Goal: Task Accomplishment & Management: Manage account settings

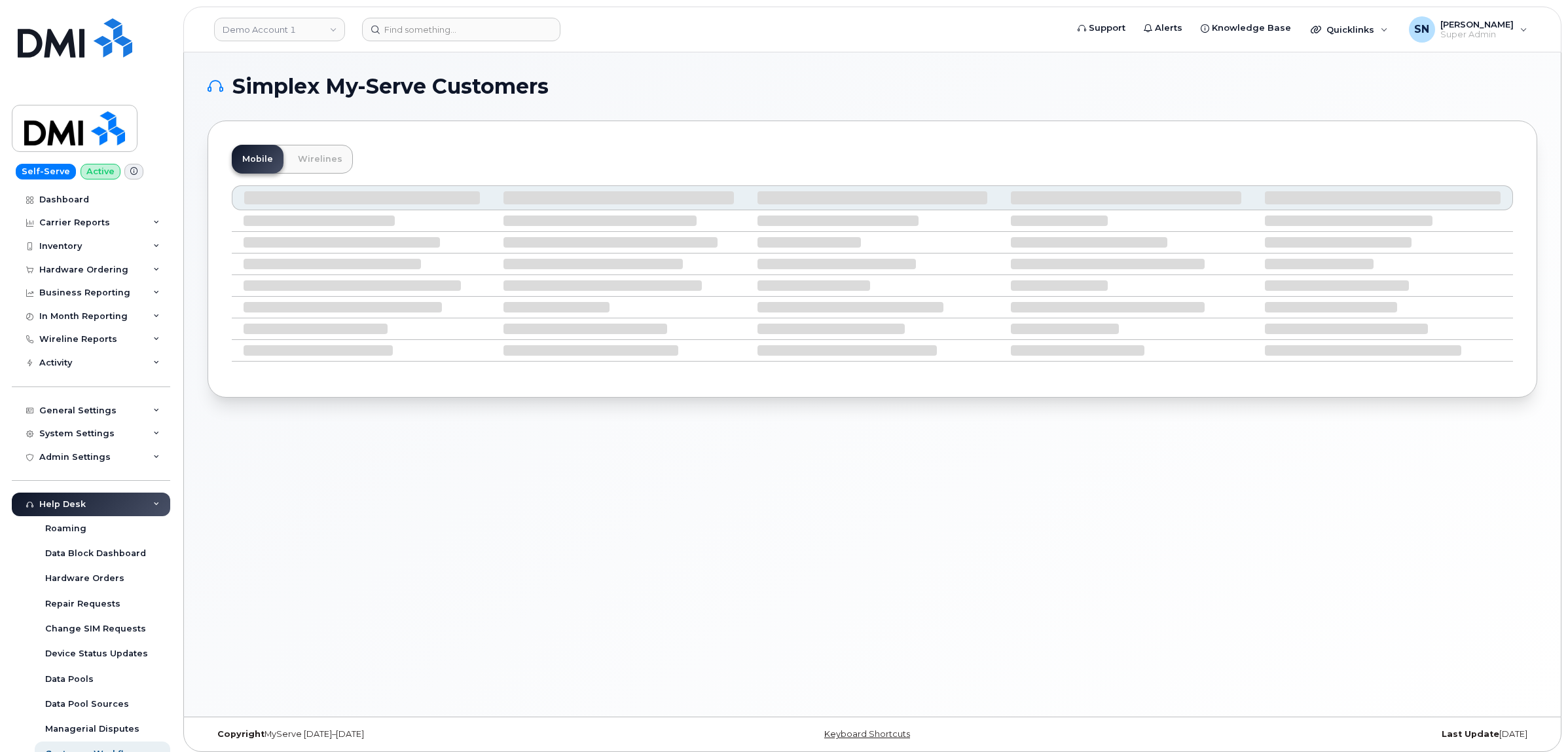
drag, startPoint x: 0, startPoint y: 0, endPoint x: 693, endPoint y: 87, distance: 698.4
click at [693, 87] on h1 "Simplex My-Serve Customers" at bounding box center [870, 87] width 1323 height 21
drag, startPoint x: 686, startPoint y: 103, endPoint x: 664, endPoint y: 98, distance: 22.6
click at [664, 98] on div "Simplex My-Serve Customers Mobile Wirelines" at bounding box center [872, 237] width 1330 height 321
drag, startPoint x: 664, startPoint y: 98, endPoint x: 651, endPoint y: 71, distance: 30.0
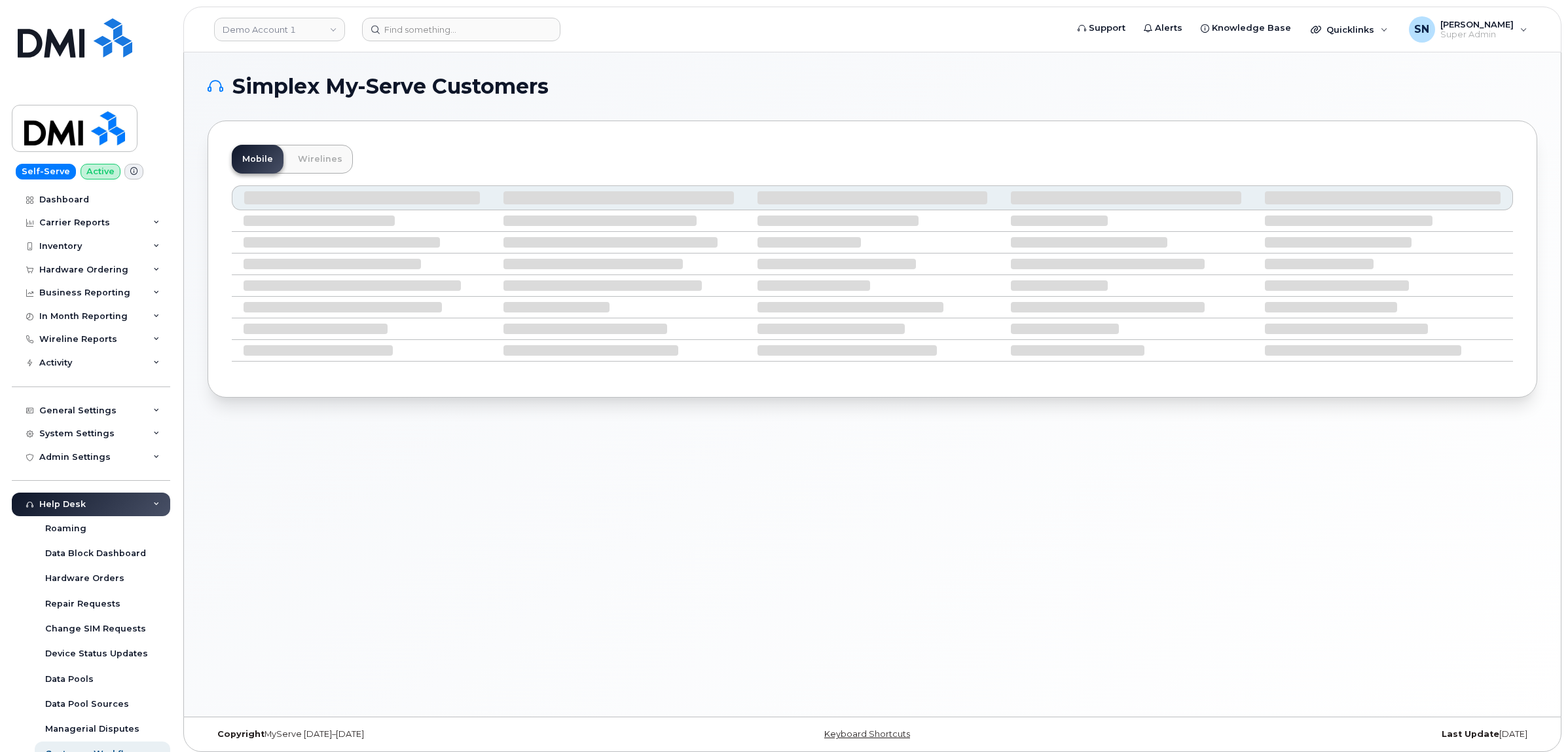
click at [652, 71] on div "Simplex My-Serve Customers Mobile Wirelines" at bounding box center [872, 385] width 1378 height 665
click at [330, 40] on link "Demo Account 1" at bounding box center [280, 29] width 131 height 24
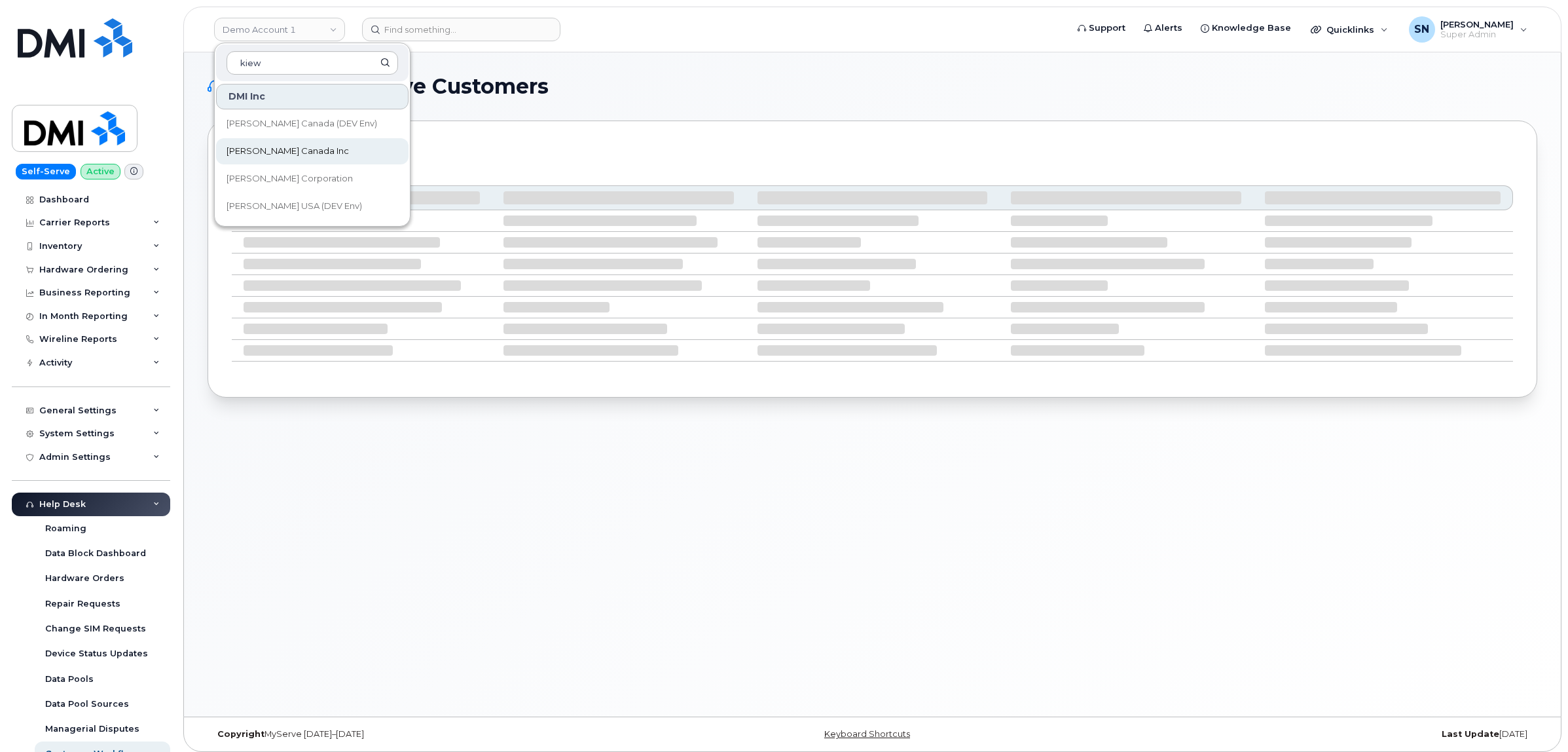
type input "kiew"
click at [313, 159] on link "[PERSON_NAME] Canada Inc" at bounding box center [312, 151] width 192 height 26
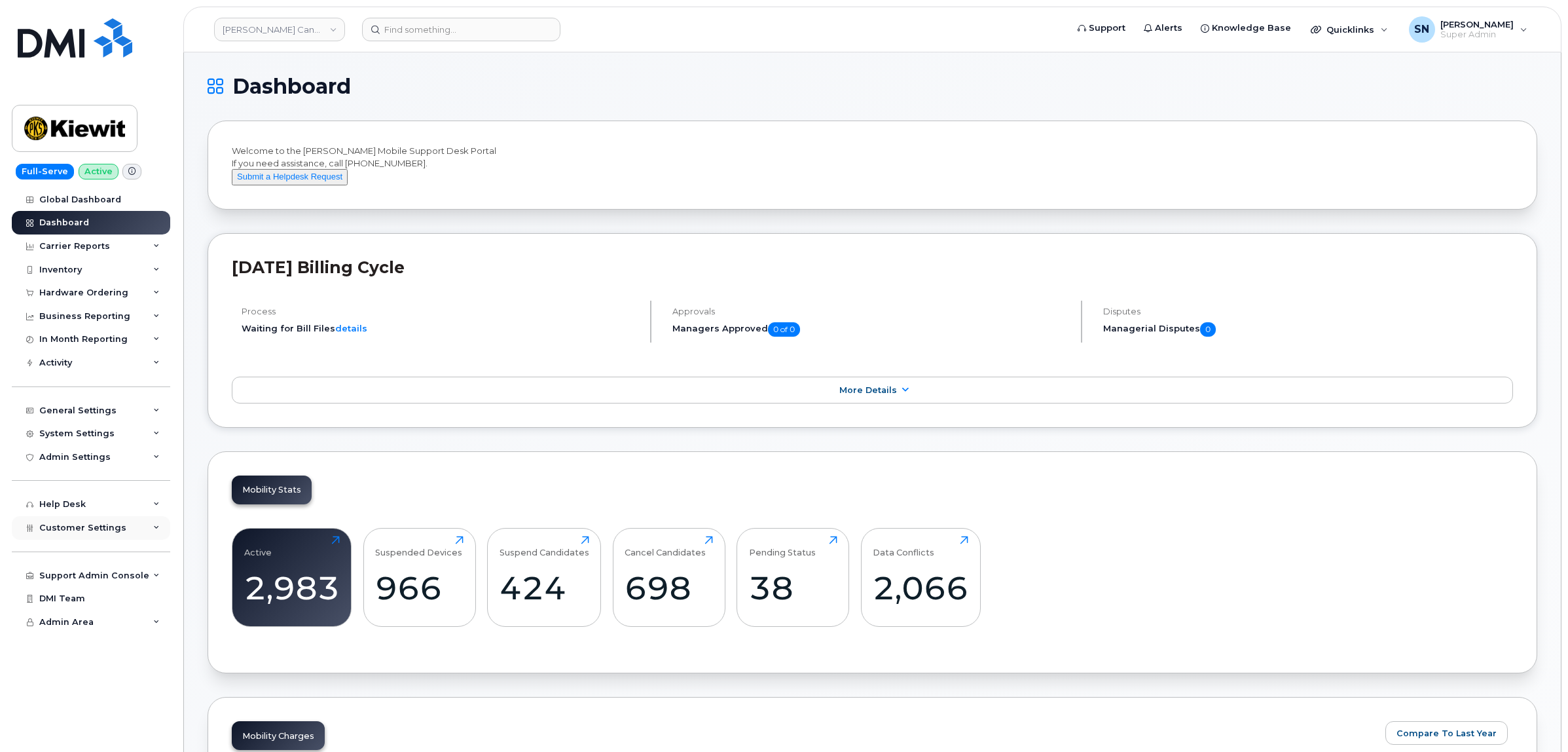
click at [120, 532] on div "Customer Settings" at bounding box center [91, 528] width 158 height 24
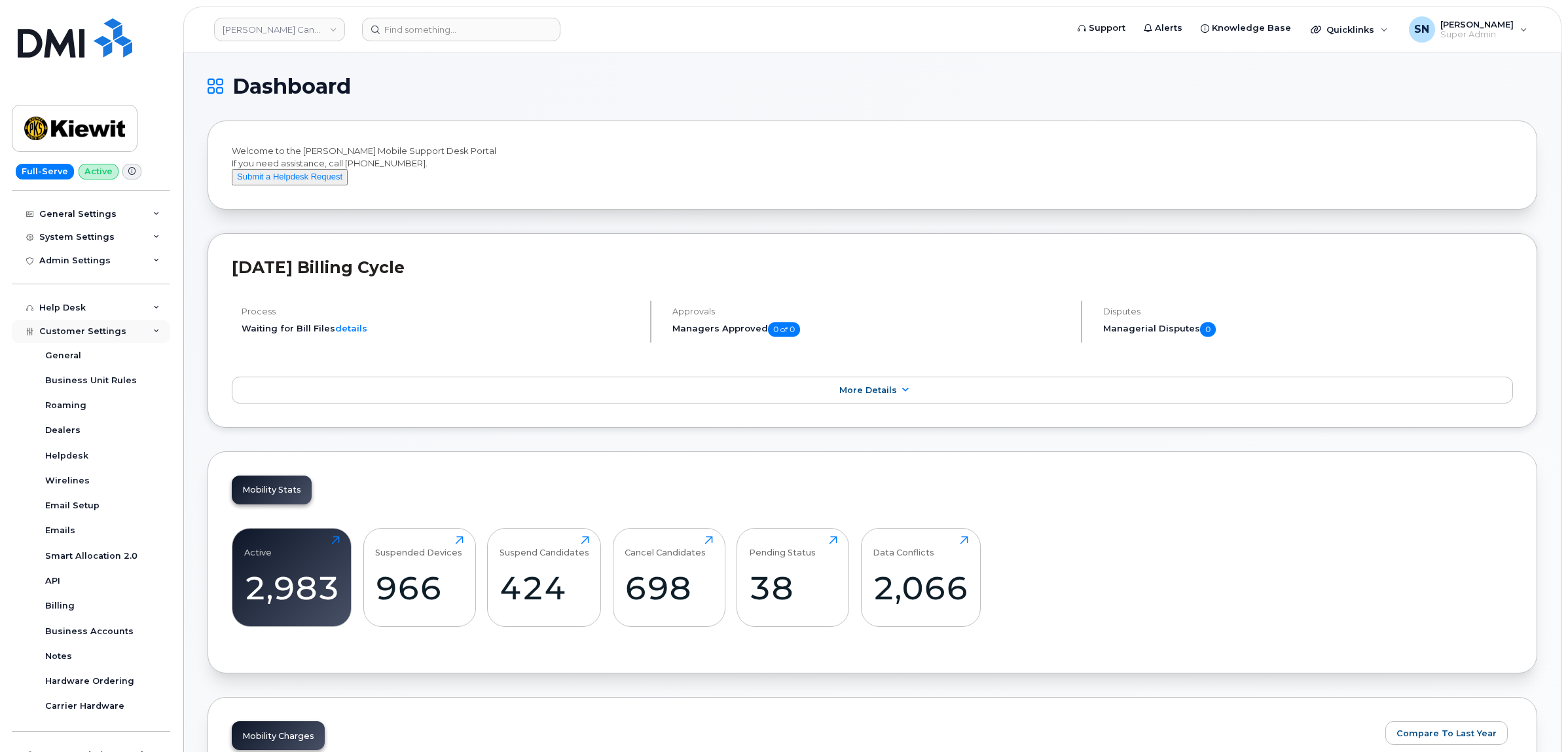
scroll to position [246, 0]
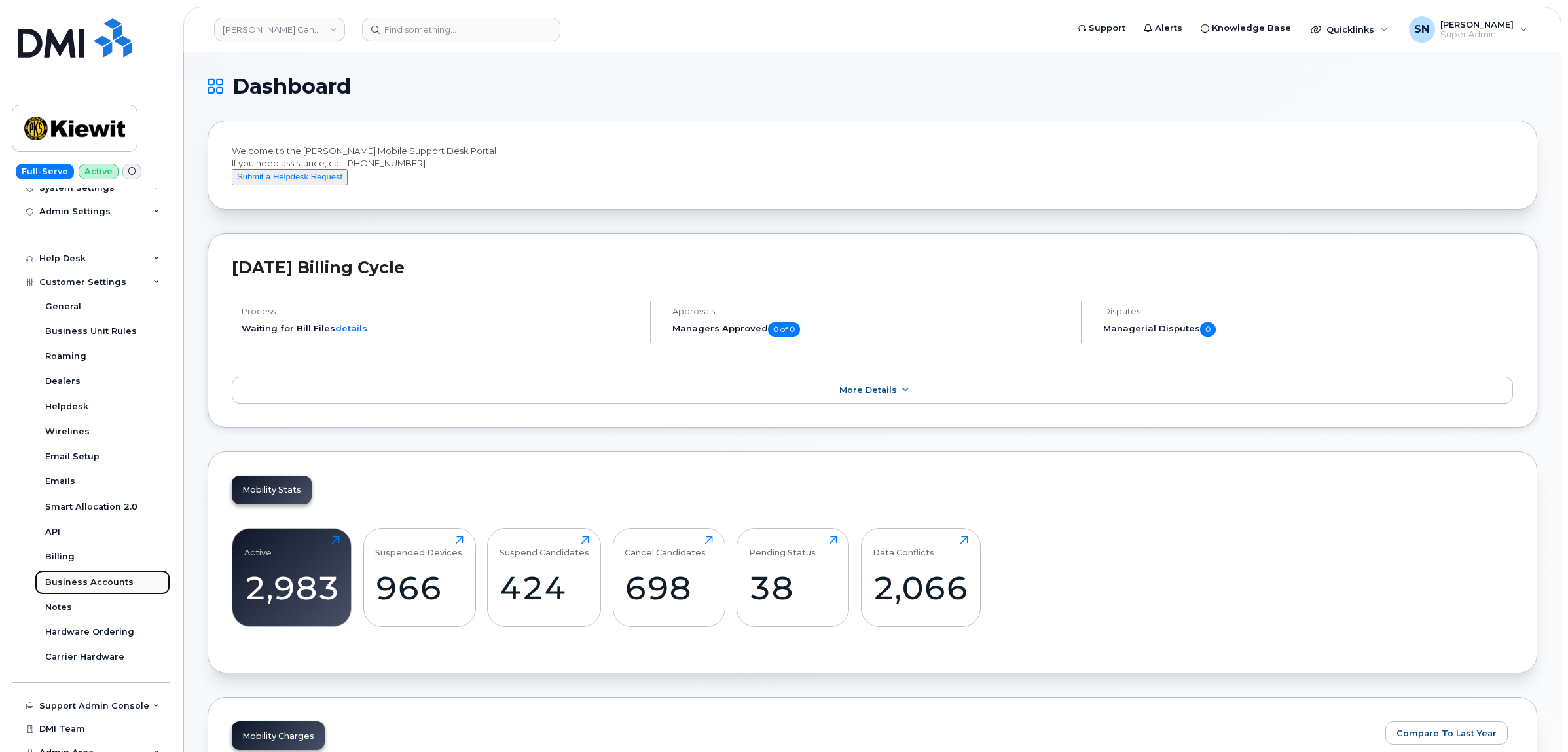
click at [106, 584] on div "Business Accounts" at bounding box center [89, 582] width 88 height 12
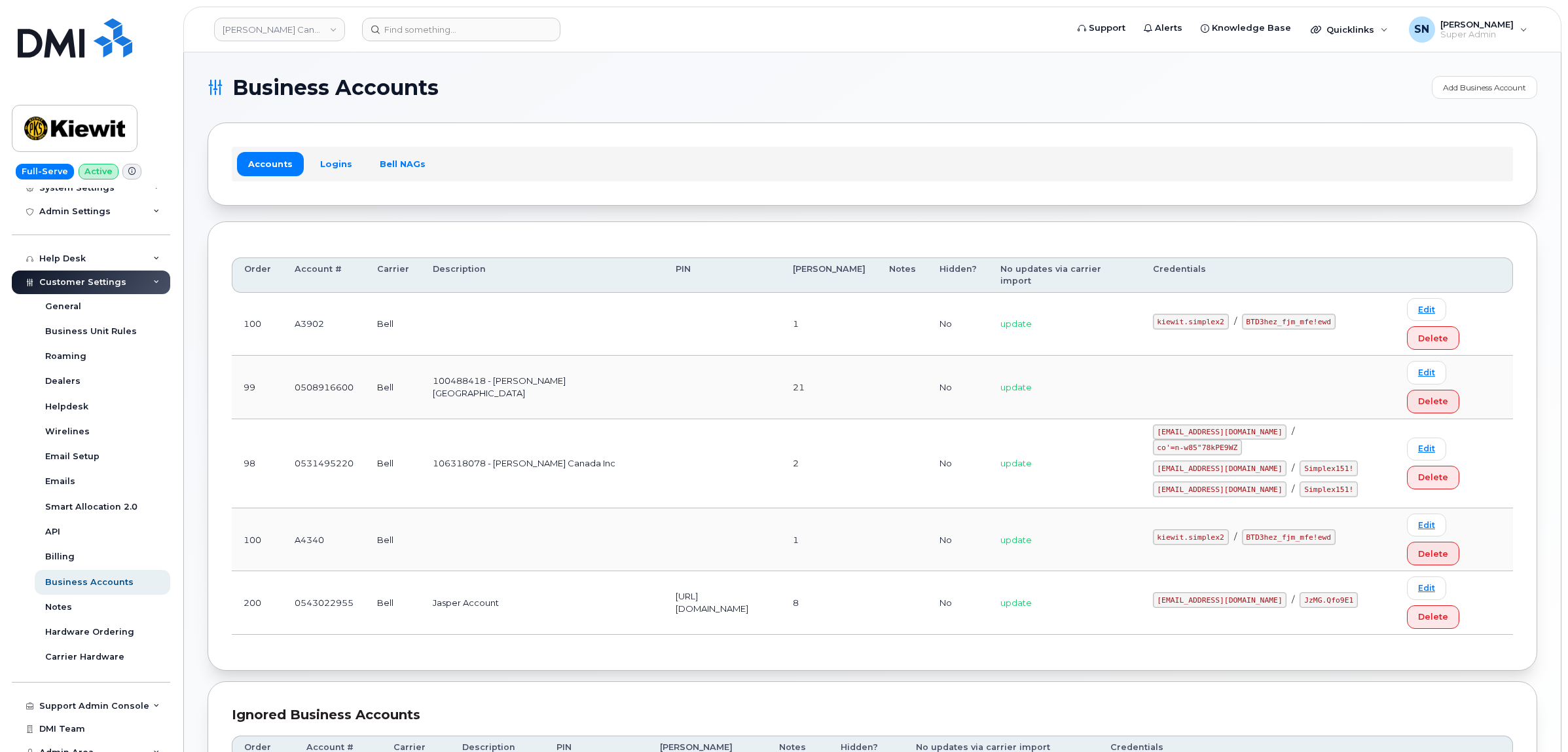
click at [331, 168] on link "Logins" at bounding box center [336, 164] width 54 height 24
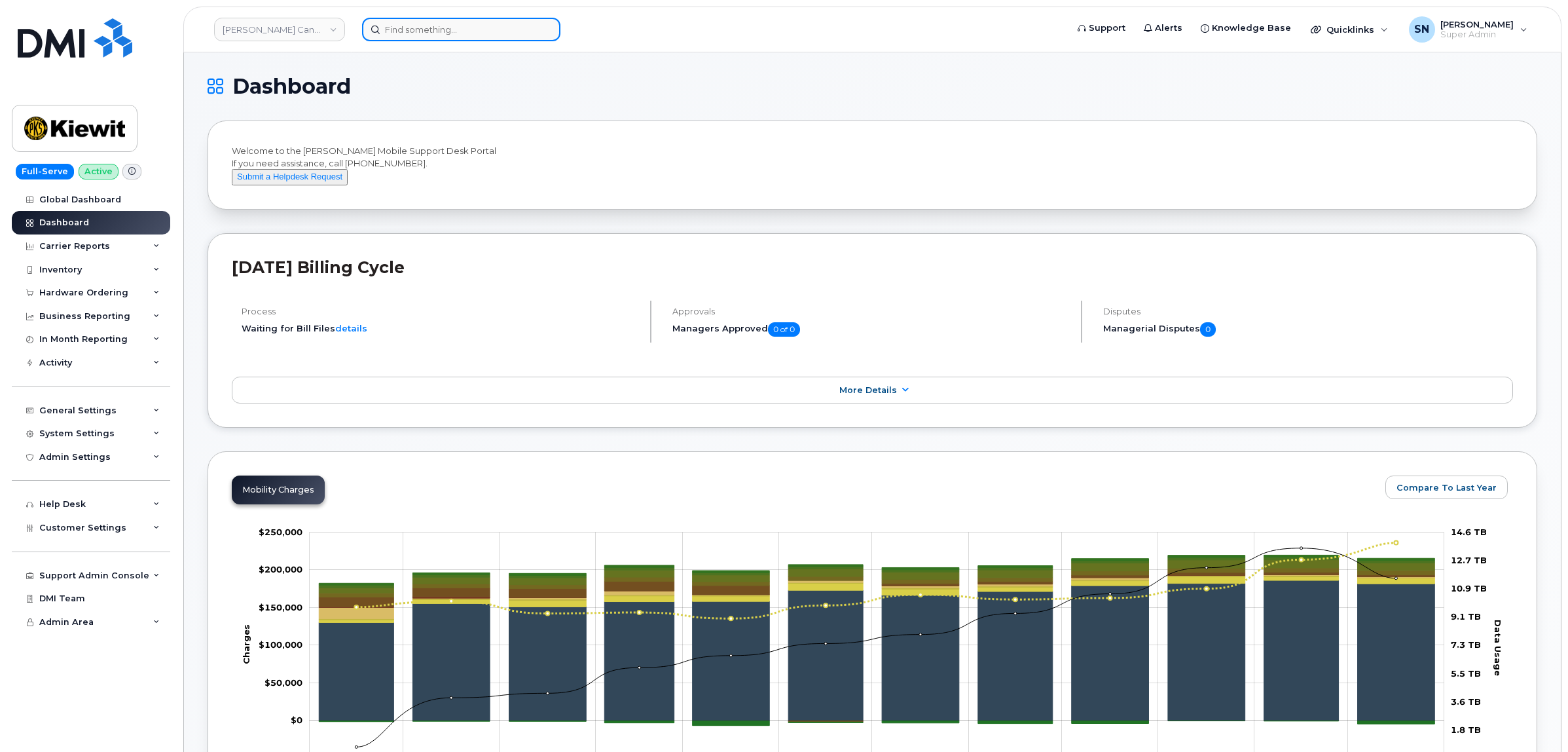
click at [426, 24] on input at bounding box center [462, 29] width 199 height 24
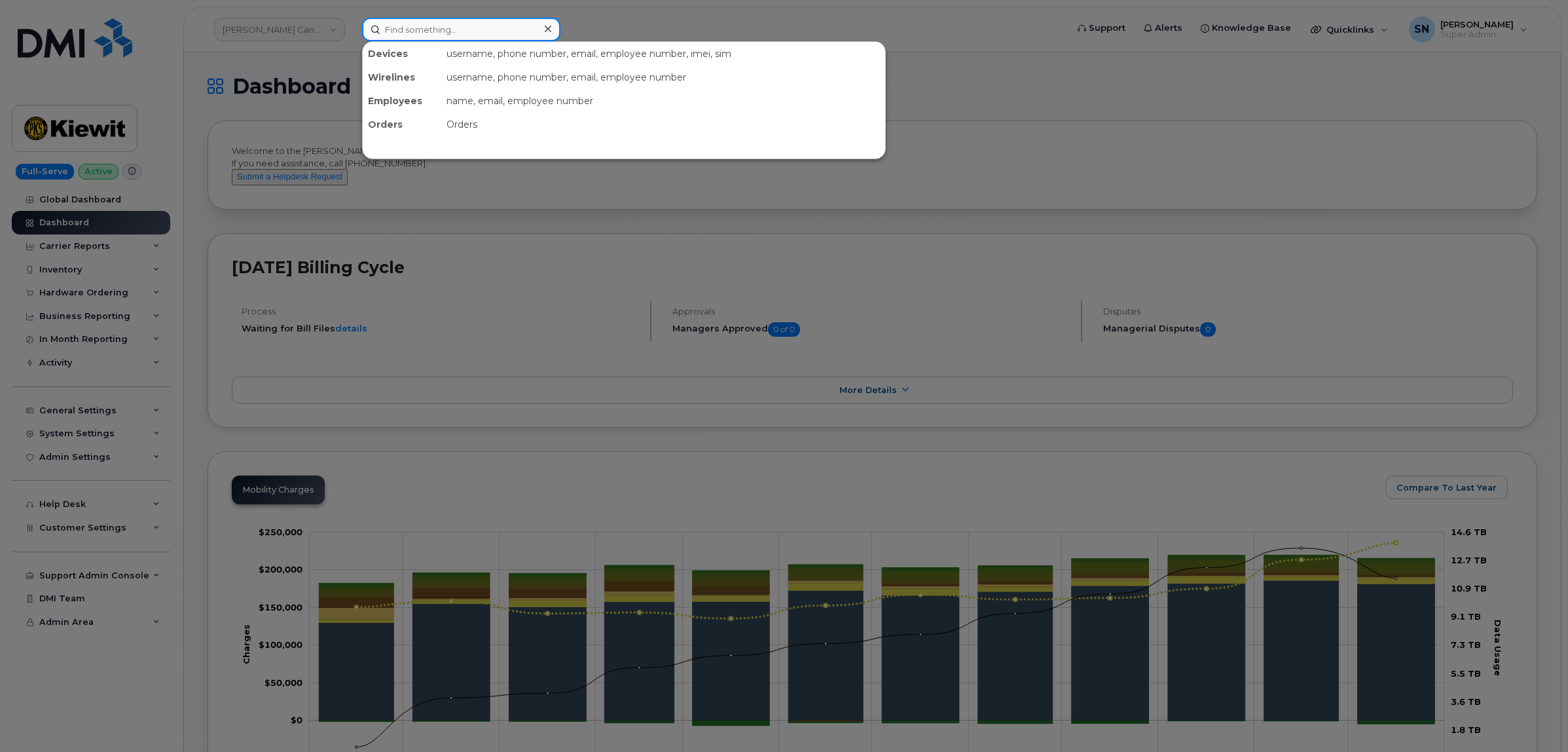
paste input "6048419224"
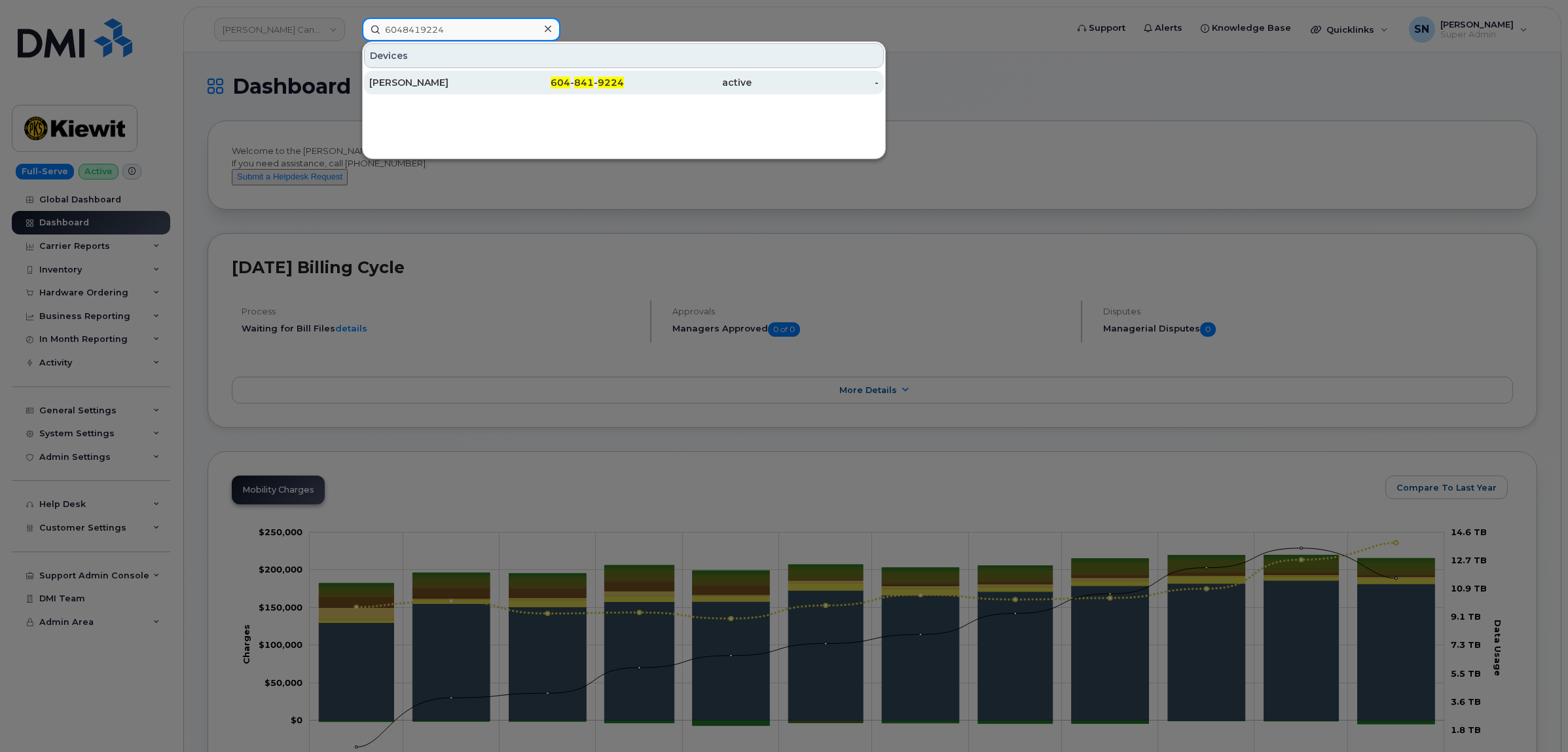
type input "6048419224"
click at [444, 79] on div "Michelle Abbott" at bounding box center [432, 83] width 128 height 13
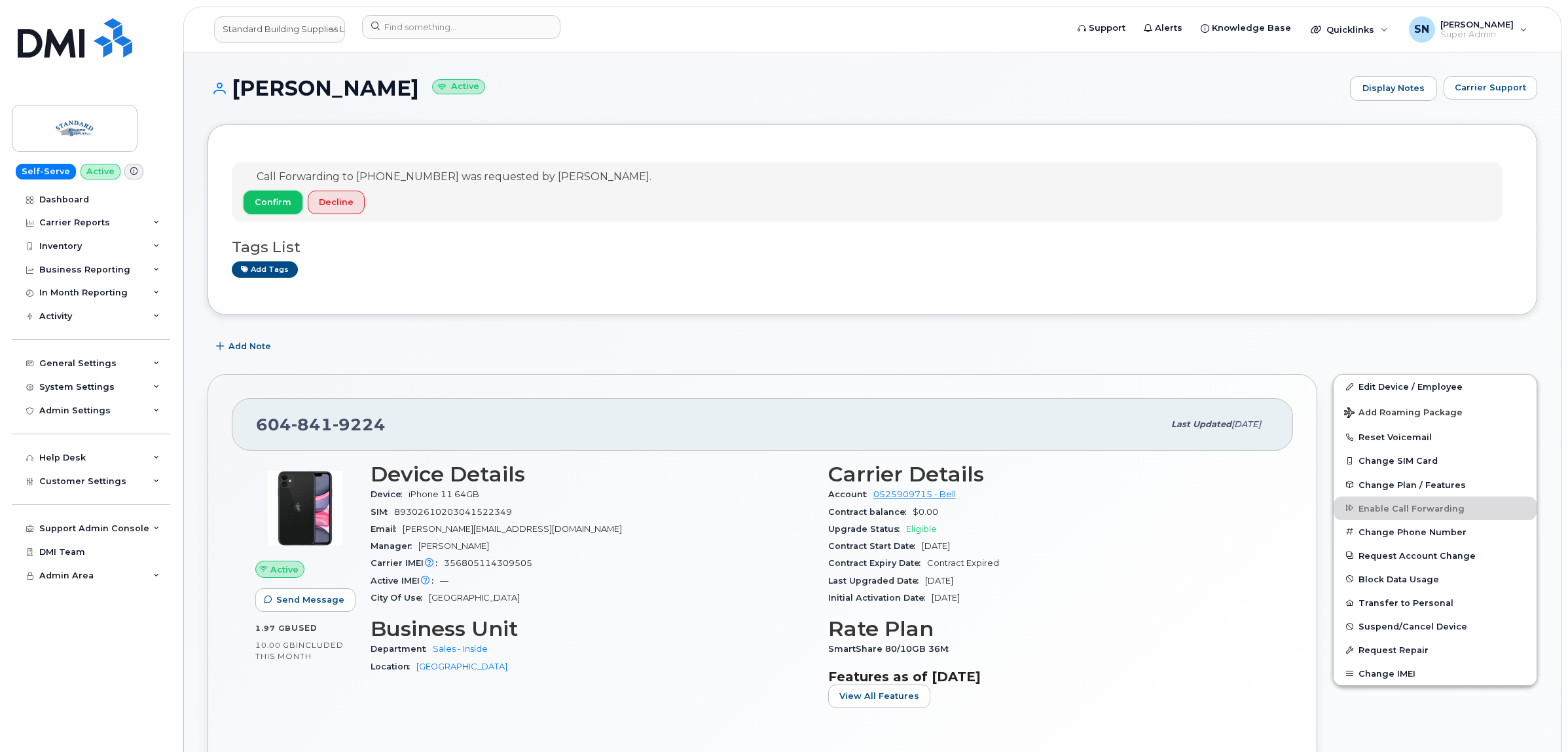
click at [278, 199] on span "Confirm" at bounding box center [273, 202] width 37 height 13
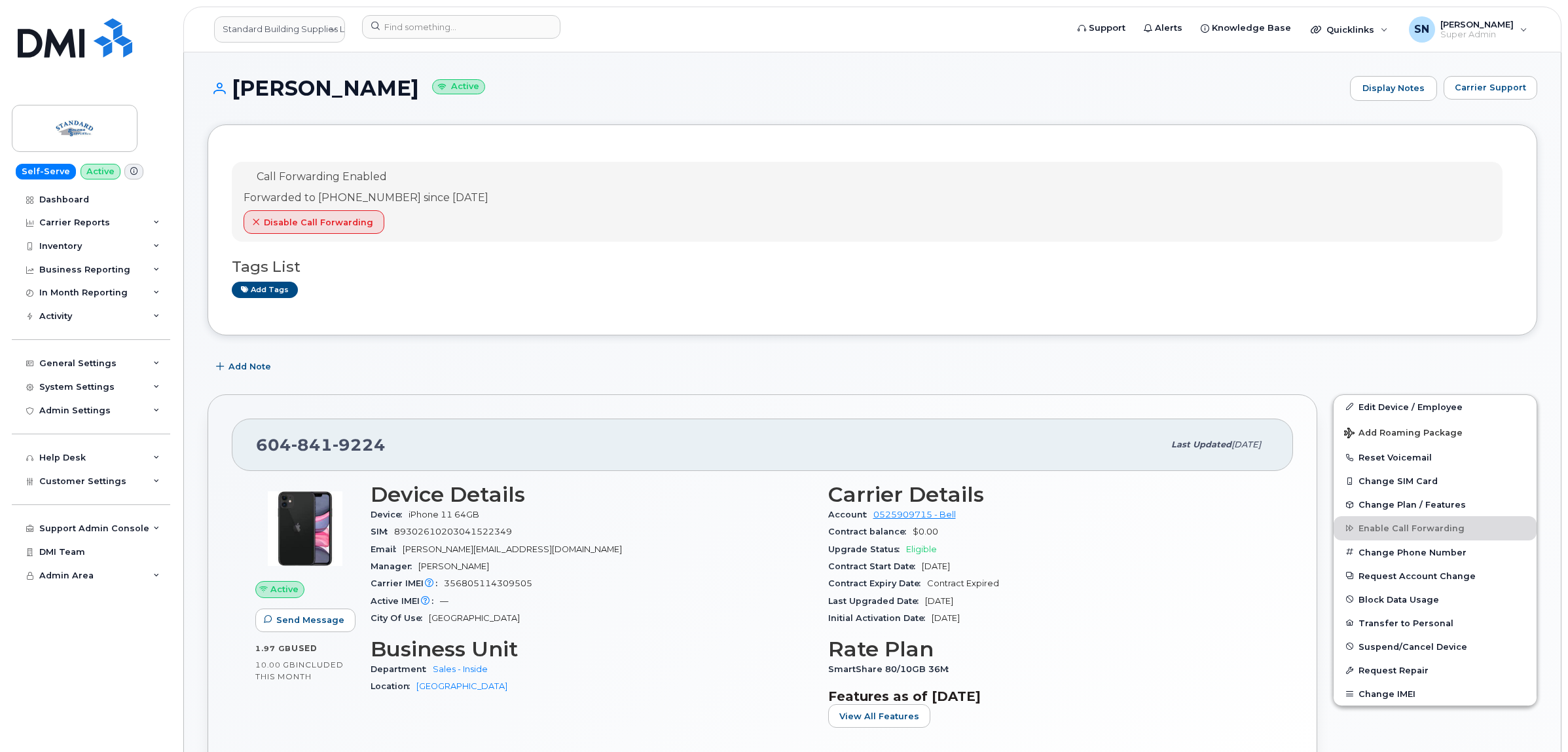
drag, startPoint x: 240, startPoint y: 84, endPoint x: 409, endPoint y: 88, distance: 169.0
click at [409, 88] on h1 "Michelle Abbott Active" at bounding box center [776, 87] width 1136 height 23
copy h1 "Michelle Abbott"
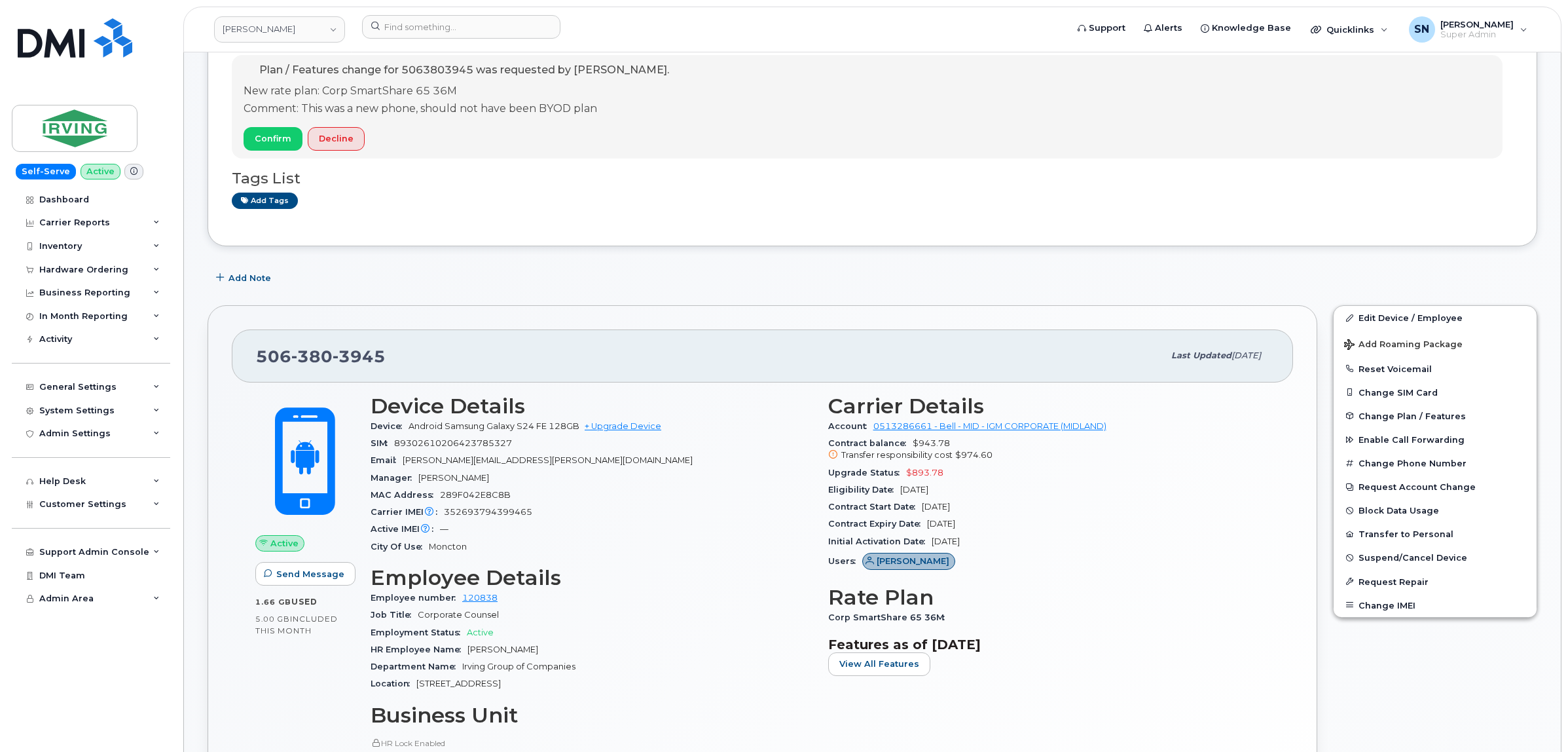
scroll to position [164, 0]
click at [319, 29] on link "JD Irving" at bounding box center [280, 29] width 131 height 26
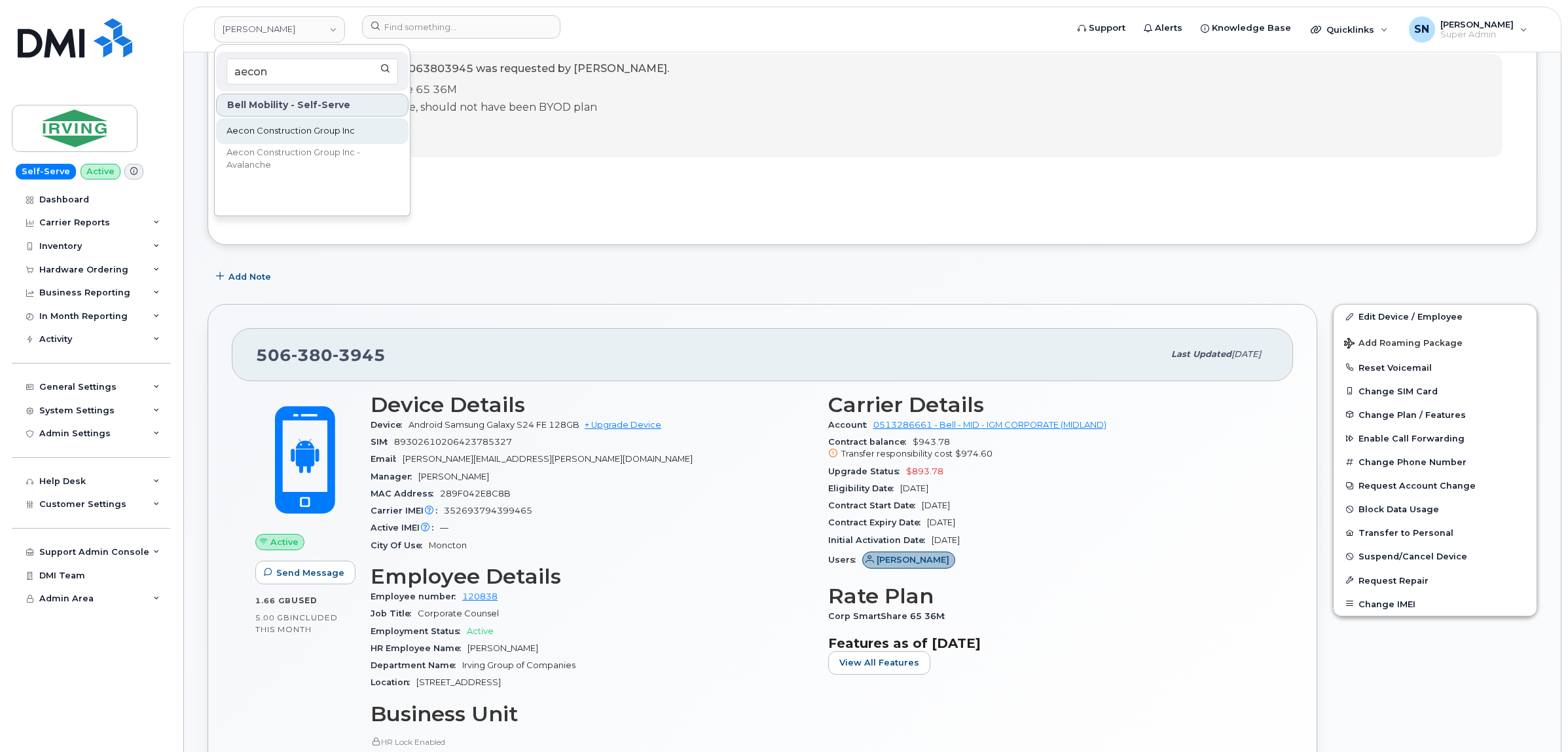
type input "aecon"
click at [358, 121] on link "Aecon Construction Group Inc" at bounding box center [312, 131] width 192 height 26
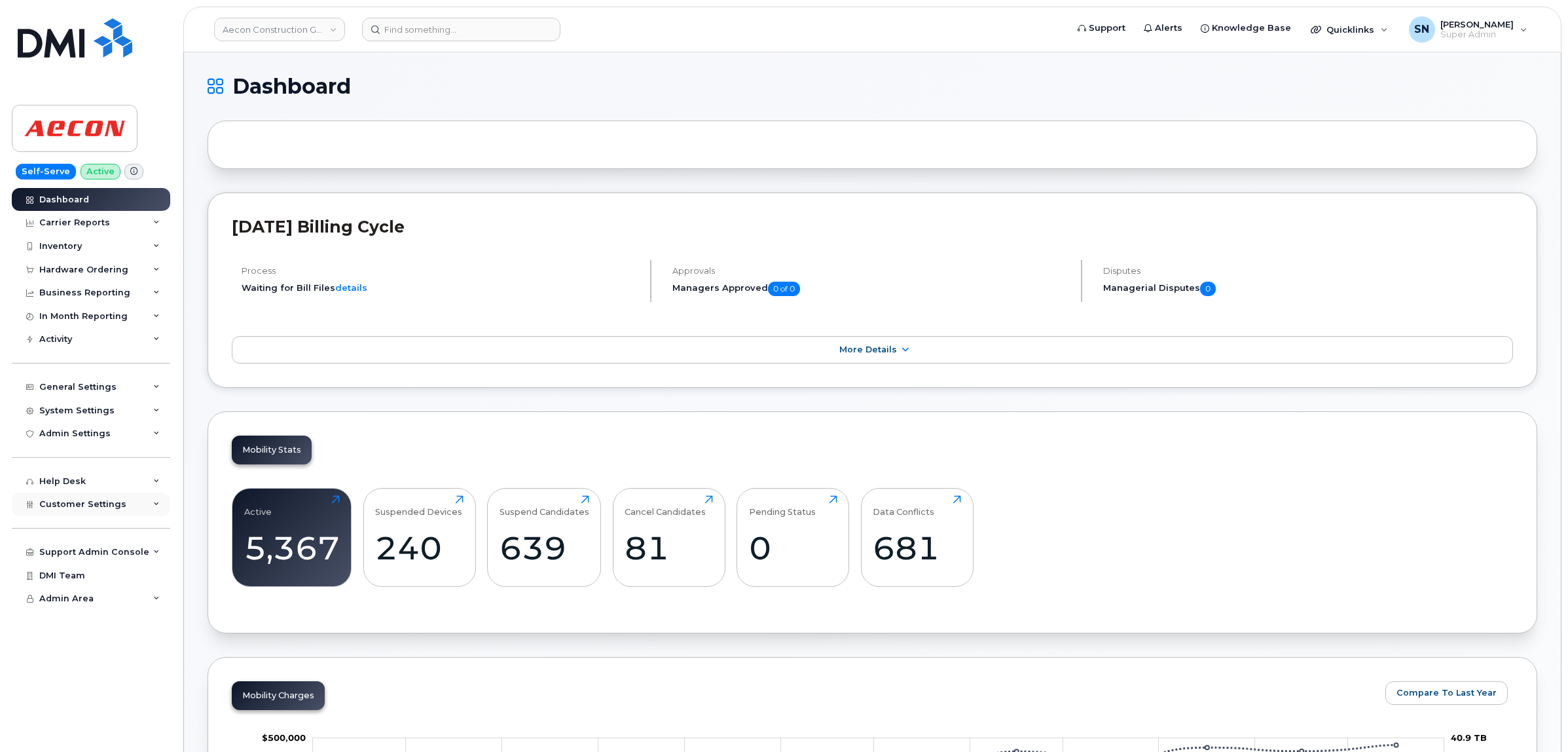
click at [74, 509] on span "Customer Settings" at bounding box center [83, 503] width 87 height 10
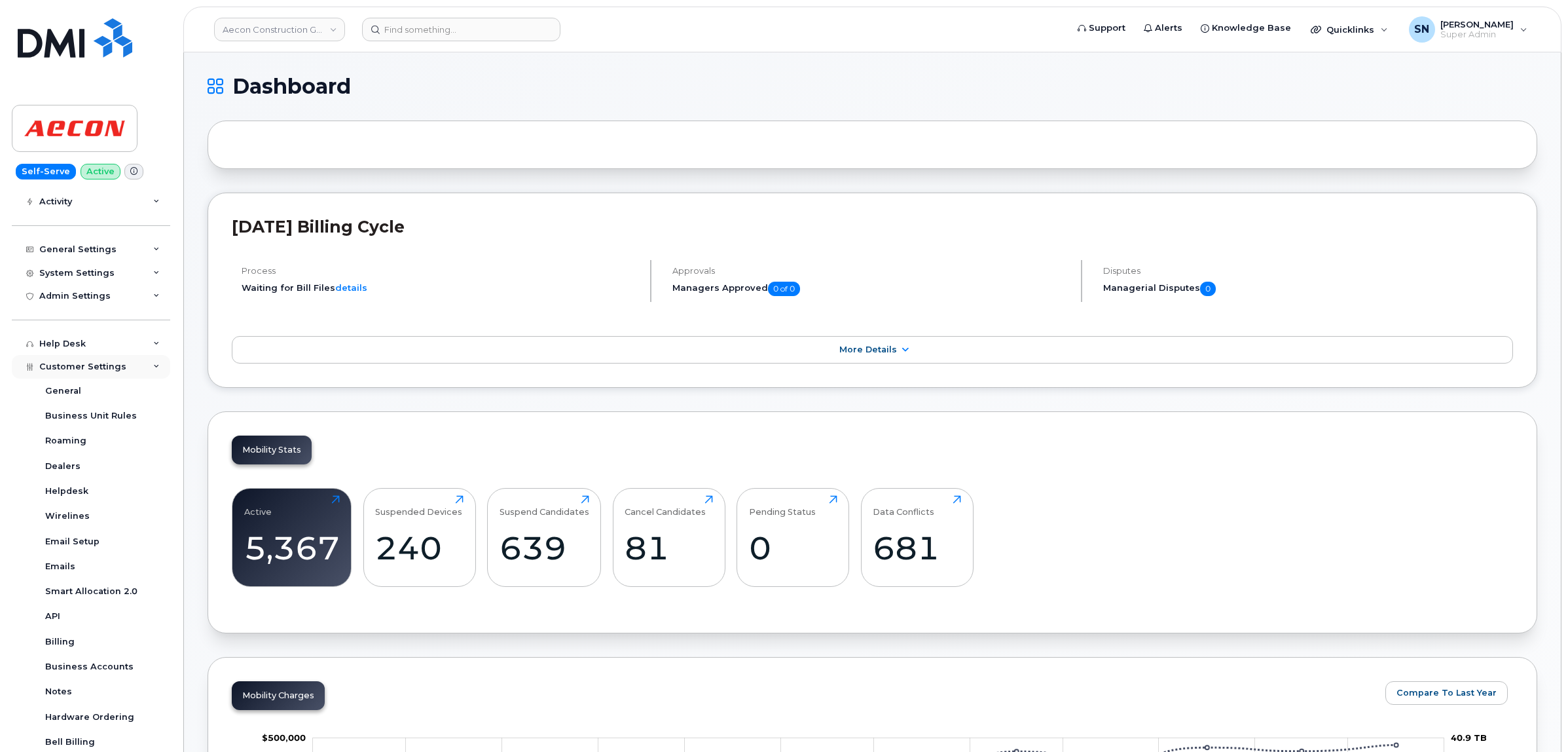
scroll to position [264, 0]
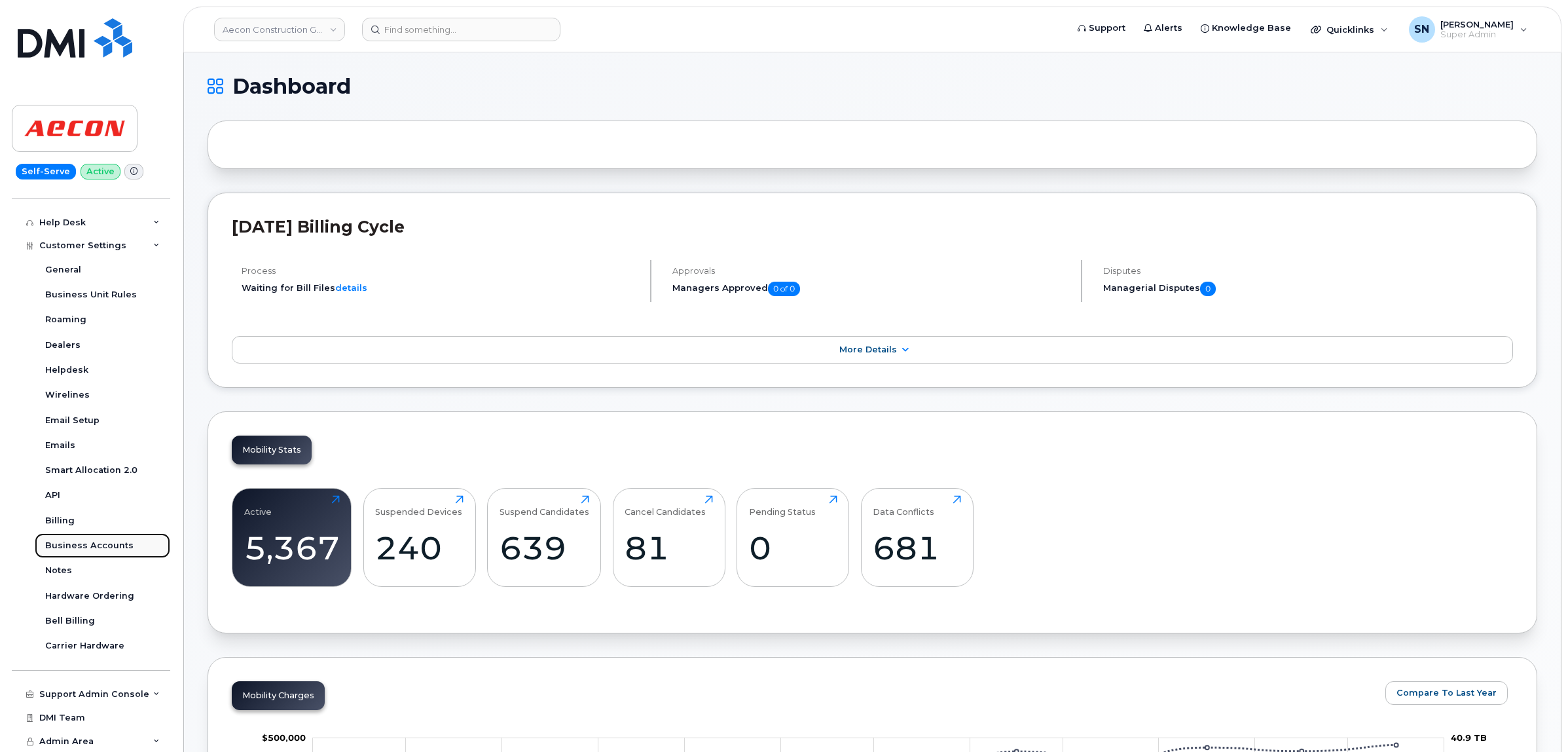
click at [89, 542] on div "Business Accounts" at bounding box center [89, 545] width 88 height 12
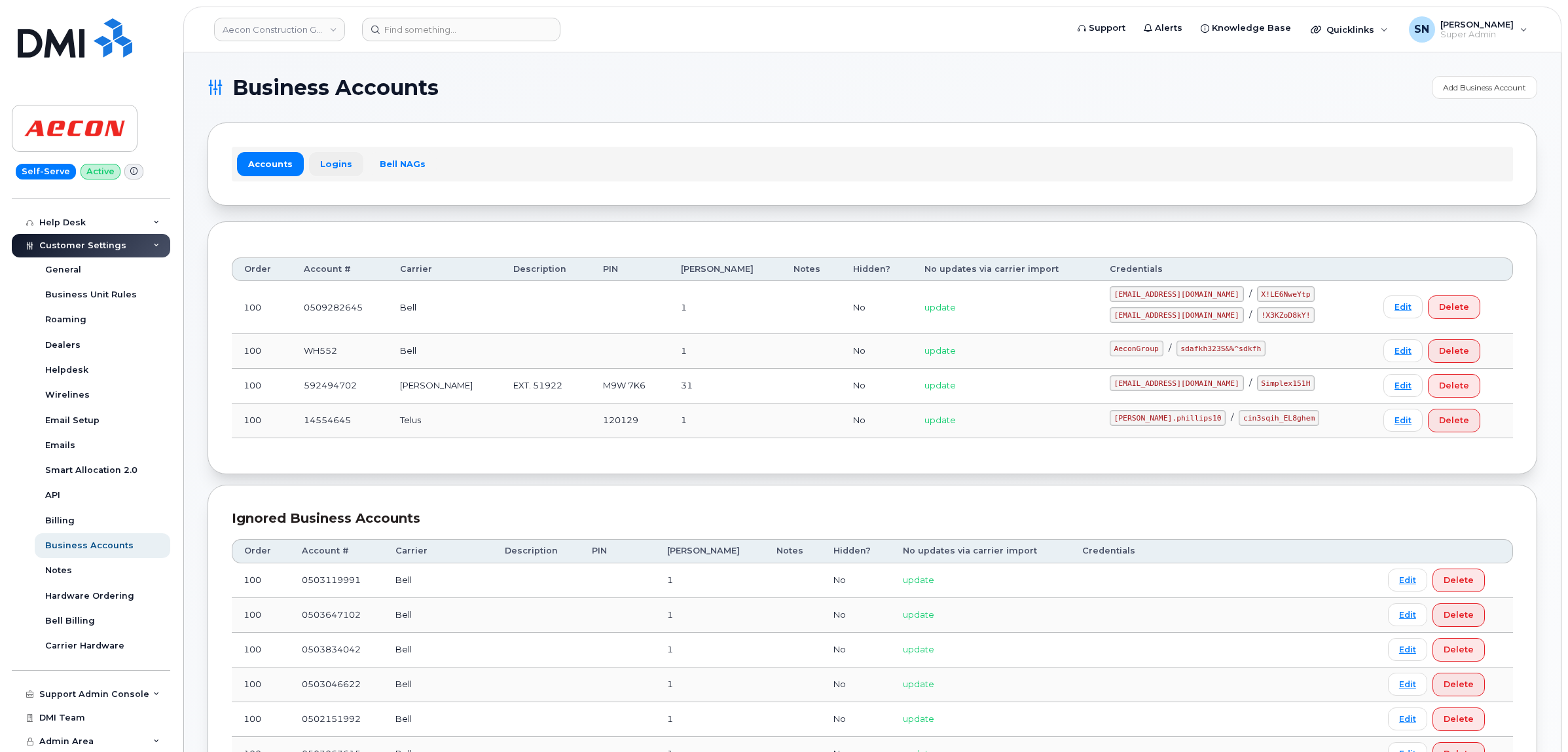
click at [328, 156] on link "Logins" at bounding box center [336, 164] width 54 height 24
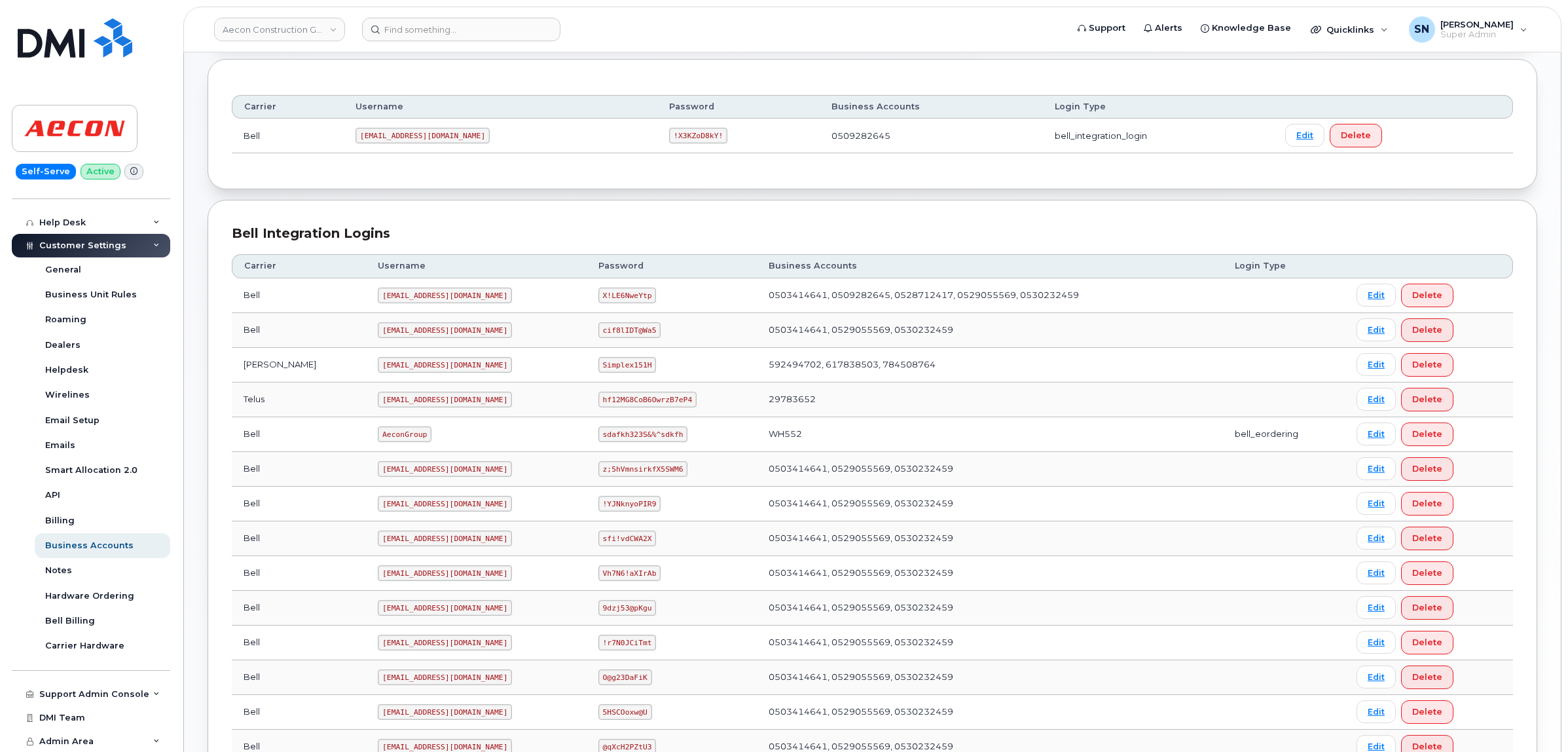
scroll to position [164, 0]
drag, startPoint x: 318, startPoint y: 436, endPoint x: 375, endPoint y: 444, distance: 57.6
click at [375, 444] on td "AeconGroup" at bounding box center [476, 434] width 220 height 35
copy code "AeconGroup"
drag, startPoint x: 580, startPoint y: 435, endPoint x: 655, endPoint y: 440, distance: 75.2
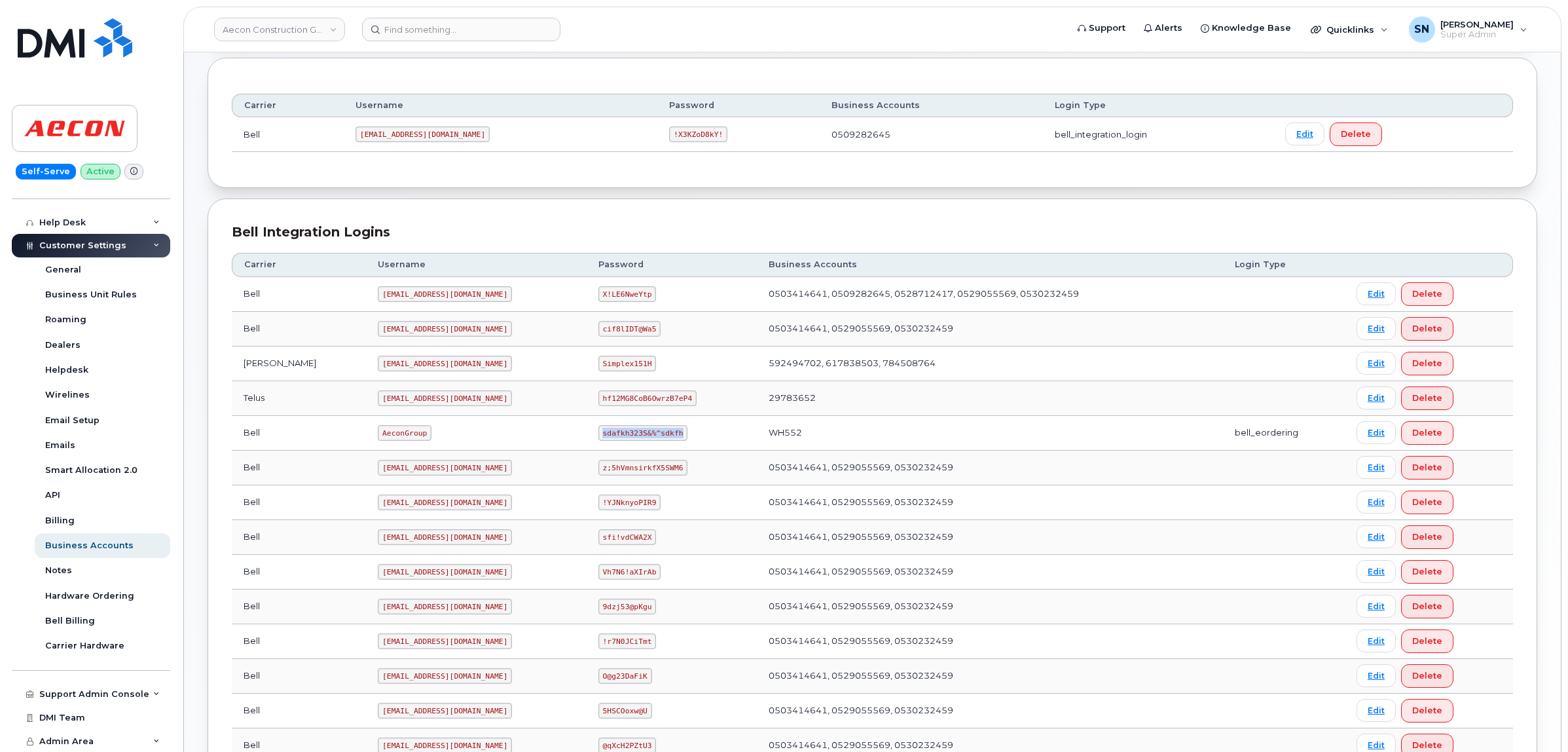
click at [655, 440] on code "sdafkh323S&%^sdkfh" at bounding box center [642, 433] width 89 height 16
copy code "sdafkh323S&%^sdkfh"
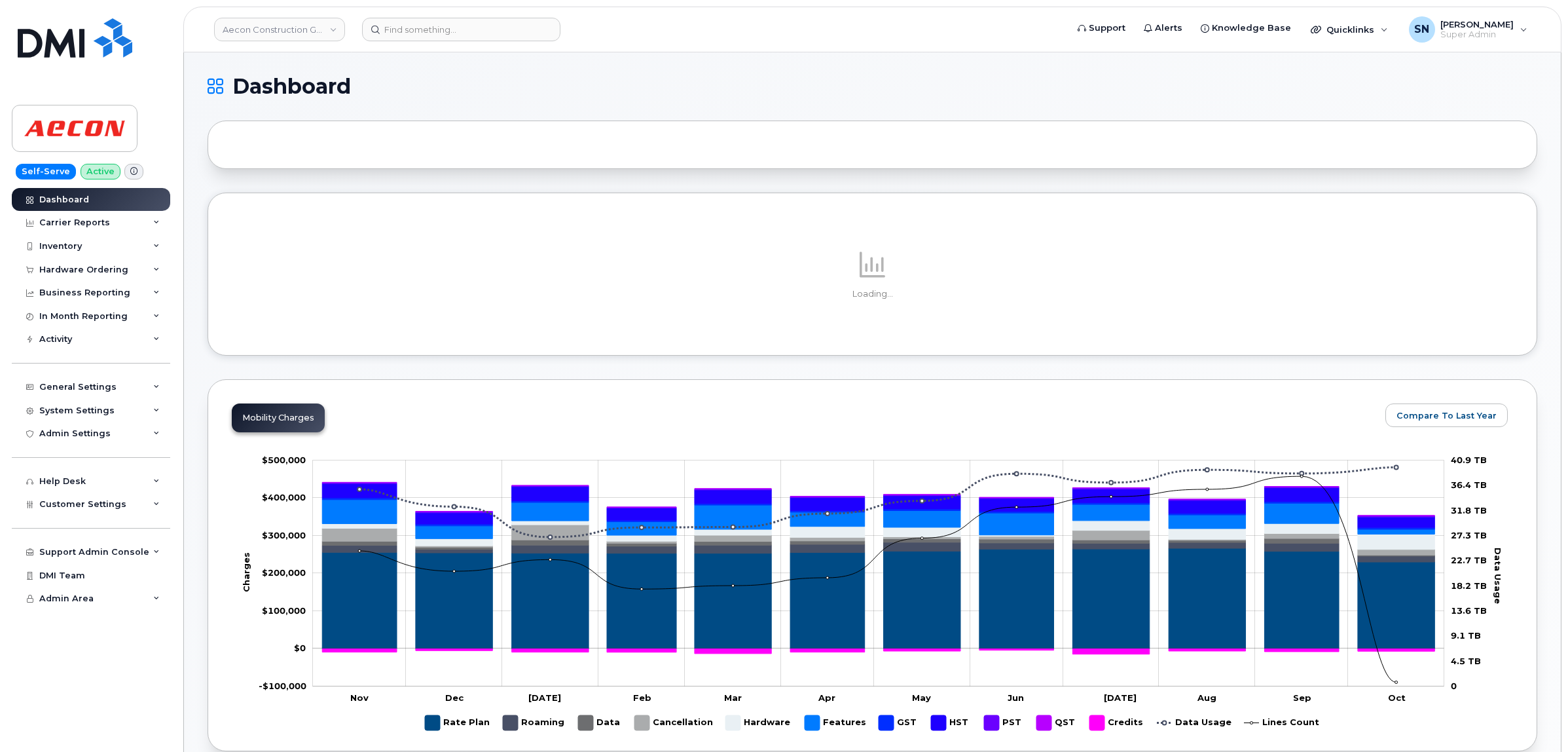
click at [94, 266] on div "Hardware Ordering" at bounding box center [84, 270] width 89 height 10
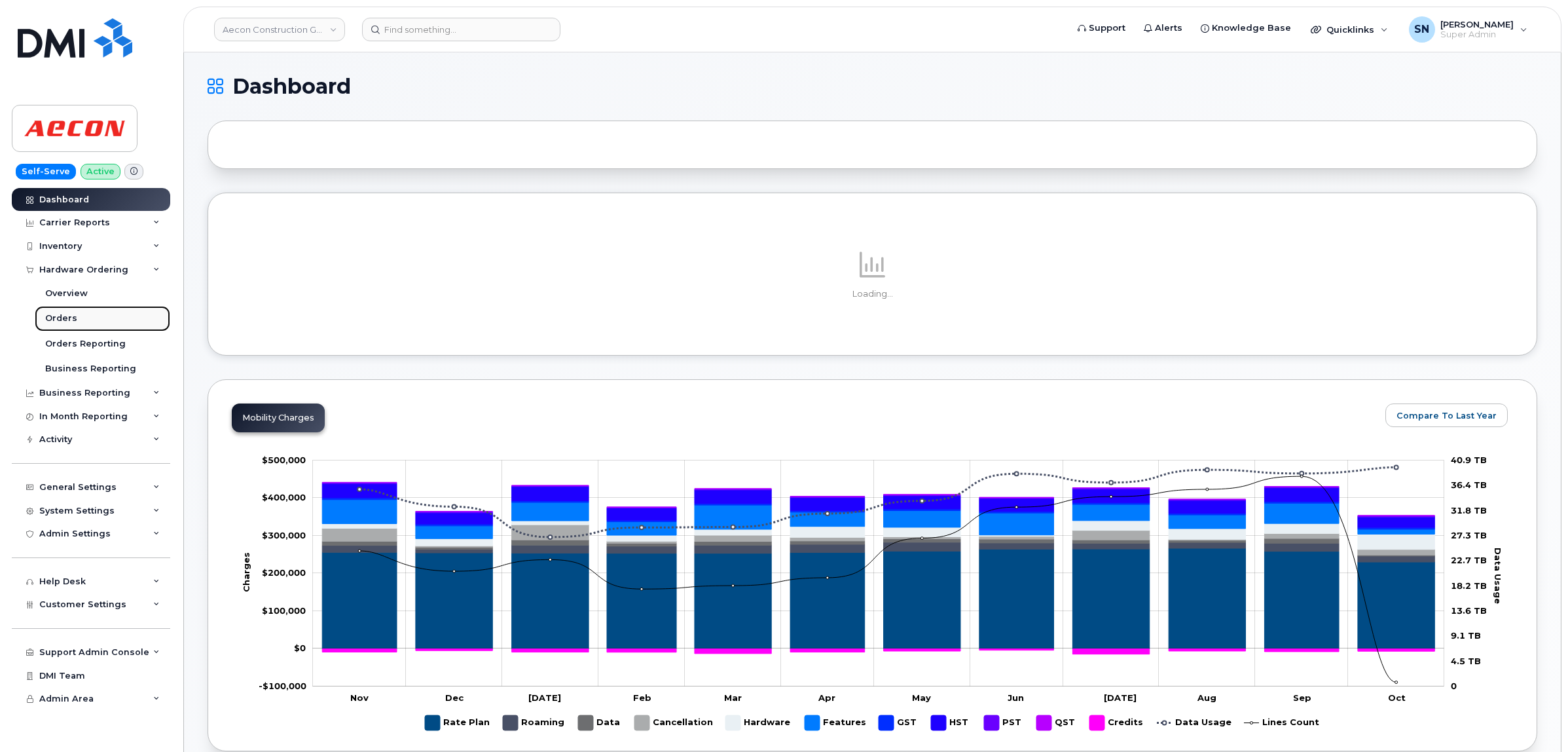
click at [63, 319] on div "Orders" at bounding box center [61, 318] width 32 height 12
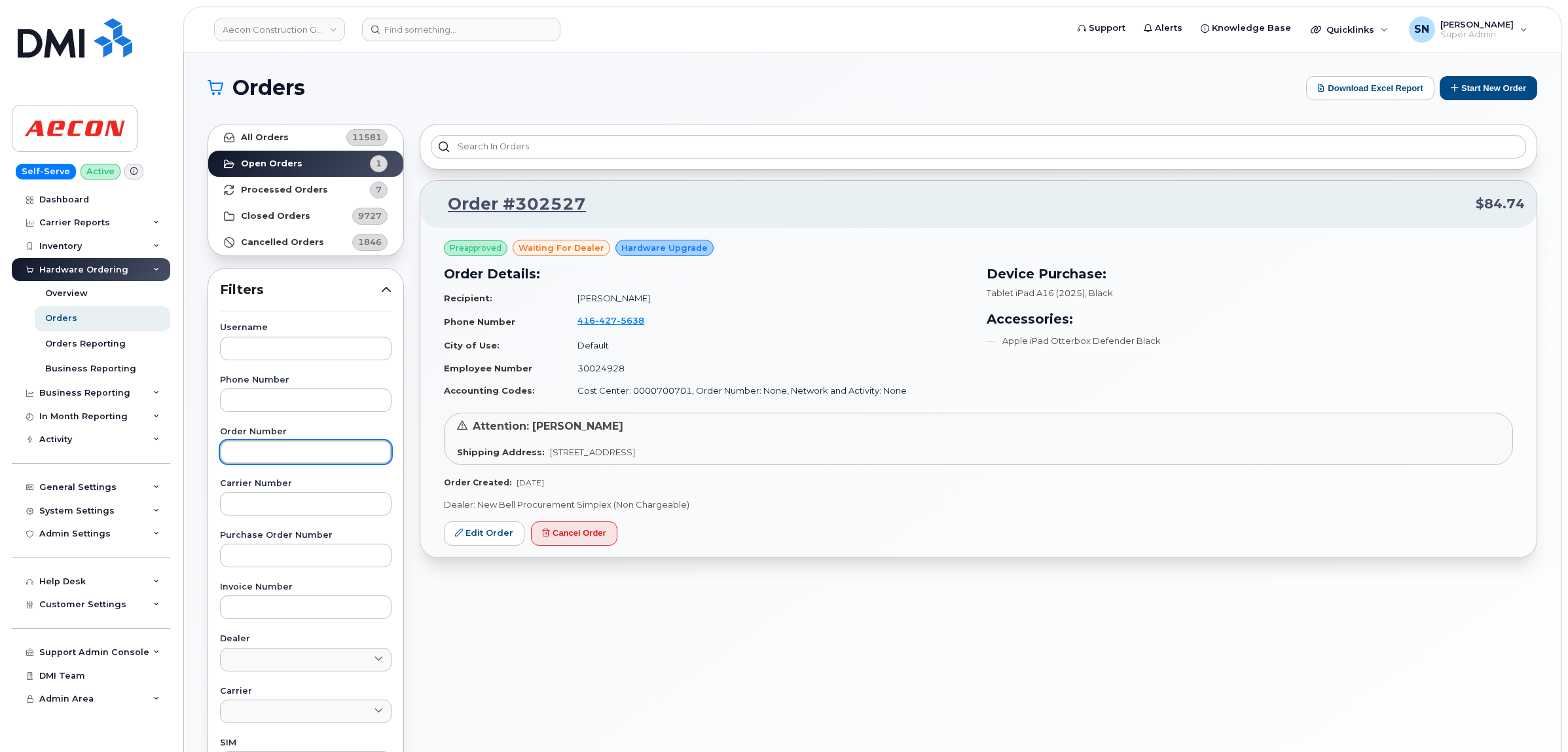
click at [293, 446] on input "text" at bounding box center [306, 452] width 171 height 24
paste input "302294"
type input "302294"
click at [292, 133] on link "All Orders 11581" at bounding box center [306, 137] width 195 height 26
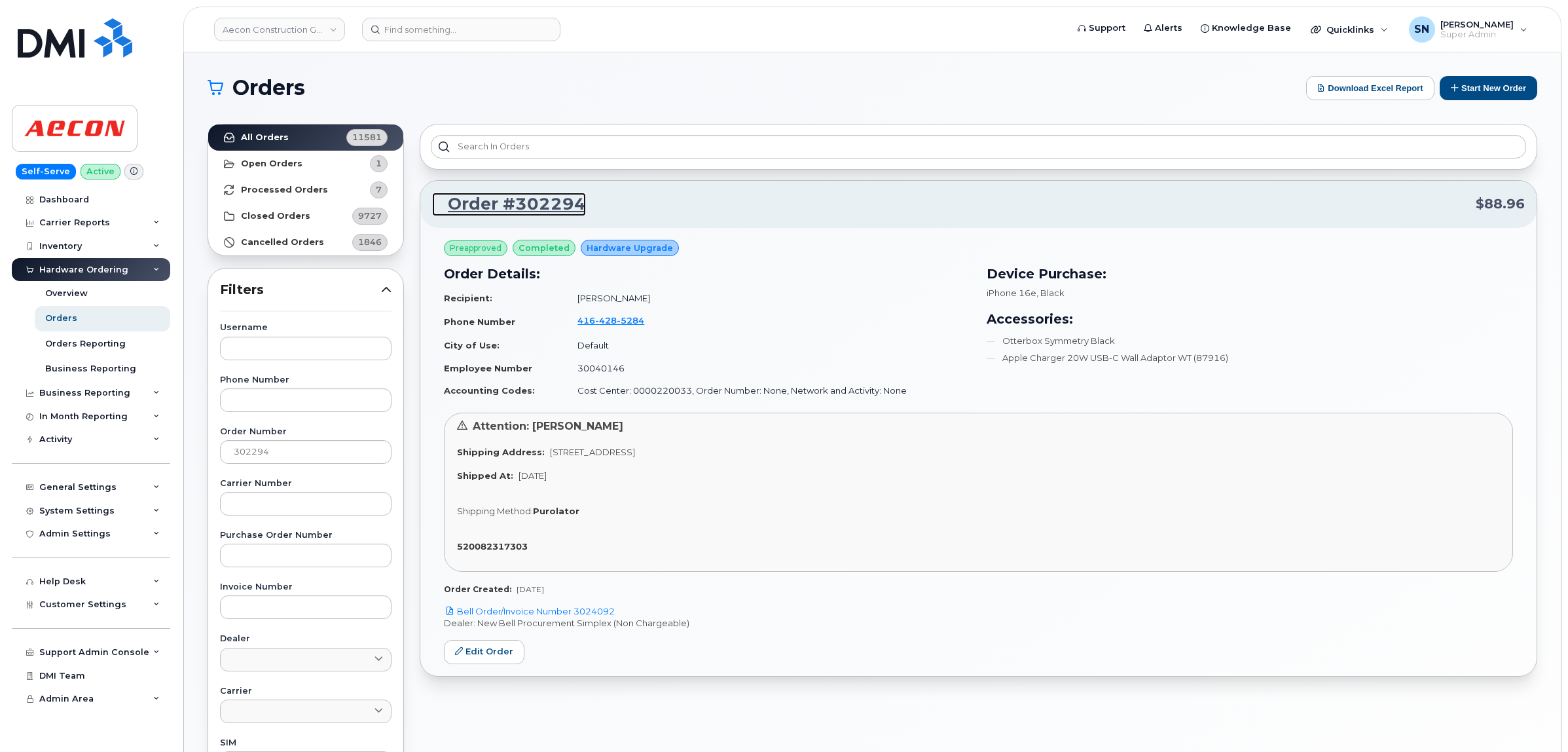
click at [496, 201] on link "Order #302294" at bounding box center [509, 204] width 154 height 24
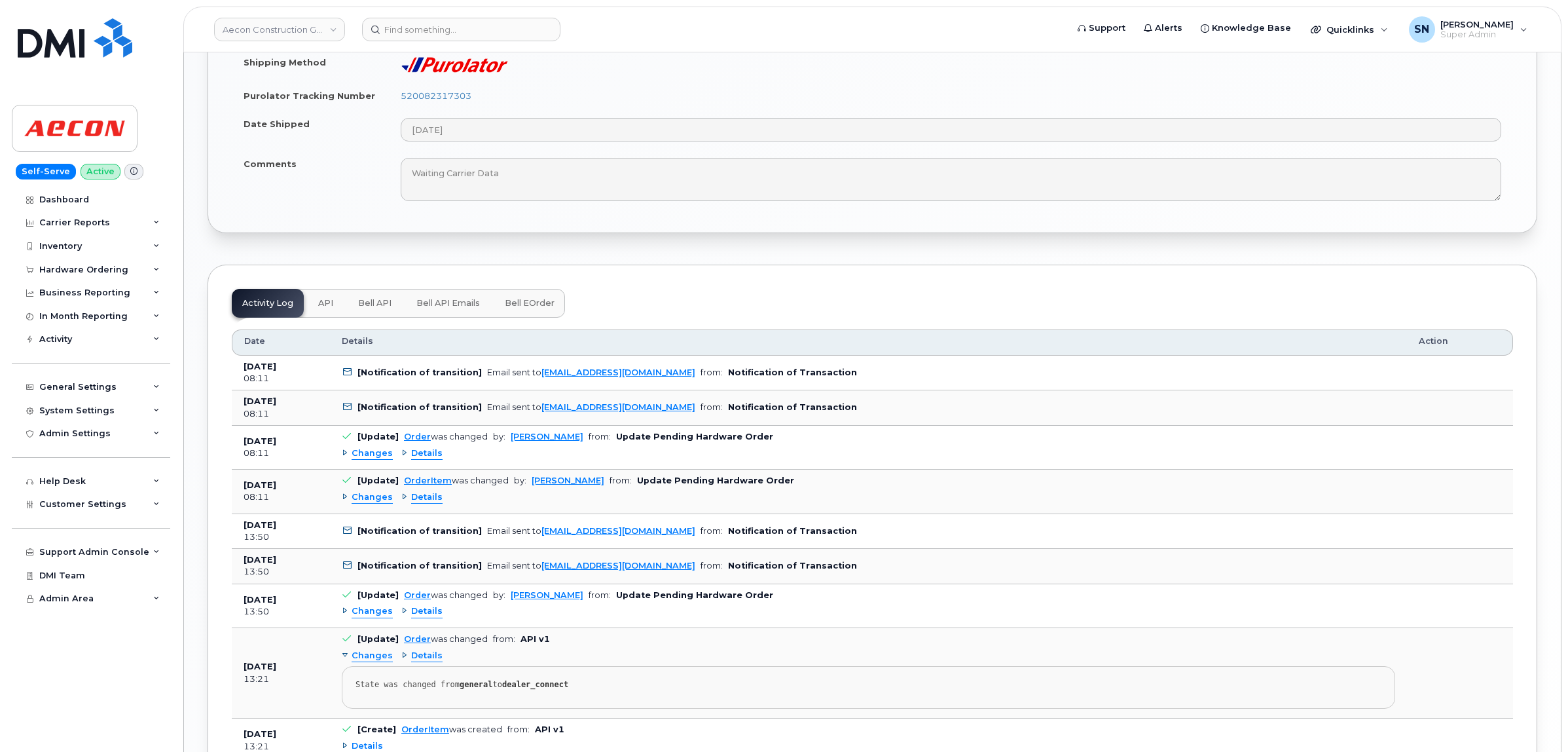
scroll to position [1310, 0]
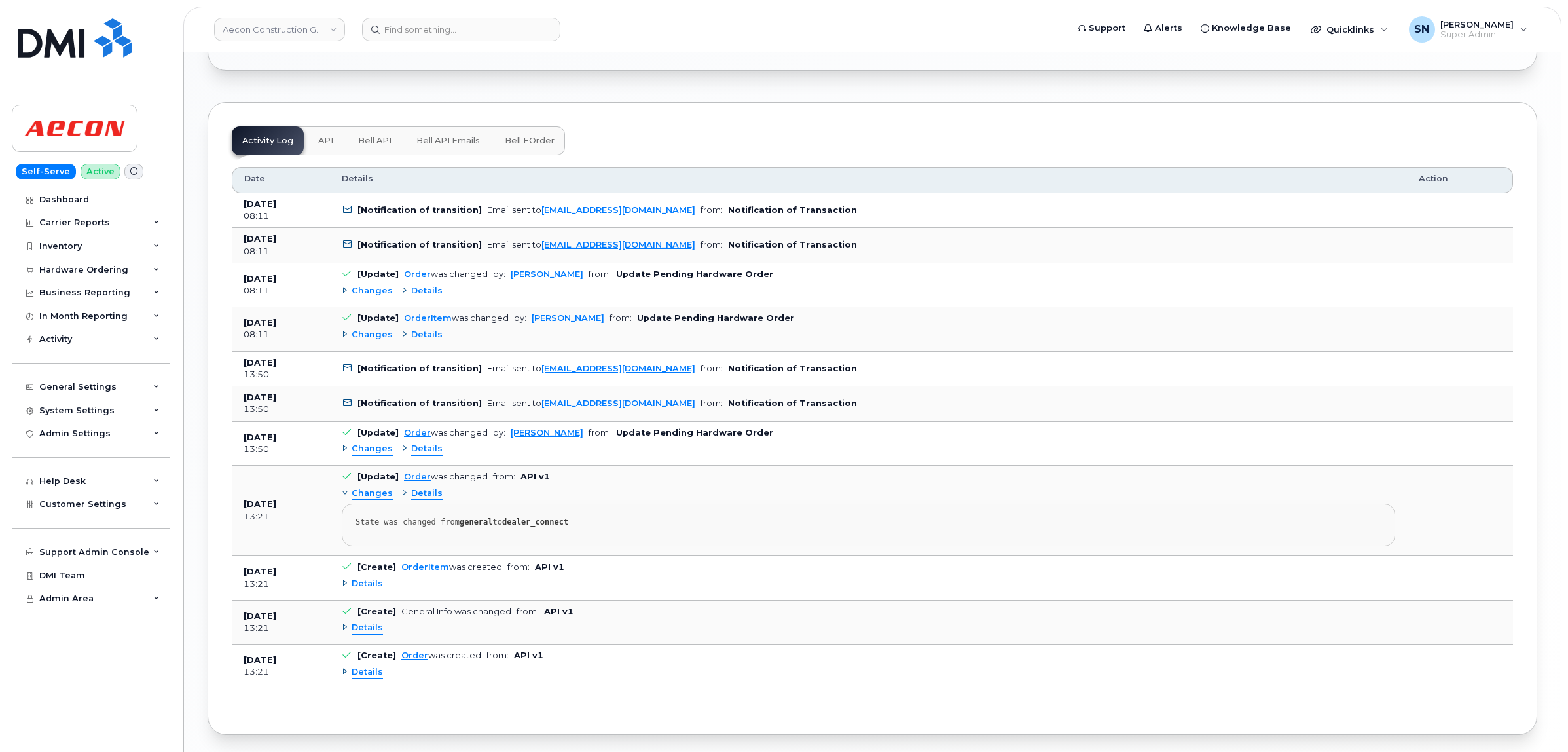
click at [367, 287] on span "Changes" at bounding box center [372, 292] width 41 height 13
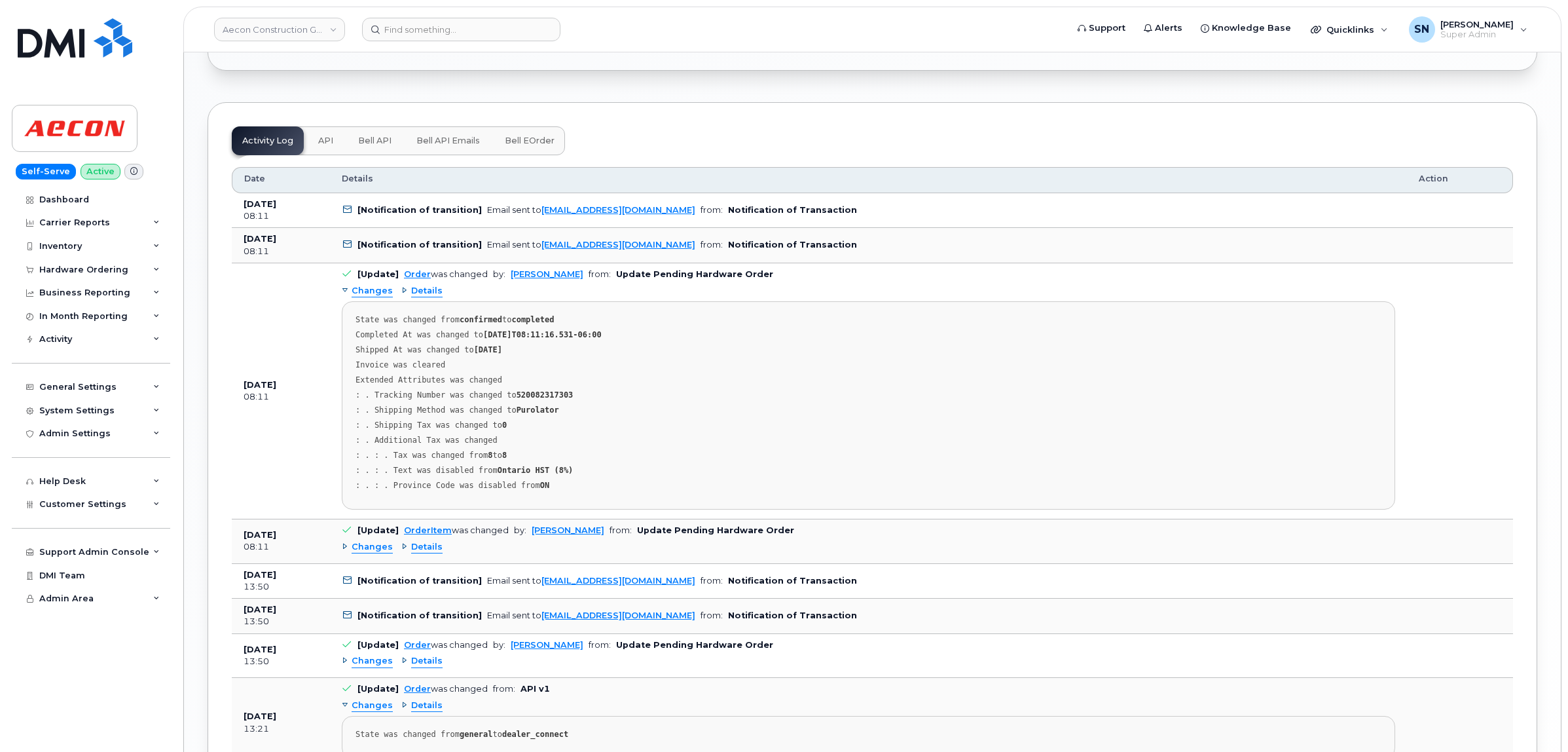
click at [367, 287] on span "Changes" at bounding box center [372, 292] width 41 height 13
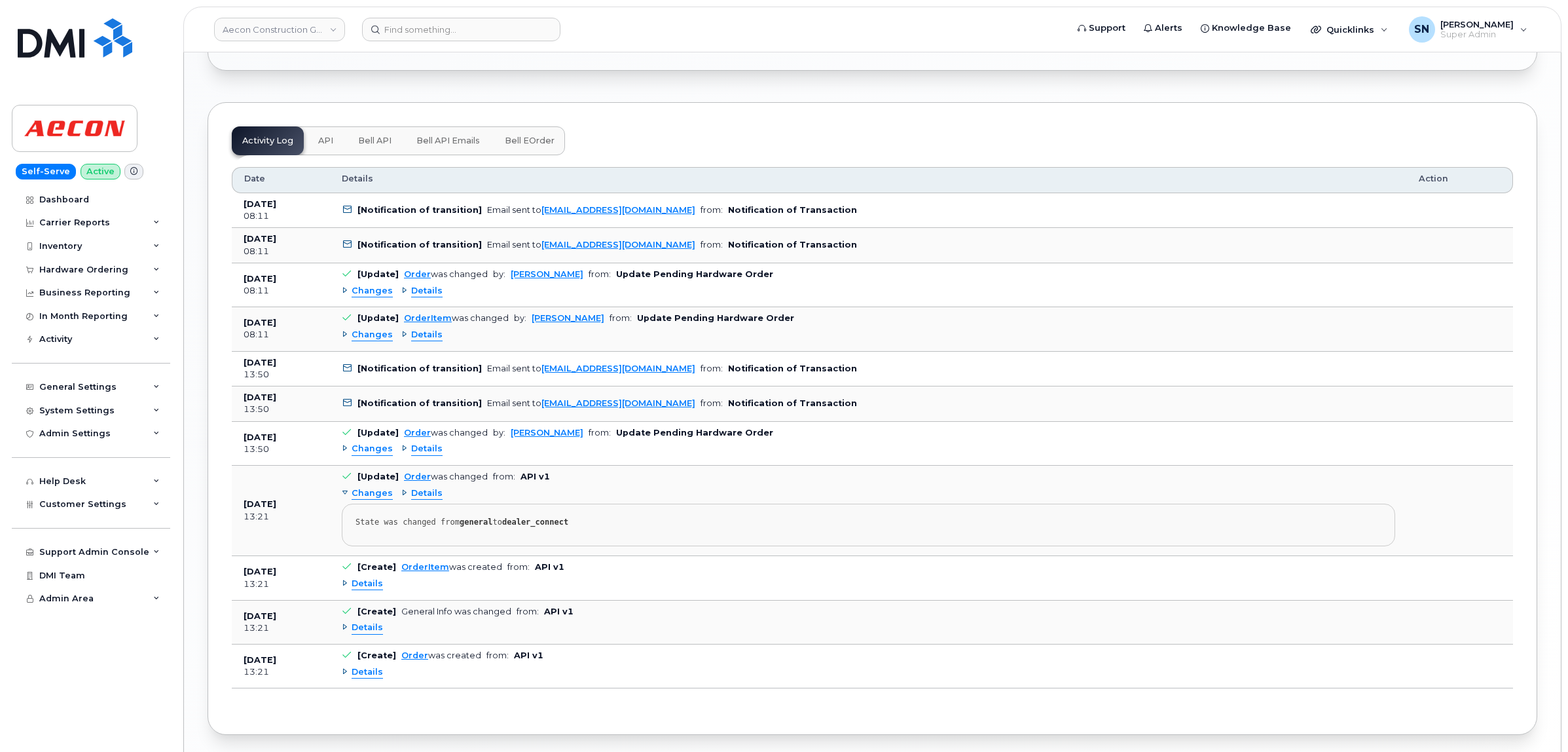
click at [375, 444] on span "Changes" at bounding box center [372, 449] width 41 height 13
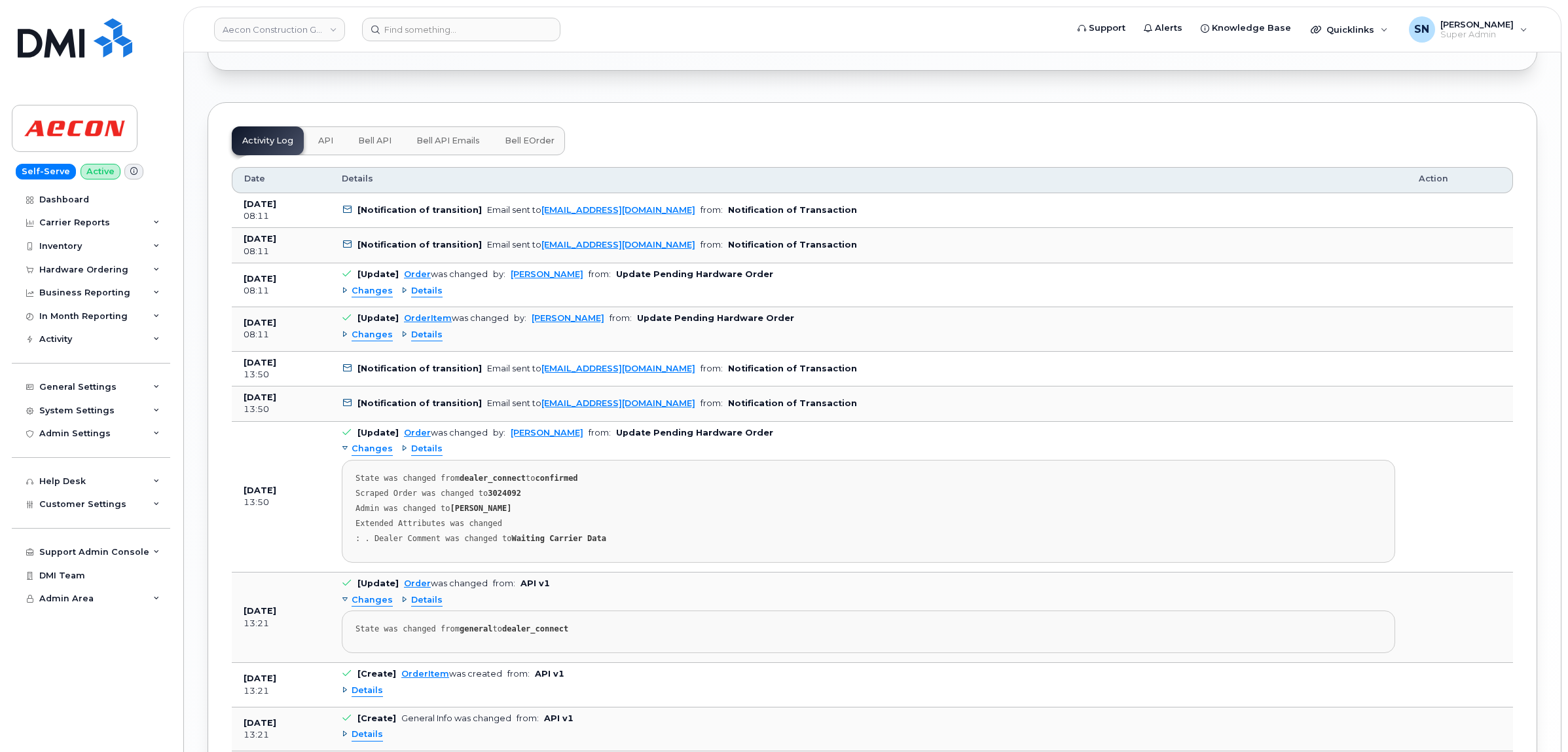
click at [490, 494] on strong "3024092" at bounding box center [504, 493] width 33 height 9
copy strong "3024092"
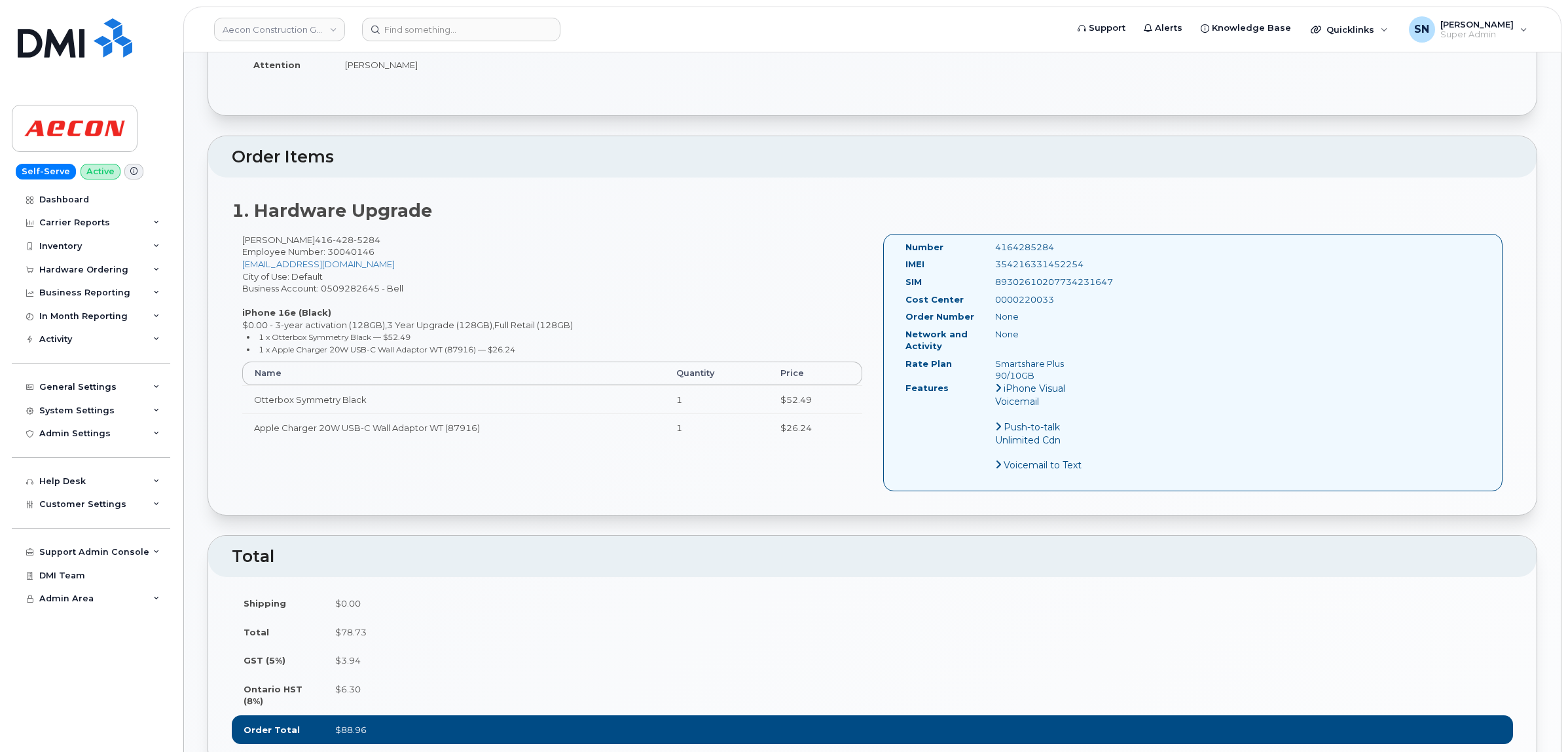
scroll to position [246, 0]
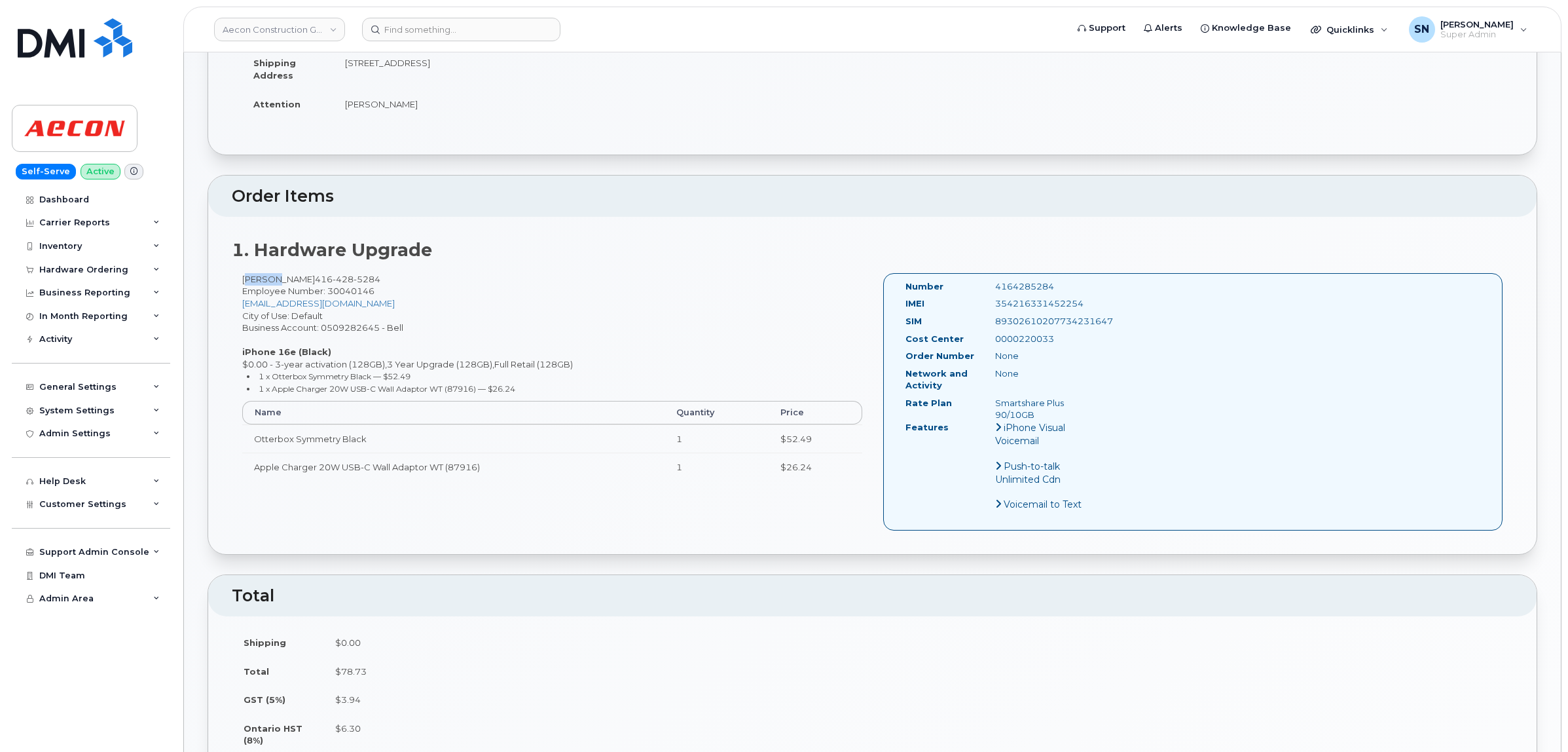
drag, startPoint x: 242, startPoint y: 264, endPoint x: 267, endPoint y: 265, distance: 25.0
click at [267, 273] on div "[PERSON_NAME] [PHONE_NUMBER] Employee Number: 30040146 [EMAIL_ADDRESS][DOMAIN_N…" at bounding box center [552, 383] width 641 height 220
copy div "Sherif"
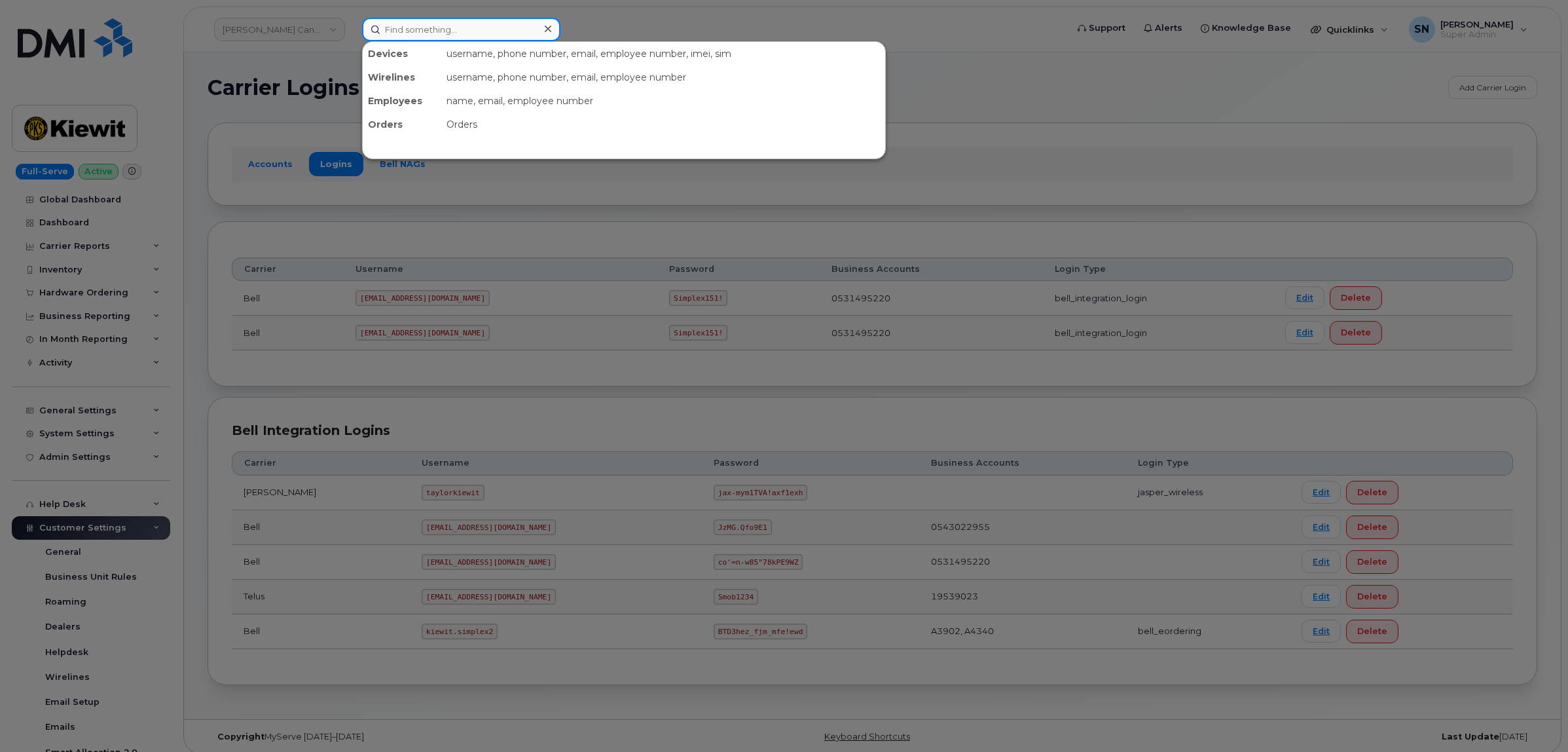
click at [476, 25] on input at bounding box center [462, 29] width 199 height 24
paste input "3439619654"
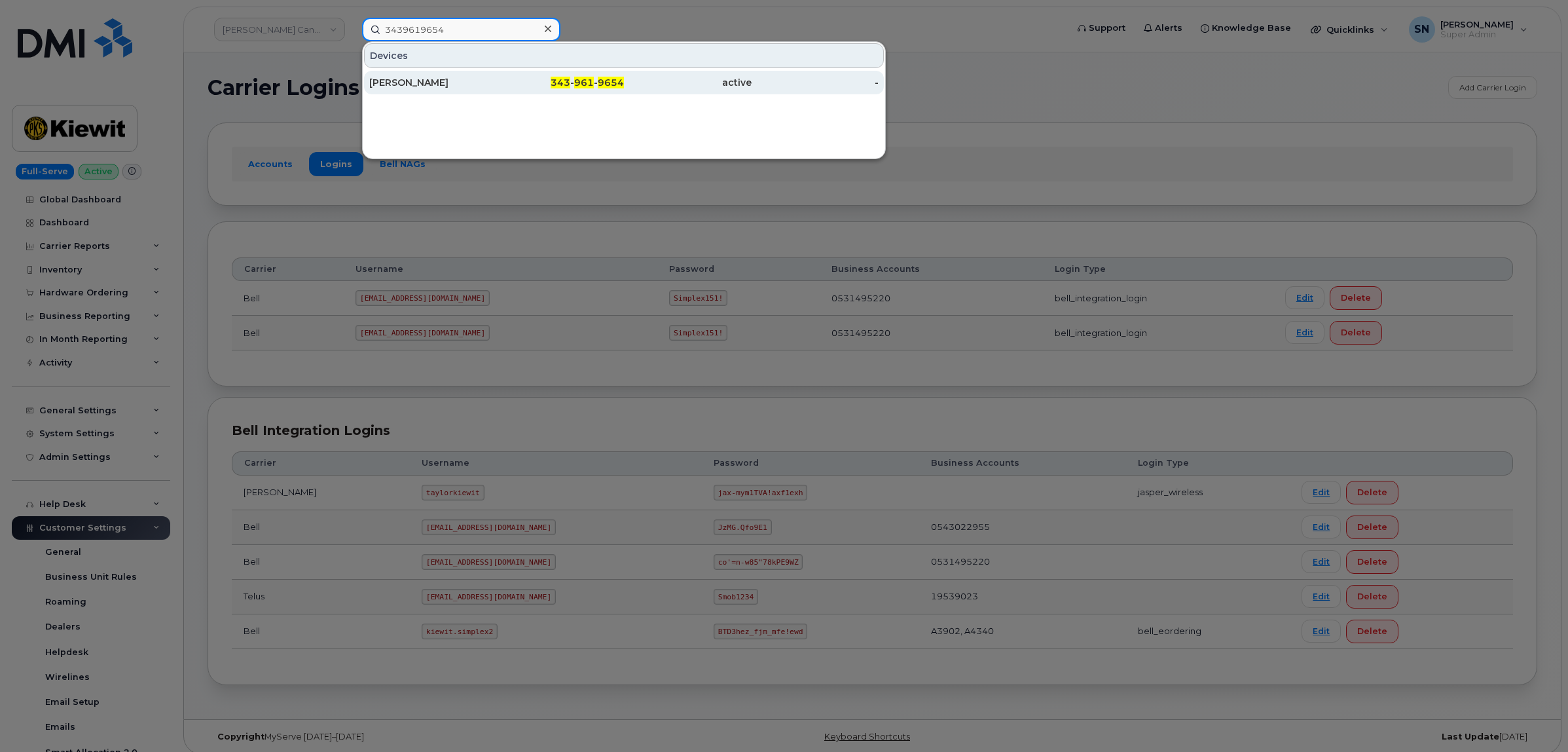
type input "3439619654"
click at [449, 89] on div "[PERSON_NAME]" at bounding box center [432, 83] width 128 height 24
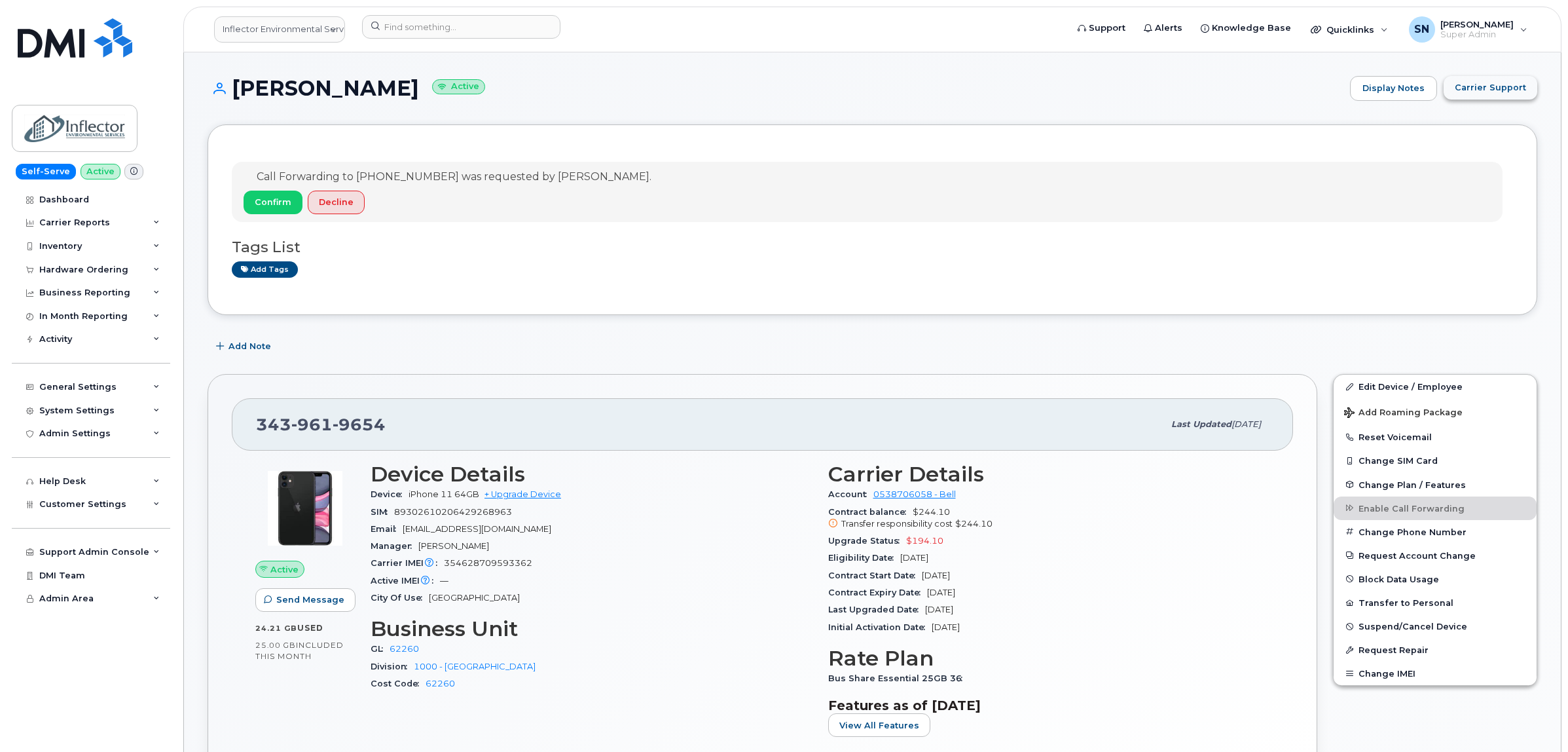
click at [1516, 92] on span "Carrier Support" at bounding box center [1491, 87] width 72 height 13
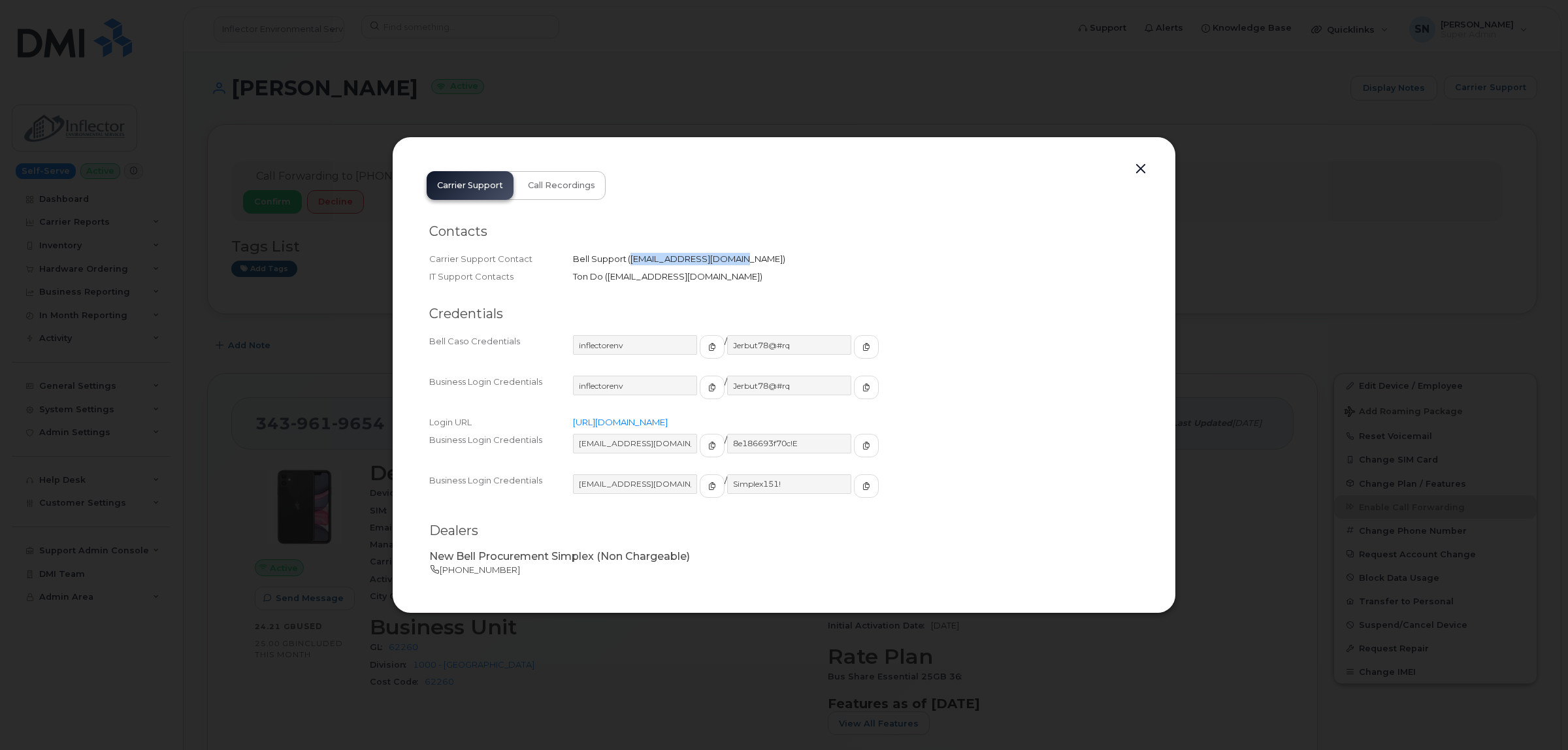
drag, startPoint x: 631, startPoint y: 259, endPoint x: 725, endPoint y: 265, distance: 94.2
click at [725, 265] on div "Carrier Support Contact Bell Support   corpclientcare@bell.ca" at bounding box center [784, 259] width 710 height 17
copy span "corpclientcare@bell.ca"
drag, startPoint x: 1144, startPoint y: 169, endPoint x: 1120, endPoint y: 157, distance: 26.8
click at [1144, 169] on button "button" at bounding box center [1140, 169] width 19 height 18
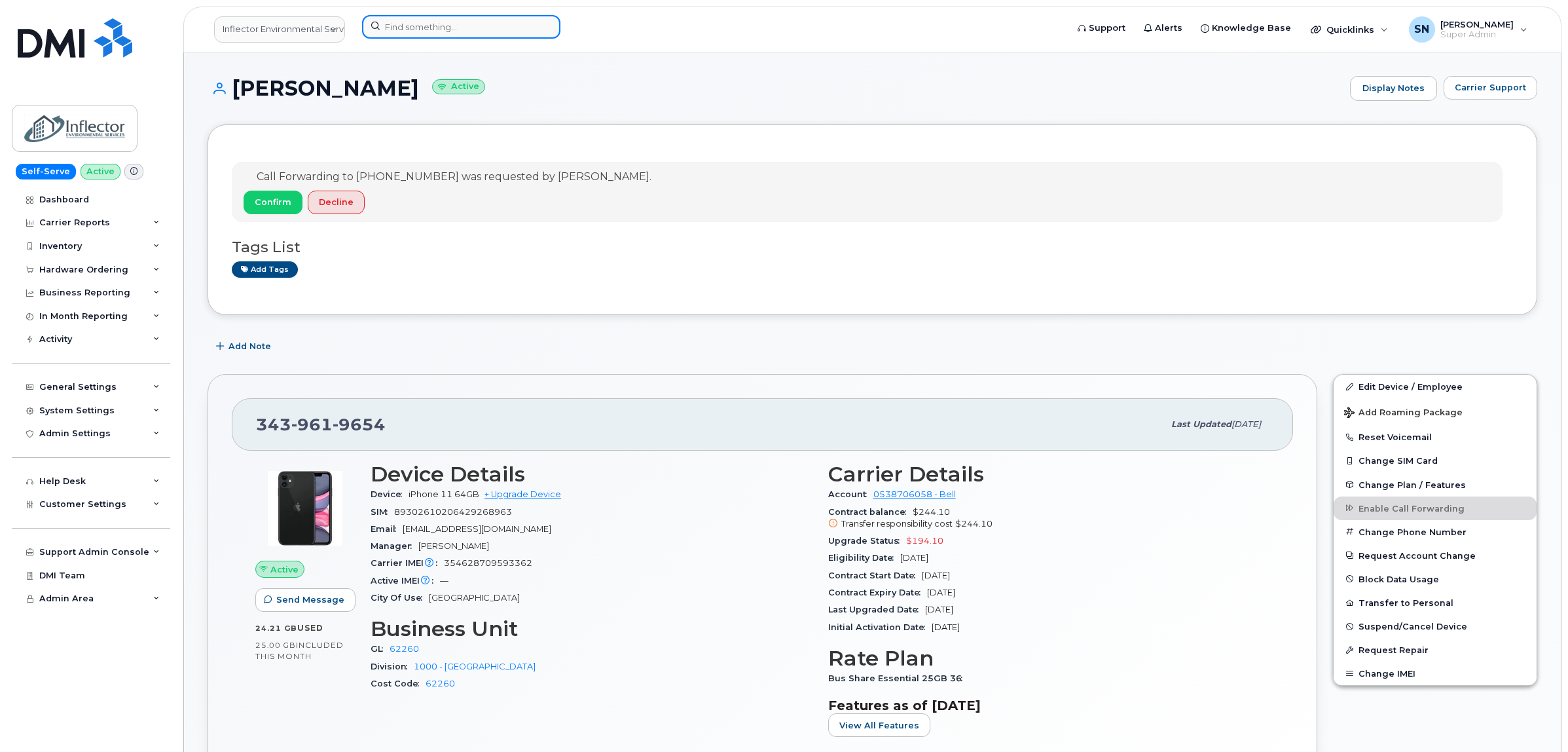
click at [544, 27] on div at bounding box center [462, 27] width 199 height 24
paste input "4384494894"
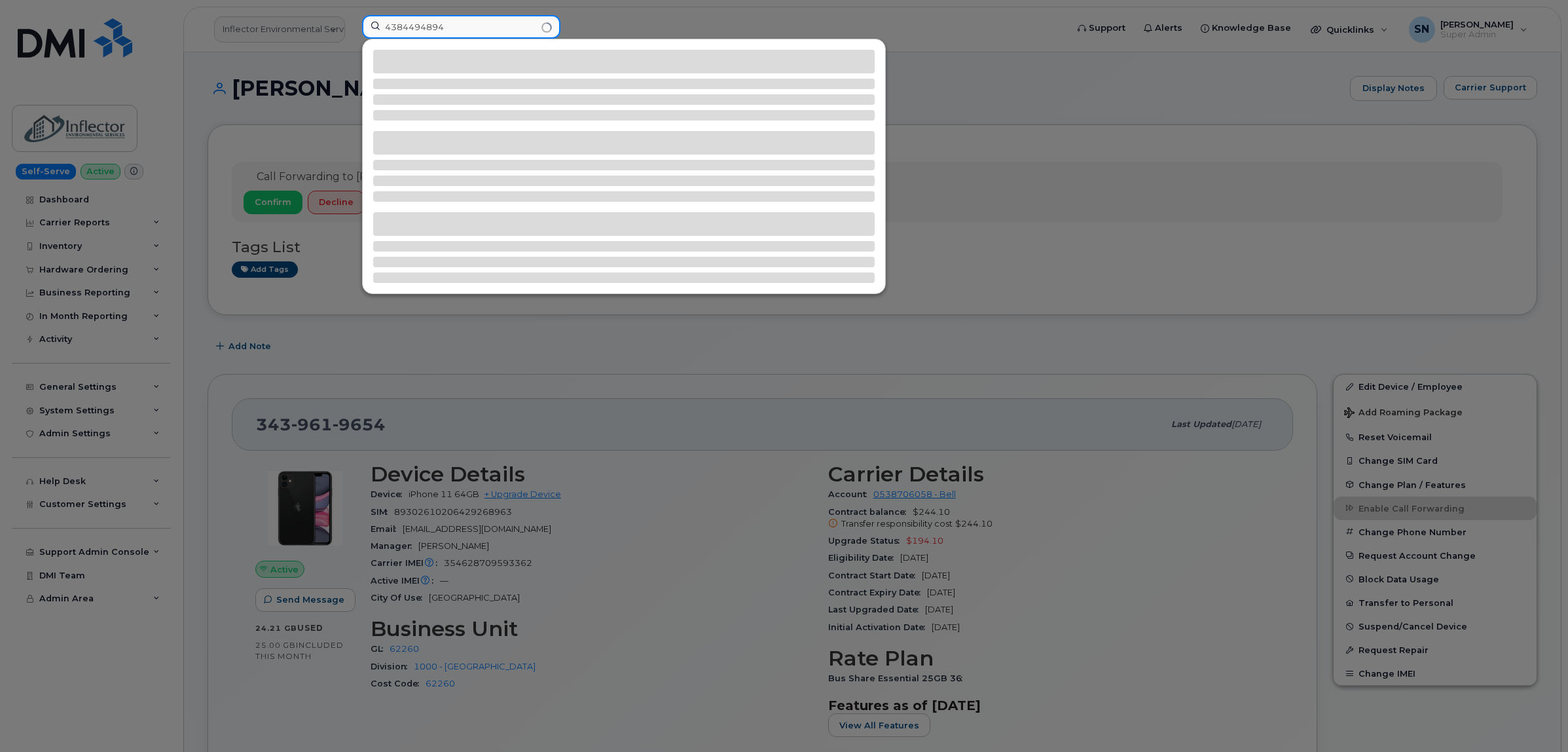
type input "4384494894"
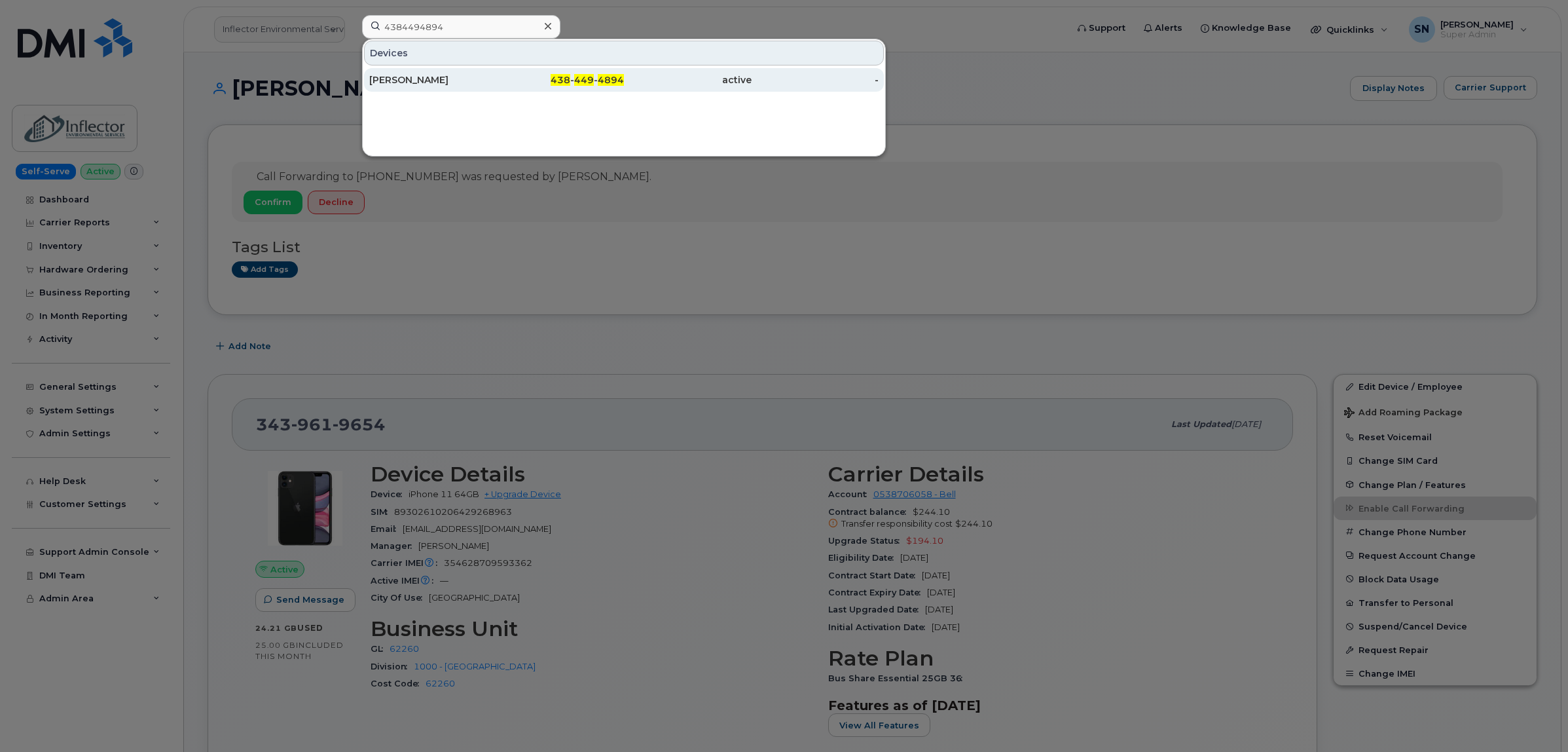
drag, startPoint x: 563, startPoint y: 100, endPoint x: 559, endPoint y: 89, distance: 11.7
click at [563, 99] on div "Devices christina konstantinidis 438 - 449 - 4894 active -" at bounding box center [624, 98] width 524 height 118
click at [558, 83] on span "438" at bounding box center [559, 79] width 19 height 12
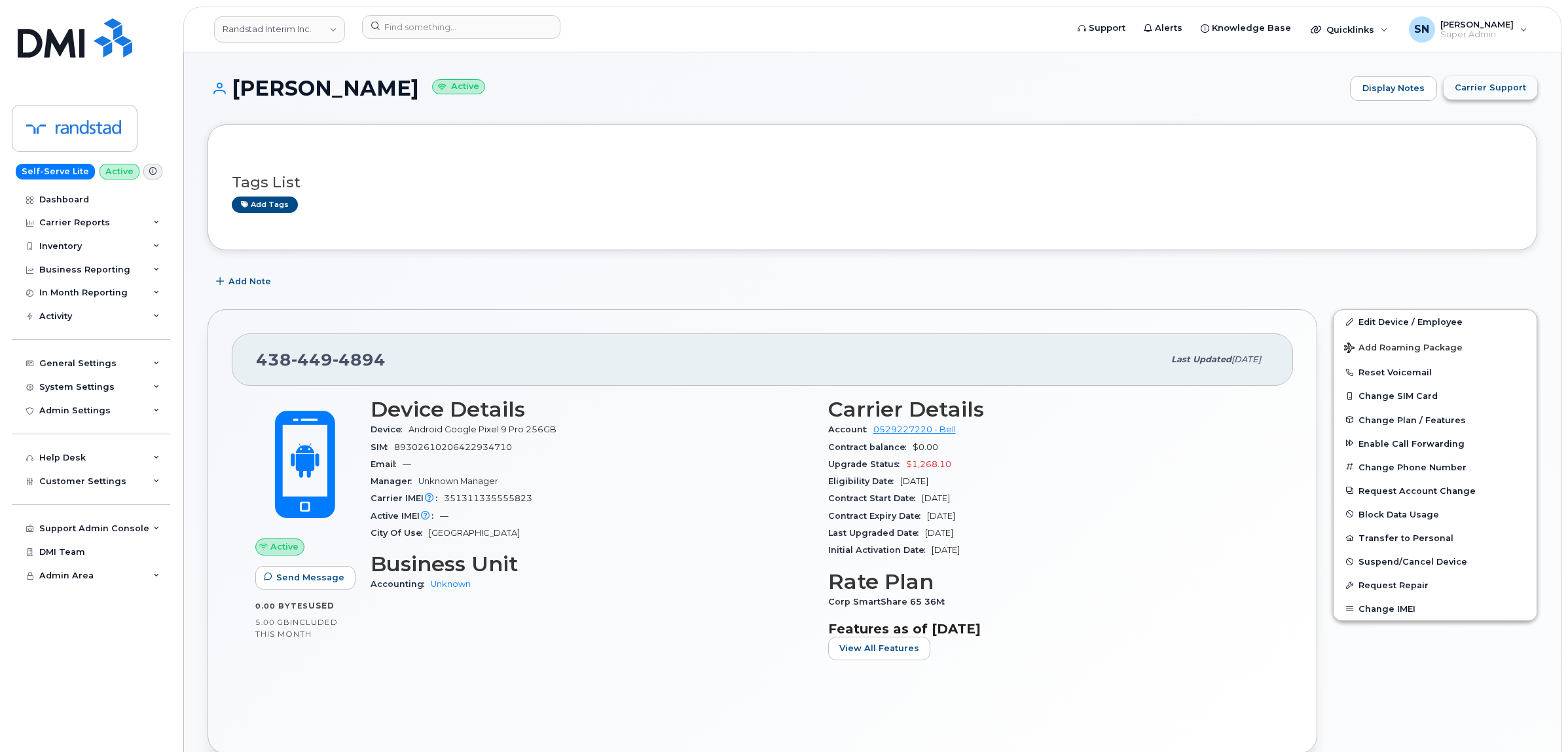
click at [1510, 90] on span "Carrier Support" at bounding box center [1491, 87] width 72 height 13
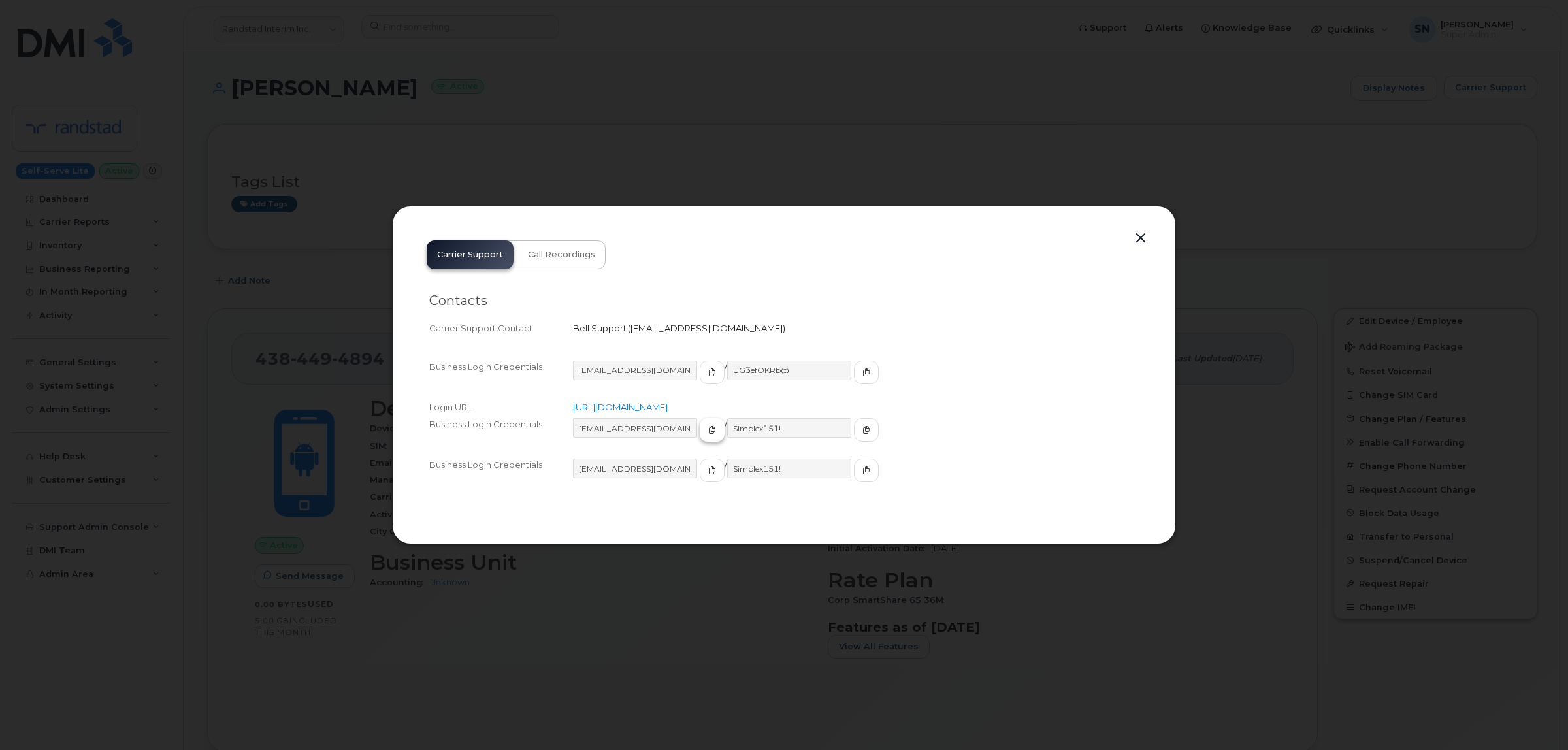
click at [700, 441] on button "button" at bounding box center [711, 430] width 25 height 24
click at [854, 429] on button "button" at bounding box center [866, 430] width 25 height 24
click at [1135, 239] on button "button" at bounding box center [1140, 239] width 19 height 18
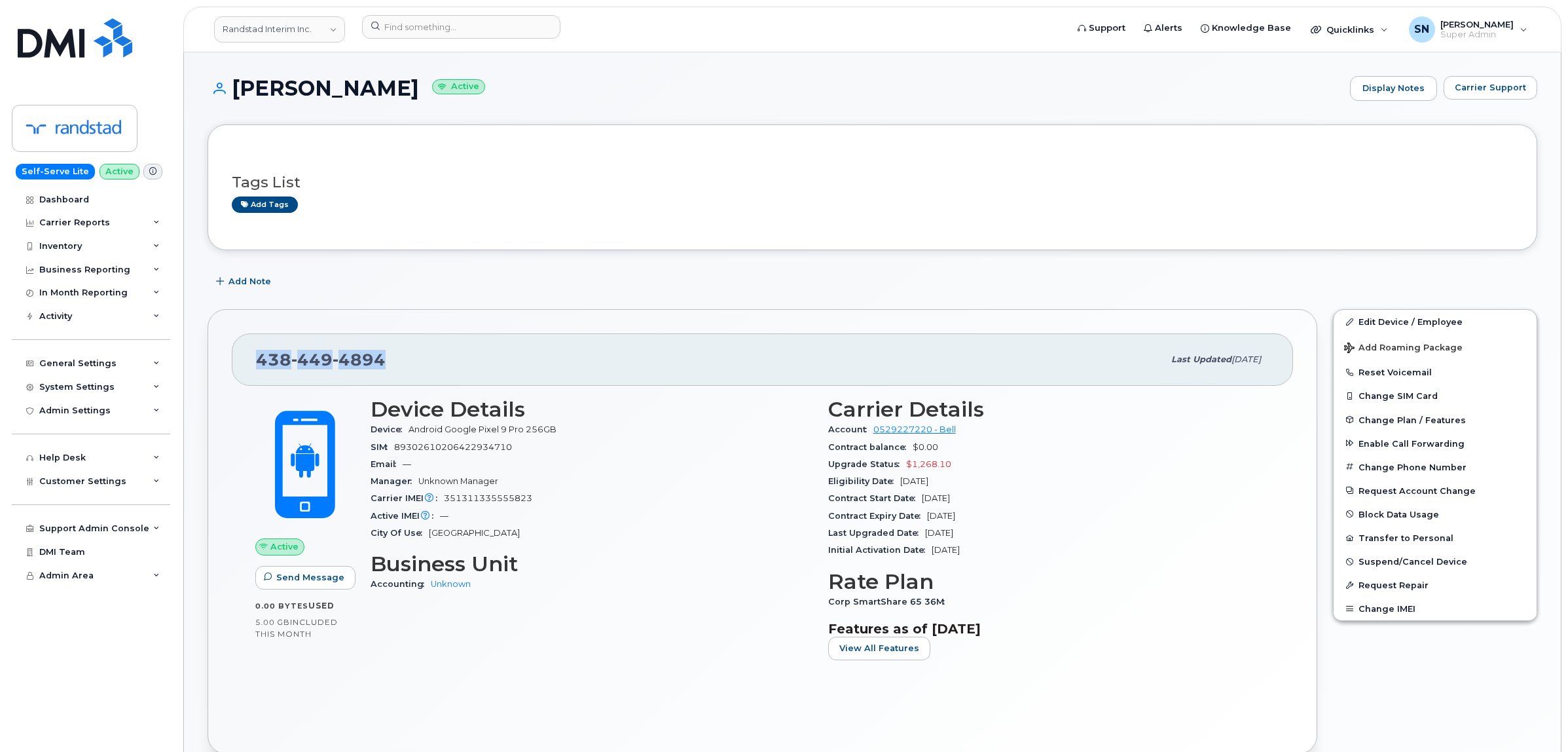
drag, startPoint x: 341, startPoint y: 367, endPoint x: 385, endPoint y: 367, distance: 44.0
click at [385, 367] on div "438 449 4894" at bounding box center [709, 360] width 907 height 28
drag, startPoint x: 237, startPoint y: 84, endPoint x: 329, endPoint y: 95, distance: 92.7
click at [329, 95] on h1 "christina konstantinidis Active" at bounding box center [776, 87] width 1136 height 23
copy h1 "christina"
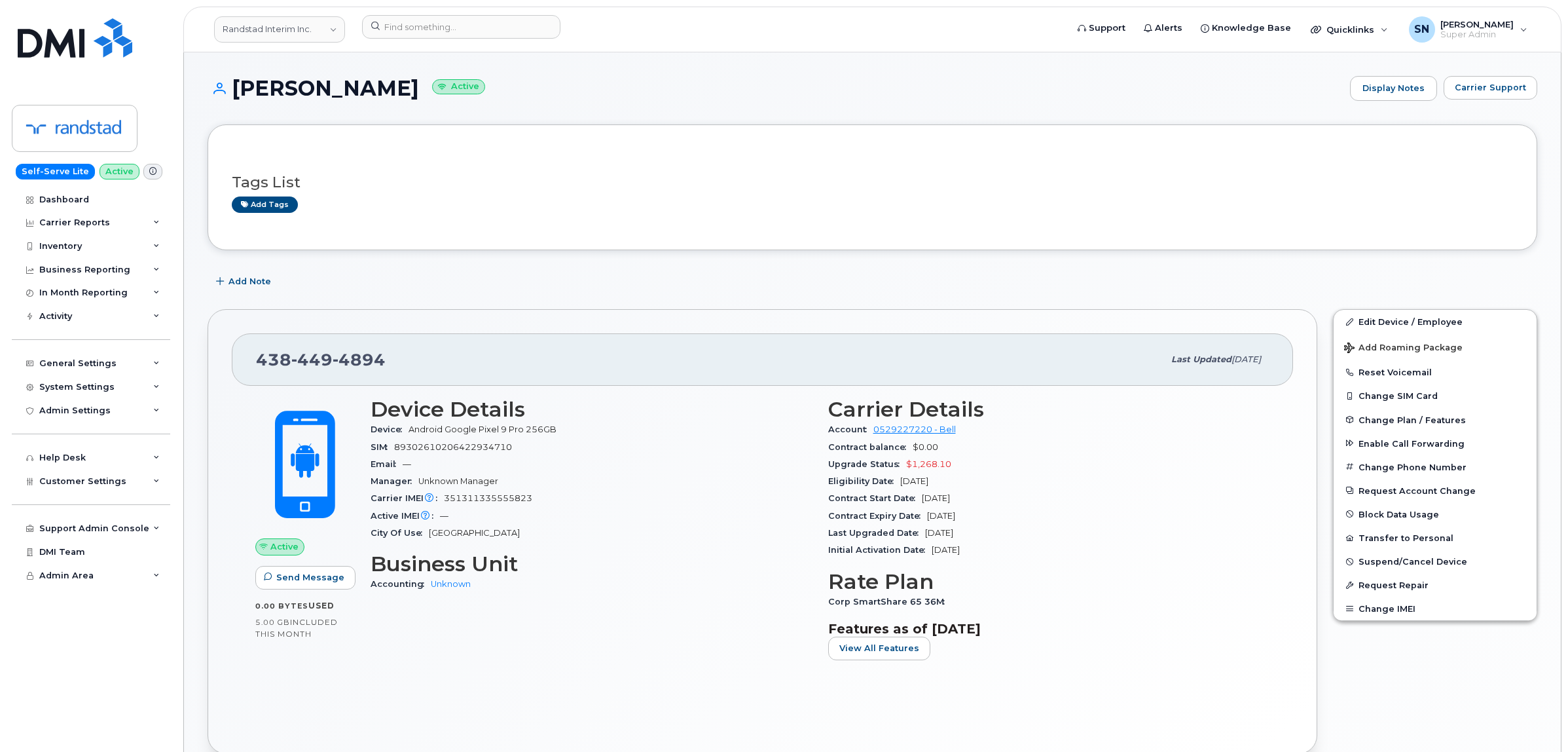
click at [371, 82] on h1 "christina konstantinidis Active" at bounding box center [776, 87] width 1136 height 23
copy h1 "konstantinidis"
click at [451, 275] on div "Add Note" at bounding box center [872, 282] width 1330 height 24
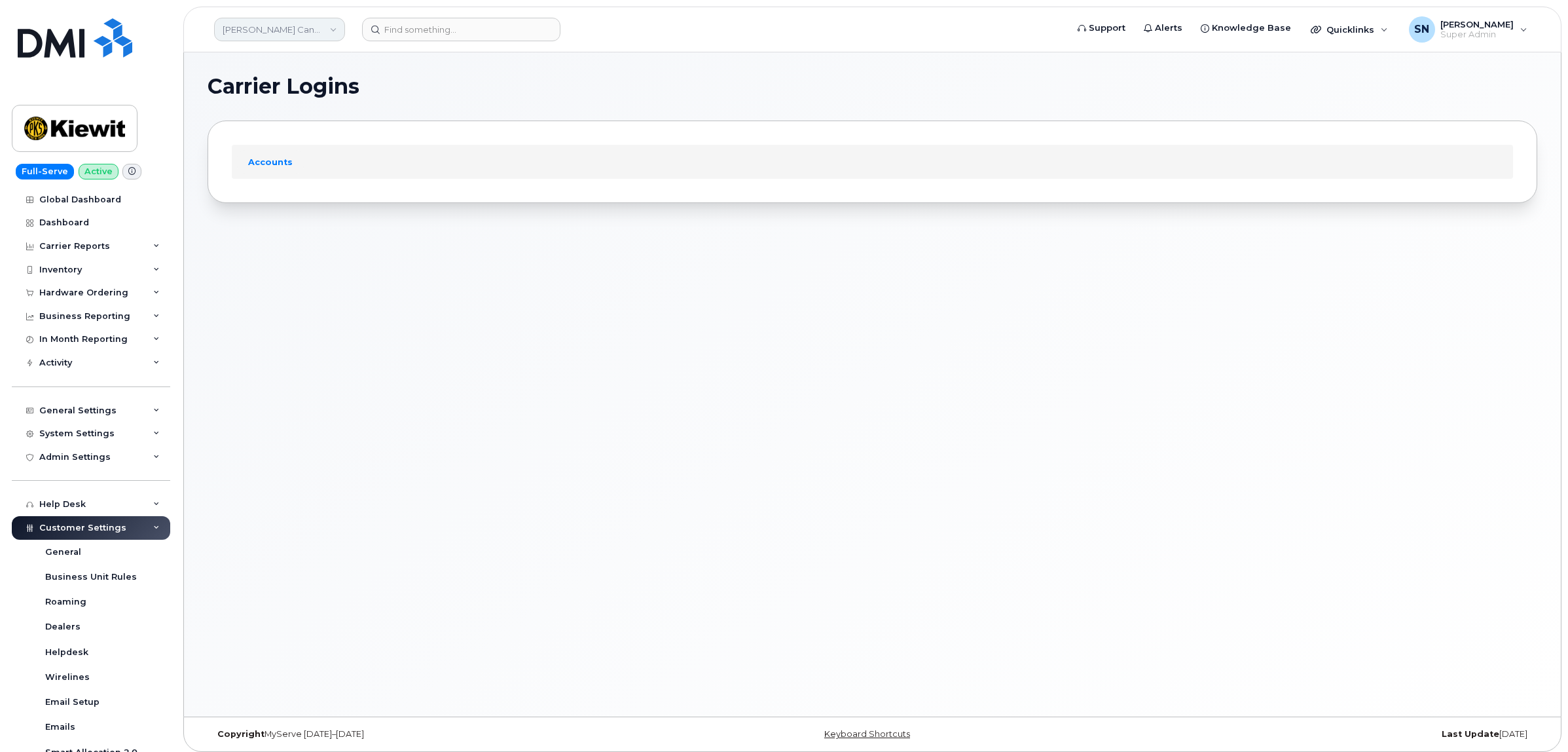
click at [295, 38] on link "[PERSON_NAME] Canada Inc" at bounding box center [280, 29] width 131 height 24
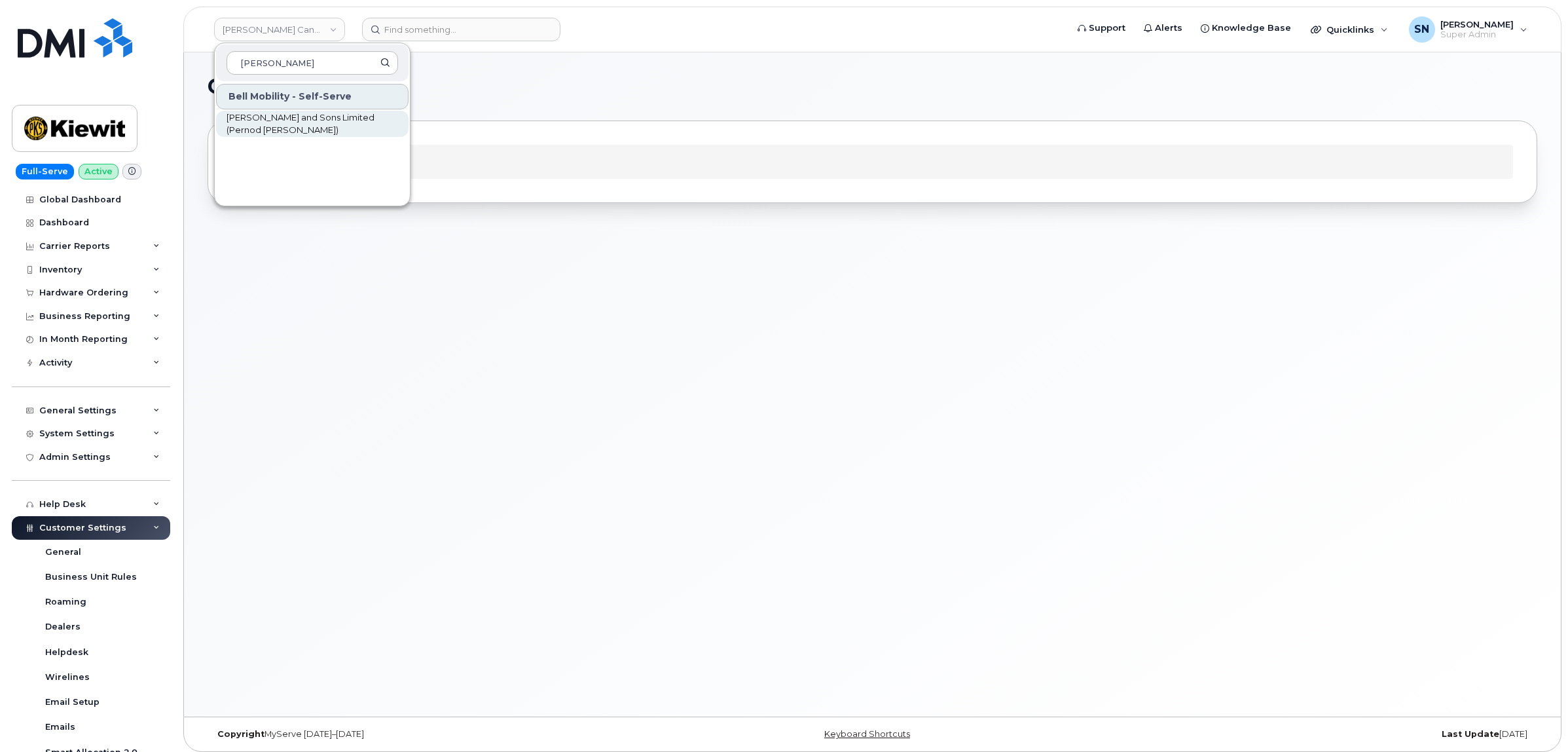
type input "hiram"
click at [311, 130] on span "[PERSON_NAME] and Sons Limited (Pernod [PERSON_NAME])" at bounding box center [302, 124] width 151 height 26
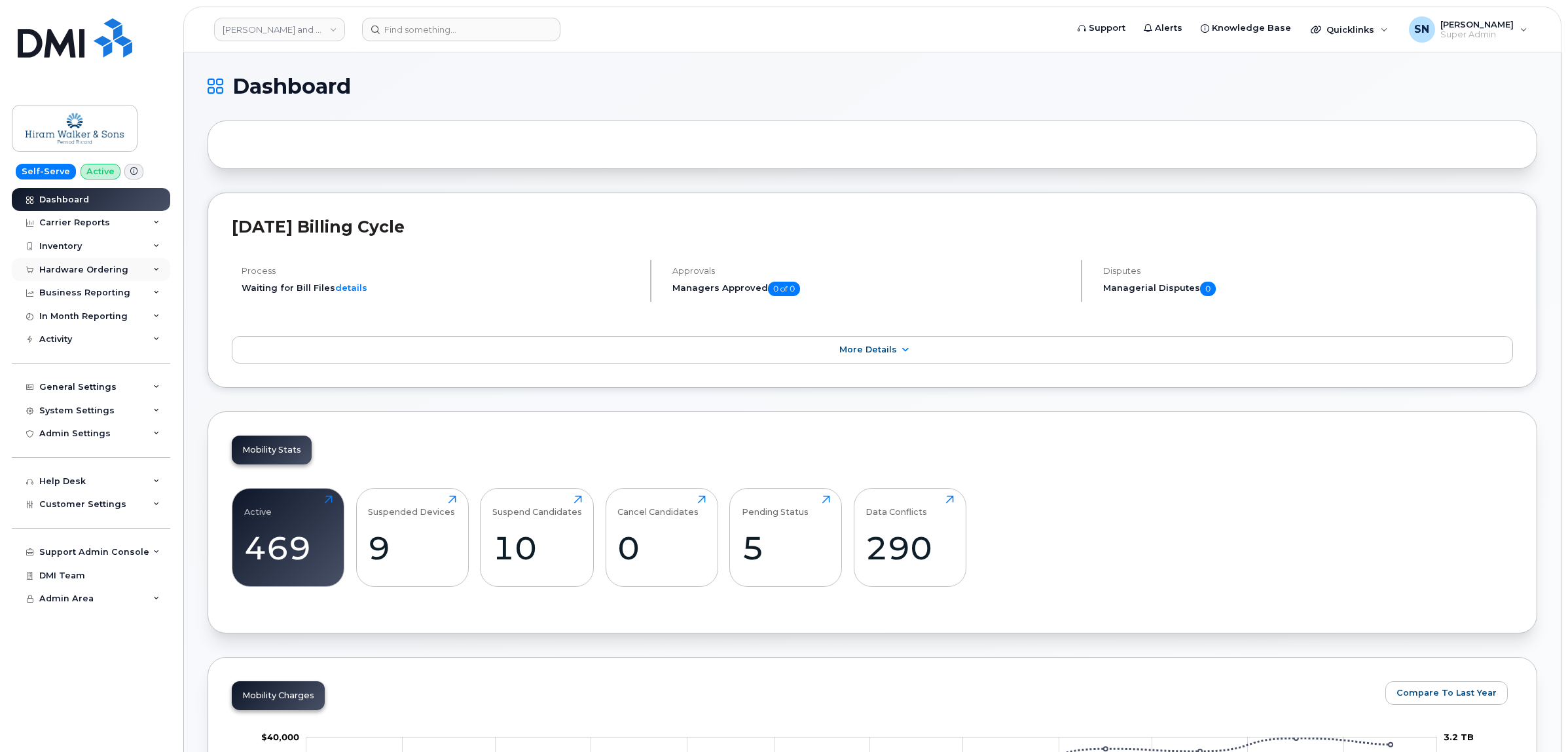
click at [78, 272] on div "Hardware Ordering" at bounding box center [84, 270] width 89 height 10
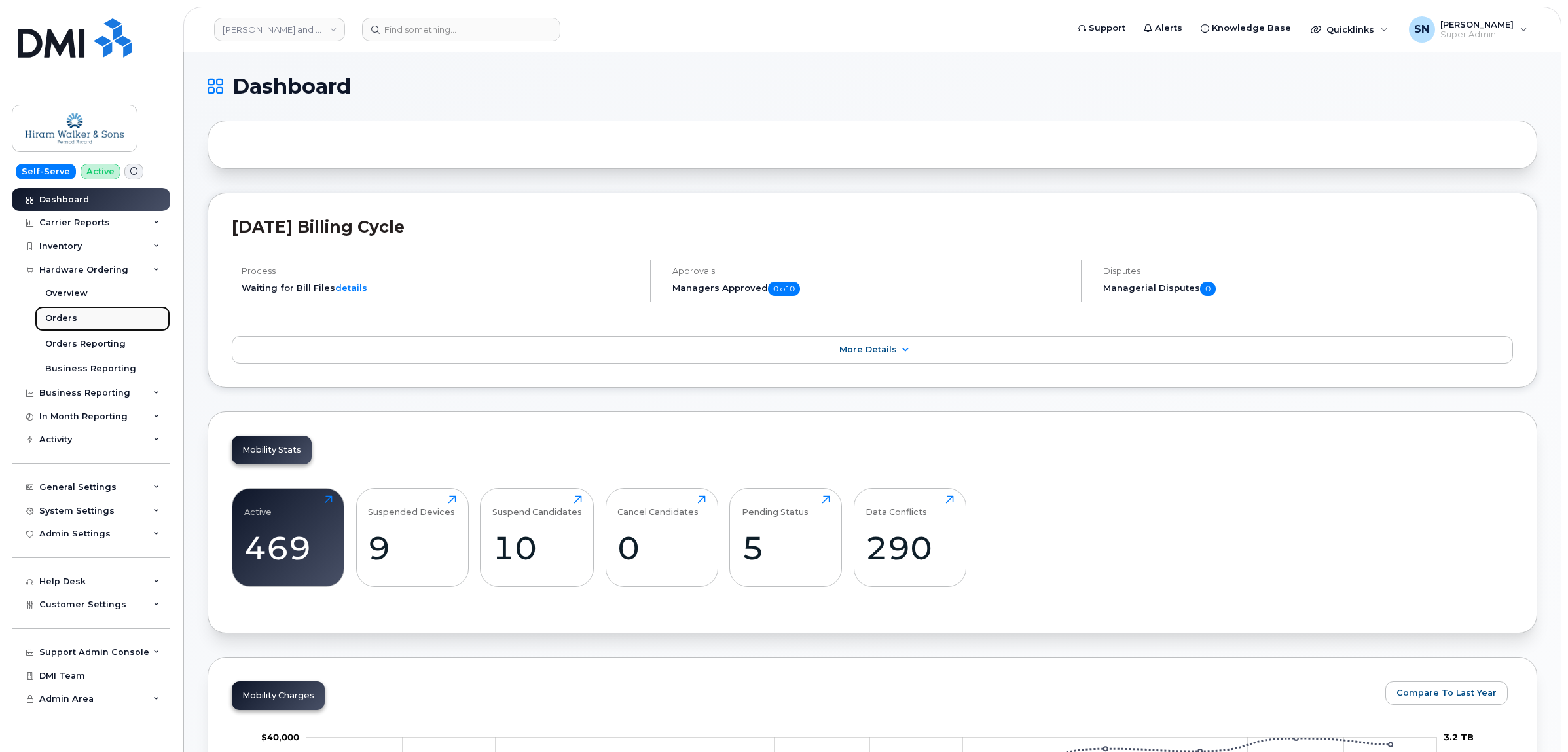
click at [78, 322] on link "Orders" at bounding box center [102, 318] width 135 height 25
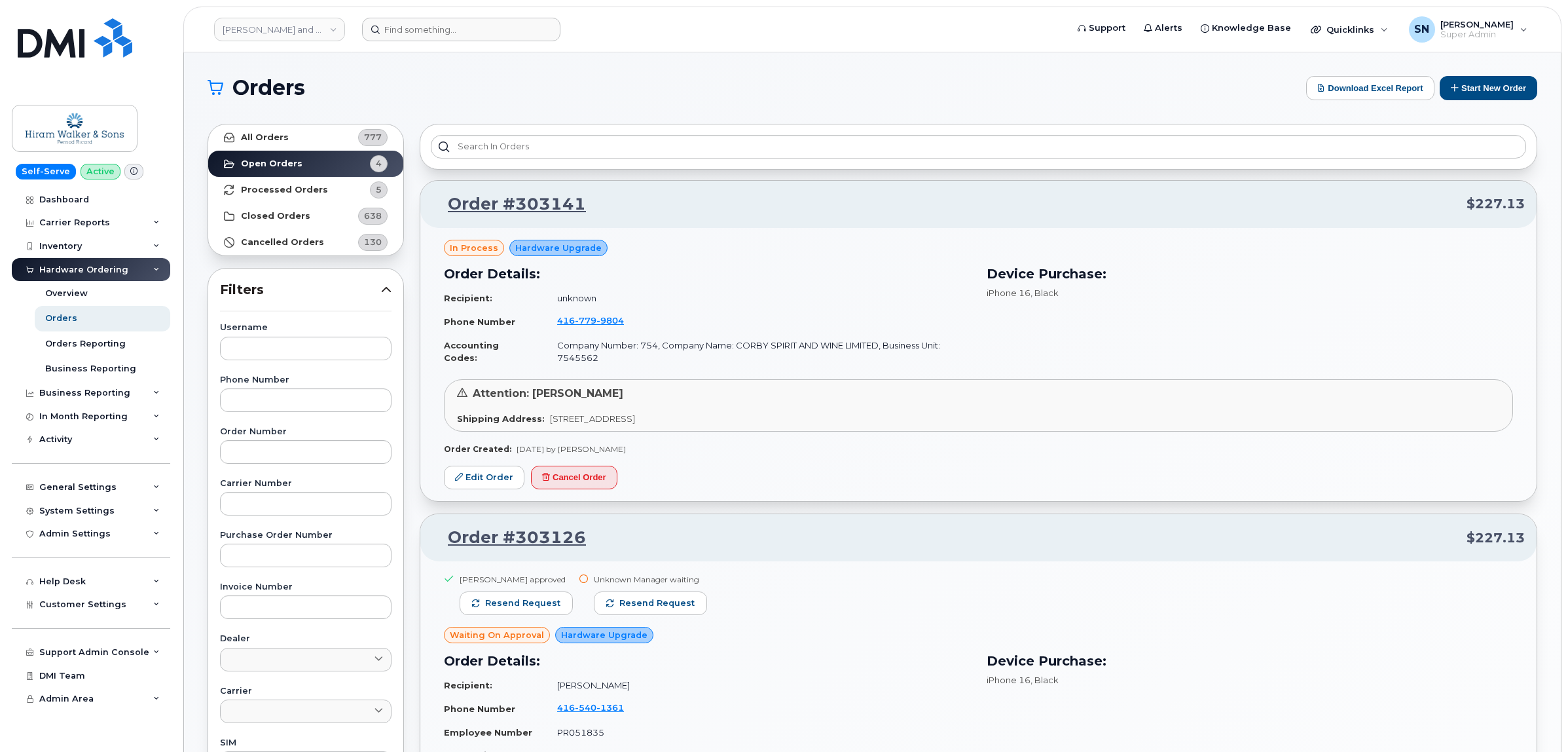
drag, startPoint x: 537, startPoint y: 86, endPoint x: 499, endPoint y: 34, distance: 64.4
click at [535, 86] on h1 "Orders" at bounding box center [754, 87] width 1092 height 21
click at [101, 609] on span "Customer Settings" at bounding box center [83, 604] width 87 height 10
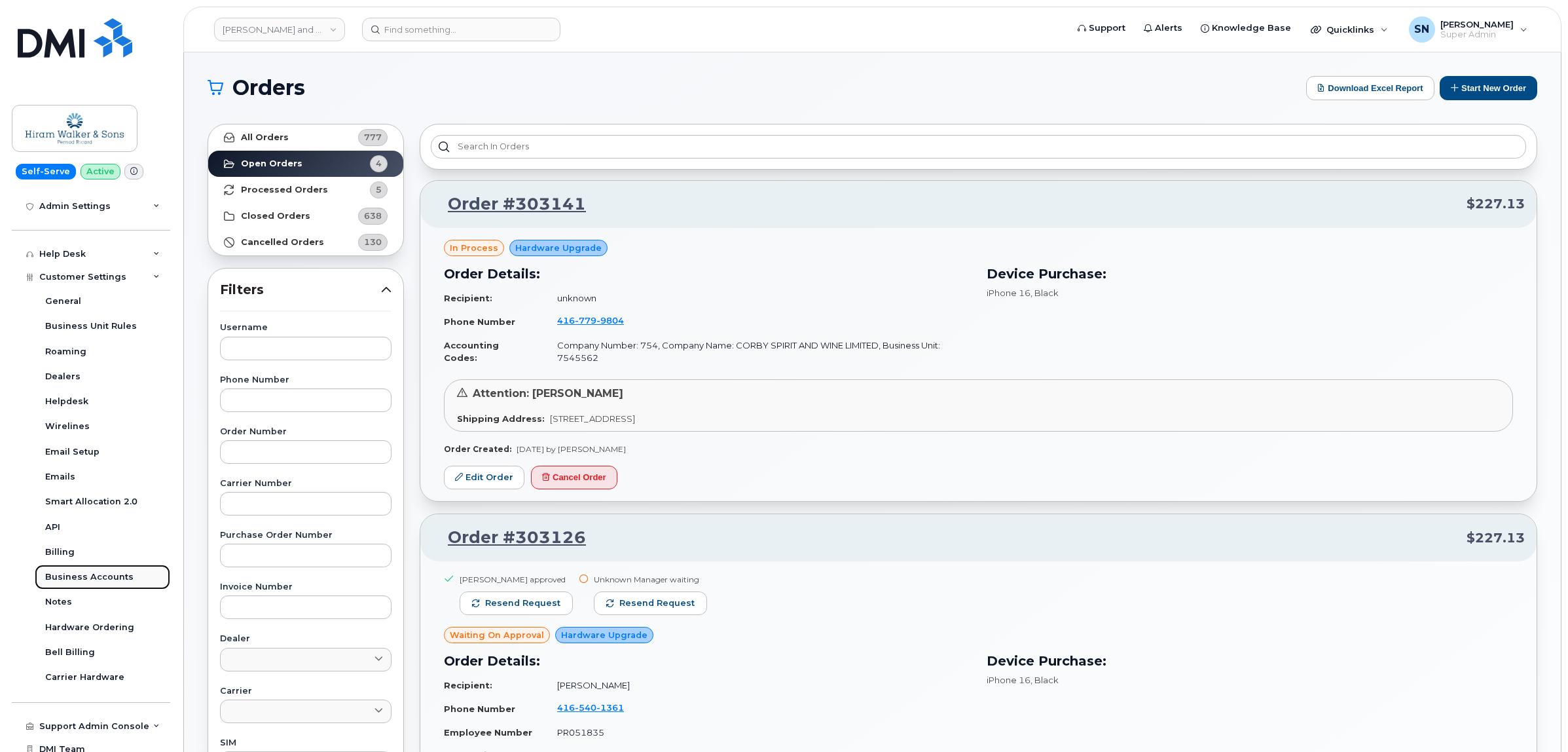
click at [108, 573] on link "Business Accounts" at bounding box center [102, 576] width 135 height 25
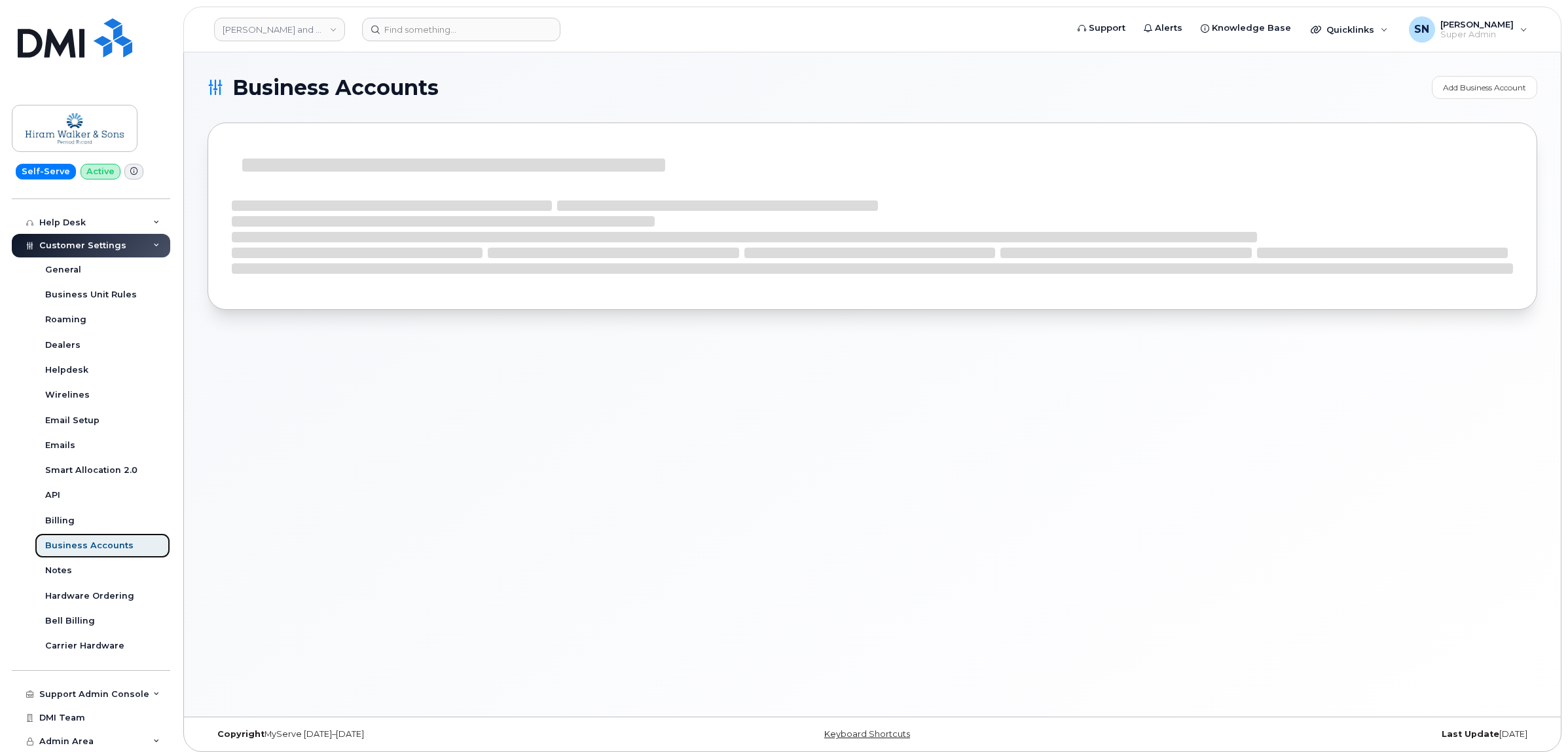
scroll to position [226, 0]
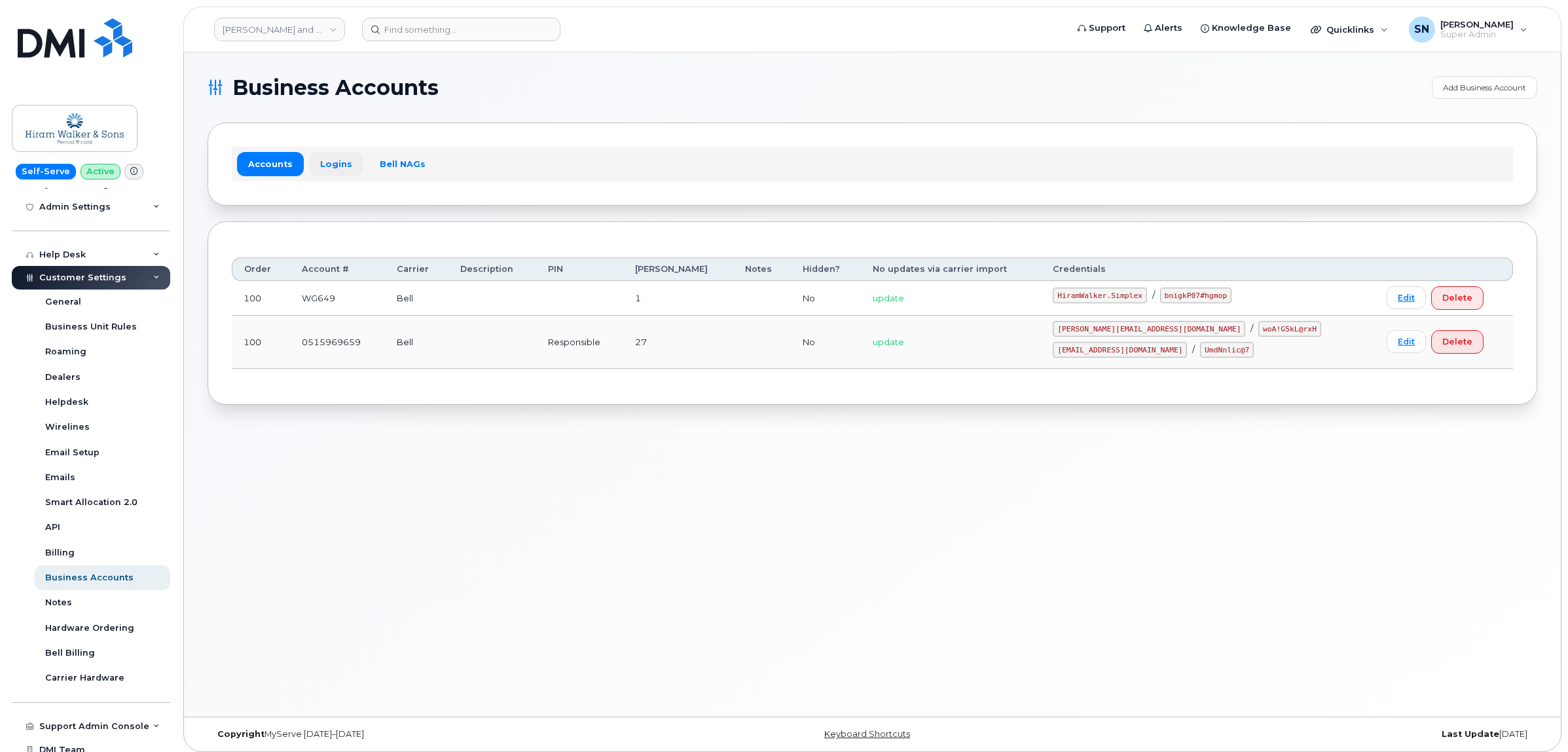
click at [334, 160] on link "Logins" at bounding box center [336, 164] width 54 height 24
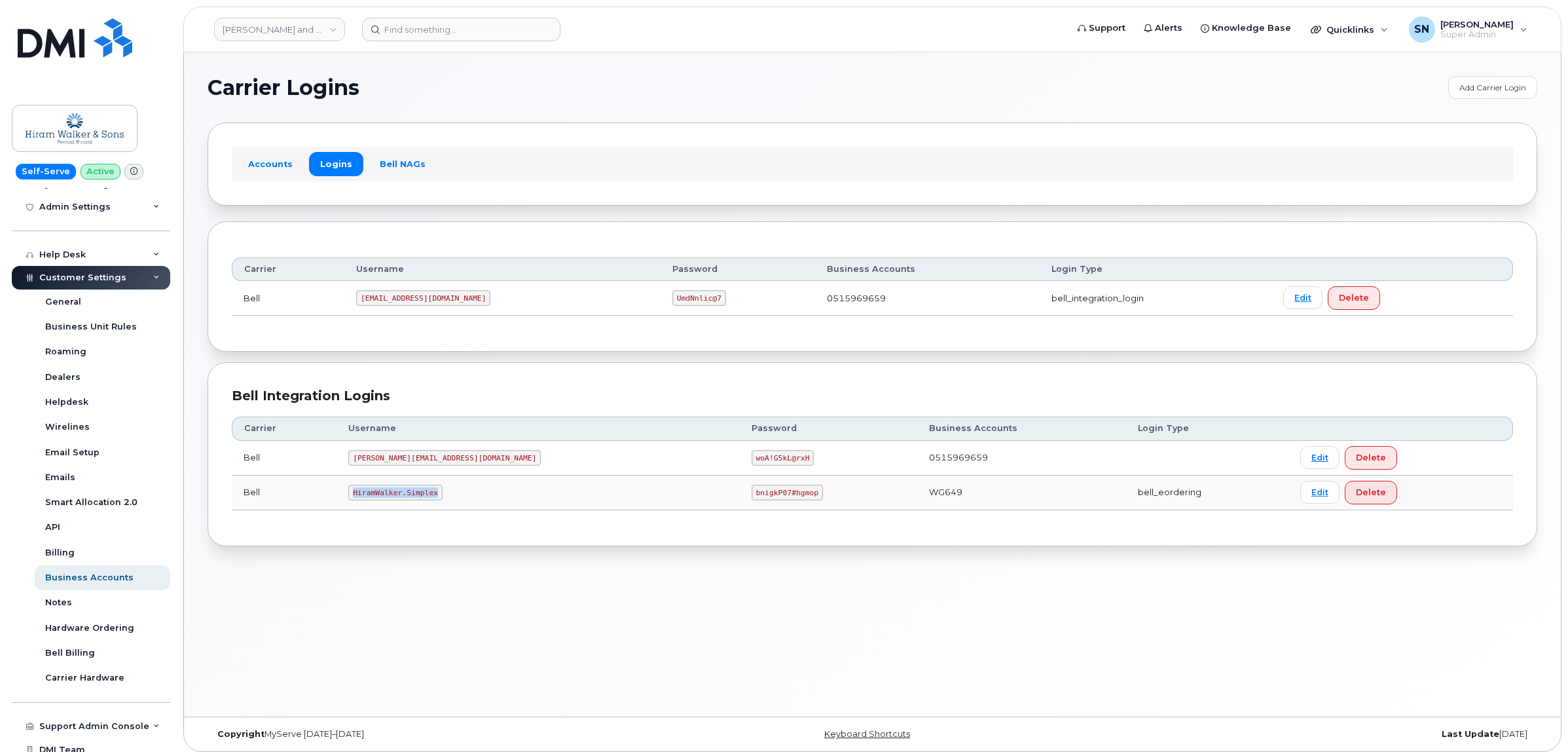
drag, startPoint x: 371, startPoint y: 492, endPoint x: 449, endPoint y: 500, distance: 78.4
click at [442, 500] on code "HiramWalker.Simplex" at bounding box center [396, 492] width 94 height 16
copy code "HiramWalker.Simplex"
drag, startPoint x: 623, startPoint y: 490, endPoint x: 681, endPoint y: 501, distance: 59.0
click at [752, 501] on code "bnigkP07#hgmop" at bounding box center [788, 492] width 72 height 16
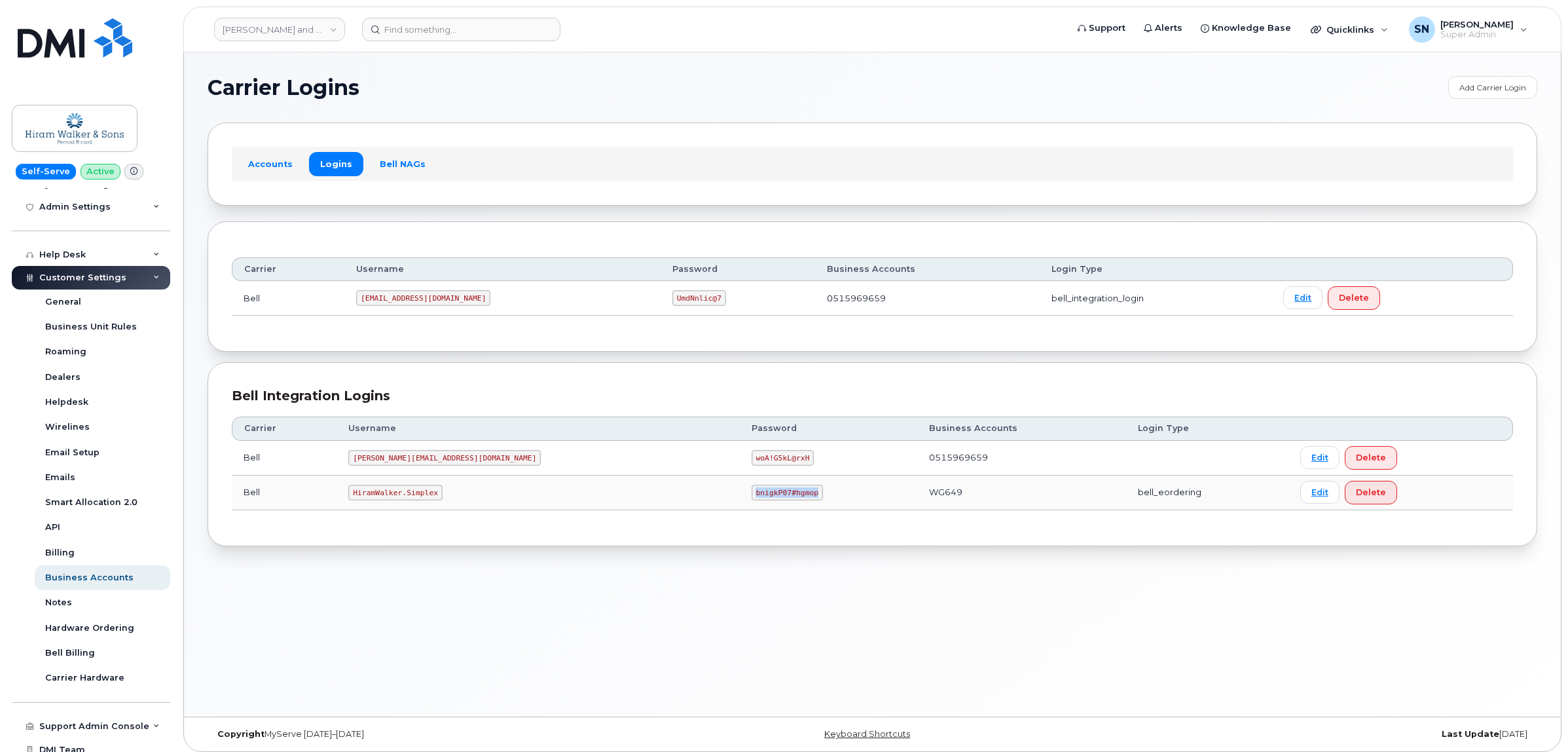
copy code "bnigkP07#hgmop"
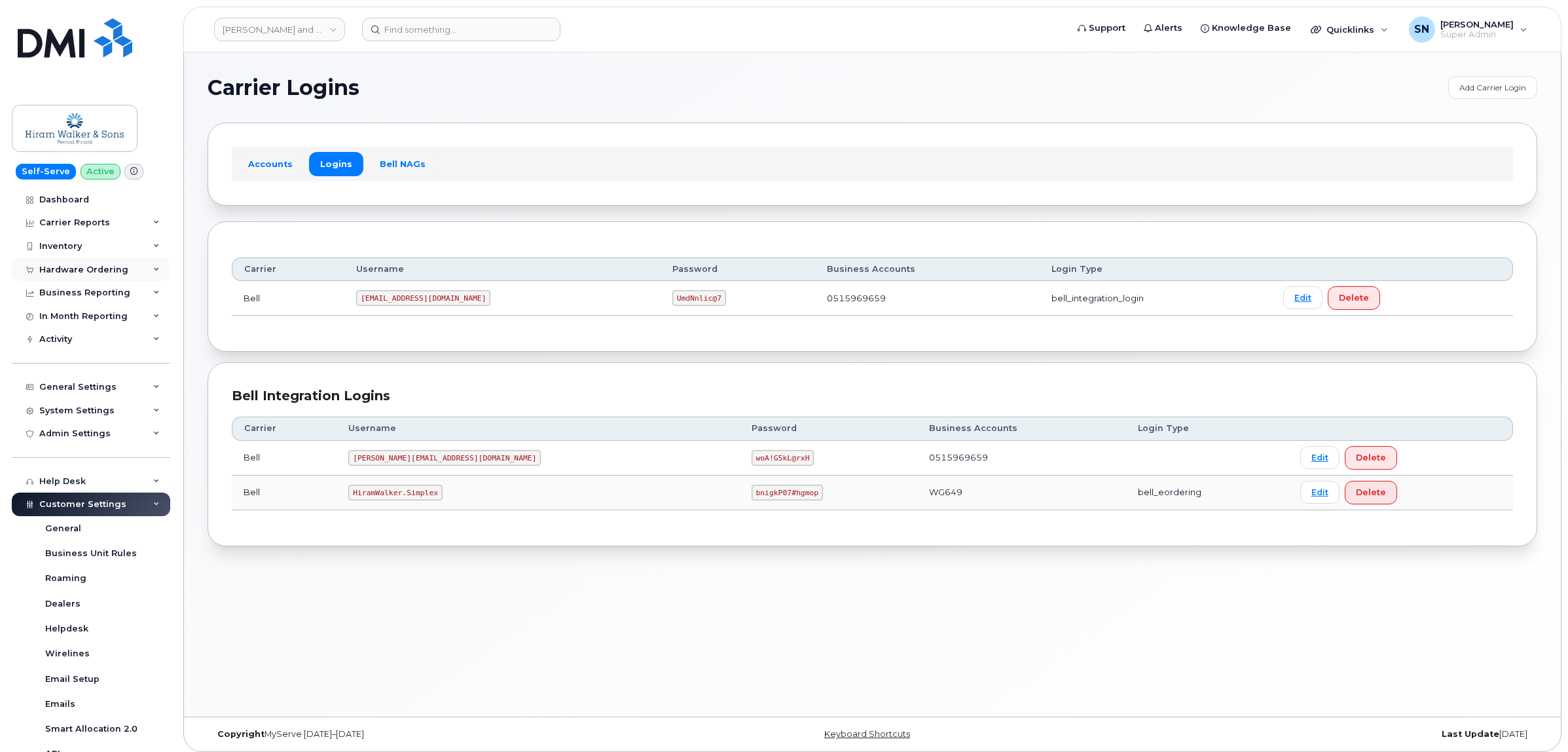
click at [95, 269] on div "Hardware Ordering" at bounding box center [84, 270] width 89 height 10
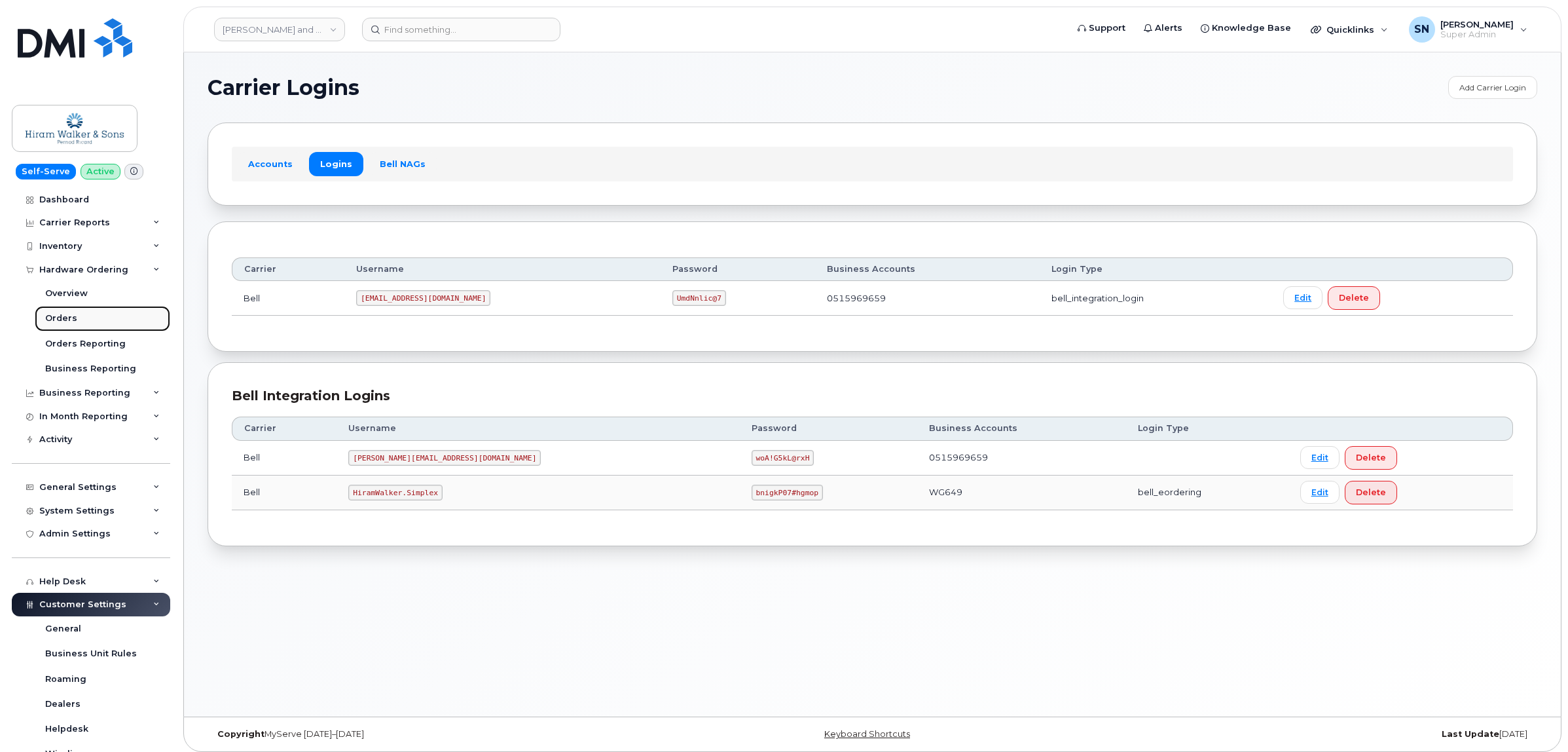
click at [86, 323] on link "Orders" at bounding box center [102, 318] width 135 height 25
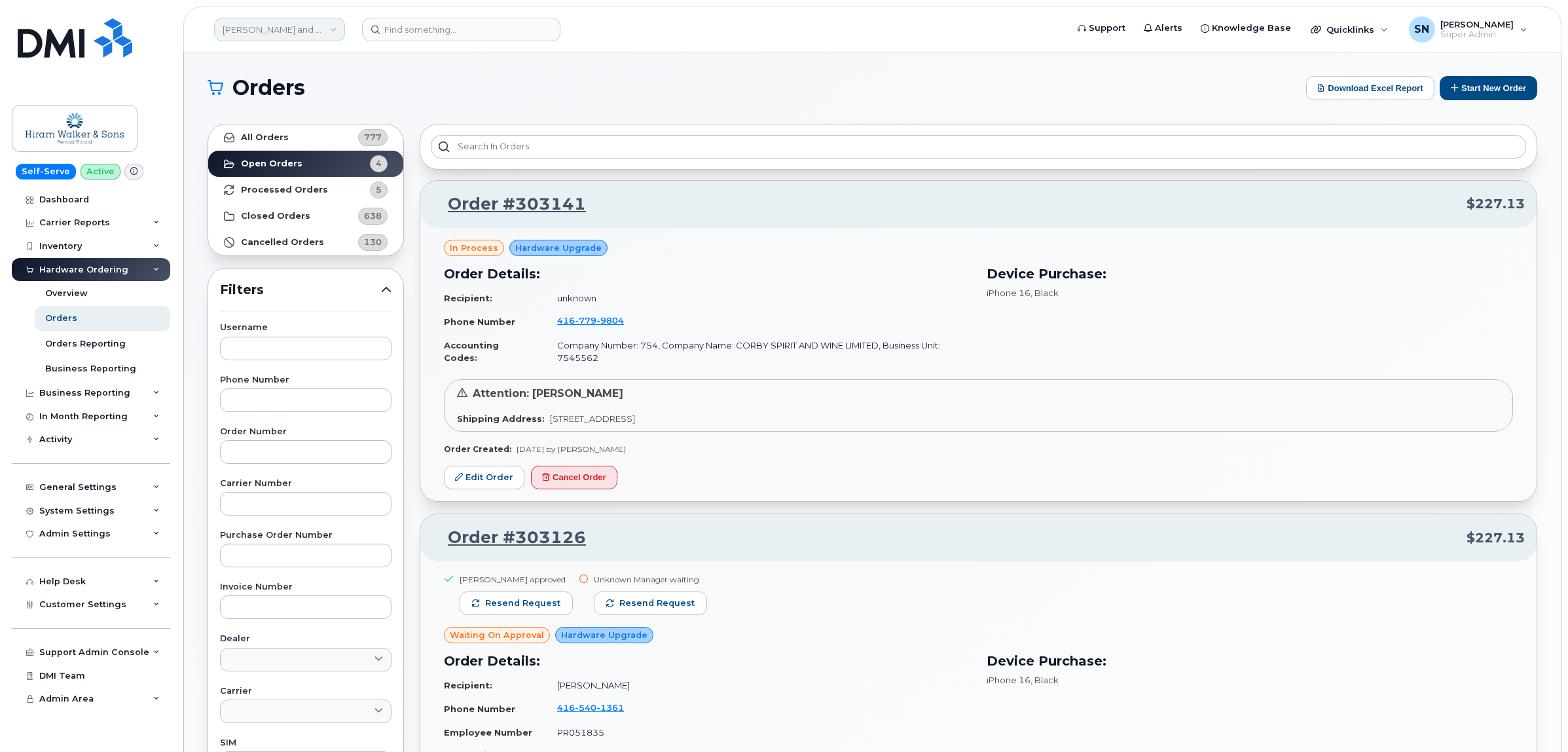
click at [283, 33] on link "Hiram Walker and Sons Limited (Pernod Ricard)" at bounding box center [280, 29] width 131 height 24
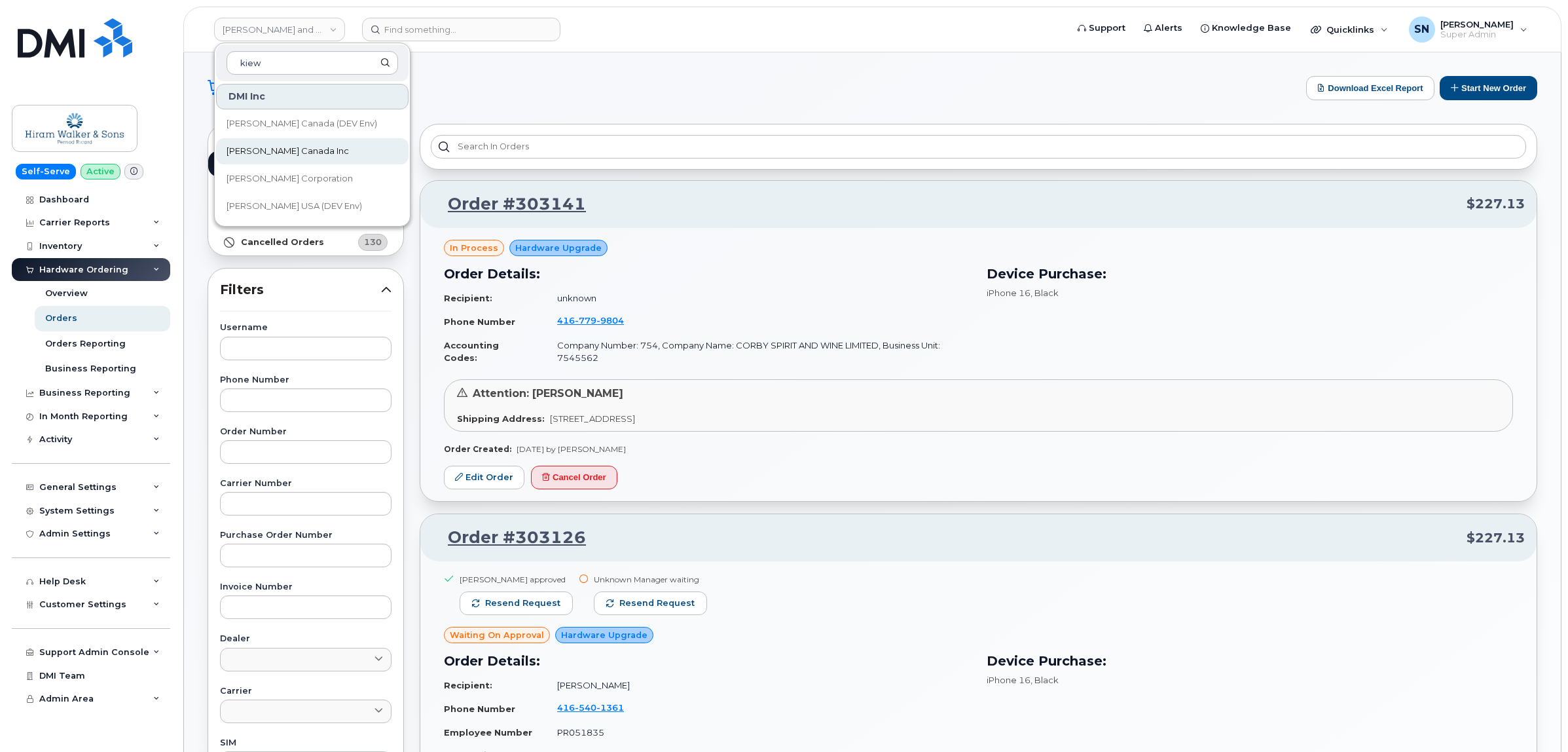
type input "kiew"
click at [307, 145] on link "Kiewit Canada Inc" at bounding box center [312, 151] width 192 height 26
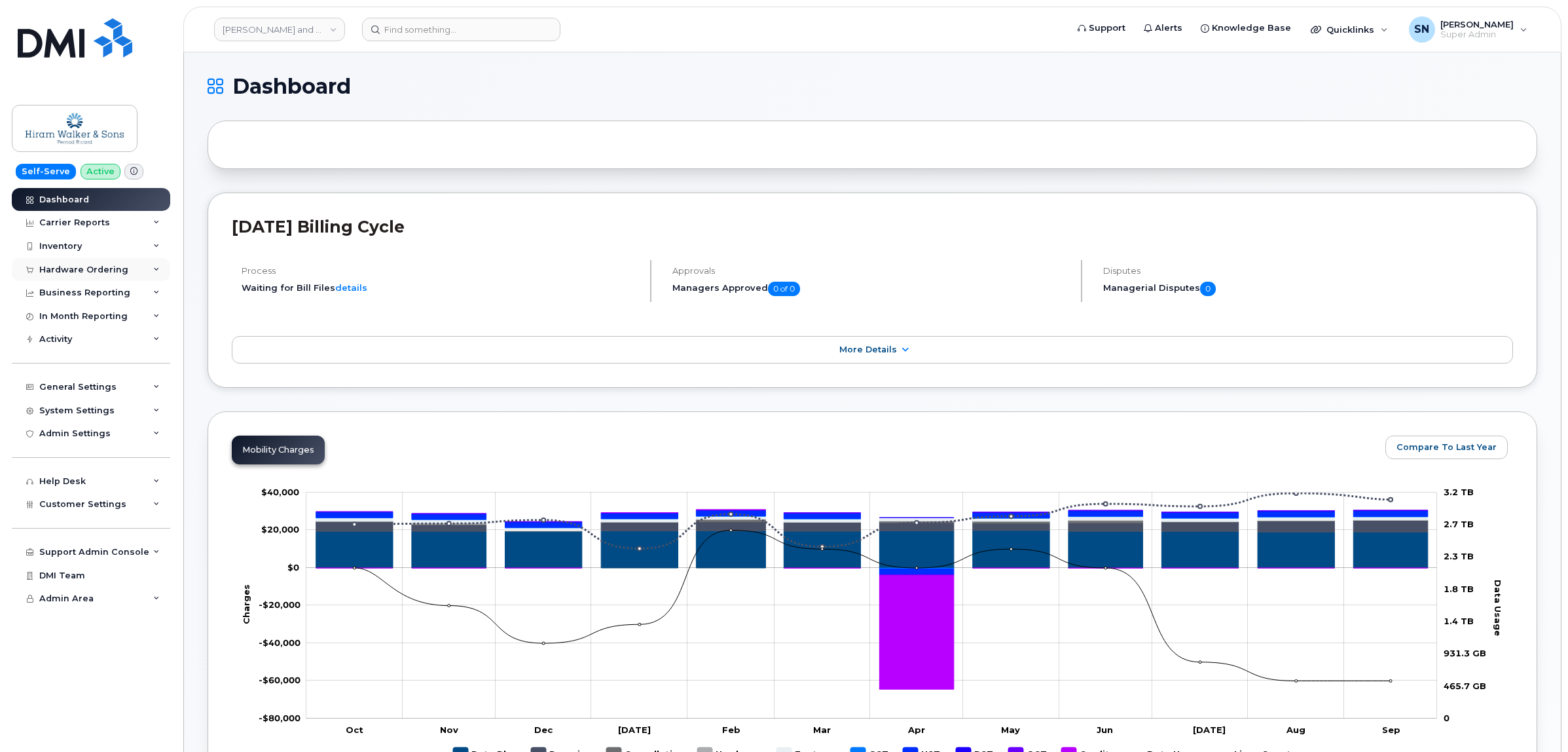
click at [78, 262] on div "Hardware Ordering" at bounding box center [91, 270] width 158 height 24
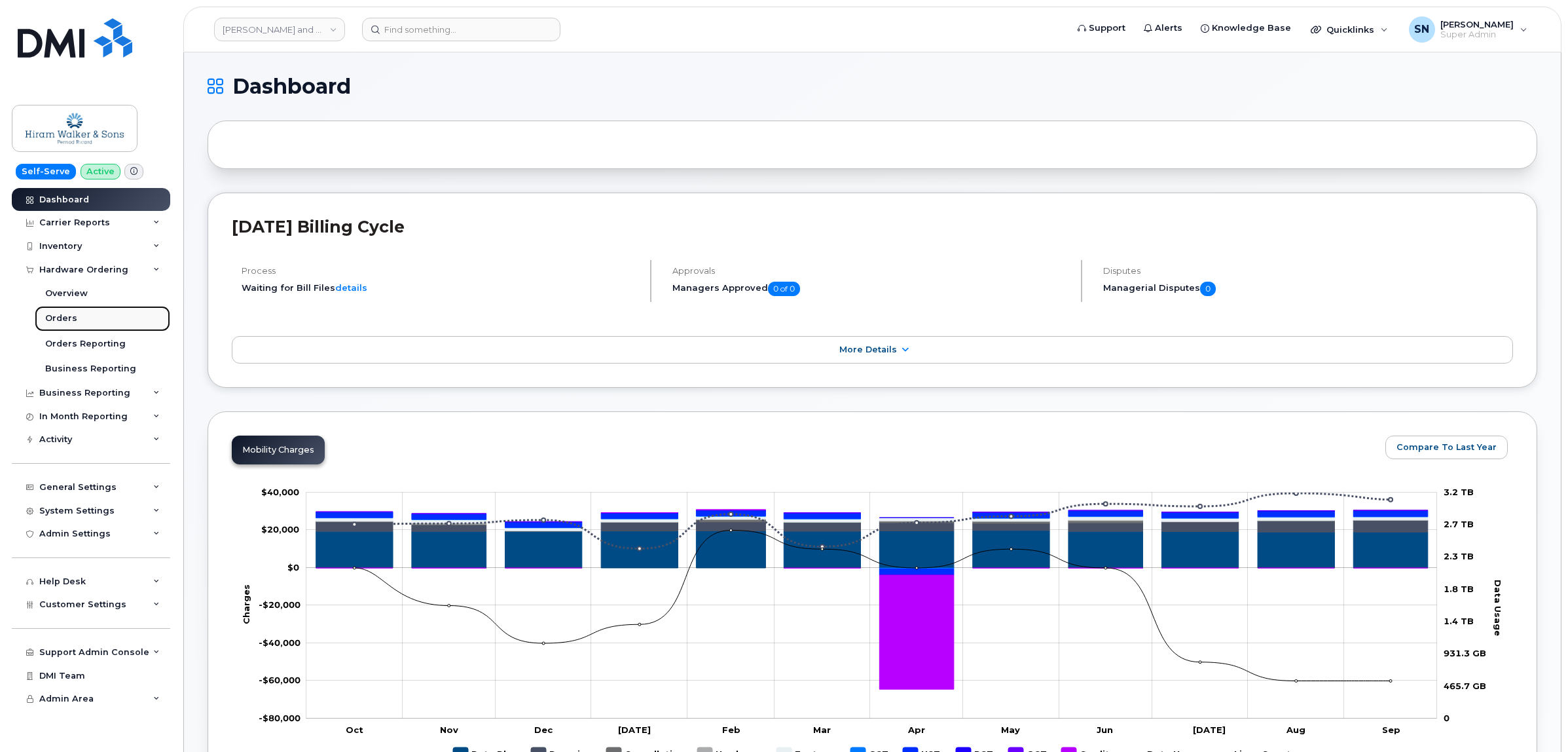
click at [69, 323] on div "Orders" at bounding box center [61, 318] width 32 height 12
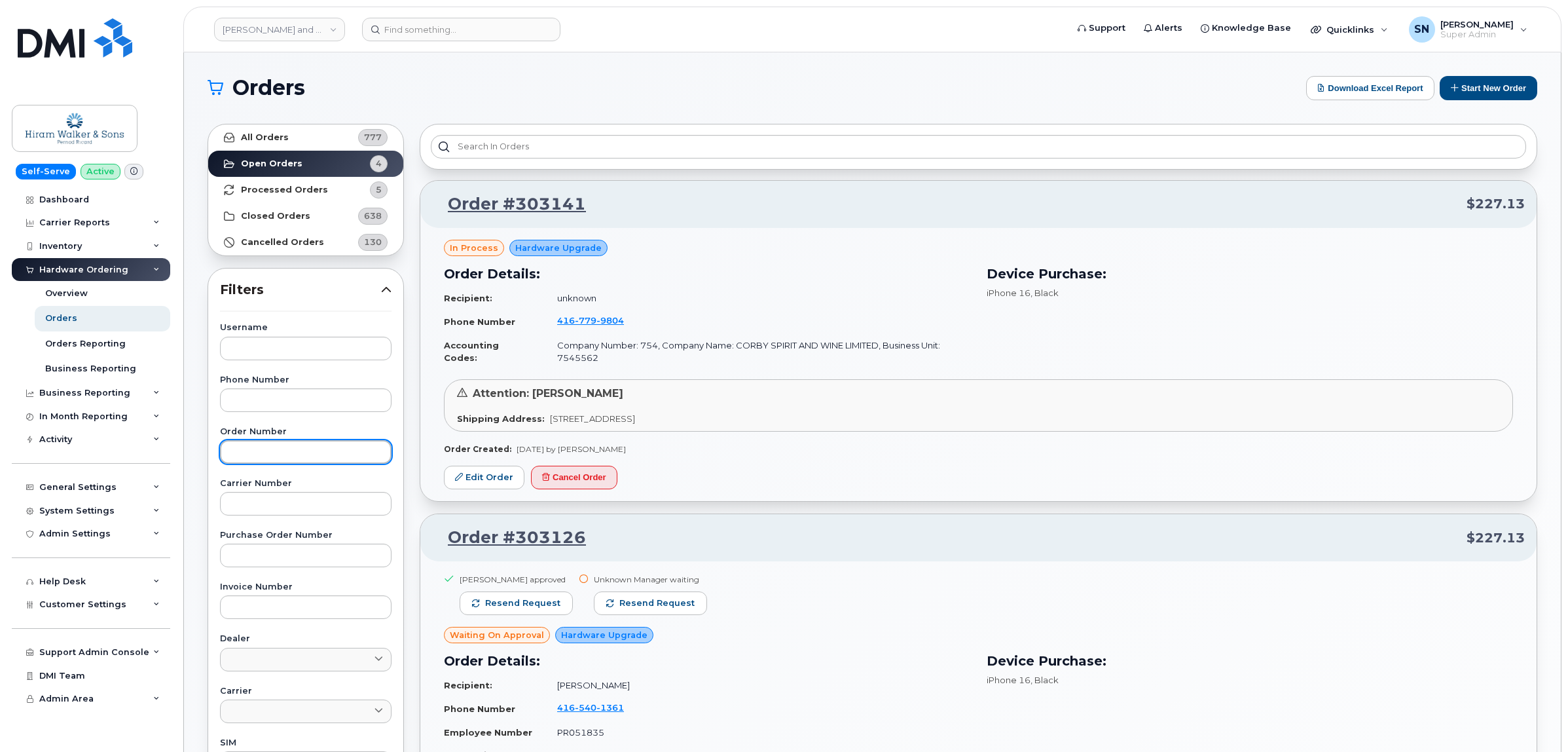
click at [332, 449] on input "text" at bounding box center [306, 452] width 171 height 24
paste input "303113"
type input "303113"
click at [303, 140] on link "All Orders 777" at bounding box center [306, 137] width 195 height 26
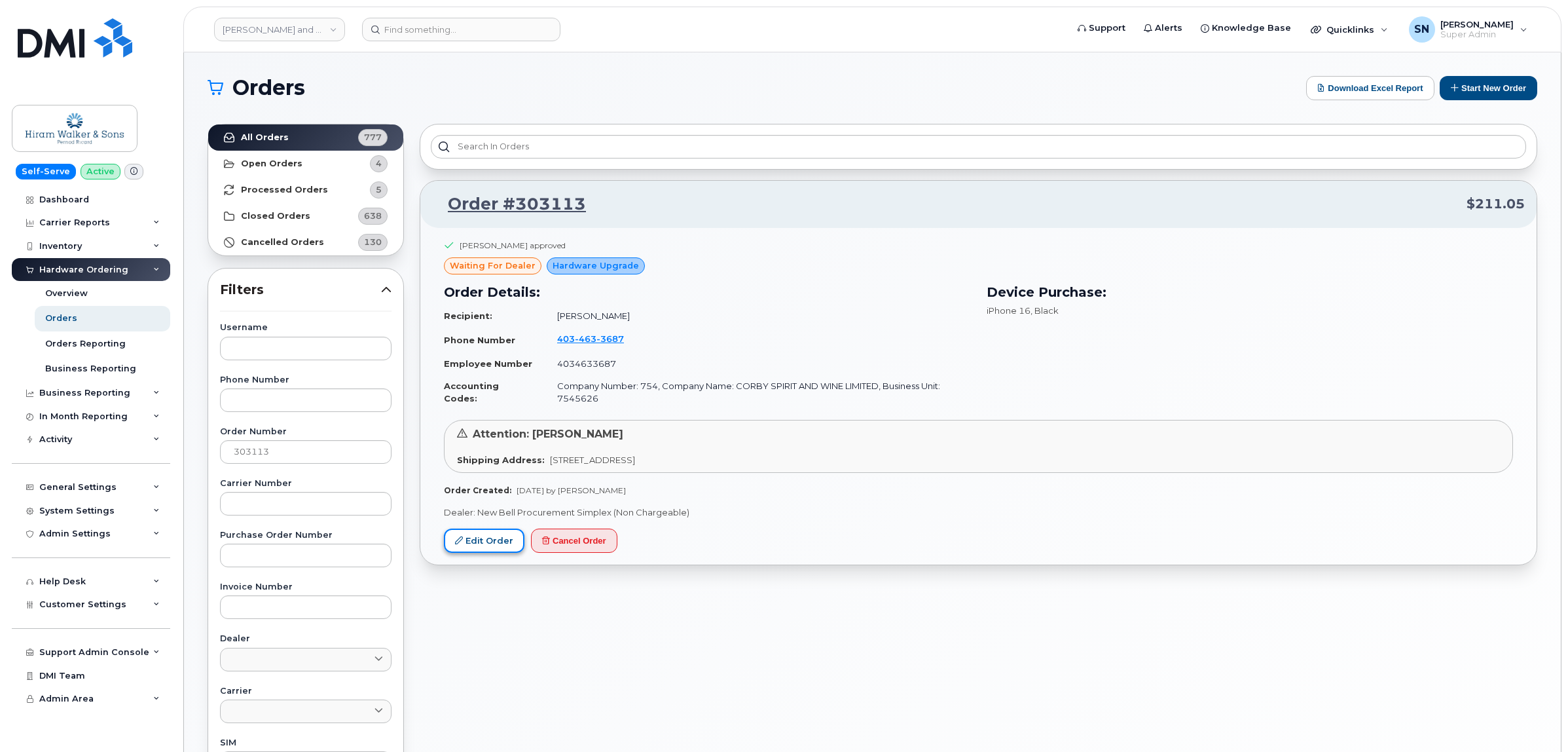
click at [516, 549] on link "Edit Order" at bounding box center [484, 540] width 81 height 24
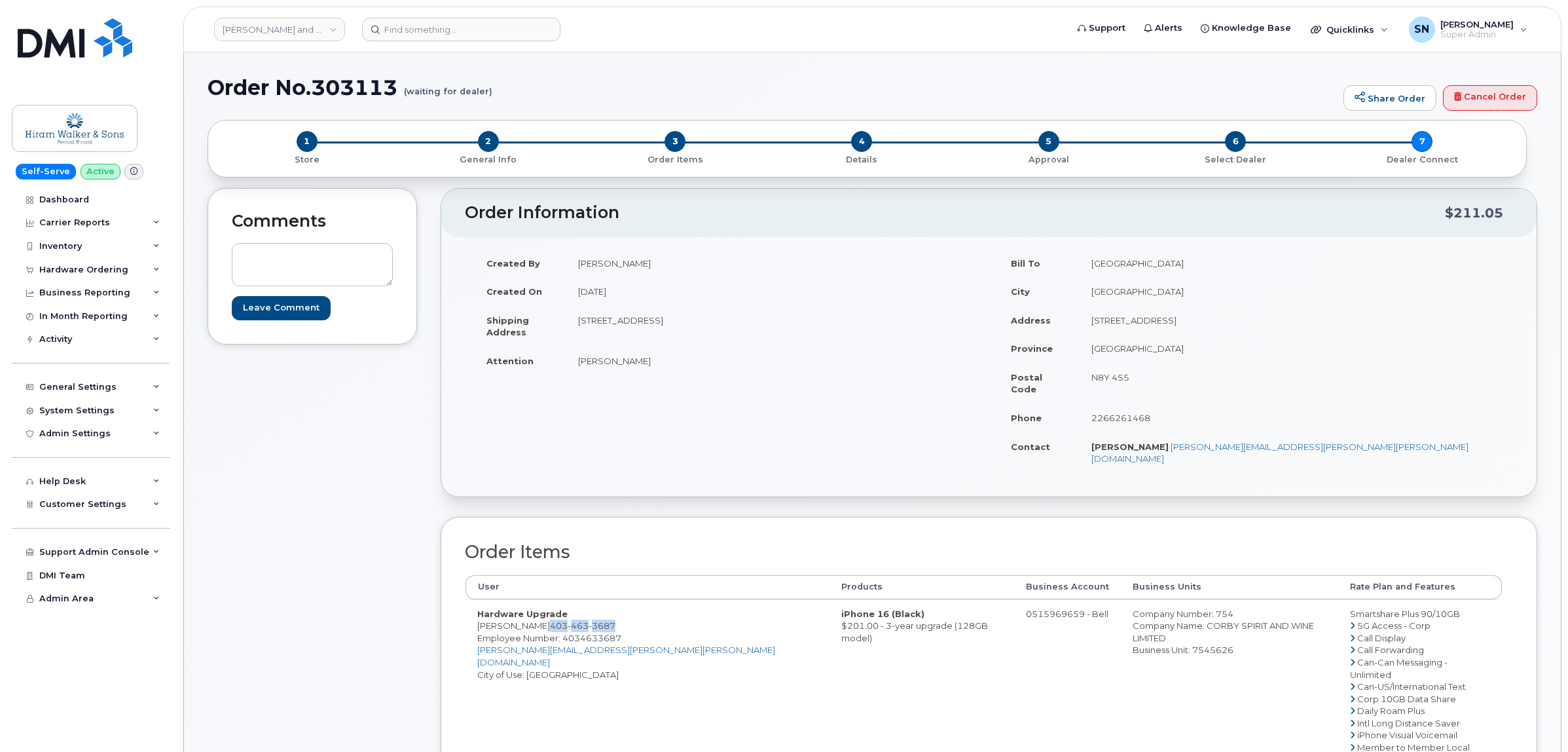
drag, startPoint x: 547, startPoint y: 601, endPoint x: 617, endPoint y: 606, distance: 70.2
click at [617, 606] on td "Hardware Upgrade [PERSON_NAME] [PHONE_NUMBER] Employee Number: 4034633687 [PERS…" at bounding box center [648, 723] width 364 height 248
copy span "[PHONE_NUMBER]"
drag, startPoint x: 495, startPoint y: 603, endPoint x: 536, endPoint y: 603, distance: 41.0
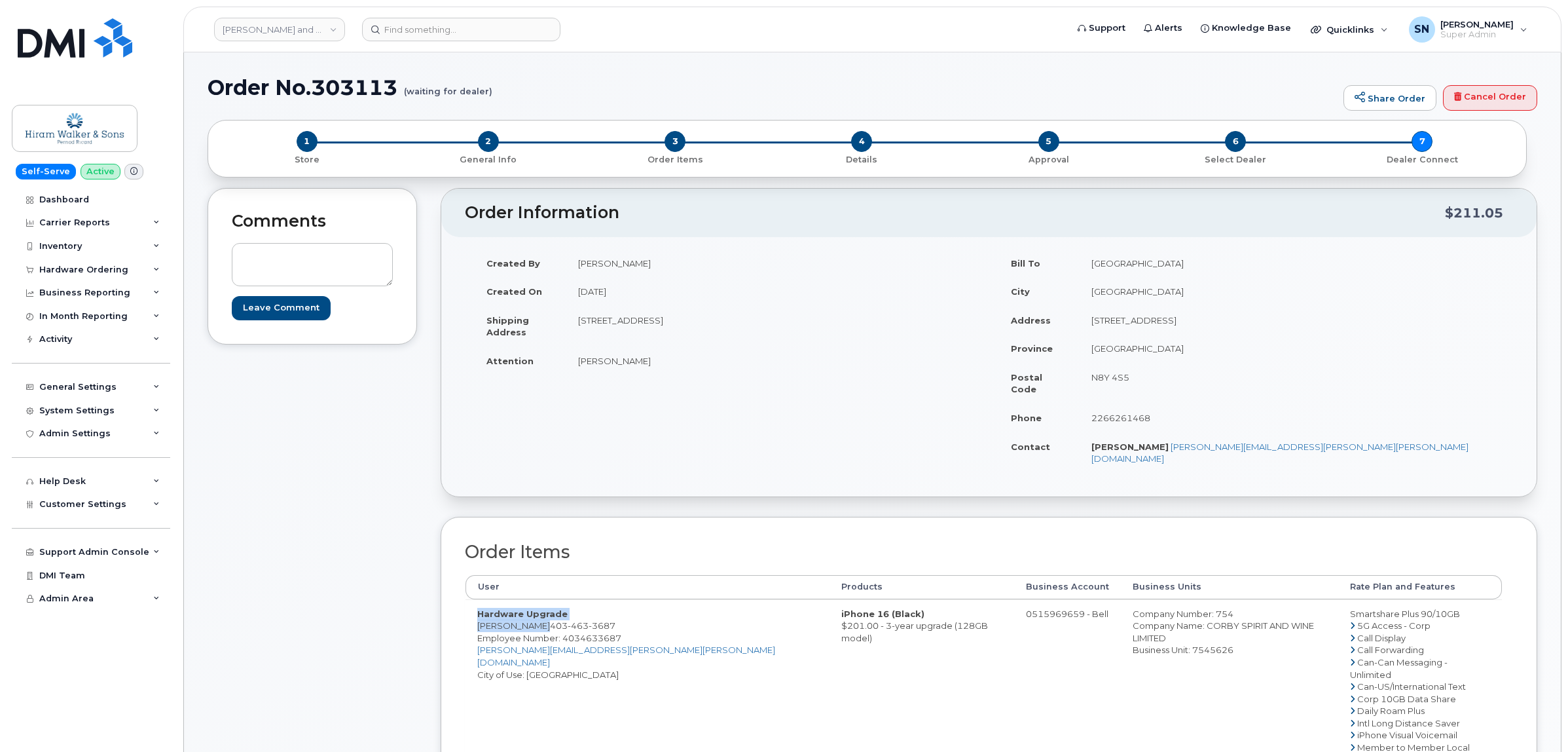
click at [536, 603] on td "Hardware Upgrade [PERSON_NAME] [PHONE_NUMBER] Employee Number: 4034633687 [PERS…" at bounding box center [648, 723] width 364 height 248
click at [435, 605] on div "Comments Leave Comment Order Information $211.05 Created By [PERSON_NAME] Creat…" at bounding box center [872, 595] width 1330 height 815
drag, startPoint x: 478, startPoint y: 603, endPoint x: 544, endPoint y: 603, distance: 66.0
click at [544, 603] on td "Hardware Upgrade [PERSON_NAME] [PHONE_NUMBER] Employee Number: 4034633687 [PERS…" at bounding box center [648, 723] width 364 height 248
copy td "[PERSON_NAME]"
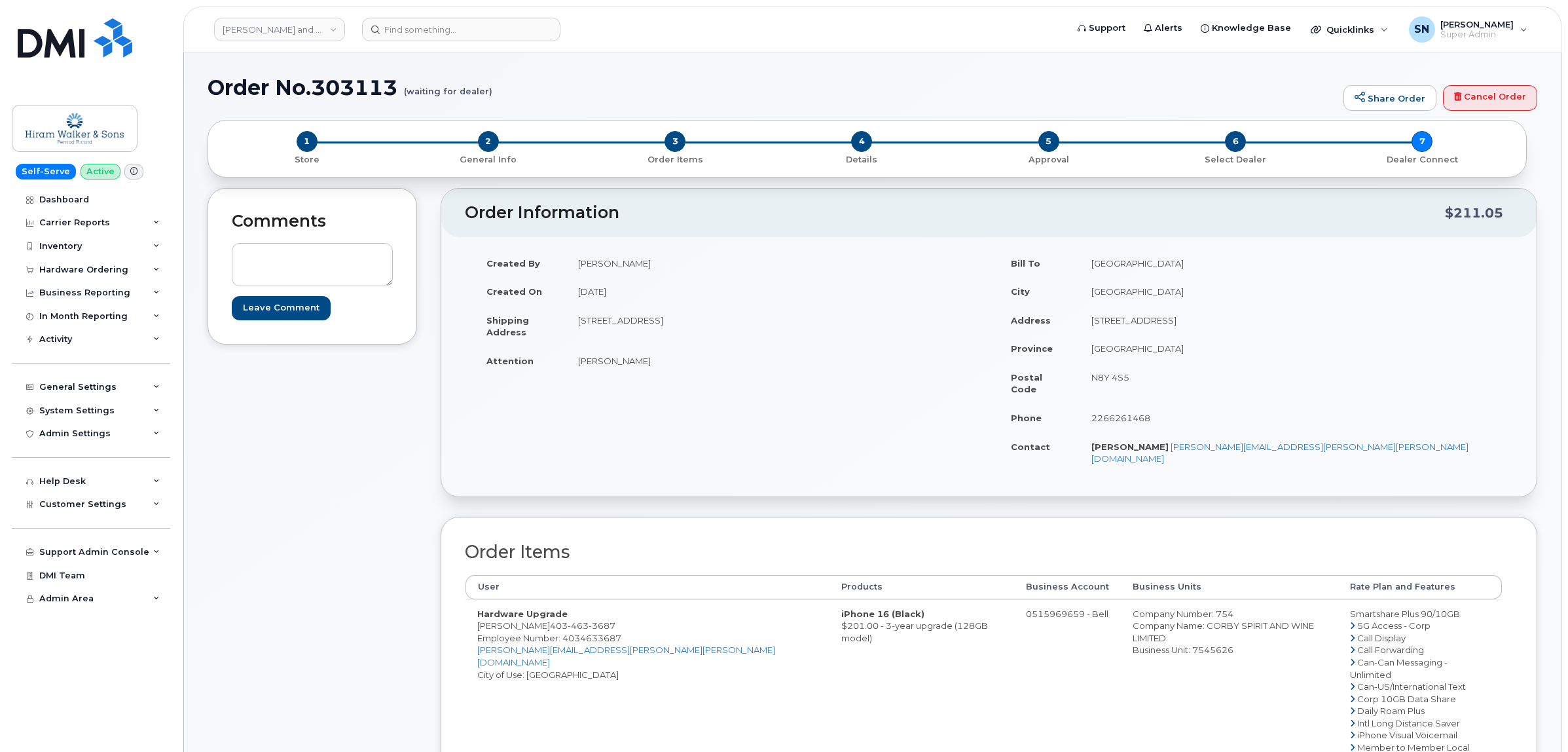
drag, startPoint x: 577, startPoint y: 322, endPoint x: 703, endPoint y: 325, distance: 126.0
click at [703, 325] on td "[STREET_ADDRESS]" at bounding box center [773, 326] width 413 height 40
copy td "[STREET_ADDRESS]"
drag, startPoint x: 764, startPoint y: 319, endPoint x: 801, endPoint y: 326, distance: 37.7
click at [801, 326] on td "[STREET_ADDRESS]" at bounding box center [773, 326] width 413 height 40
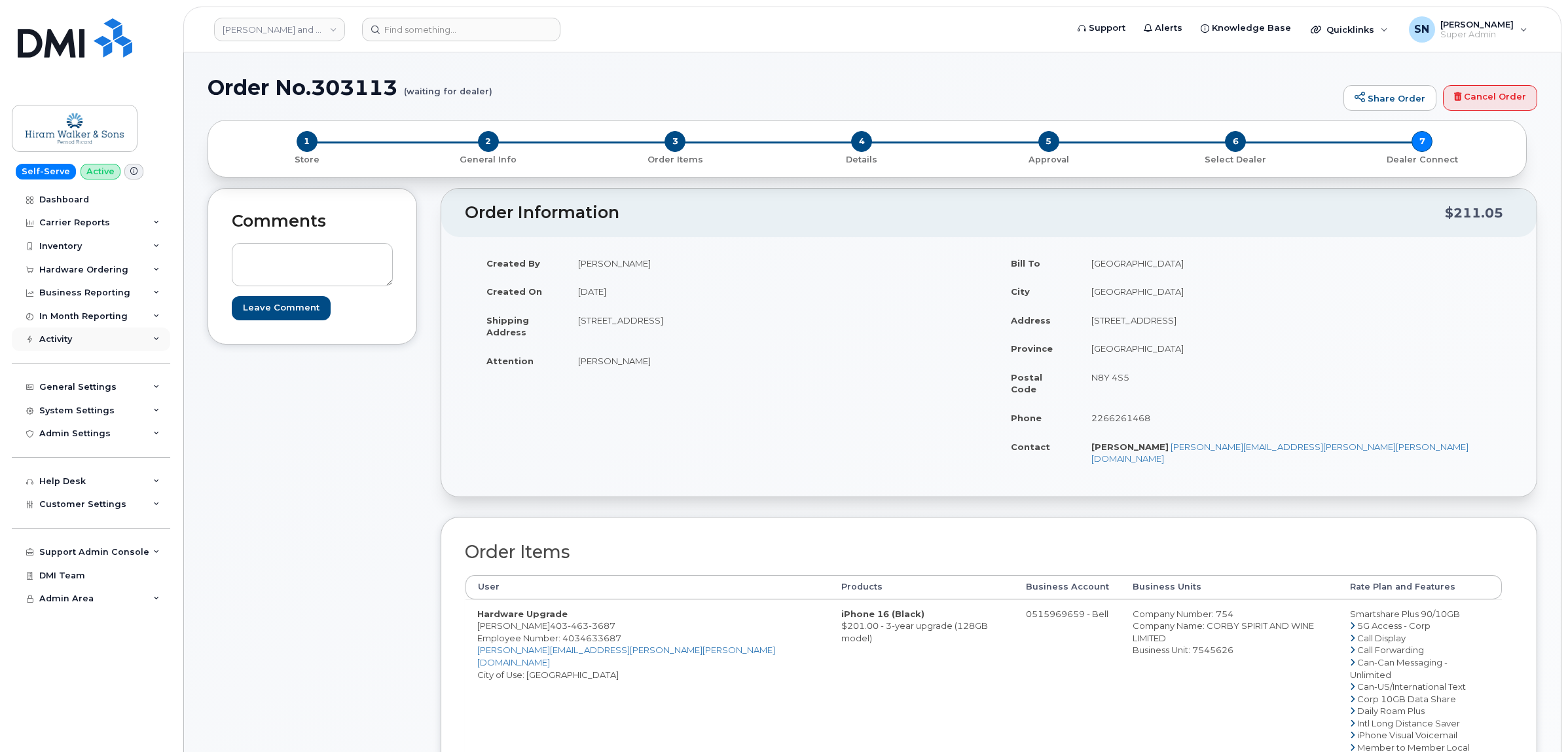
copy td "T3G 5S8"
drag, startPoint x: 613, startPoint y: 360, endPoint x: 646, endPoint y: 361, distance: 33.0
click at [646, 361] on td "[PERSON_NAME]" at bounding box center [773, 360] width 413 height 29
copy td "[PERSON_NAME]"
drag, startPoint x: 548, startPoint y: 603, endPoint x: 616, endPoint y: 603, distance: 68.0
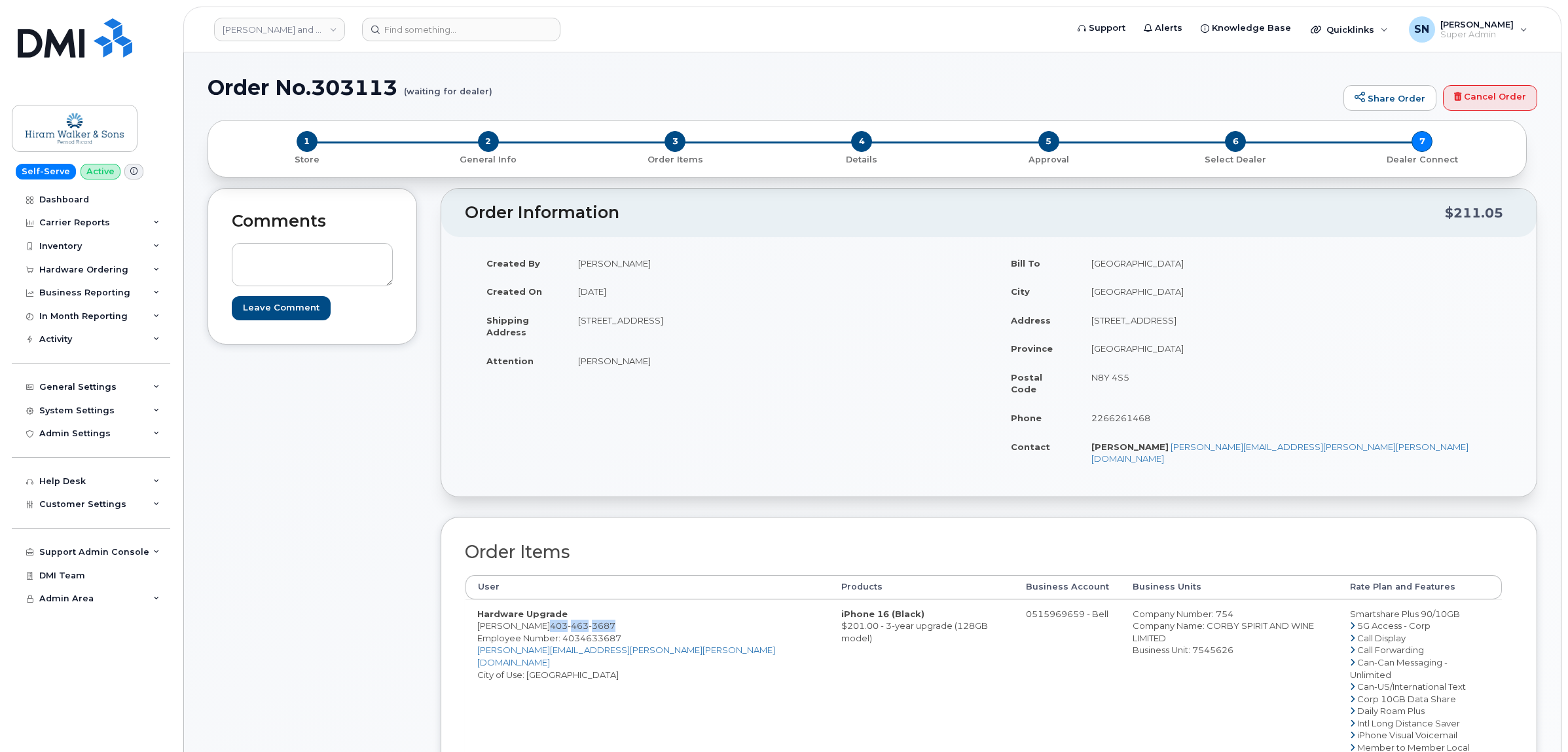
click at [616, 603] on td "Hardware Upgrade Simon Brockett 403 463 3687 Employee Number: 4034633687 simon.…" at bounding box center [648, 723] width 364 height 248
copy span "403 463 3687"
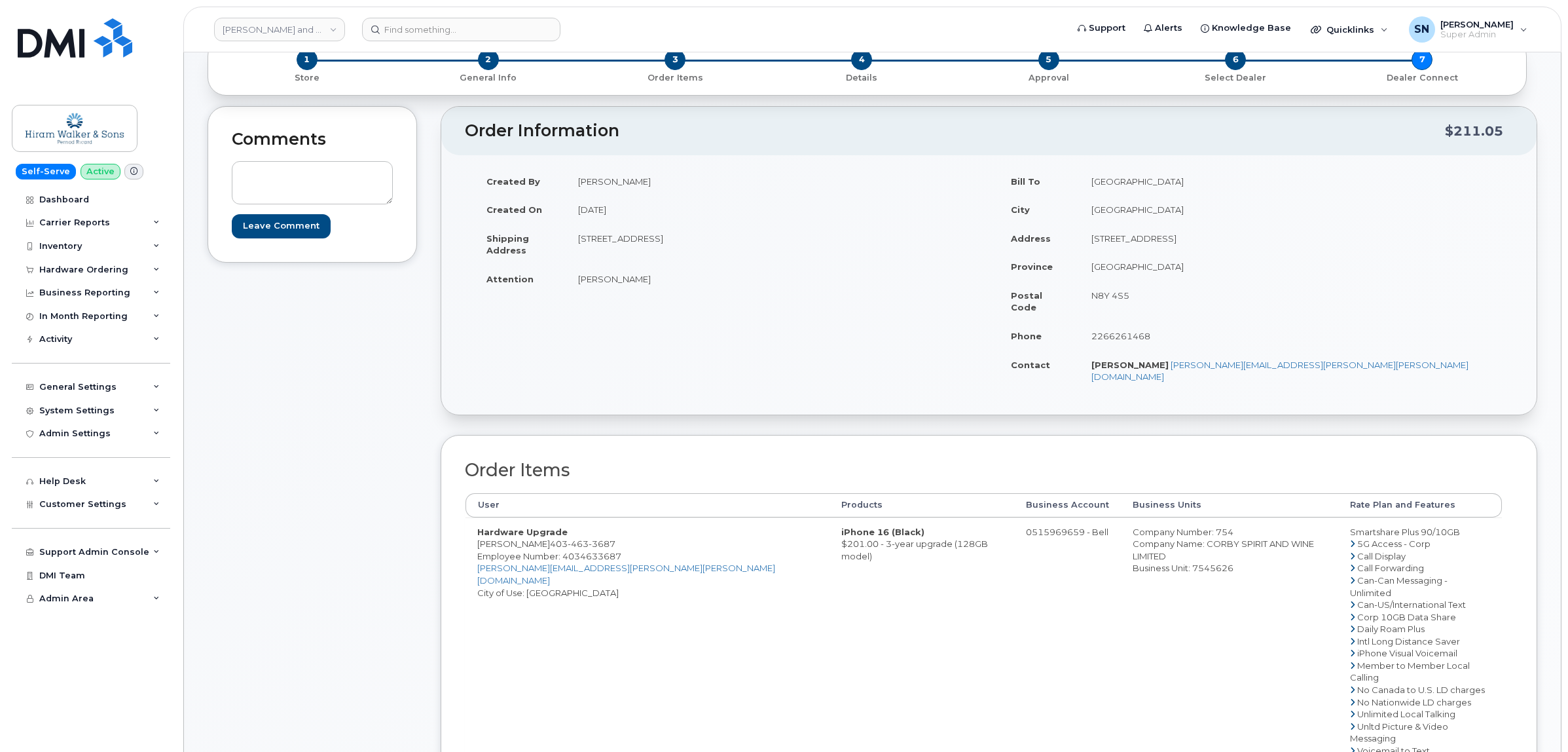
click at [368, 539] on div "Comments Leave Comment" at bounding box center [313, 513] width 210 height 815
drag, startPoint x: 478, startPoint y: 524, endPoint x: 641, endPoint y: 519, distance: 163.1
click at [641, 519] on td "Hardware Upgrade Simon Brockett 403 463 3687 Employee Number: 4034633687 simon.…" at bounding box center [648, 641] width 364 height 248
copy td "Simon Brockett 403 463 3687"
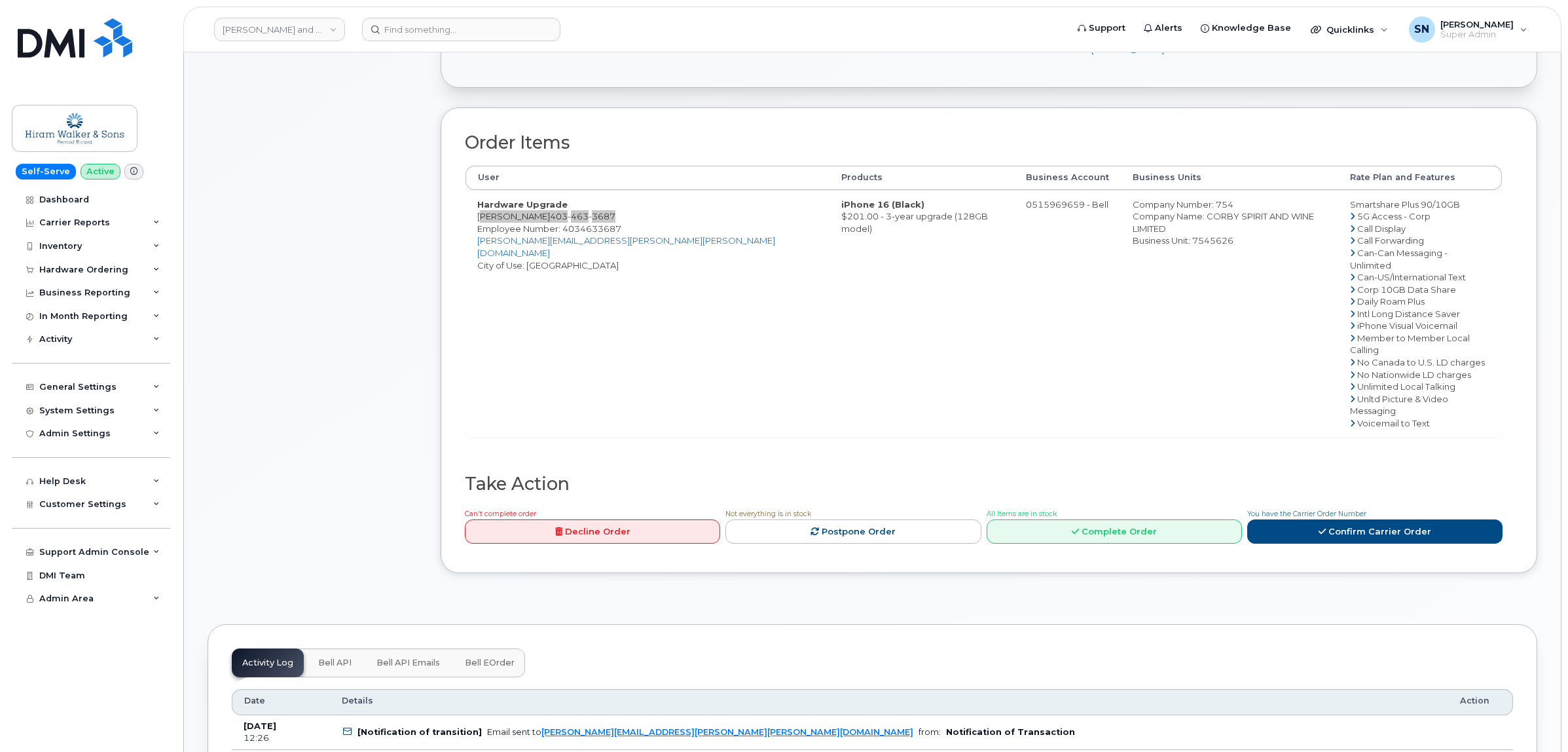
scroll to position [573, 0]
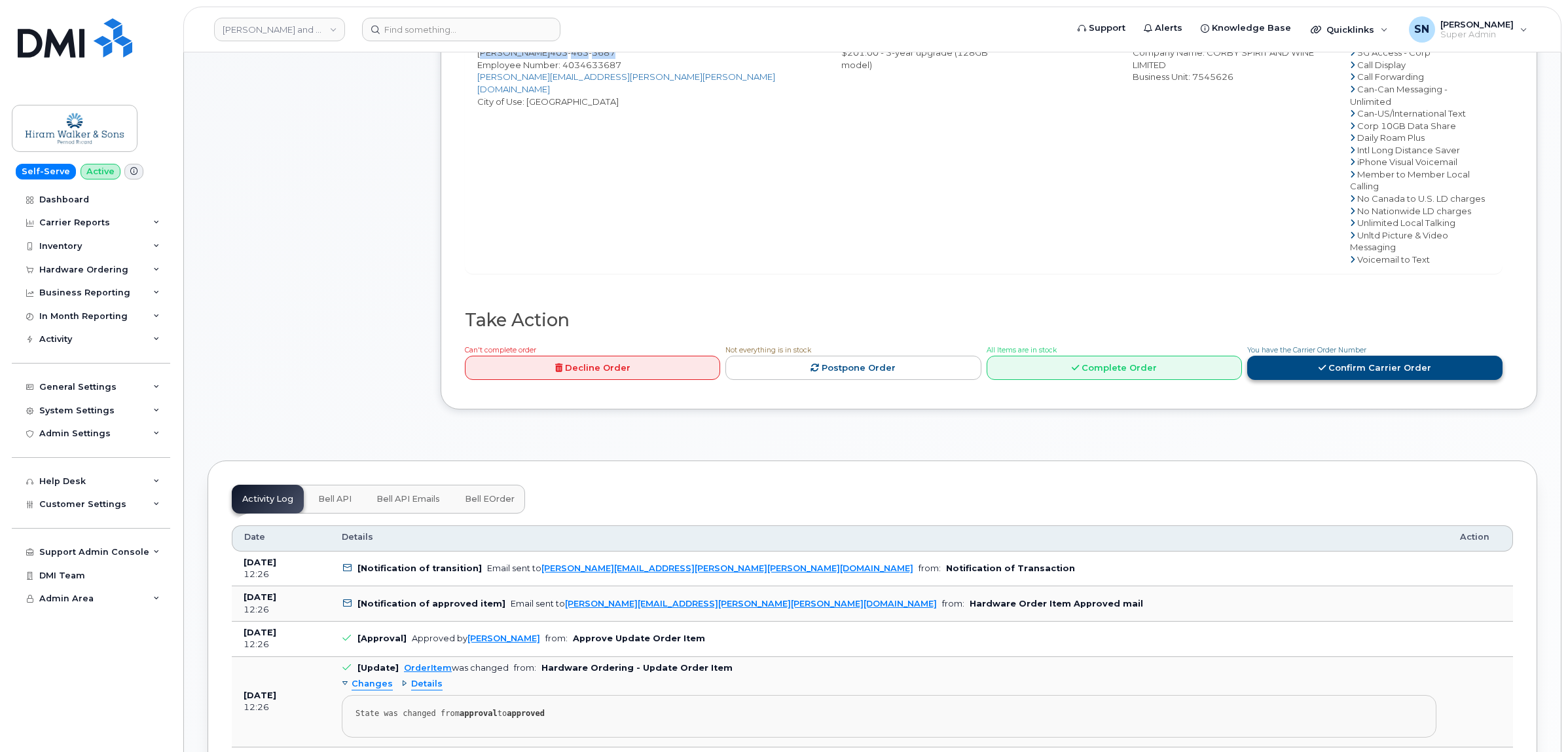
click at [1345, 355] on link "Confirm Carrier Order" at bounding box center [1376, 367] width 256 height 24
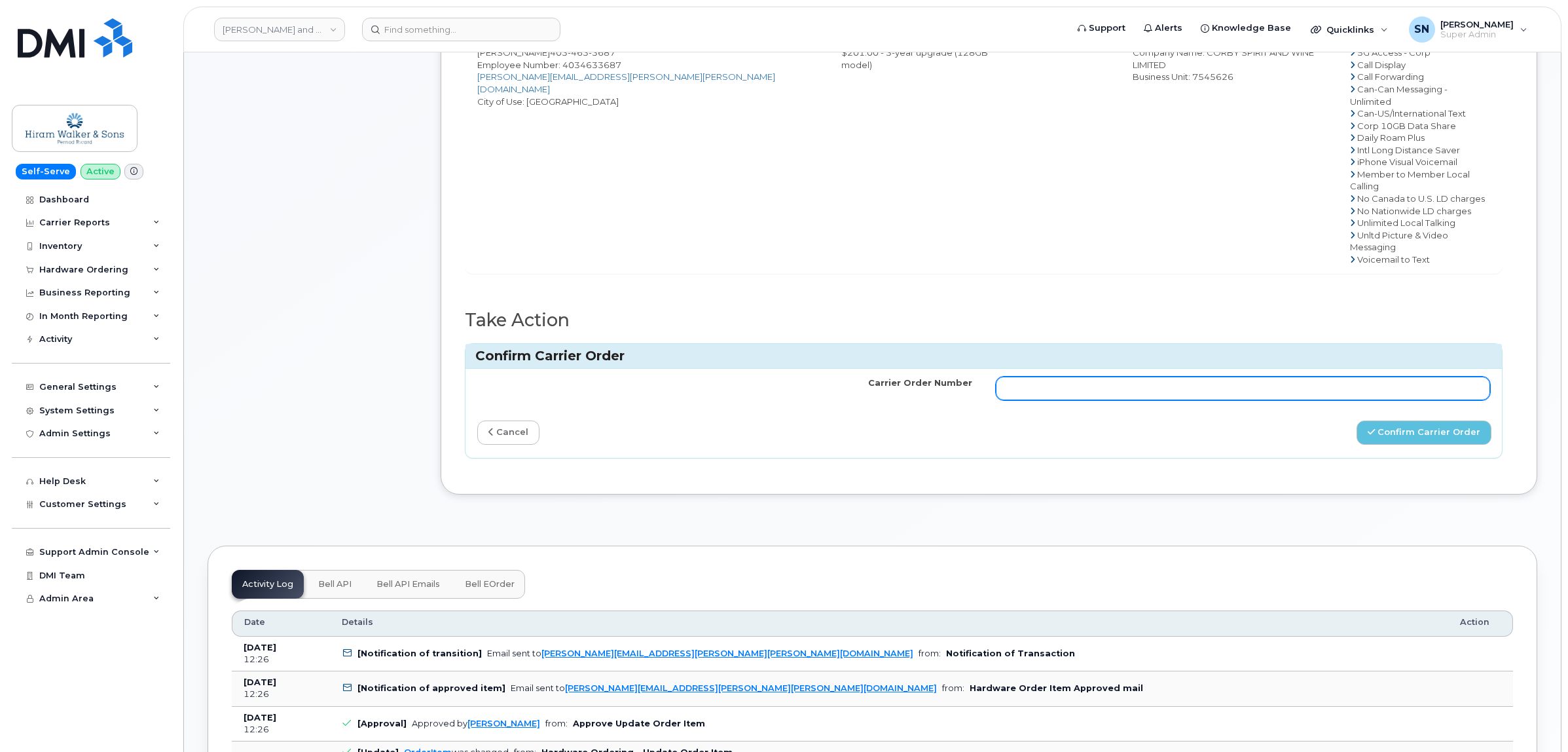
click at [1324, 376] on input "Carrier Order Number" at bounding box center [1243, 388] width 495 height 24
paste input "3028646"
type input "3028646"
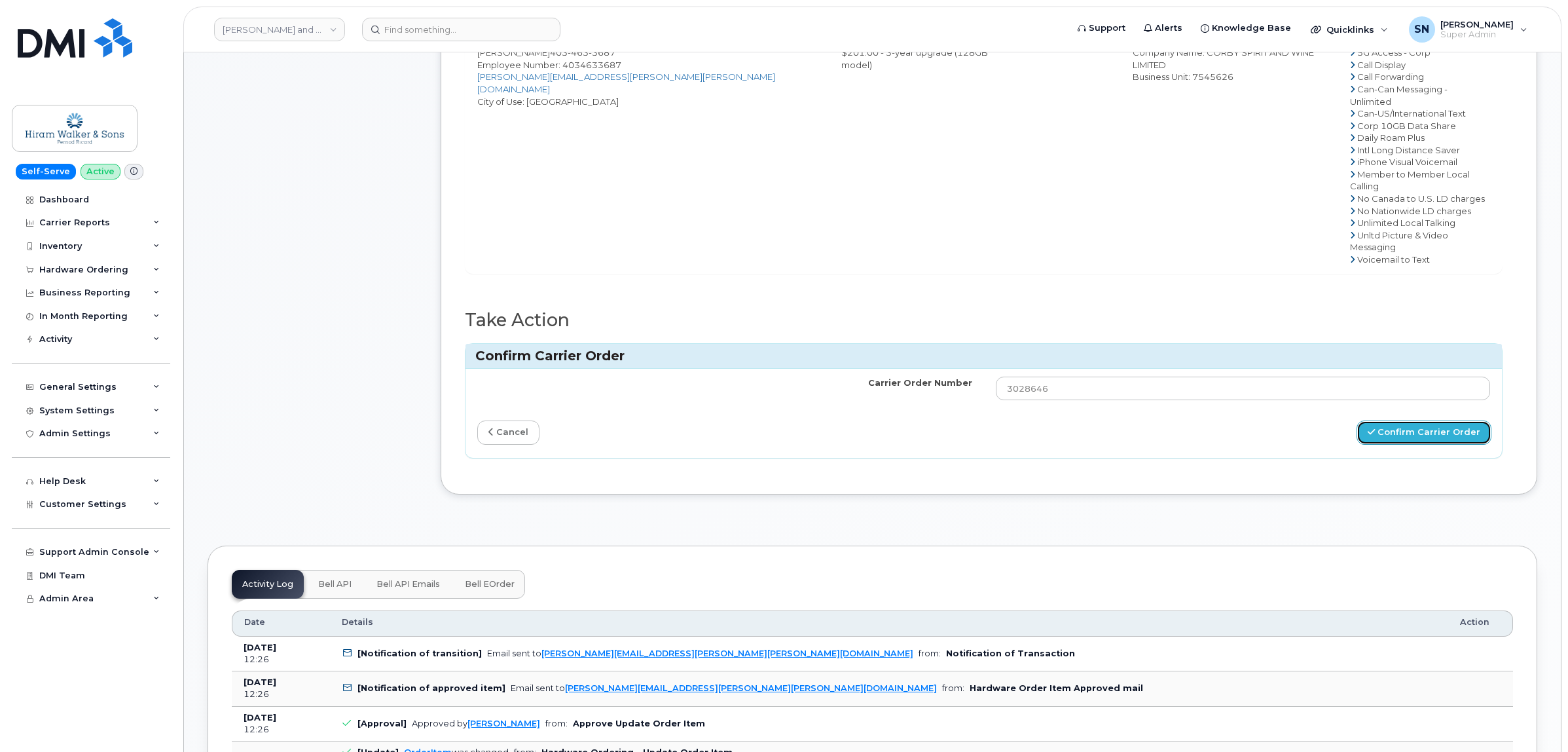
click at [1397, 421] on button "Confirm Carrier Order" at bounding box center [1424, 433] width 135 height 24
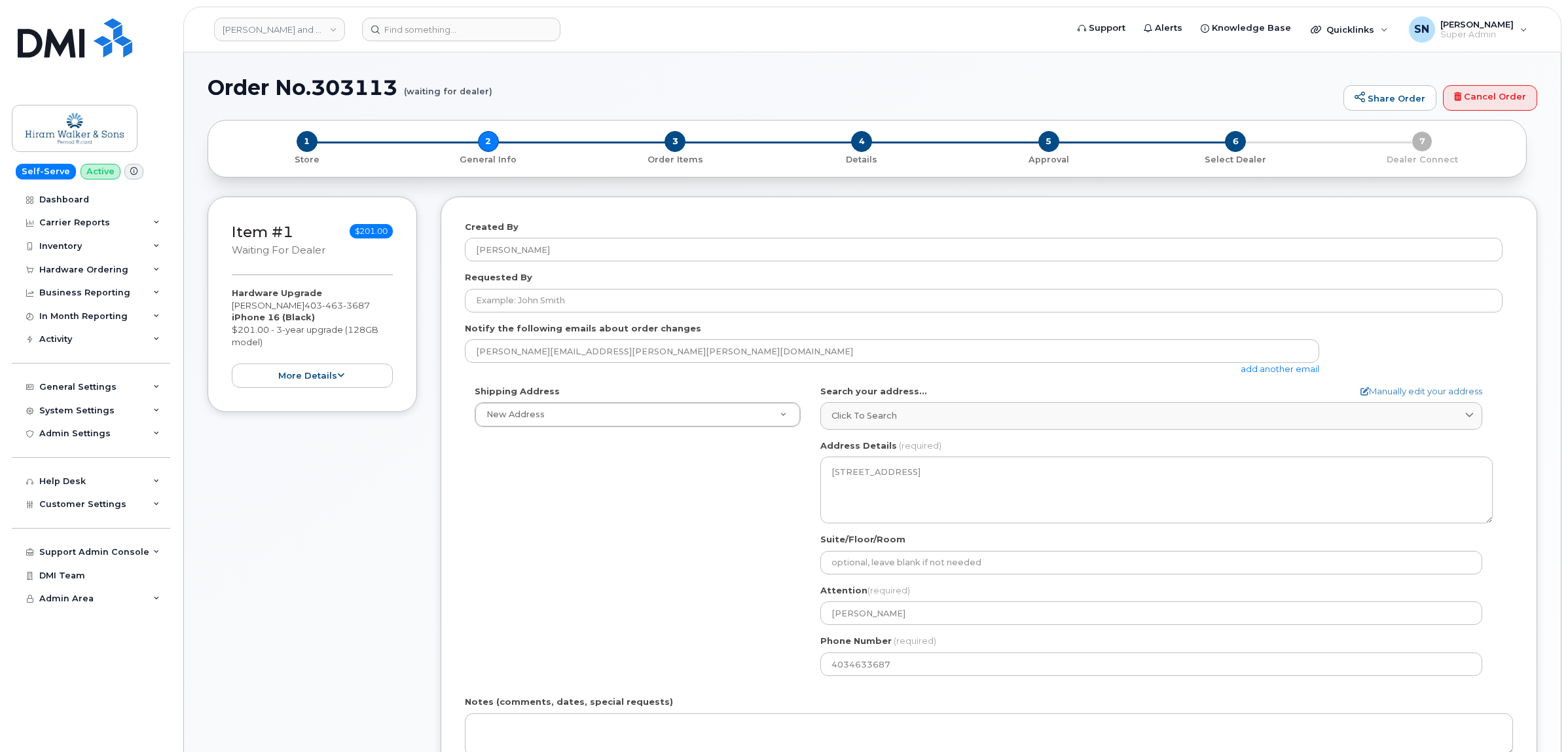
select select
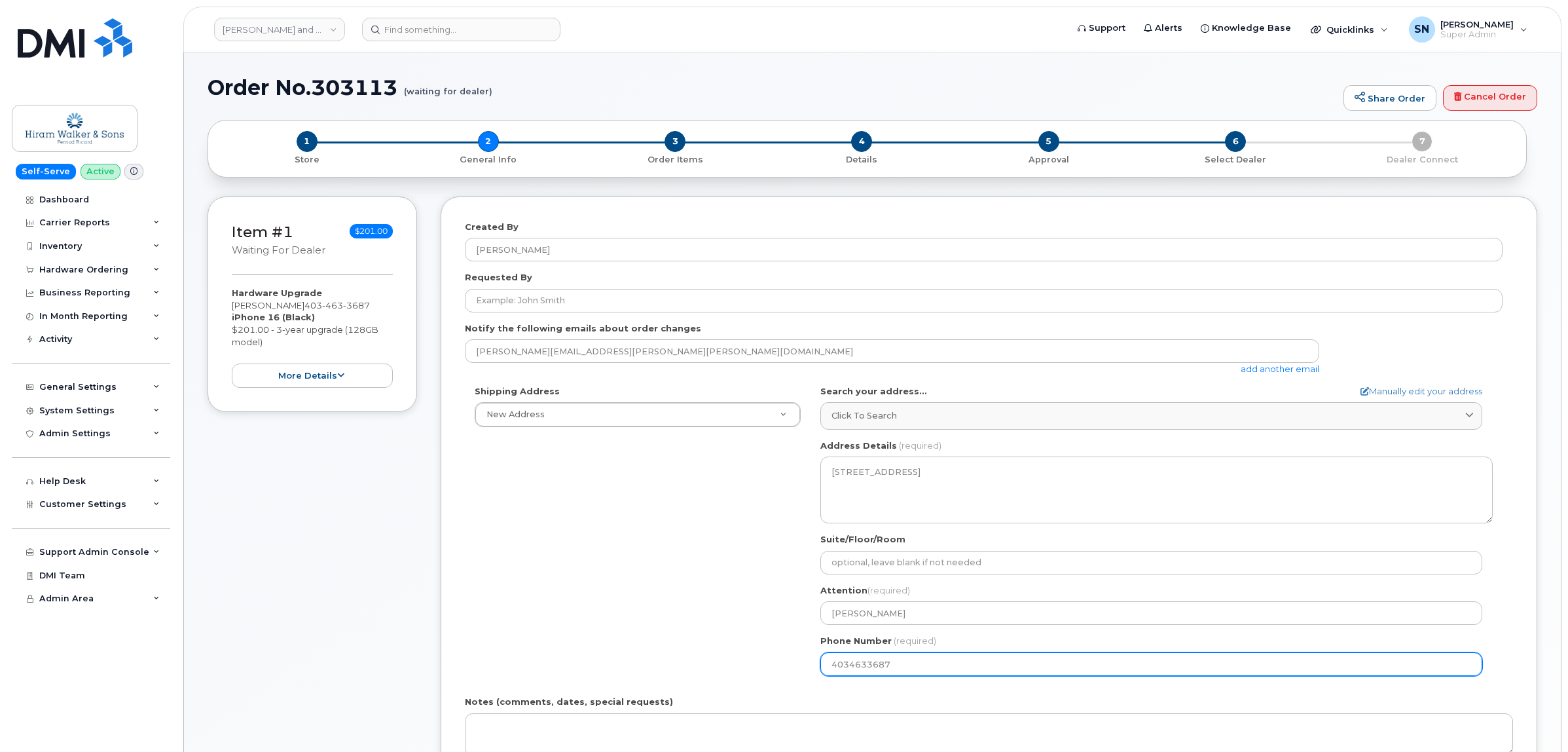
drag, startPoint x: 901, startPoint y: 664, endPoint x: 790, endPoint y: 660, distance: 111.1
click at [796, 660] on div "Shipping Address New Address New Address Calgary Cowansville (Ungava) Halifax R…" at bounding box center [984, 535] width 1038 height 301
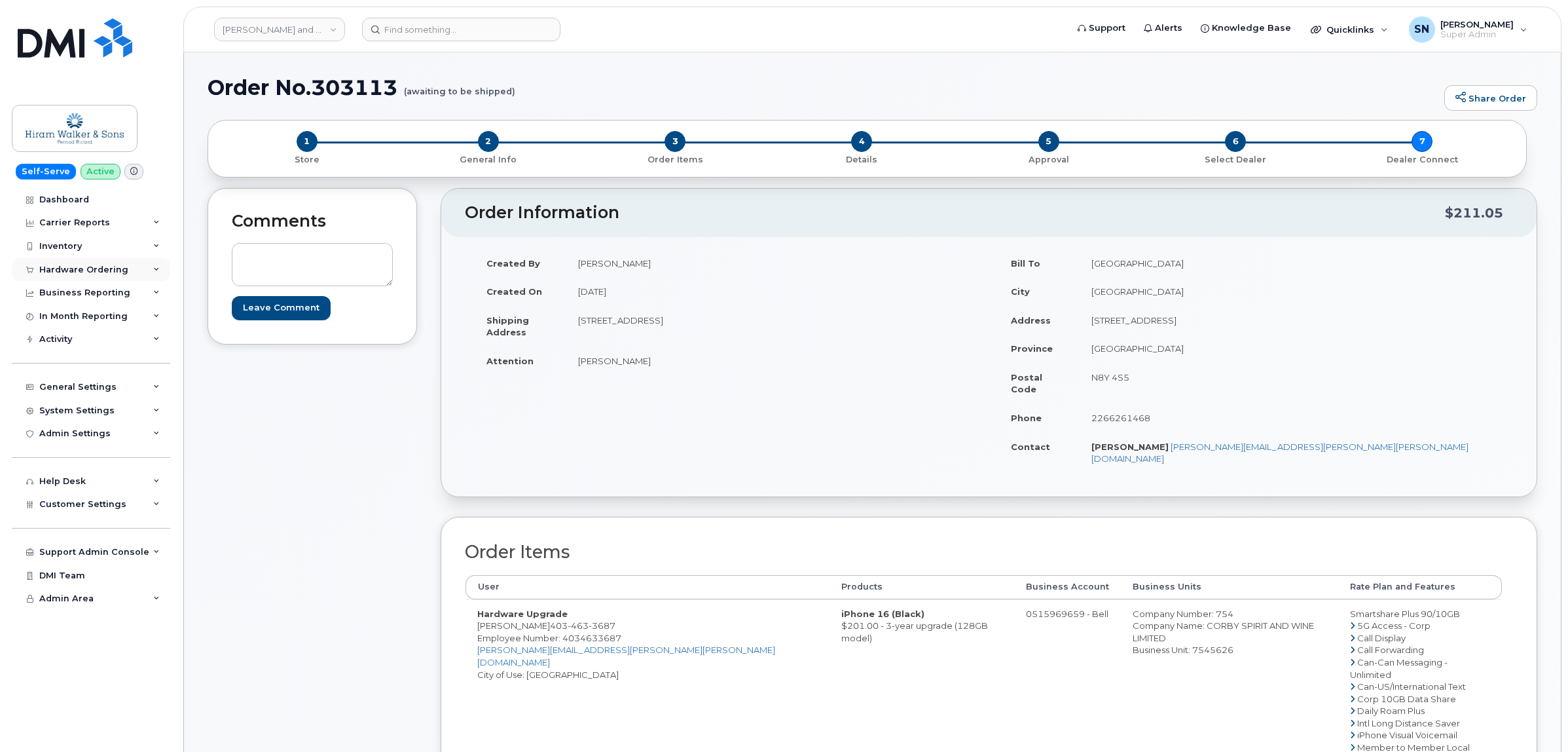
click at [107, 275] on div "Hardware Ordering" at bounding box center [84, 270] width 89 height 10
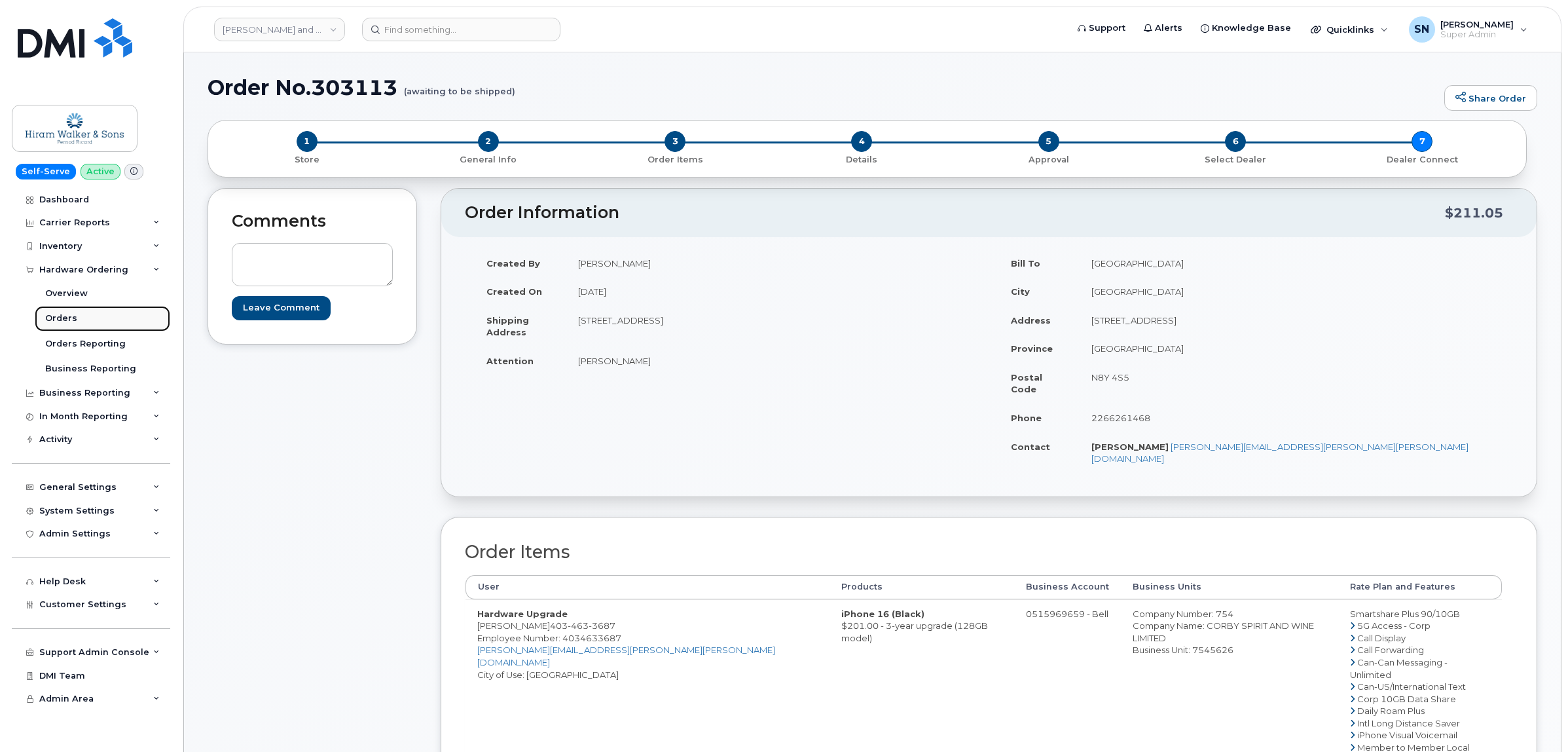
click at [84, 307] on link "Orders" at bounding box center [102, 318] width 135 height 25
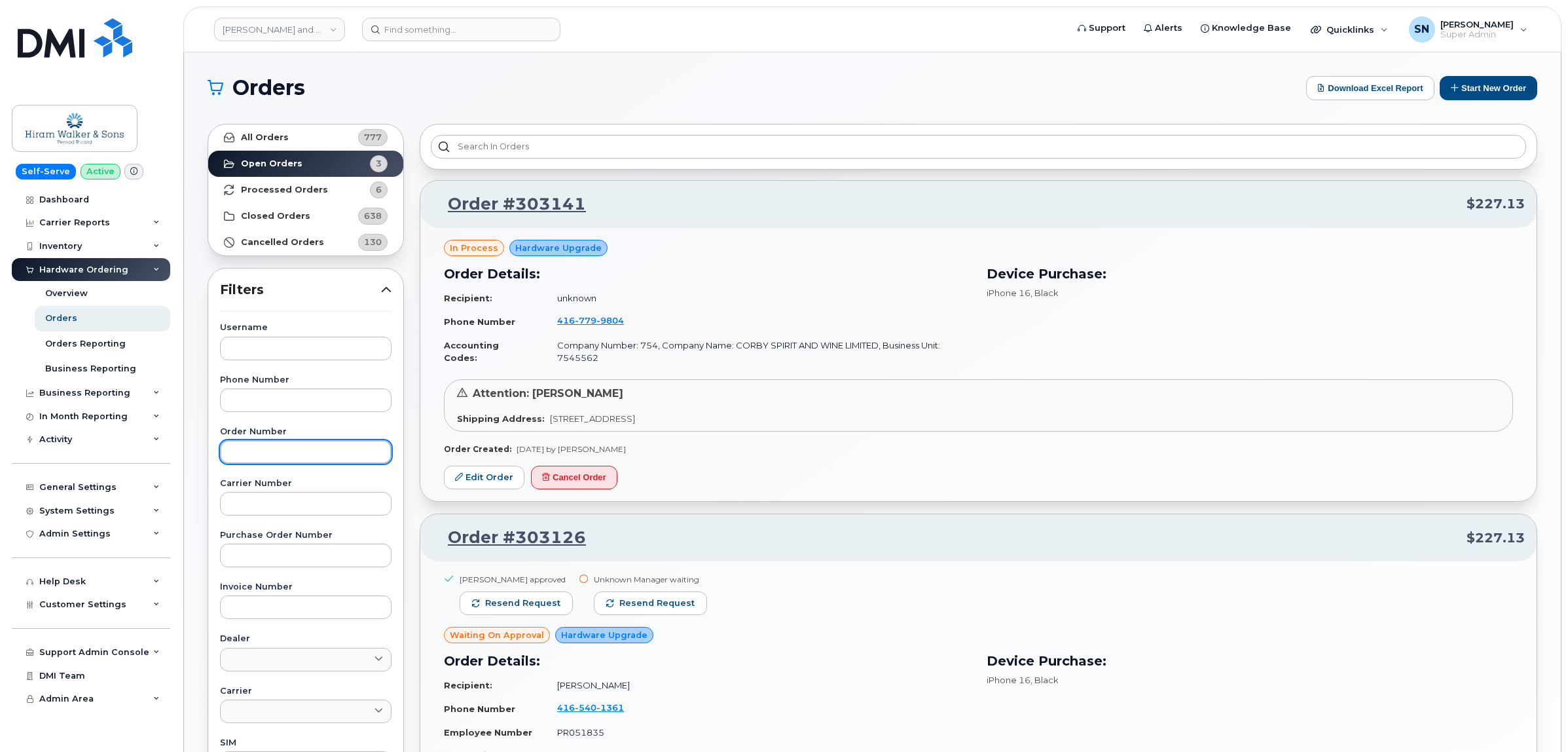
click at [289, 453] on input "text" at bounding box center [306, 452] width 171 height 24
paste input "303058"
type input "303058"
click at [298, 141] on link "All Orders 777" at bounding box center [306, 137] width 195 height 26
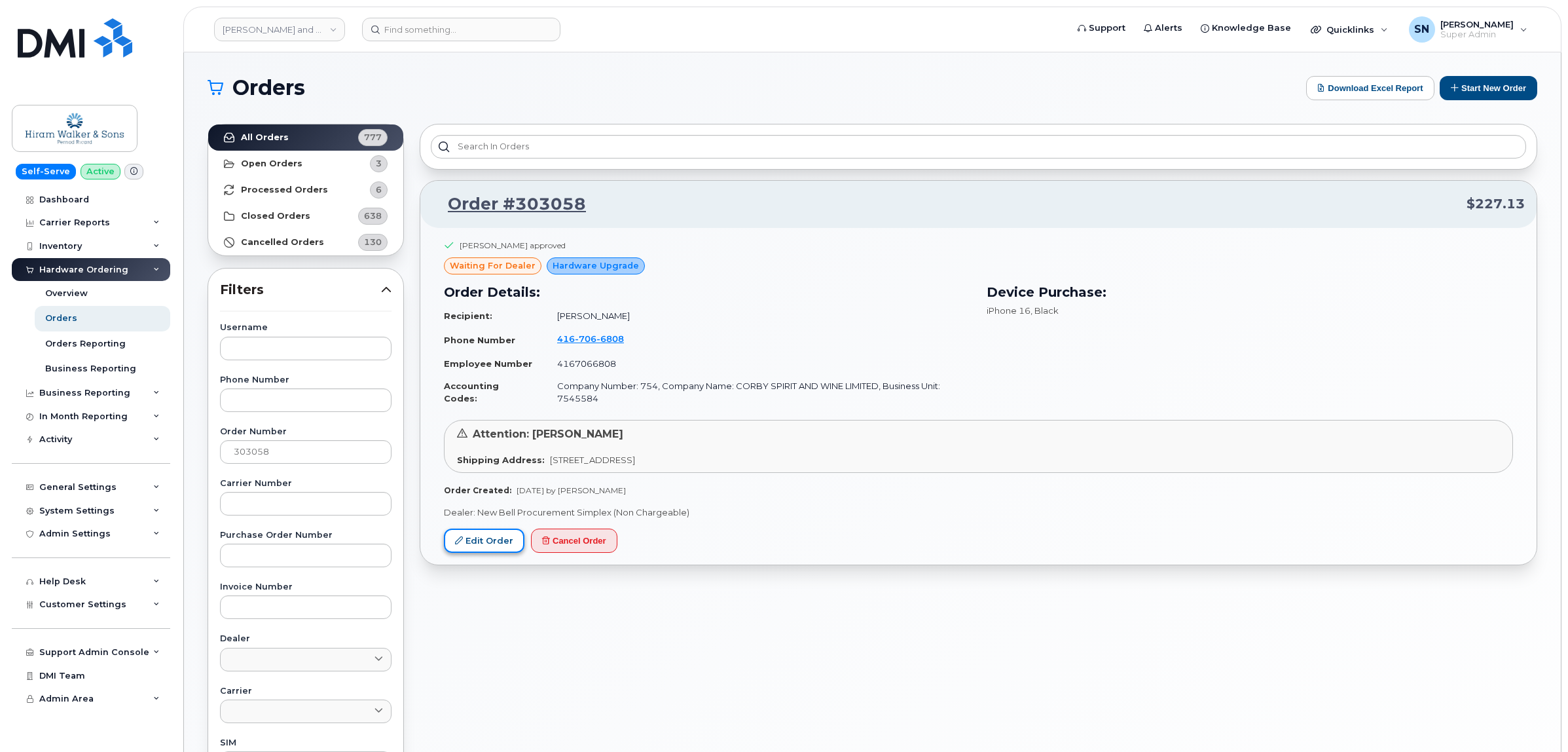
click at [489, 553] on link "Edit Order" at bounding box center [484, 540] width 81 height 24
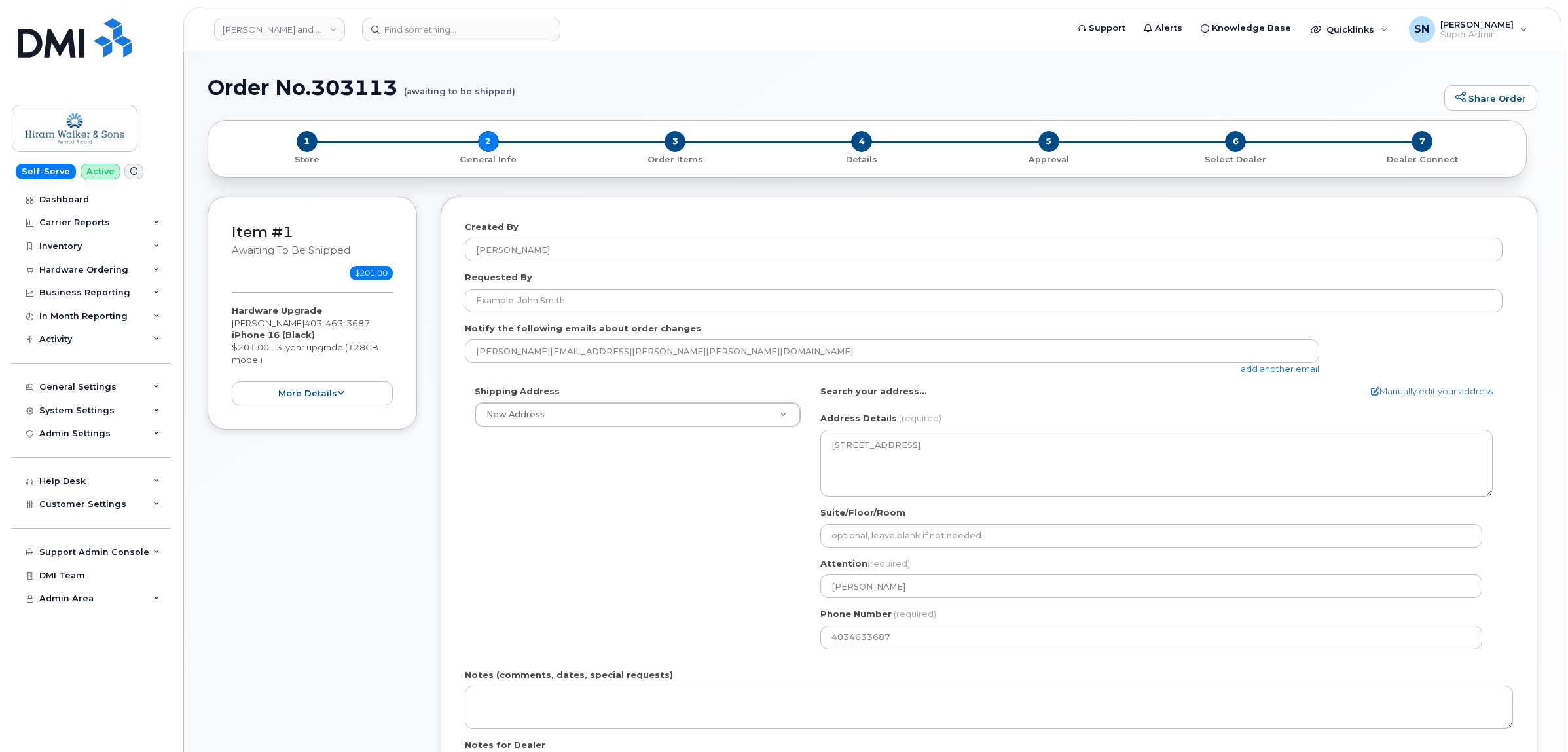
select select
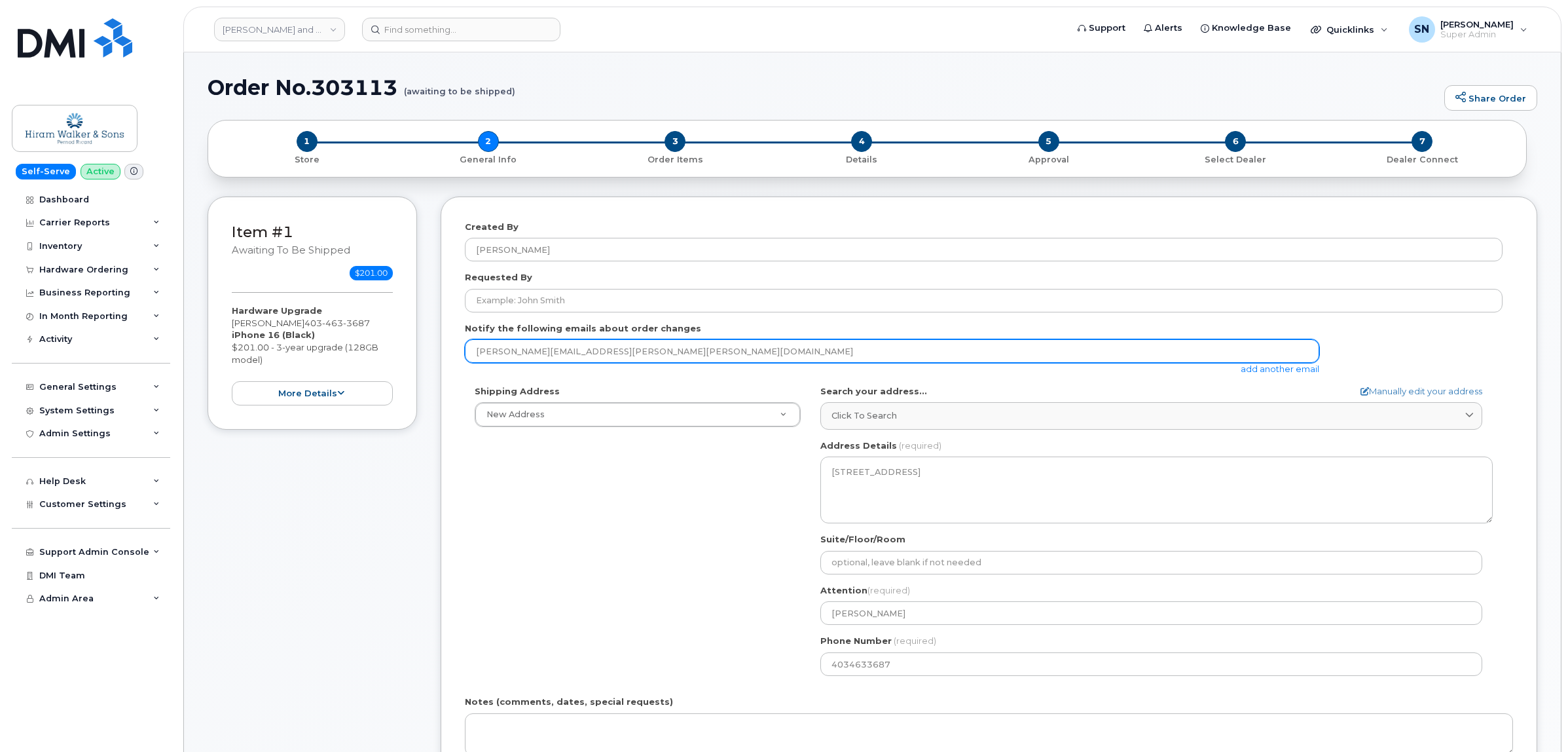
drag, startPoint x: 626, startPoint y: 353, endPoint x: 416, endPoint y: 354, distance: 210.0
click at [416, 354] on div "Item #1 awaiting to be shipped $201.00 Hardware Upgrade [PERSON_NAME] [PHONE_NU…" at bounding box center [872, 556] width 1330 height 720
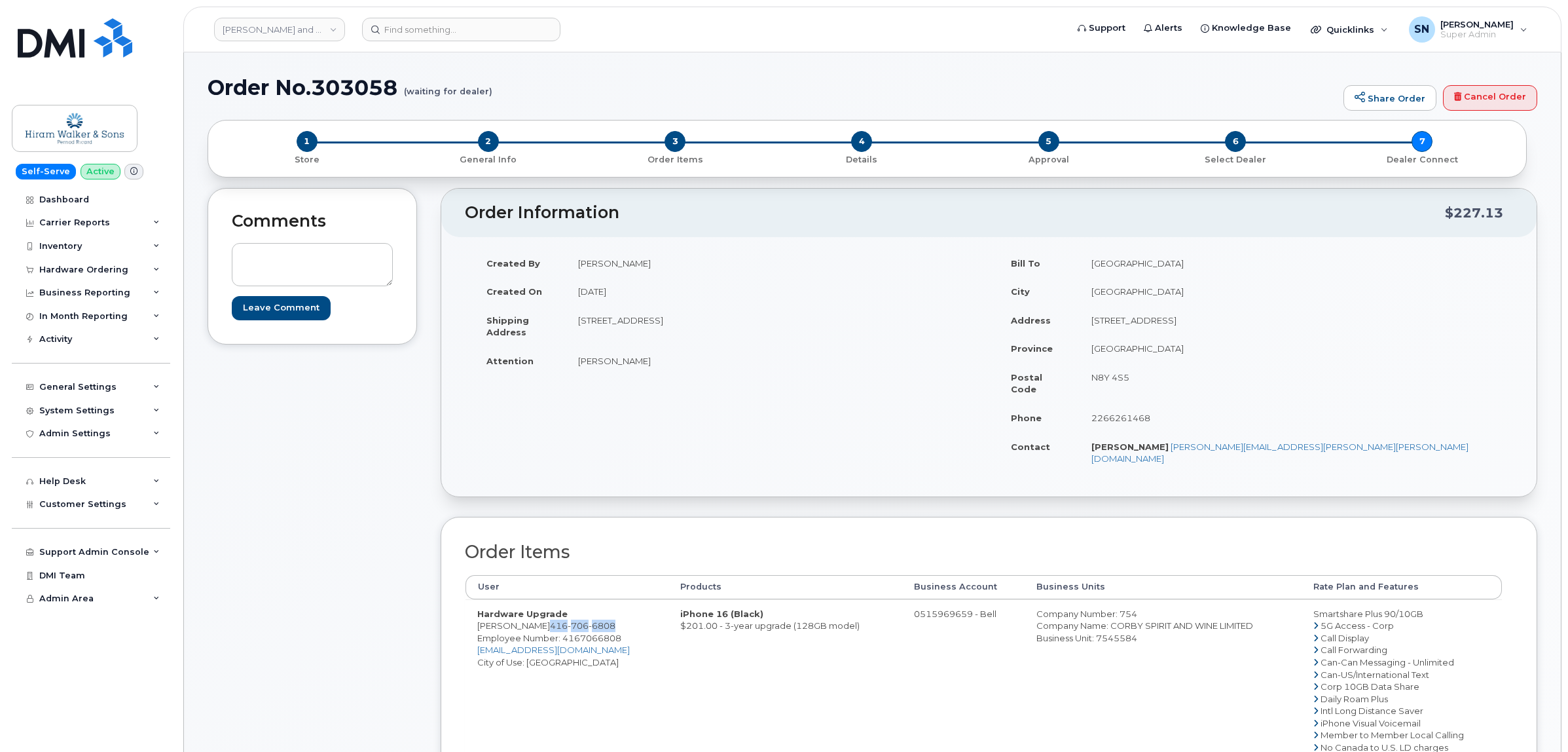
drag, startPoint x: 534, startPoint y: 601, endPoint x: 616, endPoint y: 609, distance: 82.4
click at [616, 609] on td "Hardware Upgrade [PERSON_NAME] [PHONE_NUMBER] Employee Number: 4167066808 [EMAI…" at bounding box center [567, 704] width 203 height 211
copy span "[PHONE_NUMBER]"
click at [388, 598] on div "Comments Leave Comment" at bounding box center [313, 576] width 210 height 778
drag, startPoint x: 580, startPoint y: 318, endPoint x: 705, endPoint y: 328, distance: 125.4
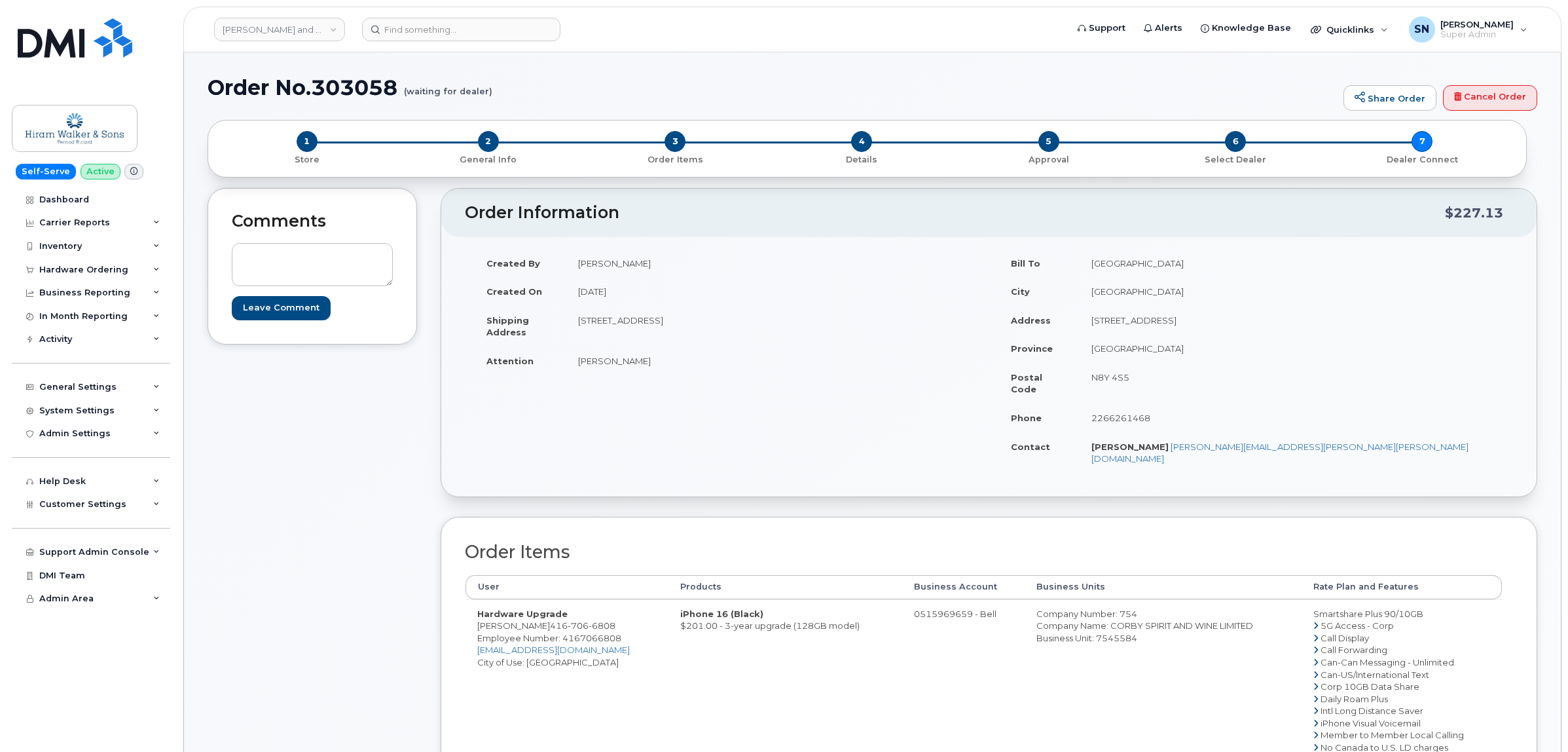
click at [705, 328] on td "[STREET_ADDRESS]" at bounding box center [773, 326] width 413 height 40
copy td "[STREET_ADDRESS]"
drag, startPoint x: 787, startPoint y: 319, endPoint x: 824, endPoint y: 324, distance: 37.3
click at [824, 324] on td "[STREET_ADDRESS]" at bounding box center [773, 326] width 413 height 40
copy td "M5V 3M2"
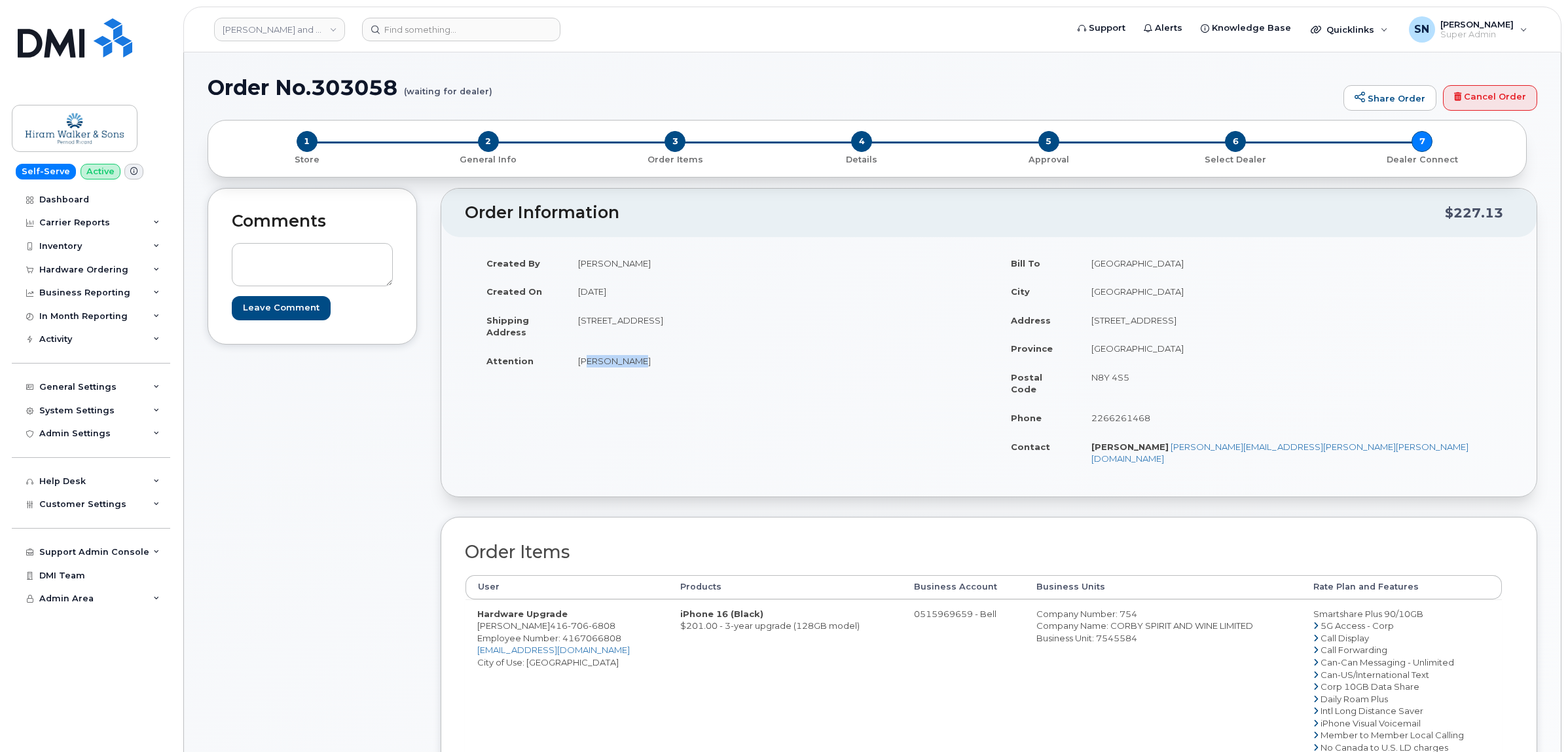
drag, startPoint x: 581, startPoint y: 355, endPoint x: 628, endPoint y: 362, distance: 47.5
click at [628, 362] on td "[PERSON_NAME]" at bounding box center [773, 360] width 413 height 29
click at [560, 389] on div "Created By [PERSON_NAME] Created On [DATE] Shipping Address [STREET_ADDRESS] At…" at bounding box center [988, 366] width 1048 height 236
drag, startPoint x: 573, startPoint y: 363, endPoint x: 633, endPoint y: 368, distance: 60.2
click at [633, 368] on td "[PERSON_NAME]" at bounding box center [773, 360] width 413 height 29
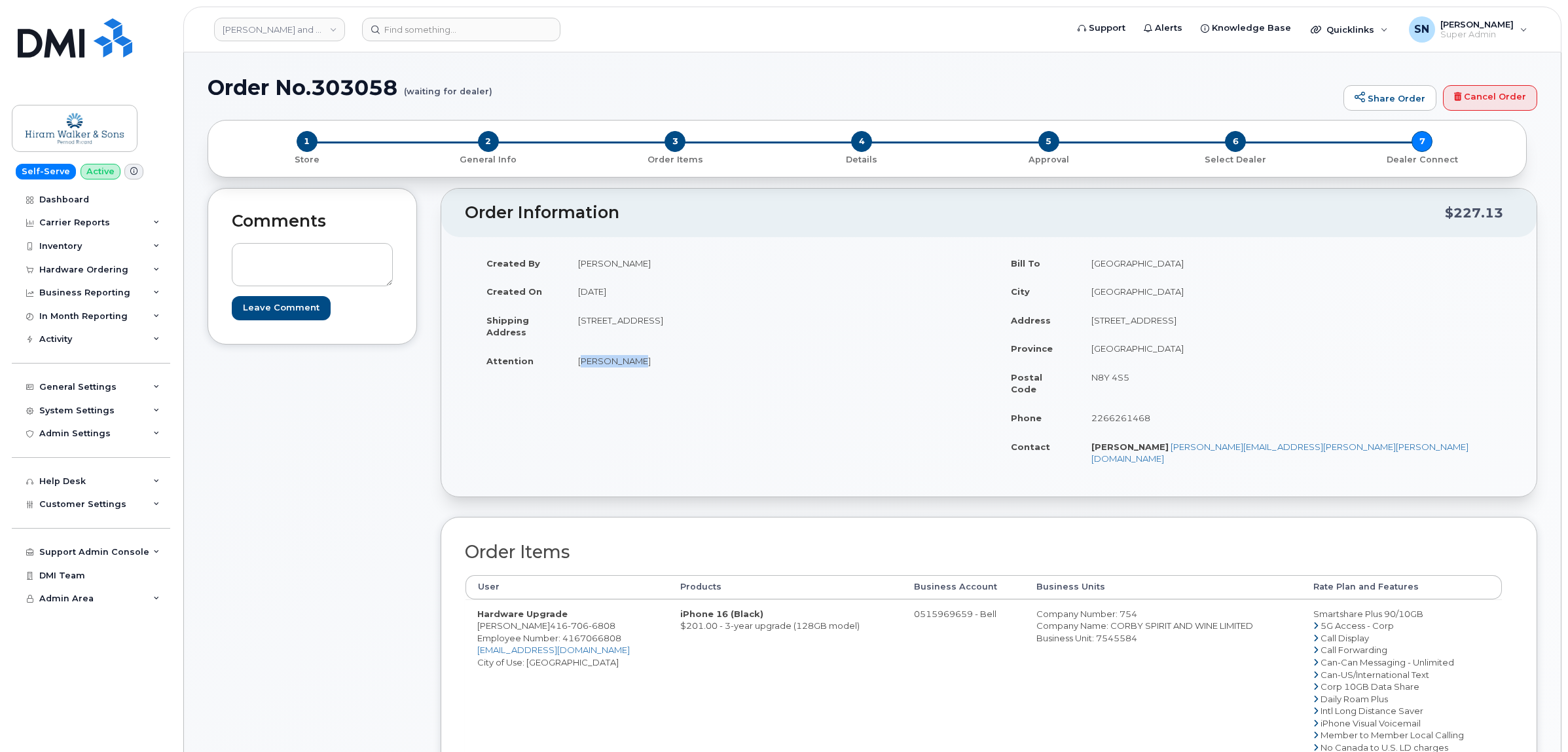
copy td "[PERSON_NAME]"
drag, startPoint x: 531, startPoint y: 603, endPoint x: 601, endPoint y: 603, distance: 70.0
click at [601, 603] on td "Hardware Upgrade [PERSON_NAME] [PHONE_NUMBER] Employee Number: 4167066808 [EMAI…" at bounding box center [567, 704] width 203 height 211
click at [628, 359] on td "[PERSON_NAME]" at bounding box center [773, 360] width 413 height 29
drag, startPoint x: 531, startPoint y: 600, endPoint x: 596, endPoint y: 604, distance: 65.1
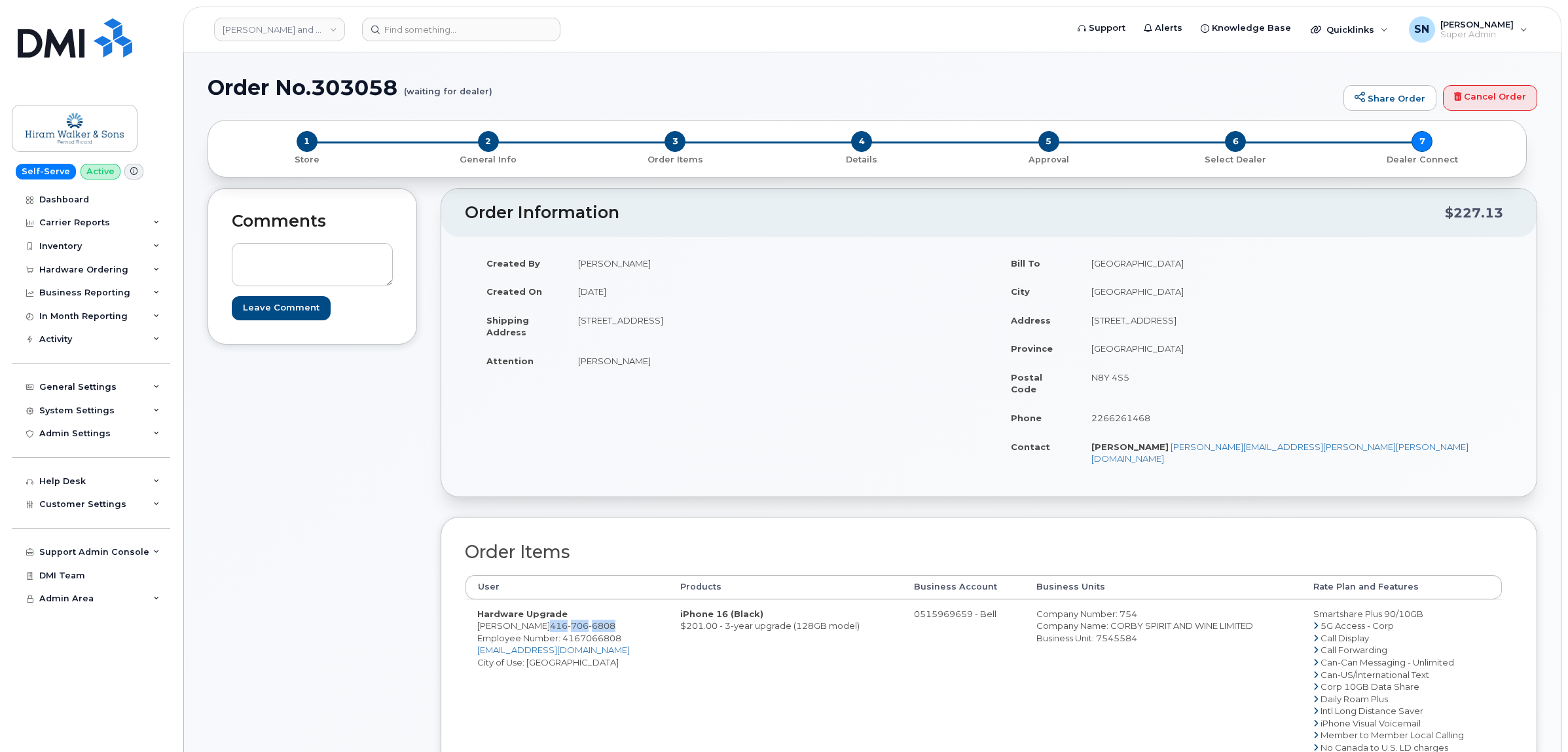
click at [596, 620] on span "[PHONE_NUMBER]" at bounding box center [582, 625] width 65 height 10
copy span "[PHONE_NUMBER]"
drag, startPoint x: 477, startPoint y: 605, endPoint x: 597, endPoint y: 603, distance: 120.0
click at [597, 603] on td "Hardware Upgrade [PERSON_NAME] [PHONE_NUMBER] Employee Number: 4167066808 [EMAI…" at bounding box center [567, 704] width 203 height 211
copy td "[PERSON_NAME] [PHONE_NUMBER]"
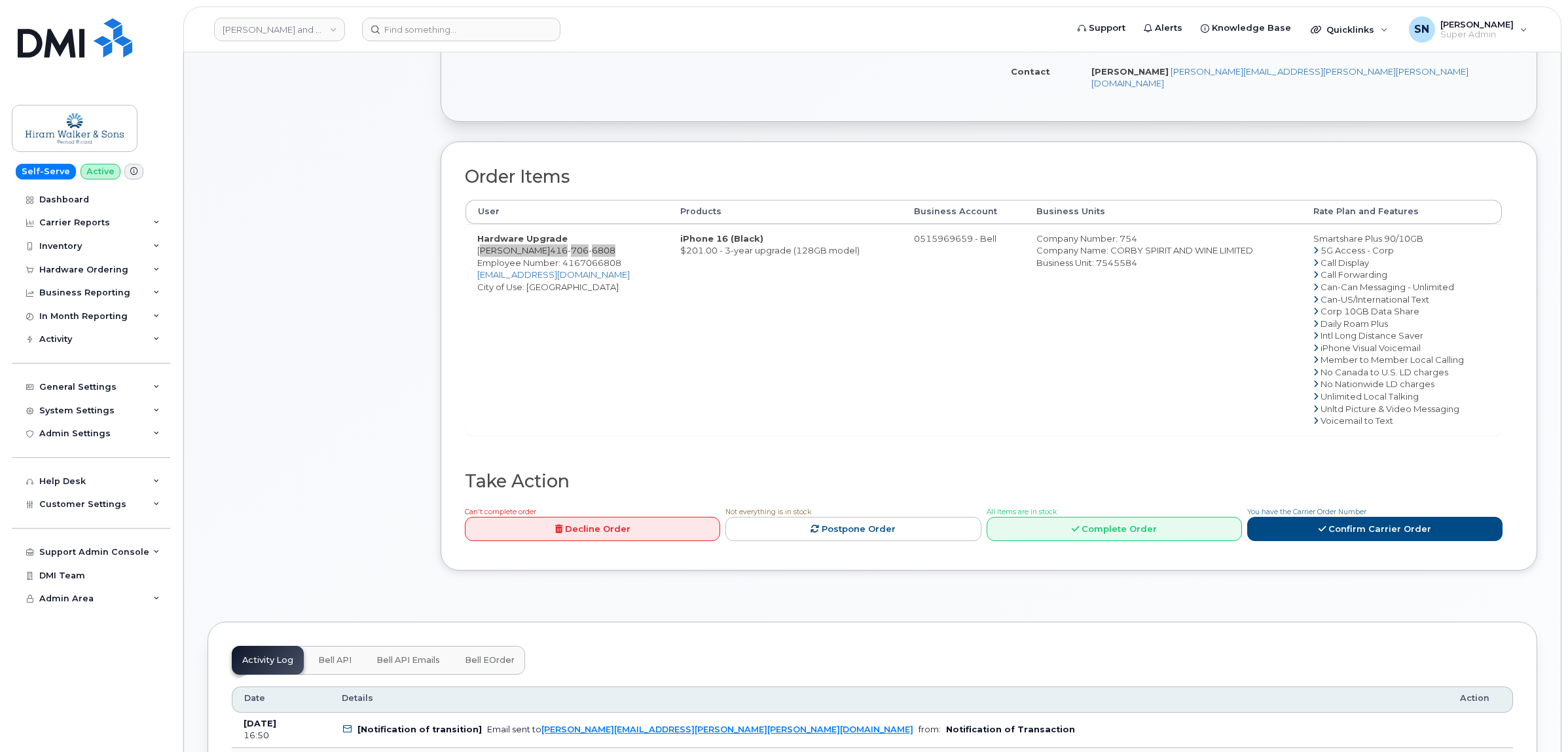
scroll to position [410, 0]
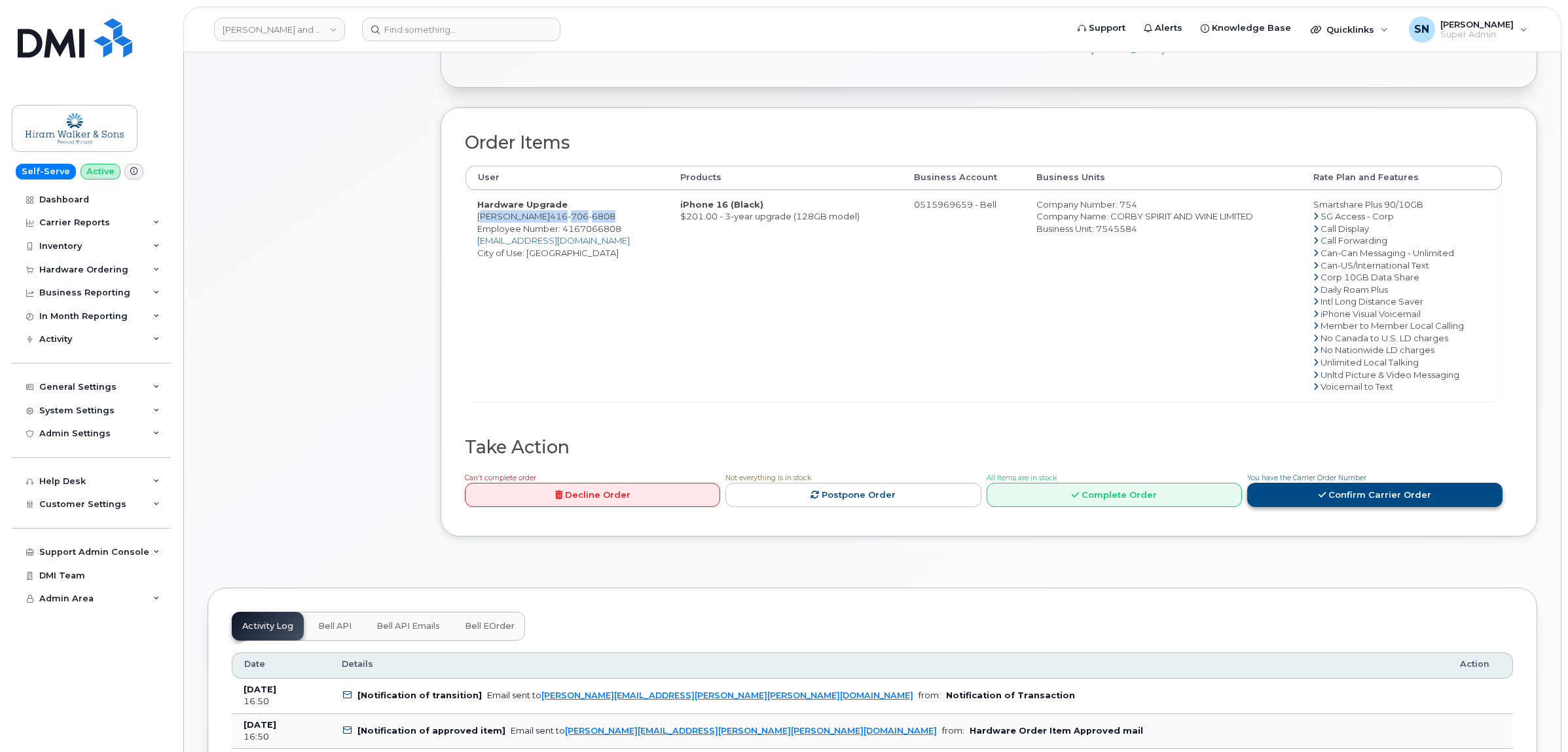
click at [1333, 483] on link "Confirm Carrier Order" at bounding box center [1376, 494] width 256 height 24
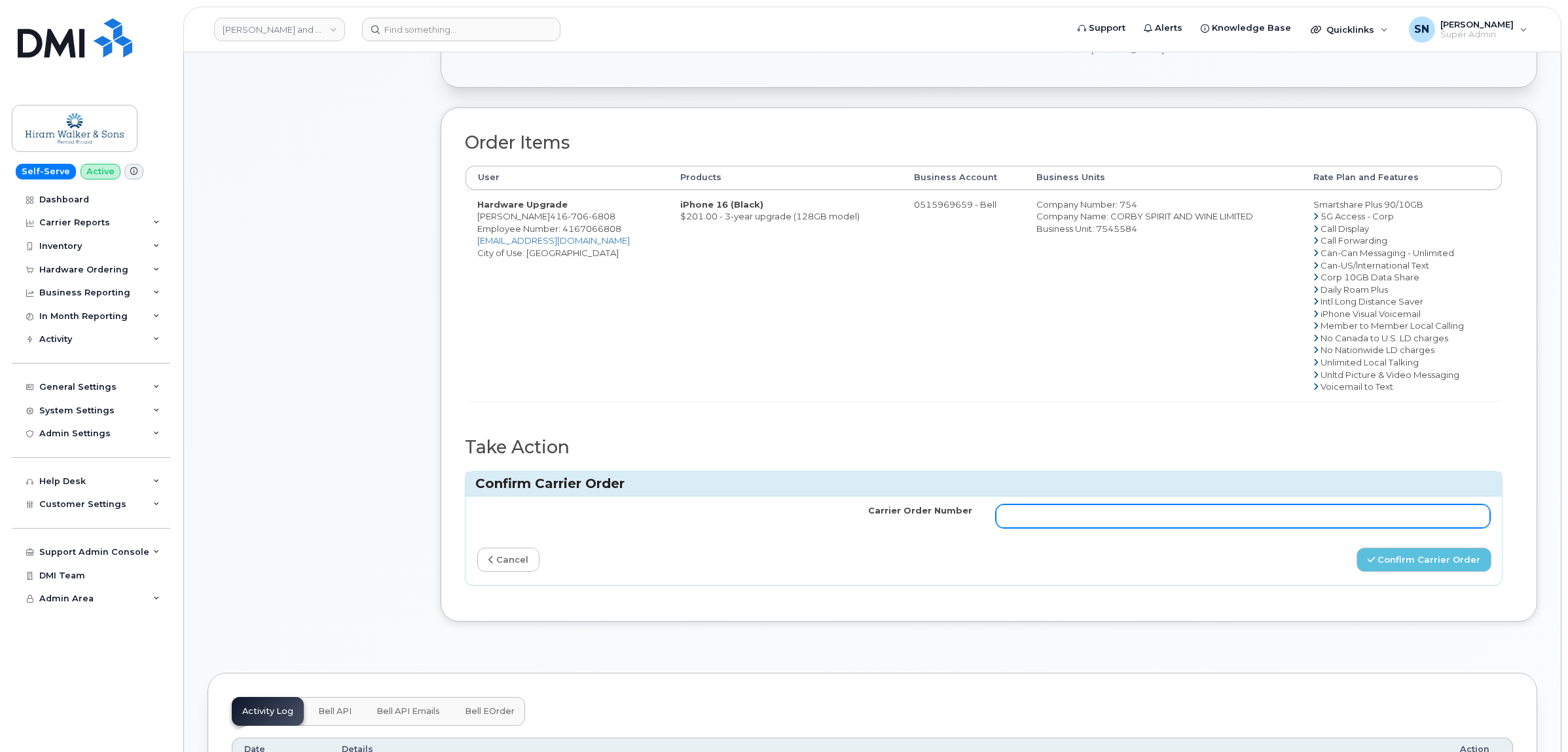
click at [1284, 504] on input "Carrier Order Number" at bounding box center [1243, 516] width 495 height 24
paste input "3028668"
type input "3028668"
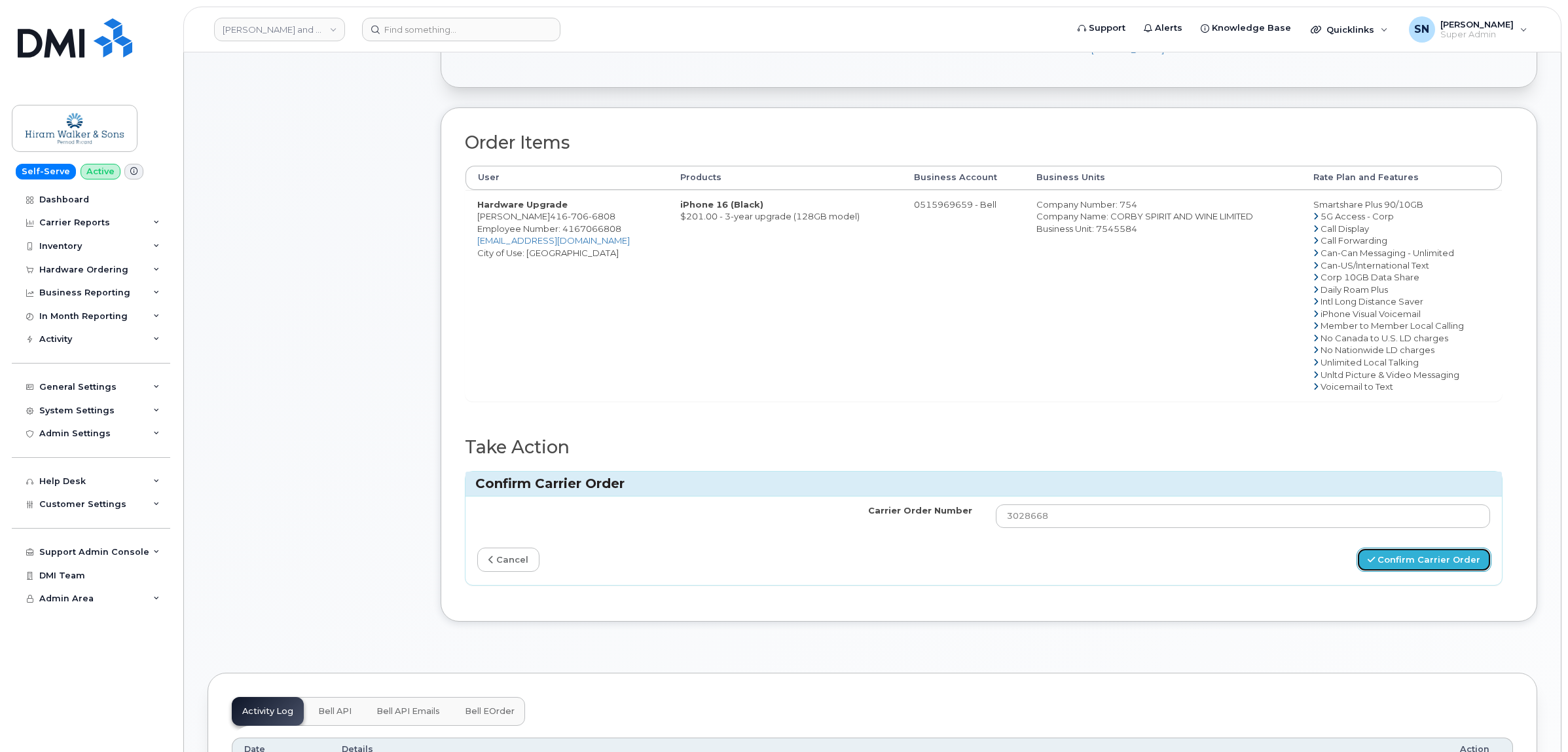
click at [1382, 548] on button "Confirm Carrier Order" at bounding box center [1424, 560] width 135 height 24
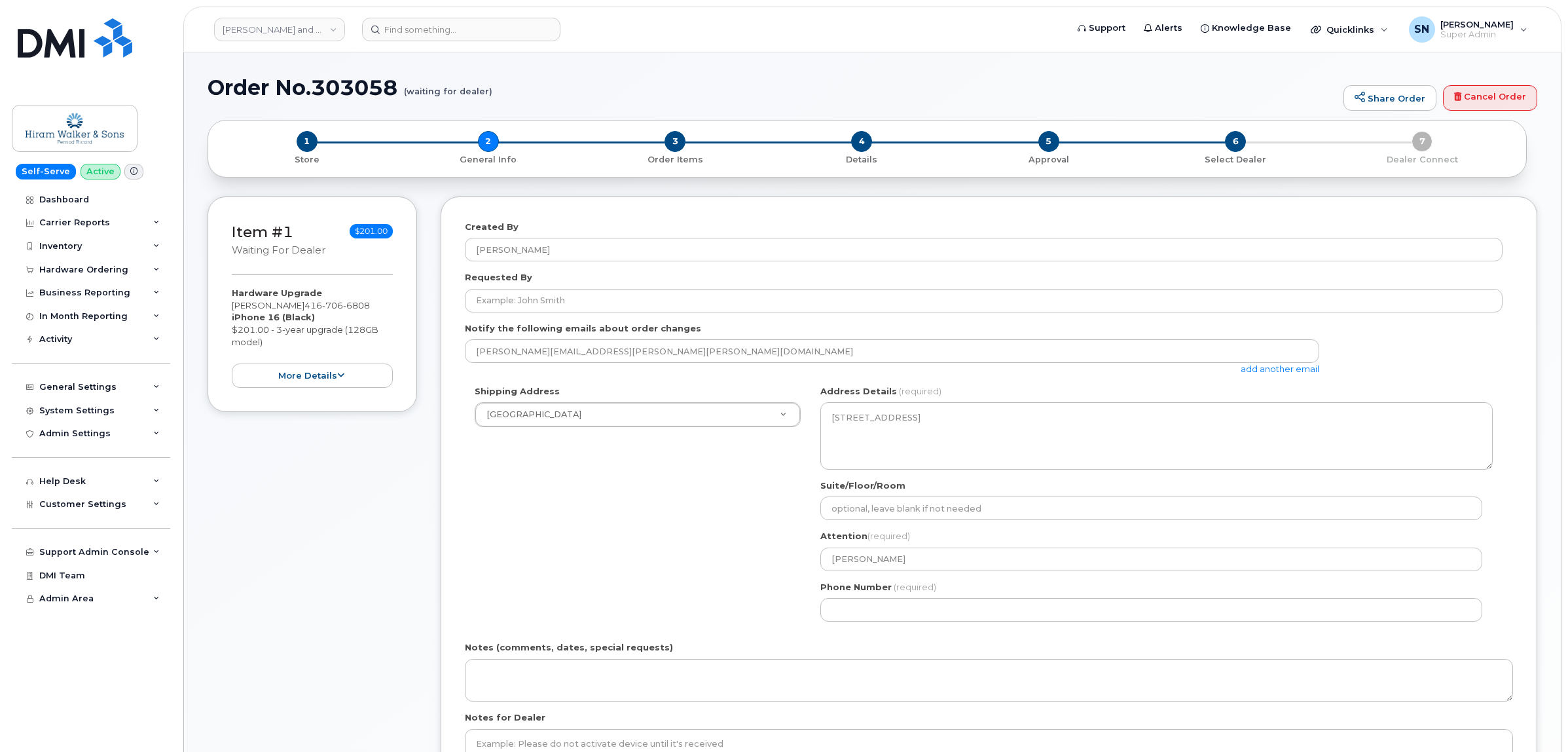
select select
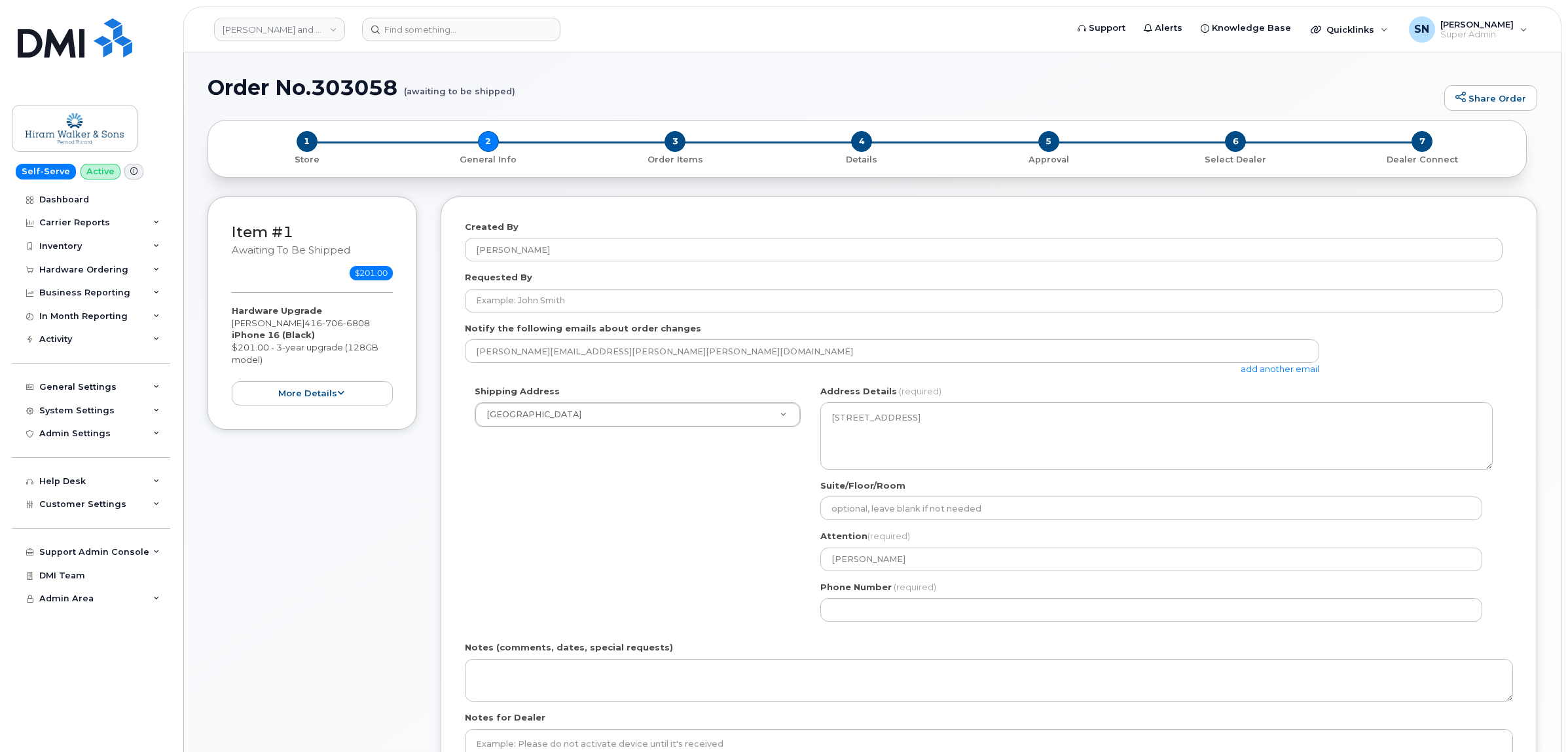
select select
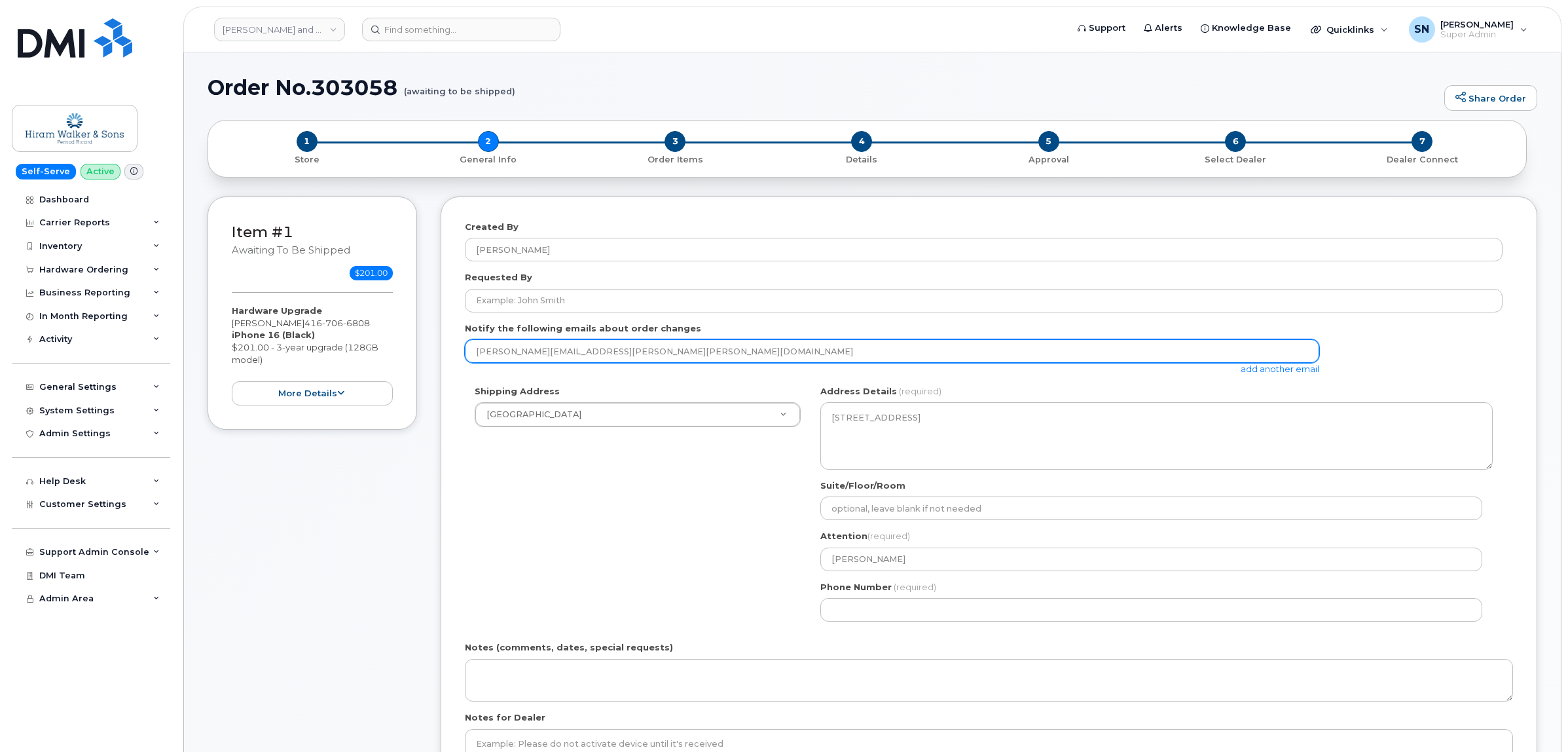
drag, startPoint x: 610, startPoint y: 353, endPoint x: 436, endPoint y: 355, distance: 174.0
click at [436, 355] on div "Item #1 awaiting to be shipped $201.00 Hardware Upgrade Farrel Chow 416 706 680…" at bounding box center [872, 528] width 1330 height 665
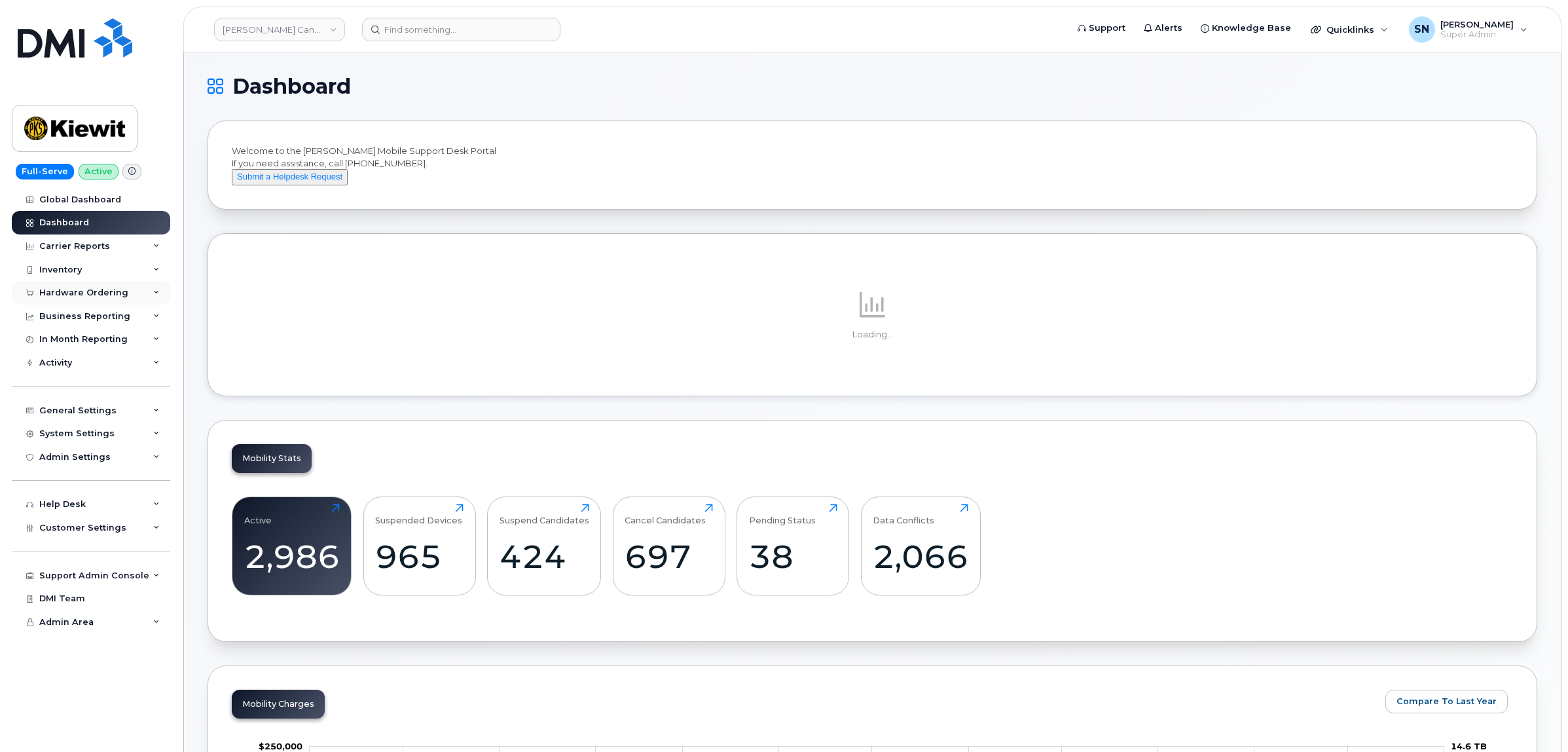
click at [108, 295] on div "Hardware Ordering" at bounding box center [84, 292] width 89 height 10
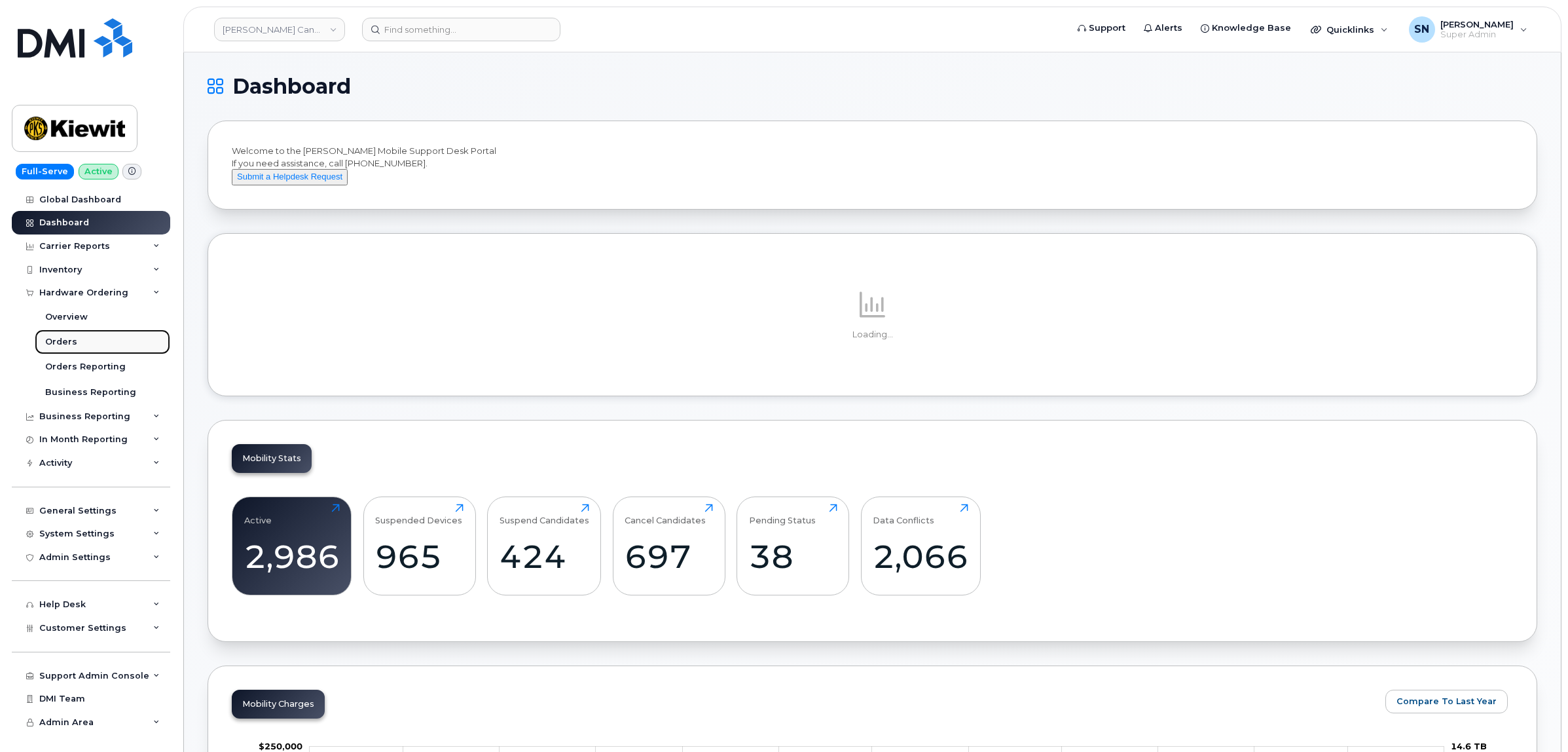
click at [69, 341] on div "Orders" at bounding box center [61, 341] width 32 height 12
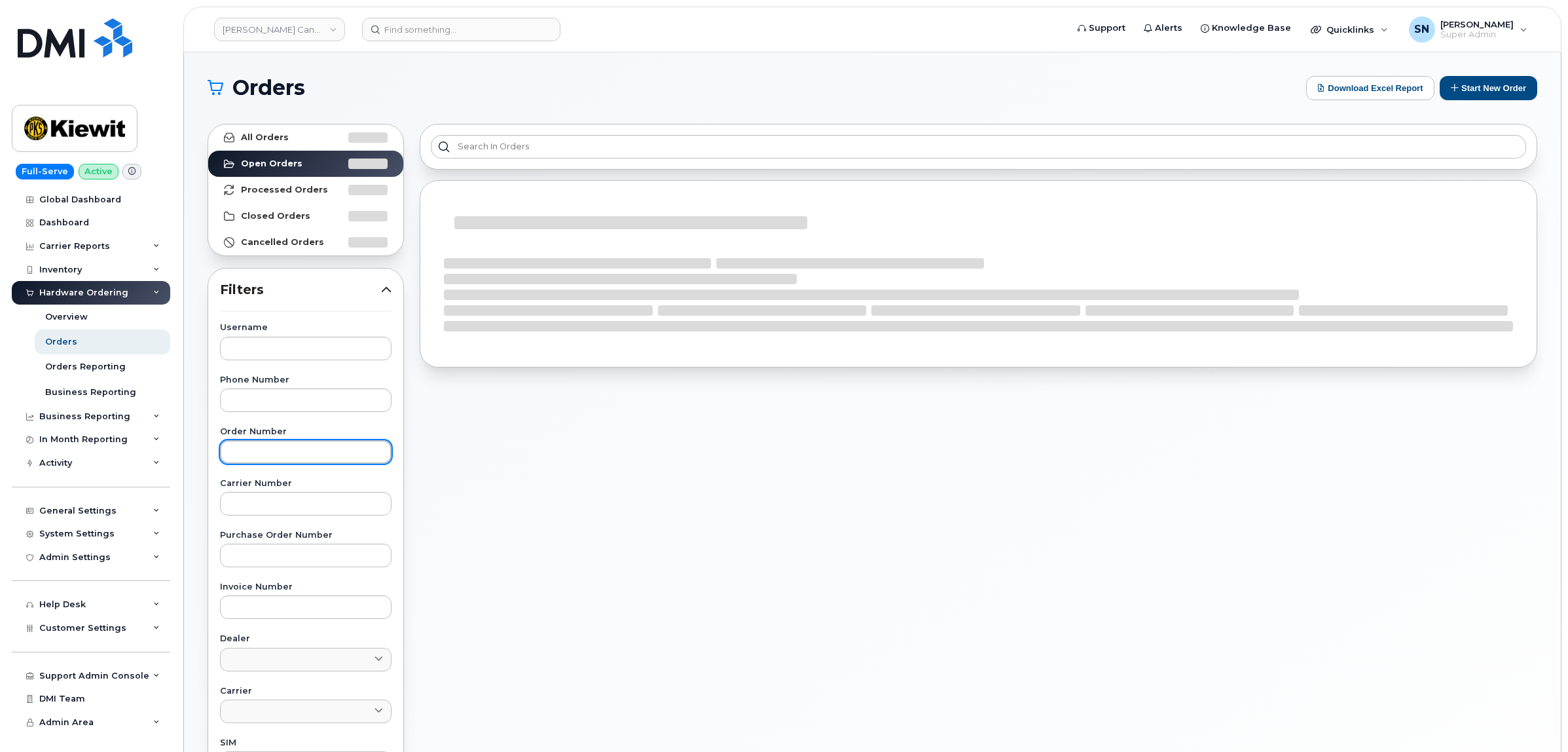
click at [326, 449] on input "text" at bounding box center [306, 452] width 171 height 24
paste input "303224"
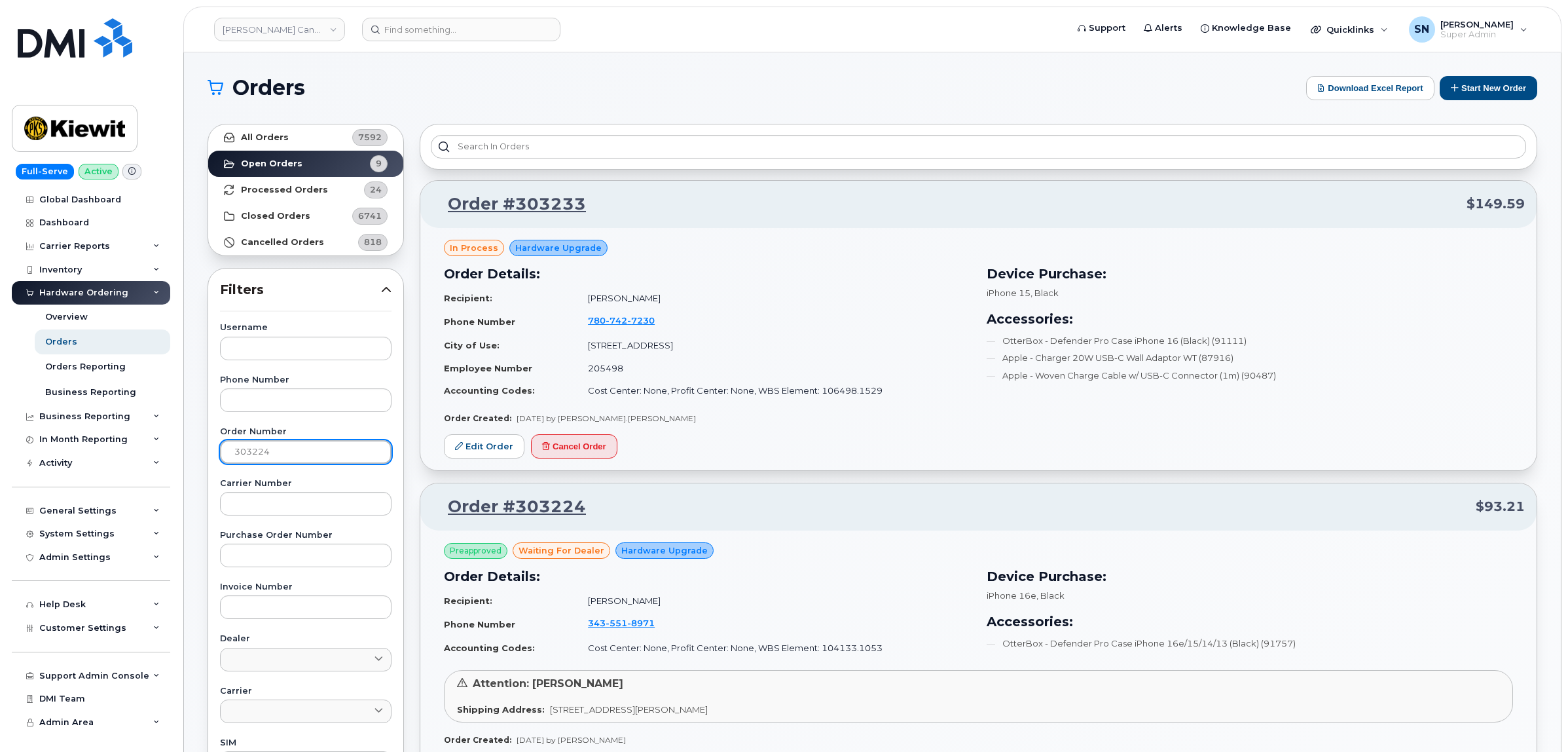
type input "303224"
click at [275, 131] on link "All Orders 7592" at bounding box center [306, 137] width 195 height 26
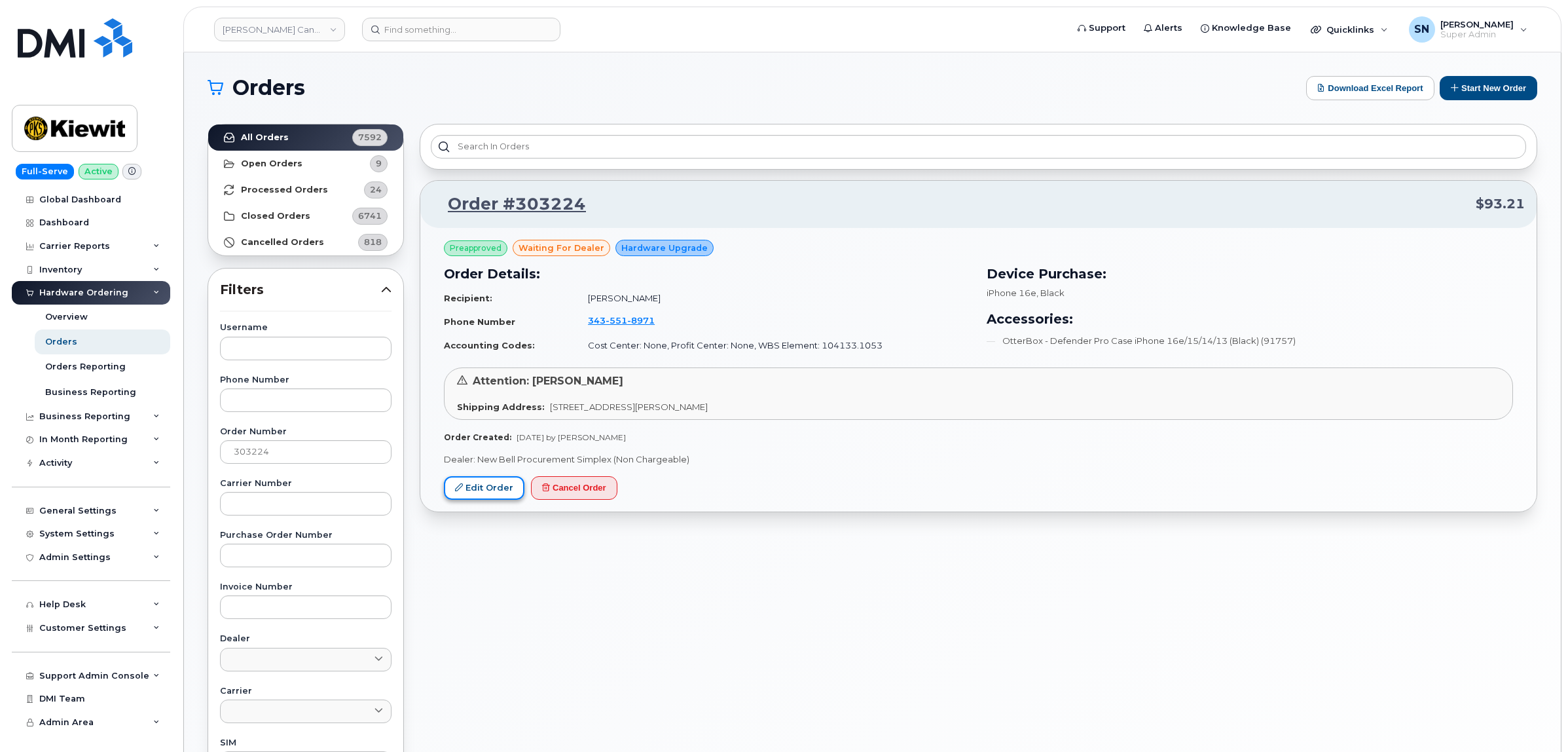
click at [486, 490] on link "Edit Order" at bounding box center [484, 488] width 81 height 24
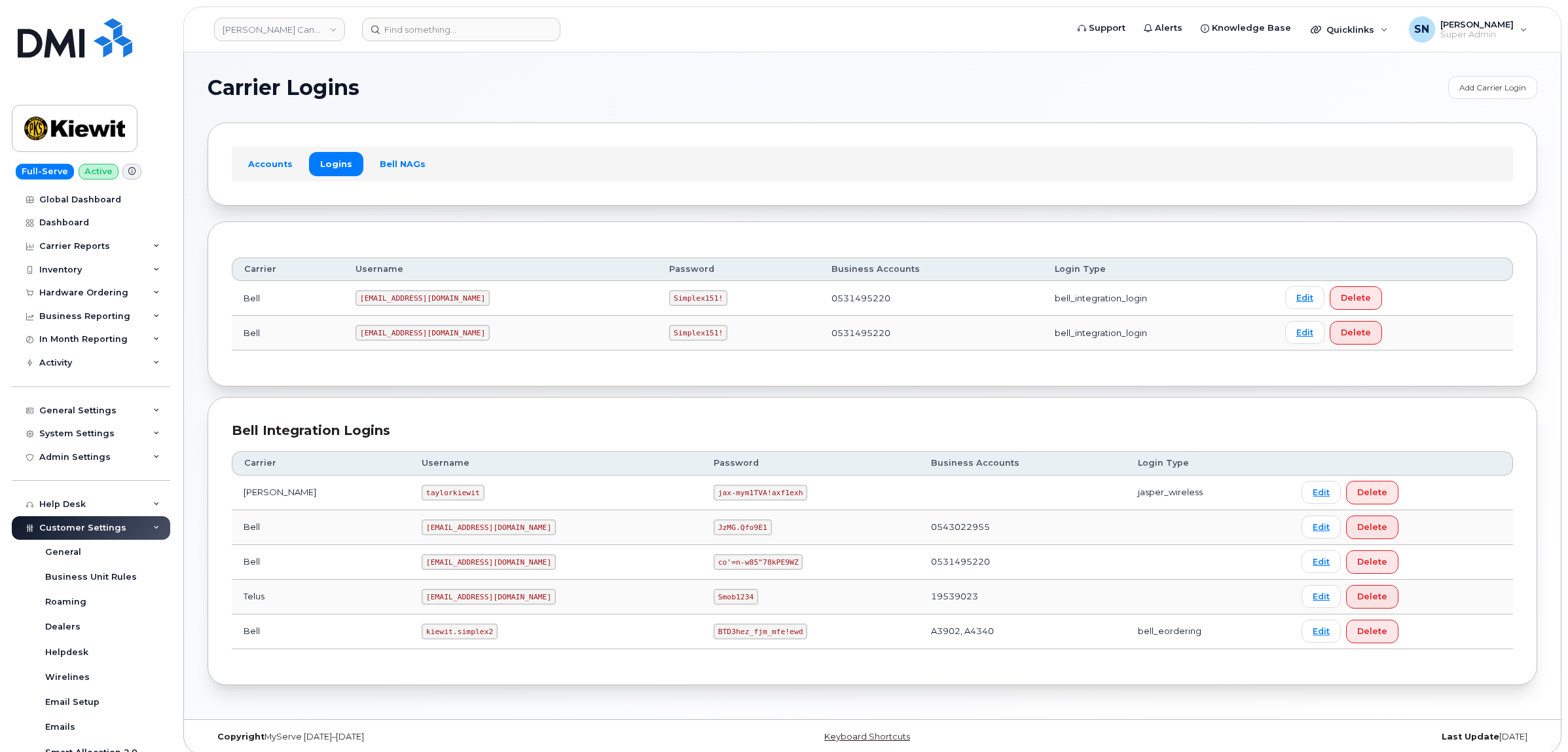
scroll to position [246, 0]
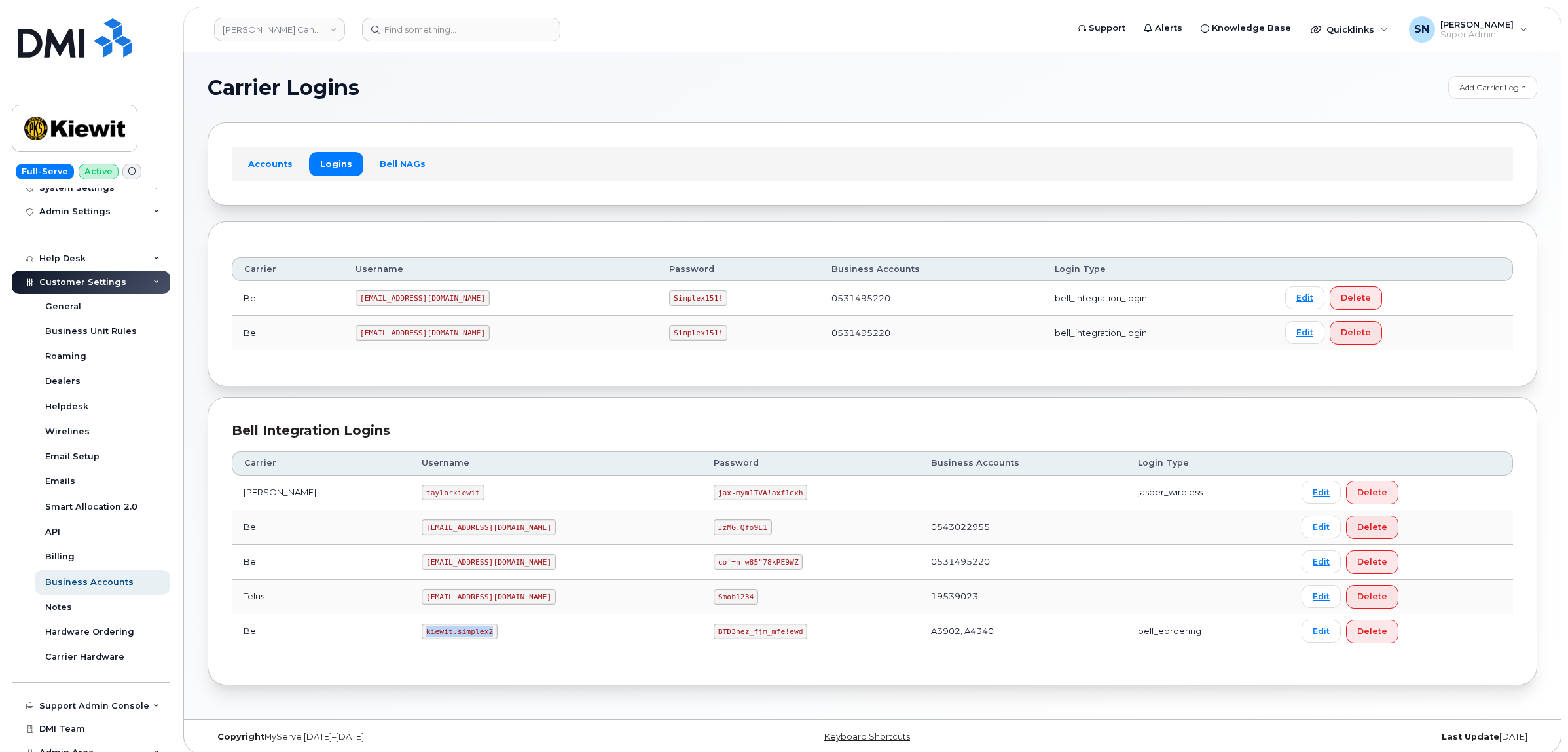
drag, startPoint x: 392, startPoint y: 632, endPoint x: 464, endPoint y: 642, distance: 72.7
click at [464, 642] on td "kiewit.simplex2" at bounding box center [555, 632] width 292 height 35
copy code "kiewit.simplex2"
drag, startPoint x: 655, startPoint y: 637, endPoint x: 718, endPoint y: 641, distance: 63.1
click at [730, 644] on td "BTD3hez_fjm_mfe!ewd" at bounding box center [811, 632] width 217 height 35
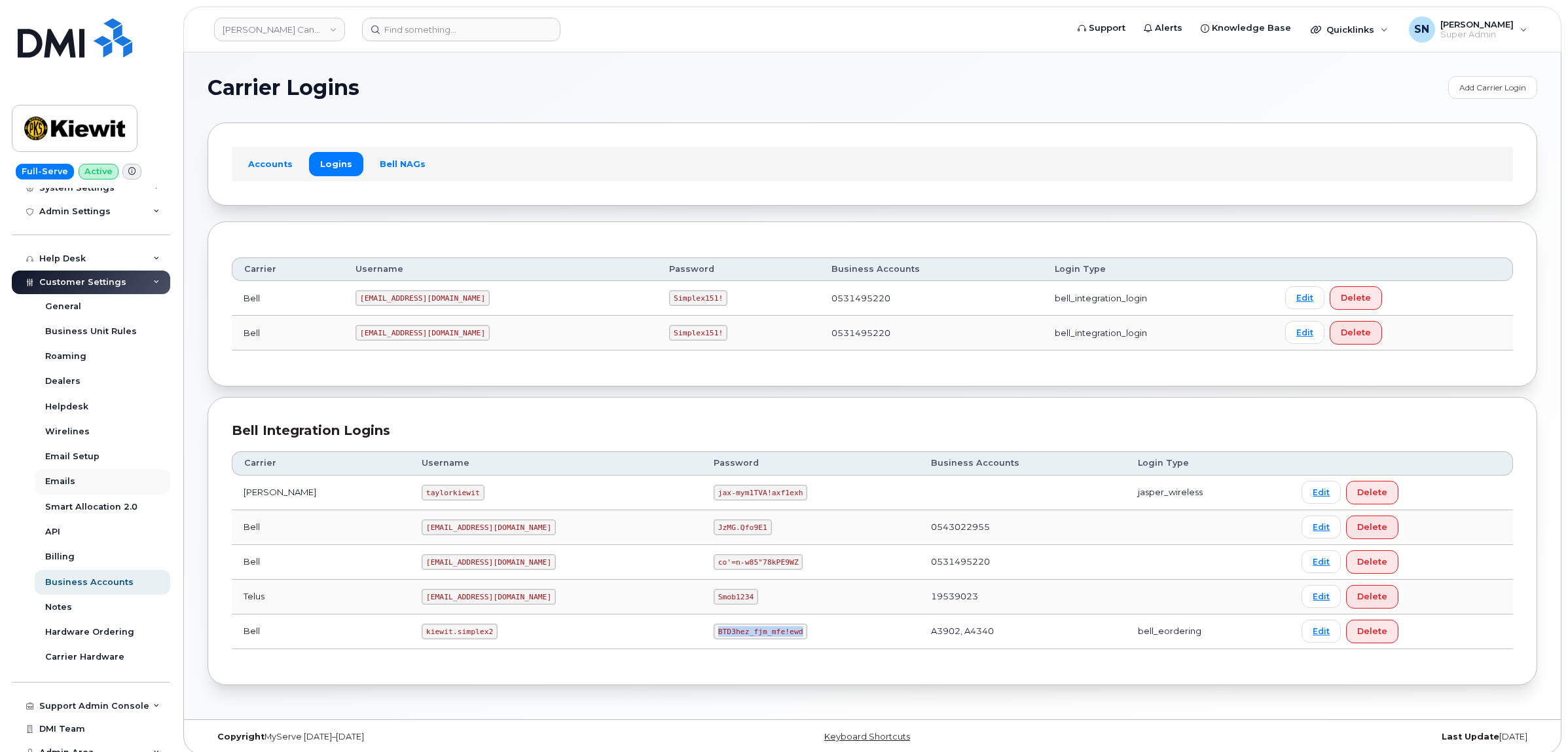
copy code "BTD3hez_fjm_mfe!ewd"
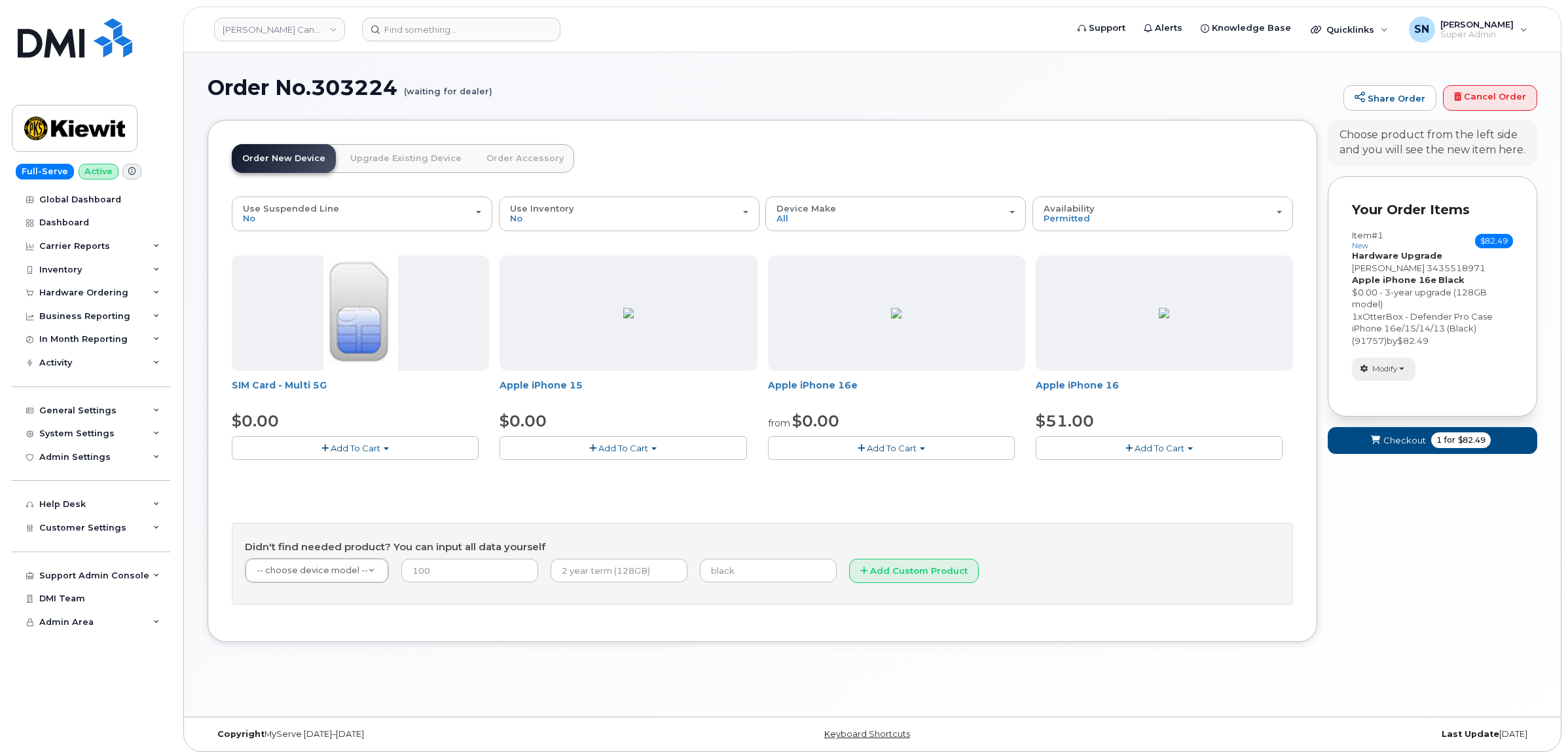
click at [1403, 372] on button "Modify" at bounding box center [1384, 369] width 63 height 23
click at [1389, 389] on link "change" at bounding box center [1414, 388] width 124 height 16
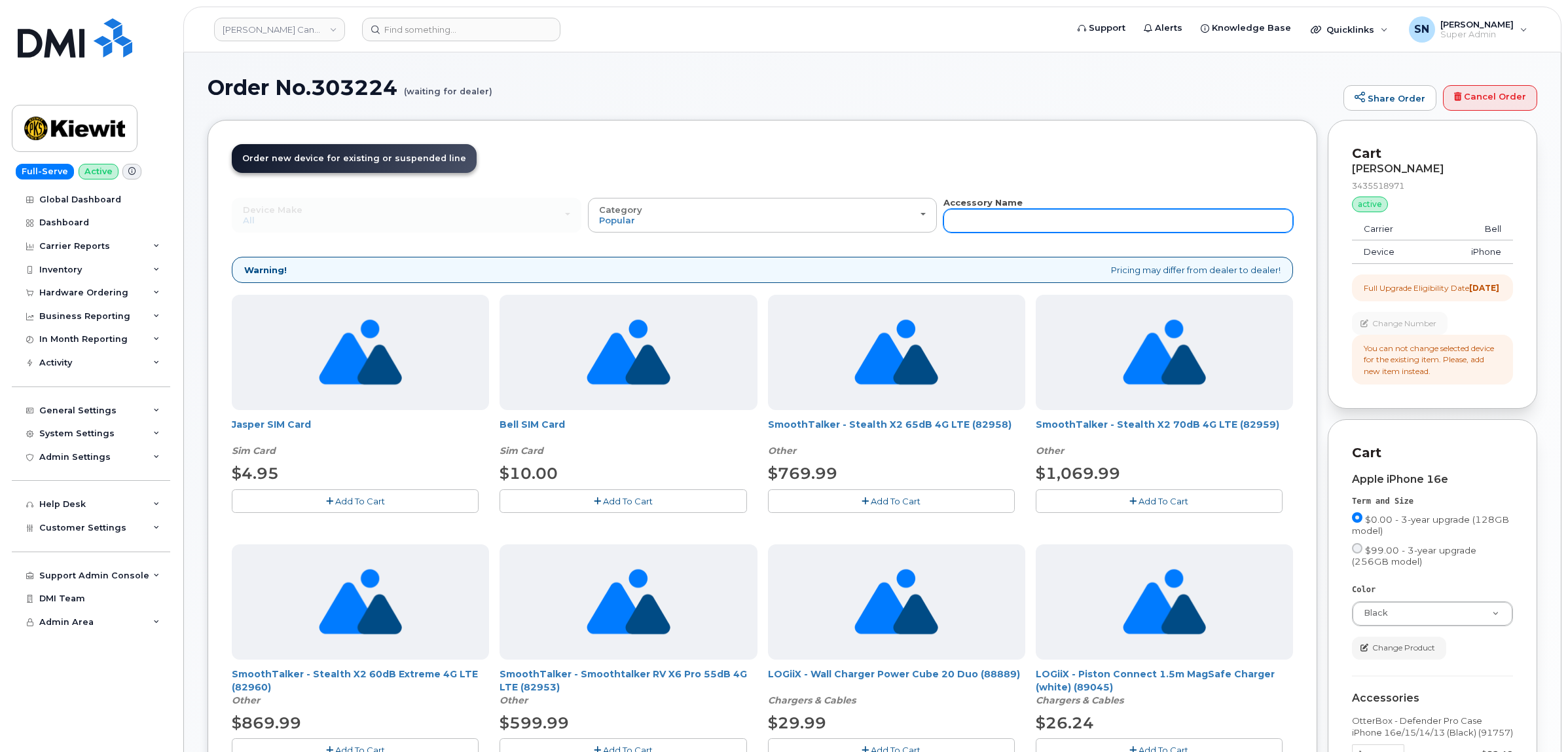
click at [1093, 225] on input "text" at bounding box center [1118, 221] width 350 height 24
type input "87916"
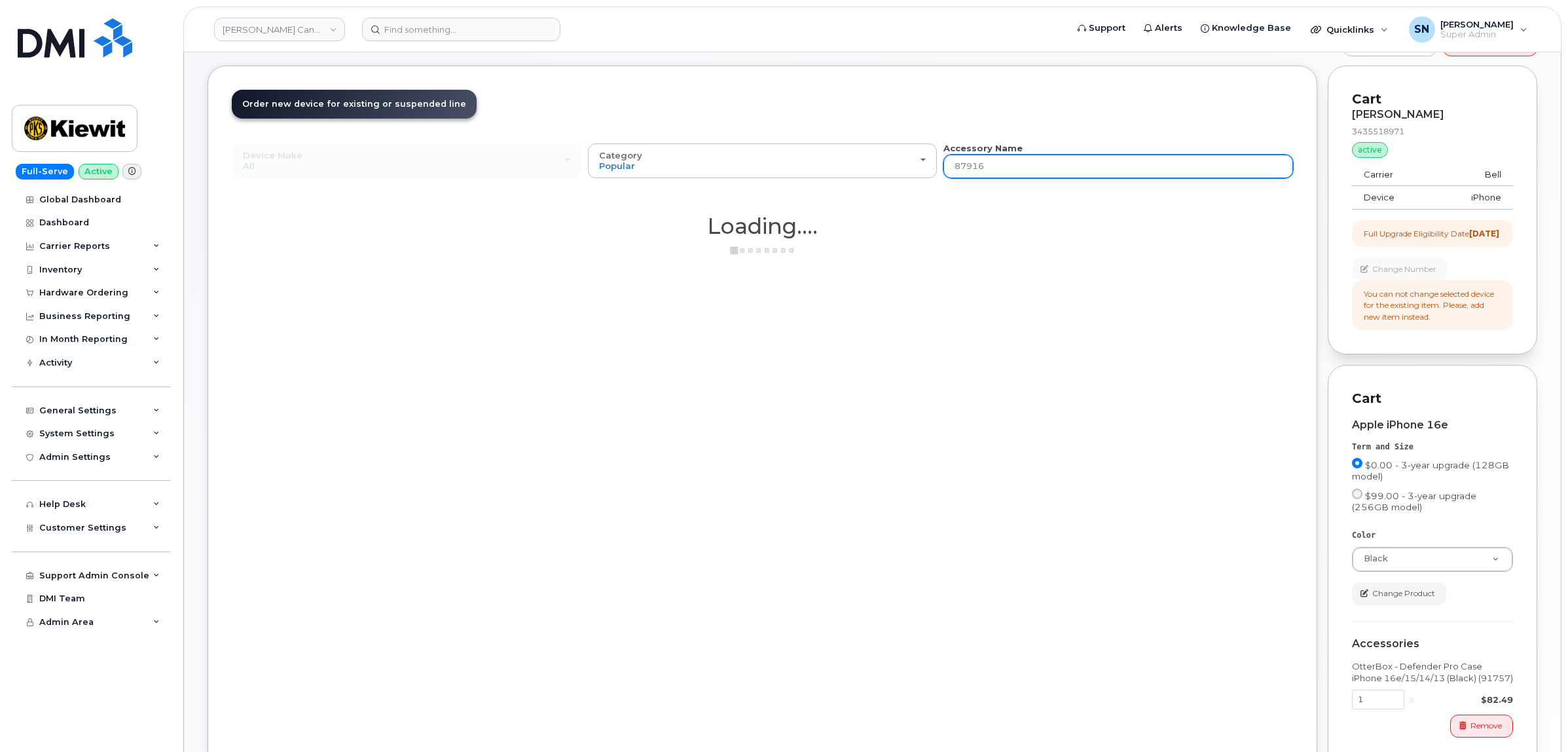
scroll to position [82, 0]
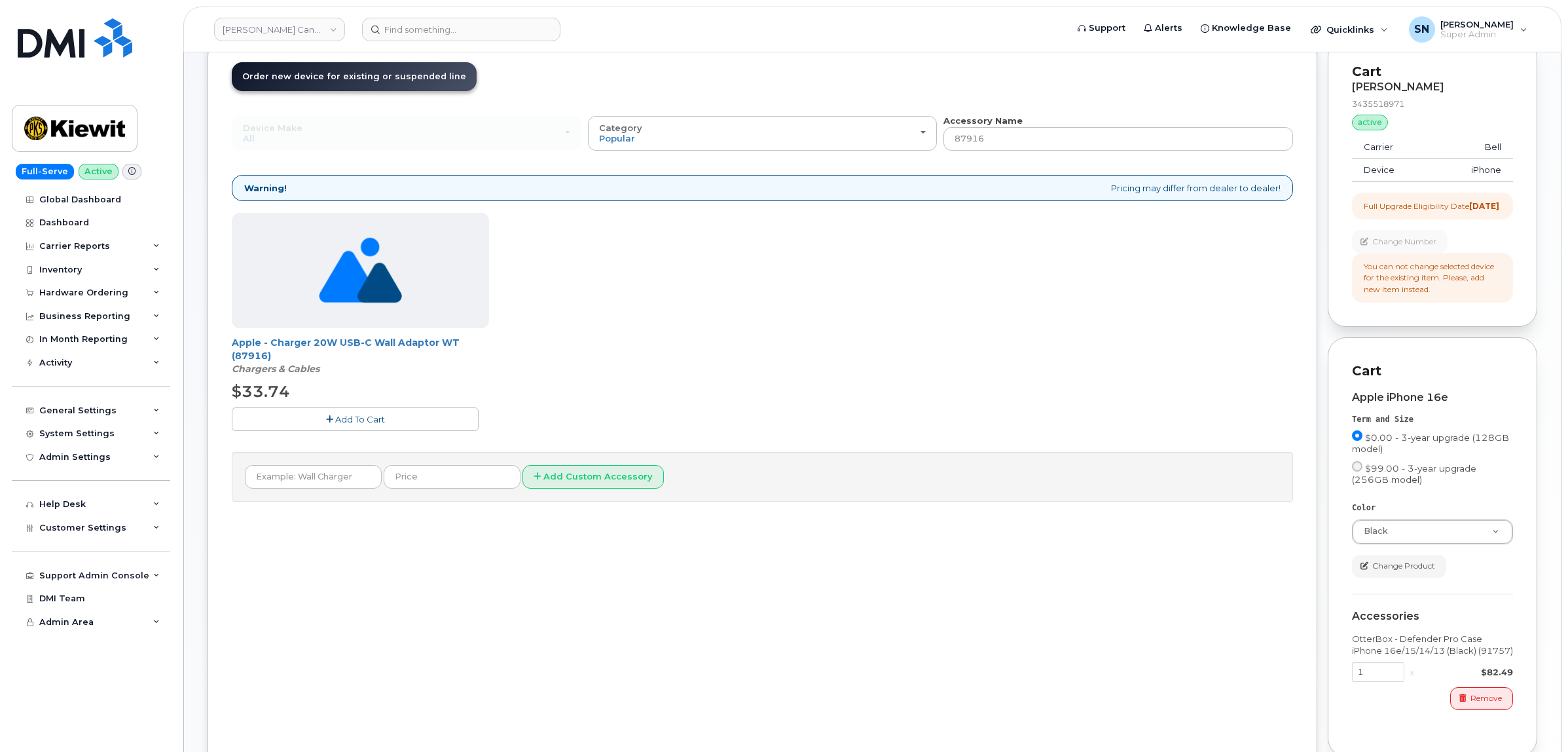
click at [410, 414] on button "Add To Cart" at bounding box center [355, 419] width 247 height 23
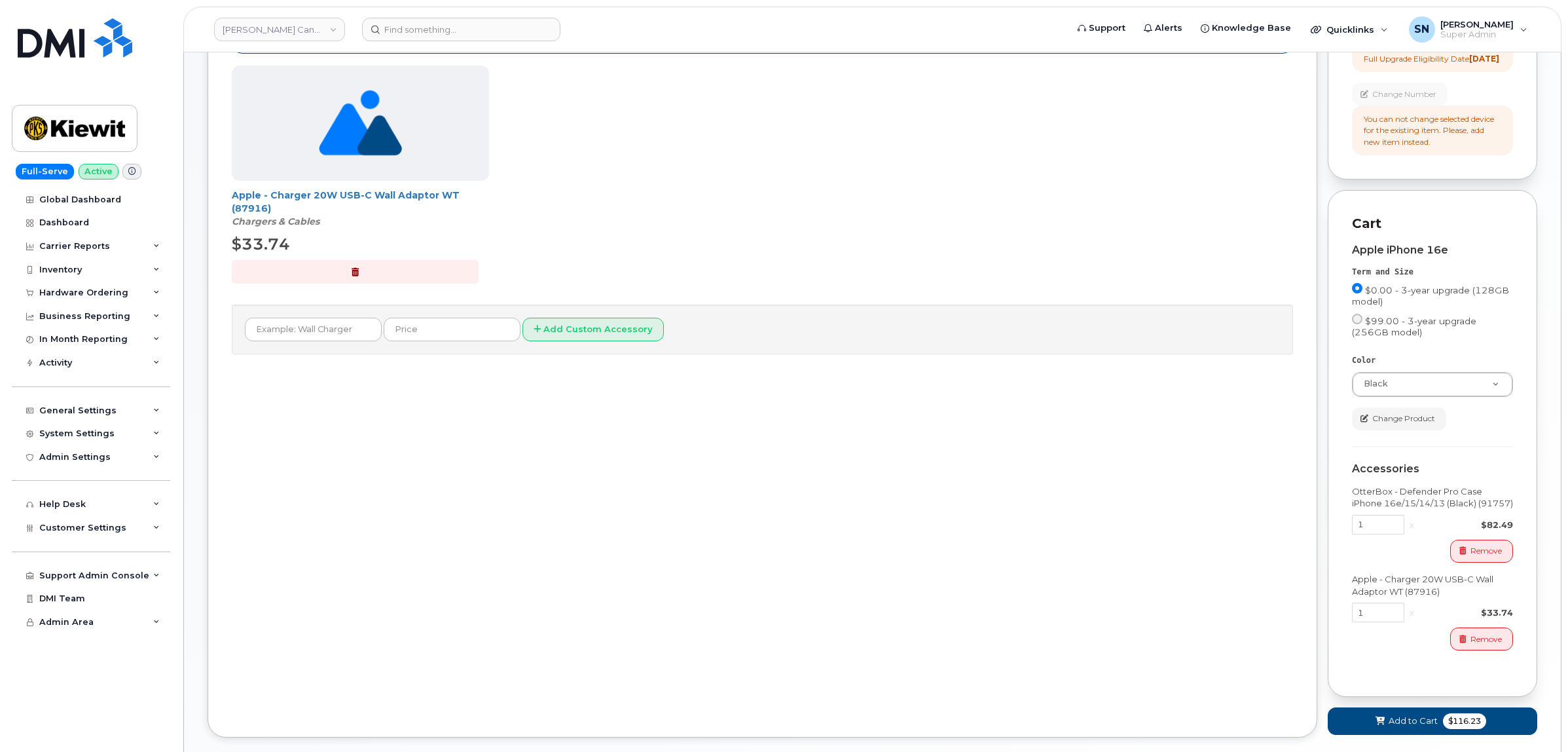
scroll to position [246, 0]
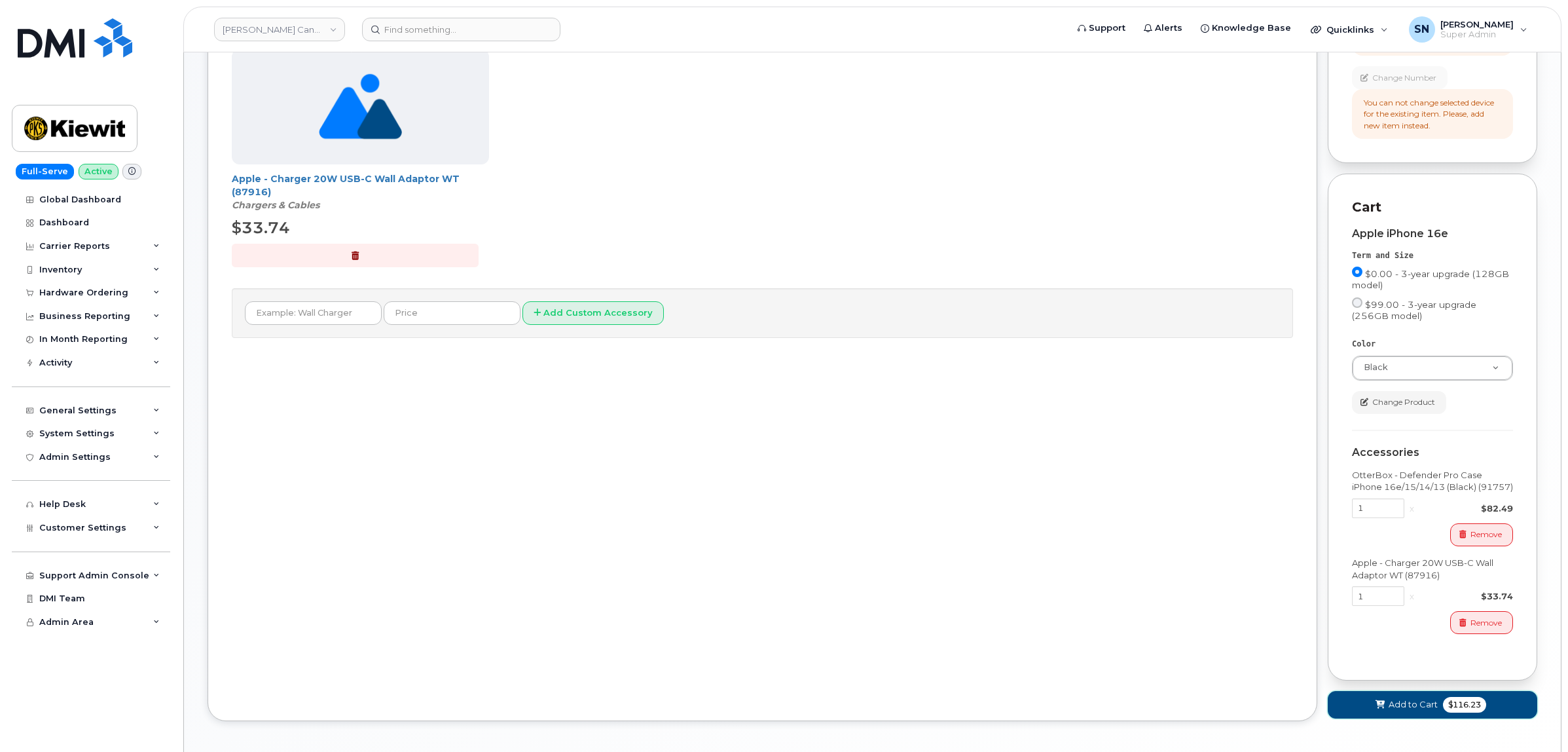
click at [1425, 711] on span "Add to Cart" at bounding box center [1412, 705] width 49 height 13
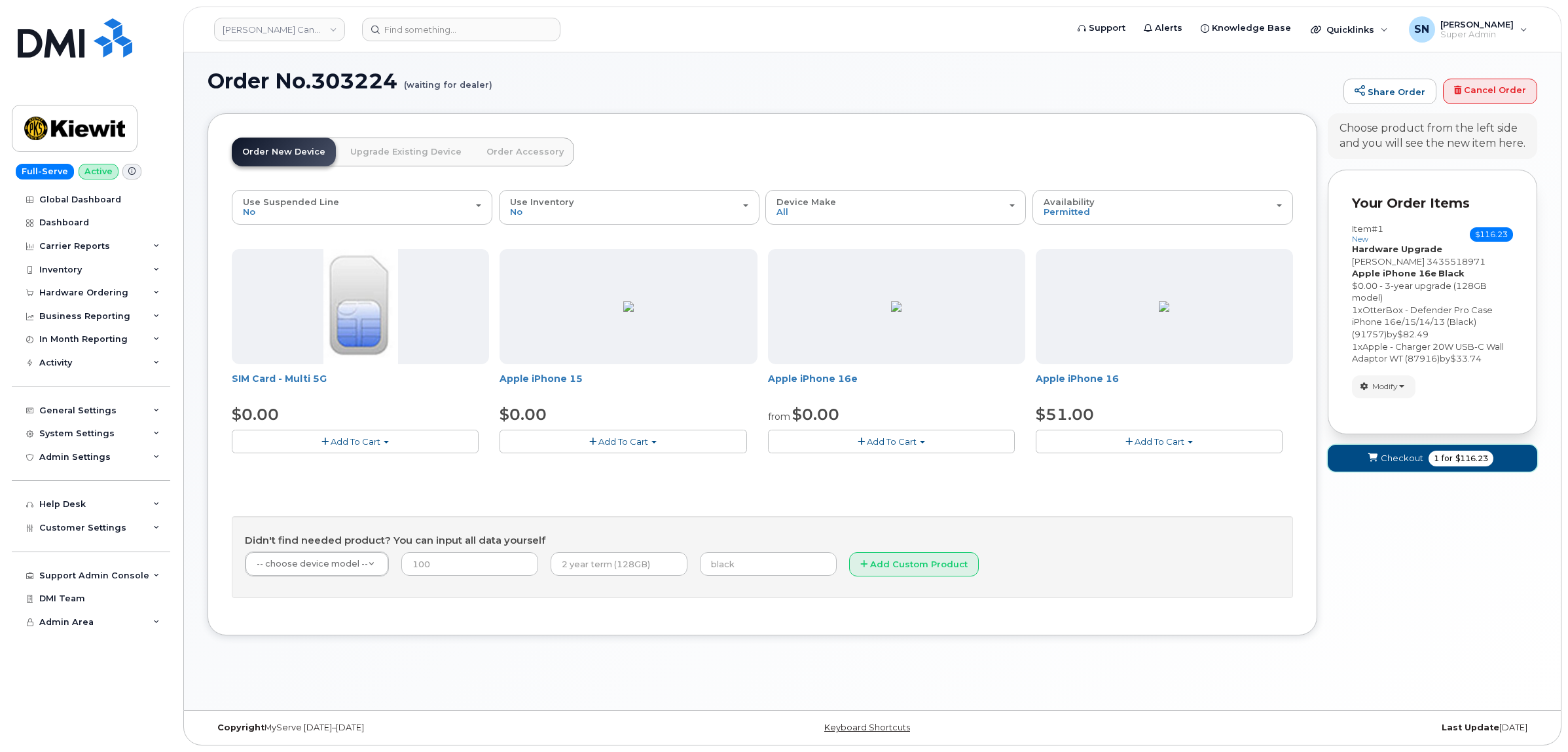
click at [1391, 462] on span "Checkout" at bounding box center [1402, 458] width 42 height 13
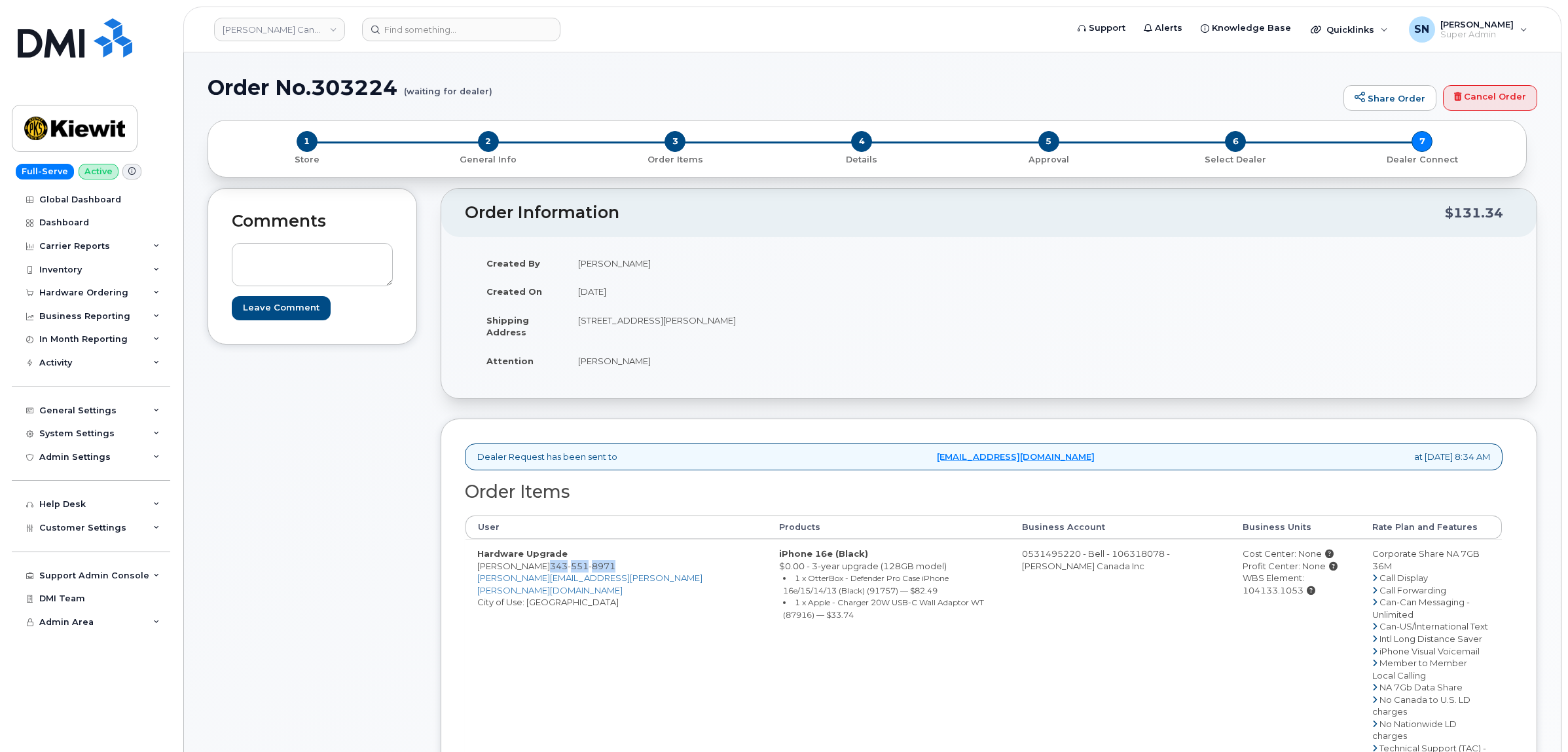
drag, startPoint x: 544, startPoint y: 569, endPoint x: 617, endPoint y: 567, distance: 73.0
click at [617, 567] on td "Hardware Upgrade Wayne Garnett 343 551 8971 WAYNE.GARNETT@KIEWIT.COM City of Us…" at bounding box center [617, 693] width 302 height 308
copy span "343 551 8971"
drag, startPoint x: 281, startPoint y: 593, endPoint x: 271, endPoint y: 610, distance: 19.7
click at [281, 591] on div "Comments Leave Comment" at bounding box center [313, 595] width 210 height 815
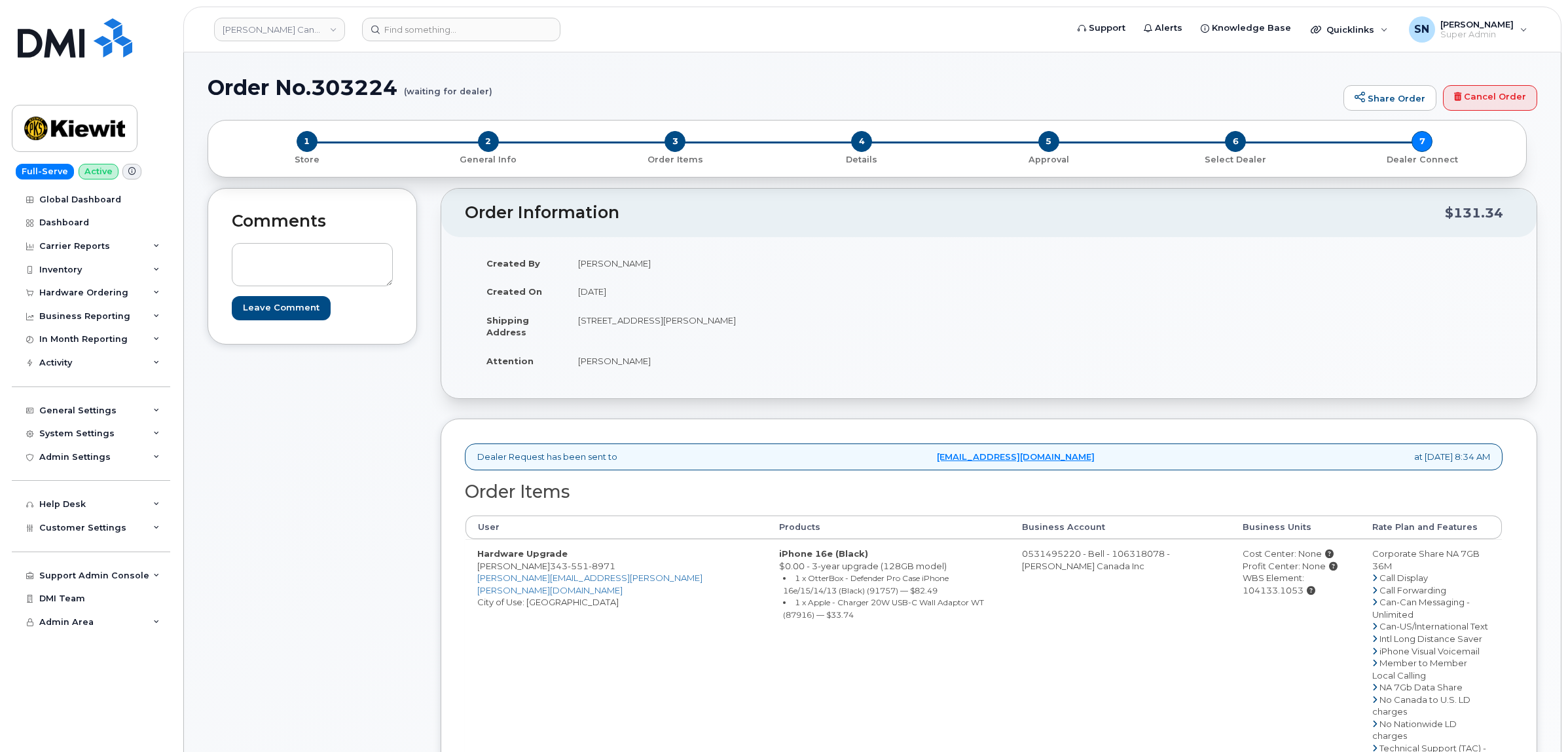
drag, startPoint x: 669, startPoint y: 582, endPoint x: 702, endPoint y: 594, distance: 35.1
click at [783, 594] on li "1 x OtterBox - Defender Pro Case iPhone 16e/15/14/13 (Black) (91757) — $82.49" at bounding box center [891, 584] width 215 height 24
copy small "OtterBox - Defender Pro Case iPhone 16e/15/14/13 (Black) (91757) — $82.49"
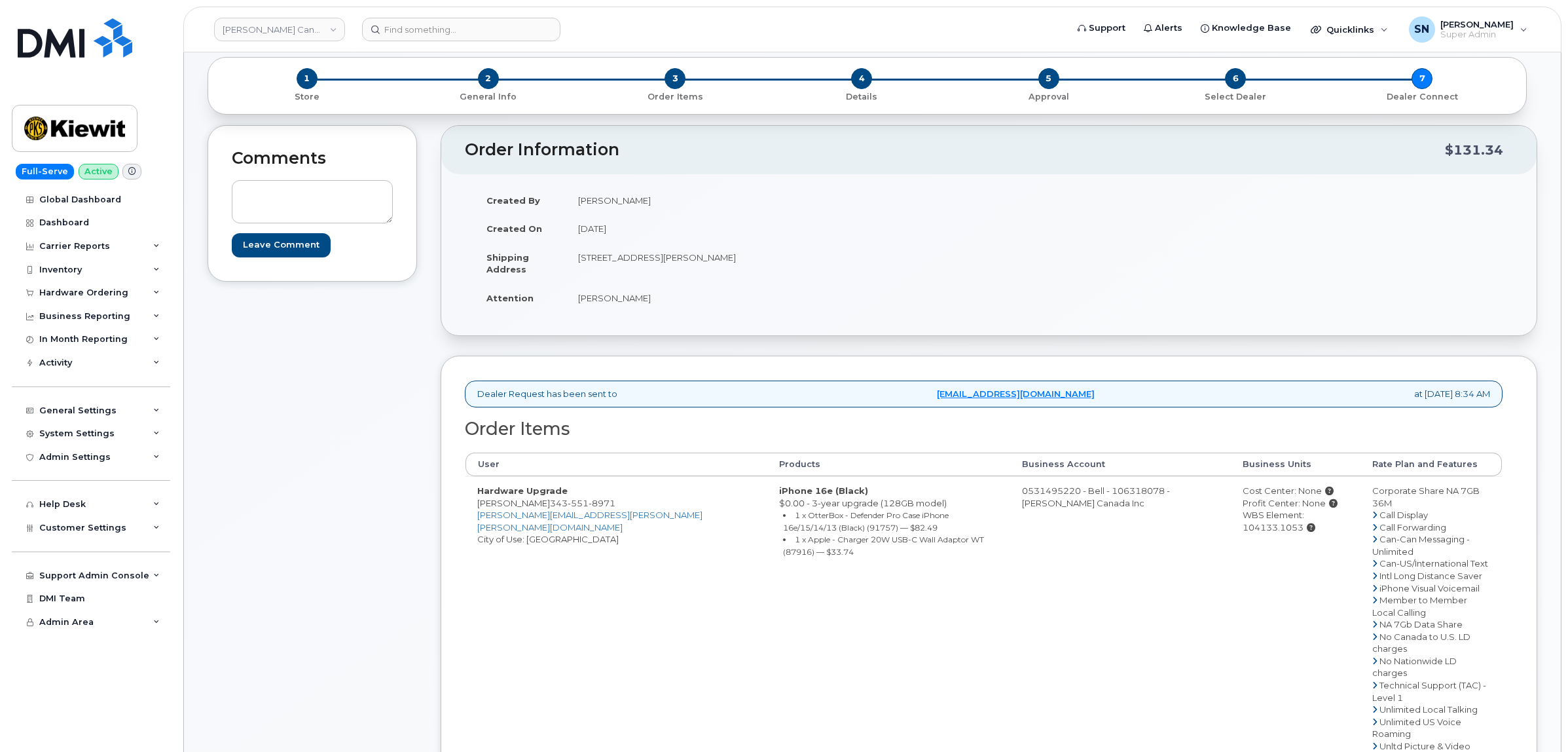
scroll to position [82, 0]
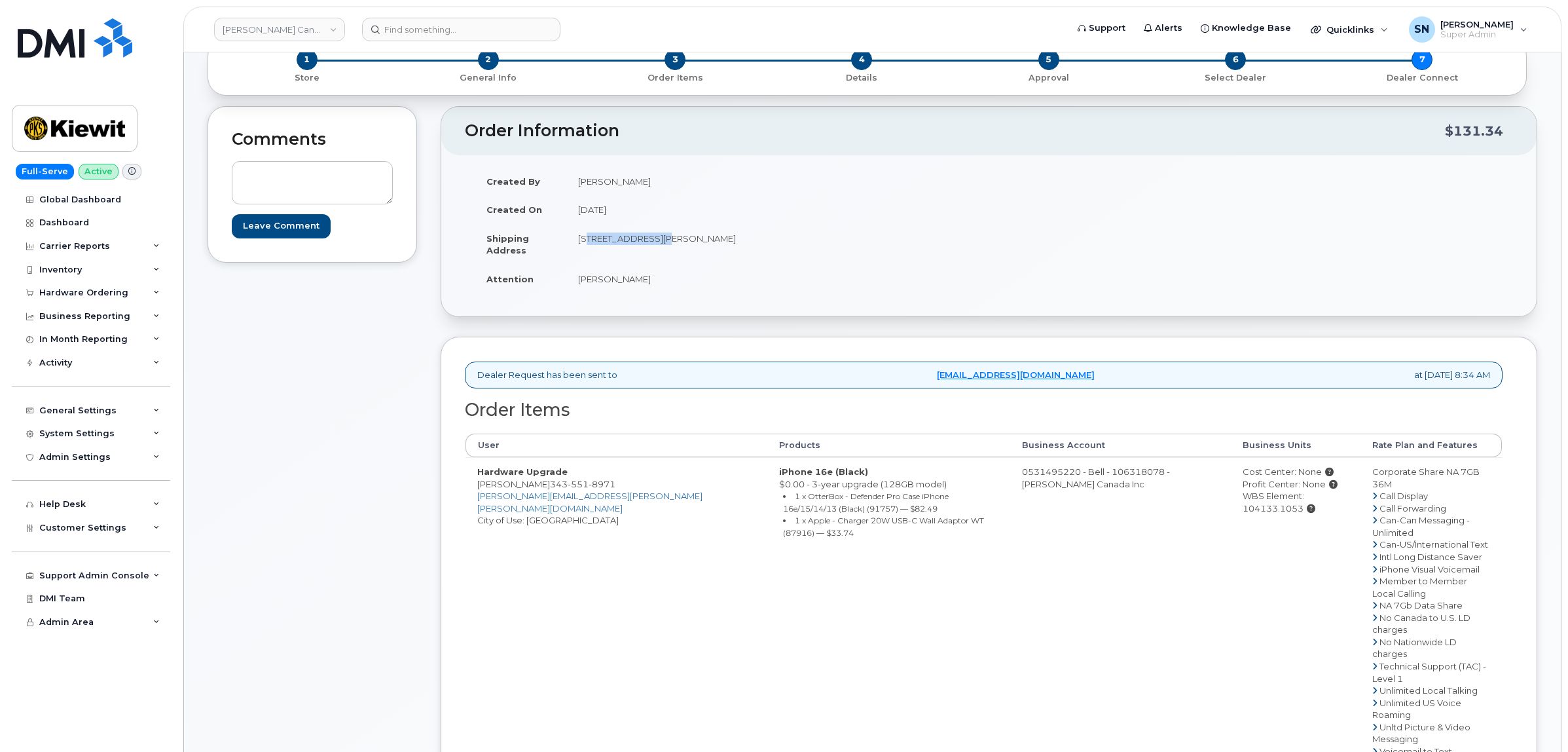
drag, startPoint x: 577, startPoint y: 239, endPoint x: 655, endPoint y: 243, distance: 78.1
click at [655, 243] on td "2440 Don Reid Dr Ottawa Ontario K1H 1E1" at bounding box center [773, 244] width 413 height 40
copy td "2440 Don Reid Dr"
drag, startPoint x: 728, startPoint y: 240, endPoint x: 773, endPoint y: 244, distance: 45.2
click at [773, 244] on td "2440 Don Reid Dr Ottawa Ontario K1H 1E1" at bounding box center [773, 244] width 413 height 40
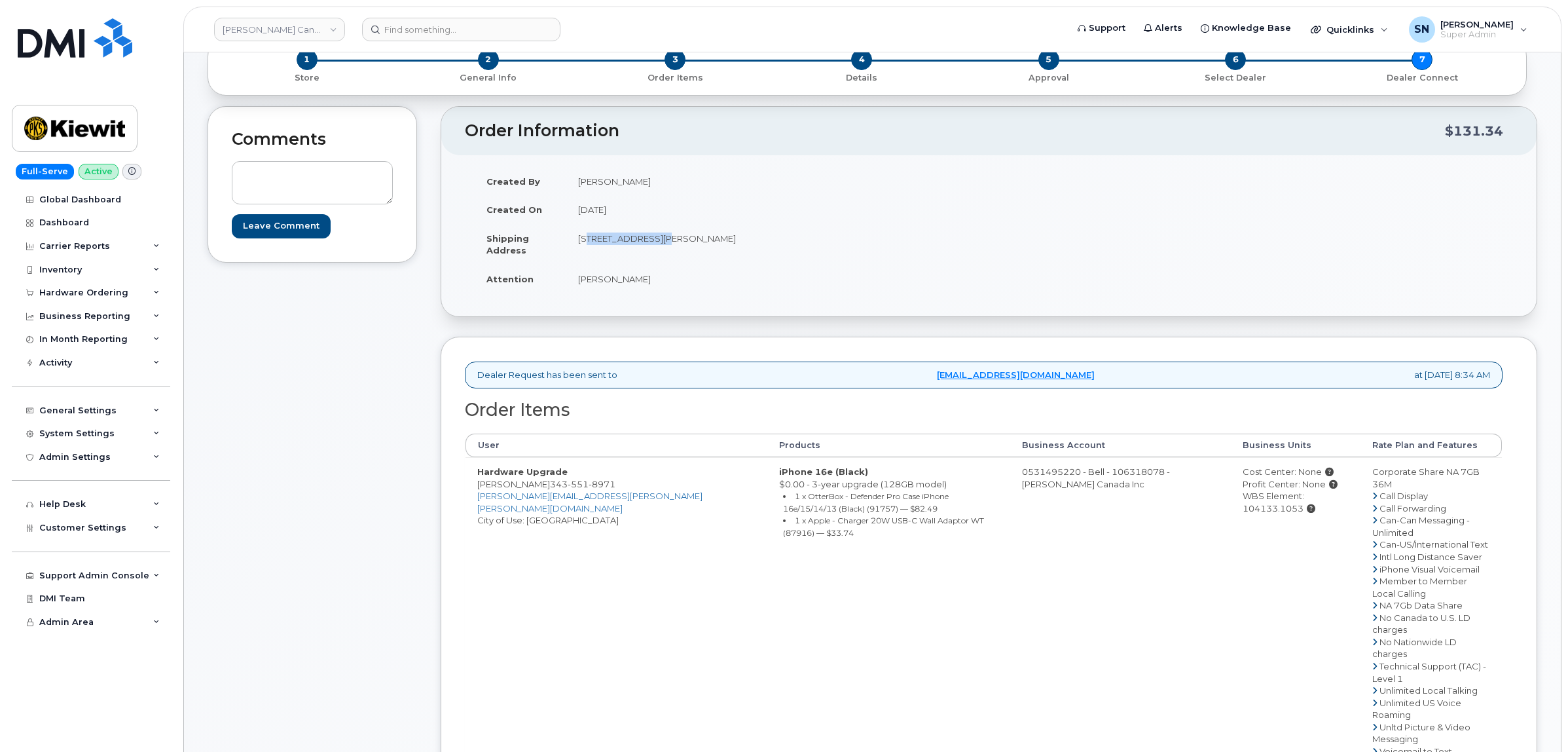
copy td "K1H 1E1"
drag, startPoint x: 581, startPoint y: 275, endPoint x: 651, endPoint y: 286, distance: 70.9
click at [651, 286] on td "William Sansom" at bounding box center [773, 279] width 413 height 29
copy td "William Sansom"
drag, startPoint x: 546, startPoint y: 485, endPoint x: 610, endPoint y: 485, distance: 64.0
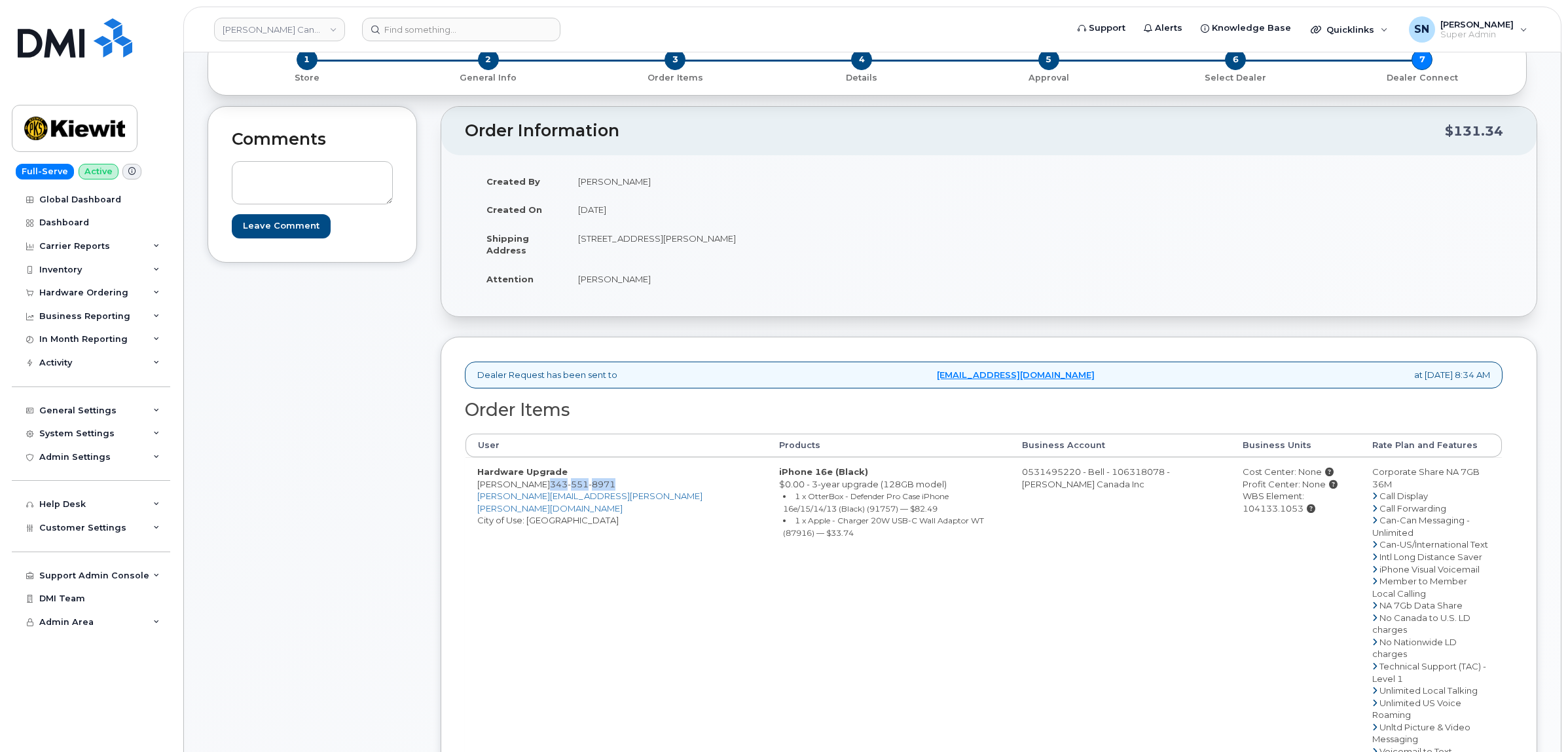
click at [610, 485] on td "Hardware Upgrade Wayne Garnett 343 551 8971 WAYNE.GARNETT@KIEWIT.COM City of Us…" at bounding box center [617, 611] width 302 height 308
copy span "343 551 8971"
click at [432, 522] on div "Comments Leave Comment Order Information $131.34 Created By William Sansom Crea…" at bounding box center [872, 513] width 1330 height 815
drag, startPoint x: 525, startPoint y: 482, endPoint x: 624, endPoint y: 482, distance: 99.0
click at [624, 482] on td "Hardware Upgrade Wayne Garnett 343 551 8971 WAYNE.GARNETT@KIEWIT.COM City of Us…" at bounding box center [617, 611] width 302 height 308
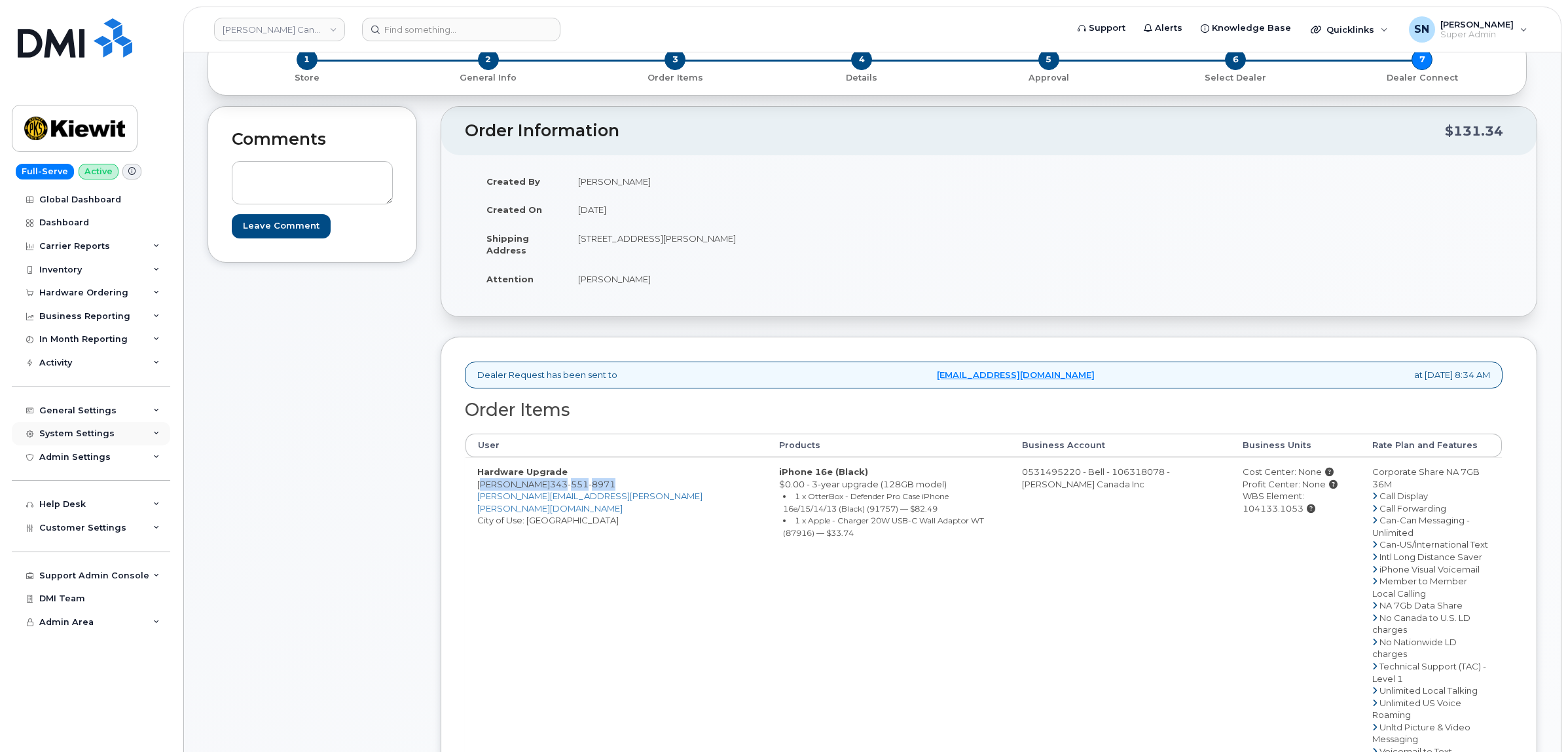
copy td "Wayne Garnett 343 551 8971"
drag, startPoint x: 1321, startPoint y: 499, endPoint x: 1263, endPoint y: 499, distance: 58.0
click at [1263, 499] on div "WBS Element: 104133.1053" at bounding box center [1296, 502] width 106 height 24
copy div "104133.1053"
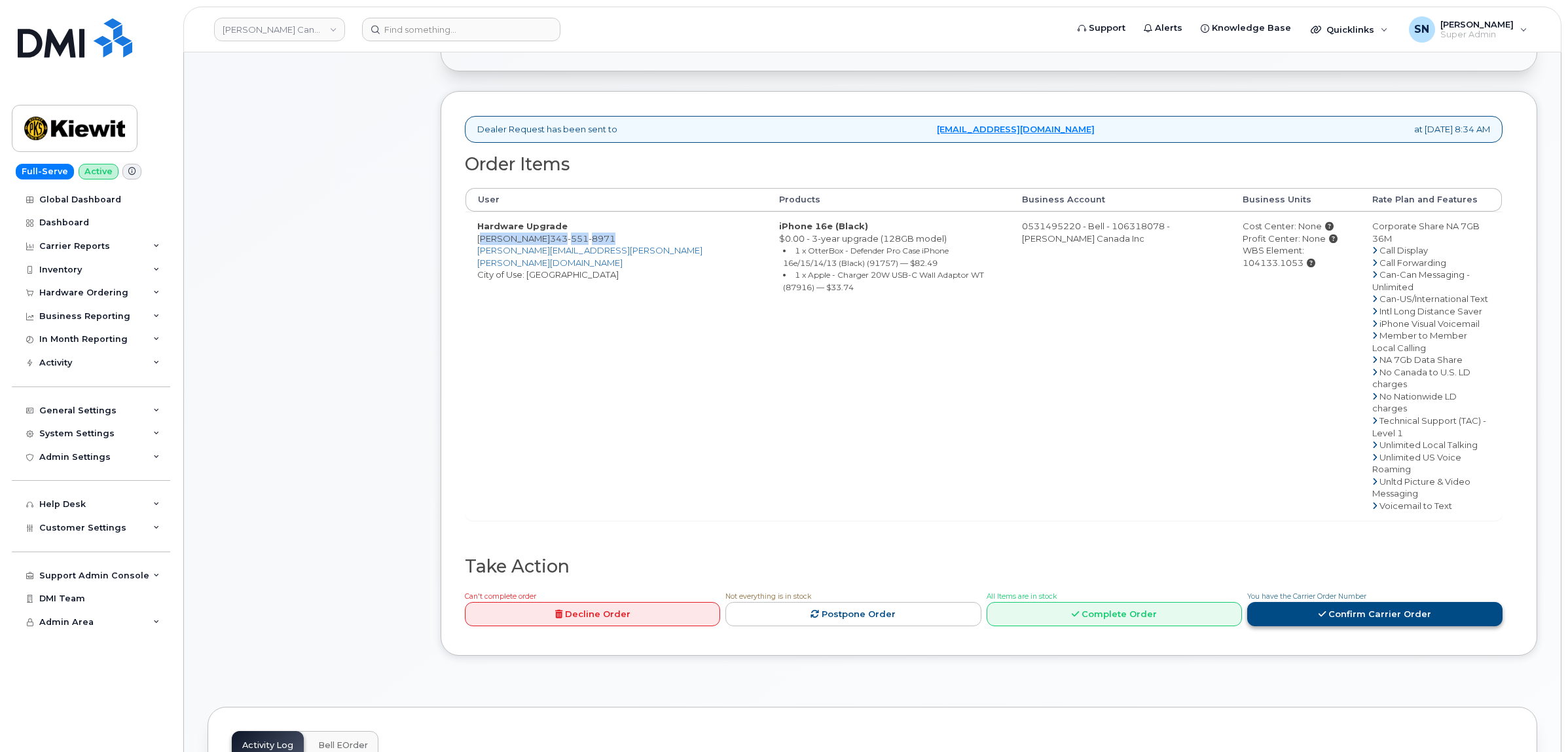
click at [1415, 602] on link "Confirm Carrier Order" at bounding box center [1376, 614] width 256 height 24
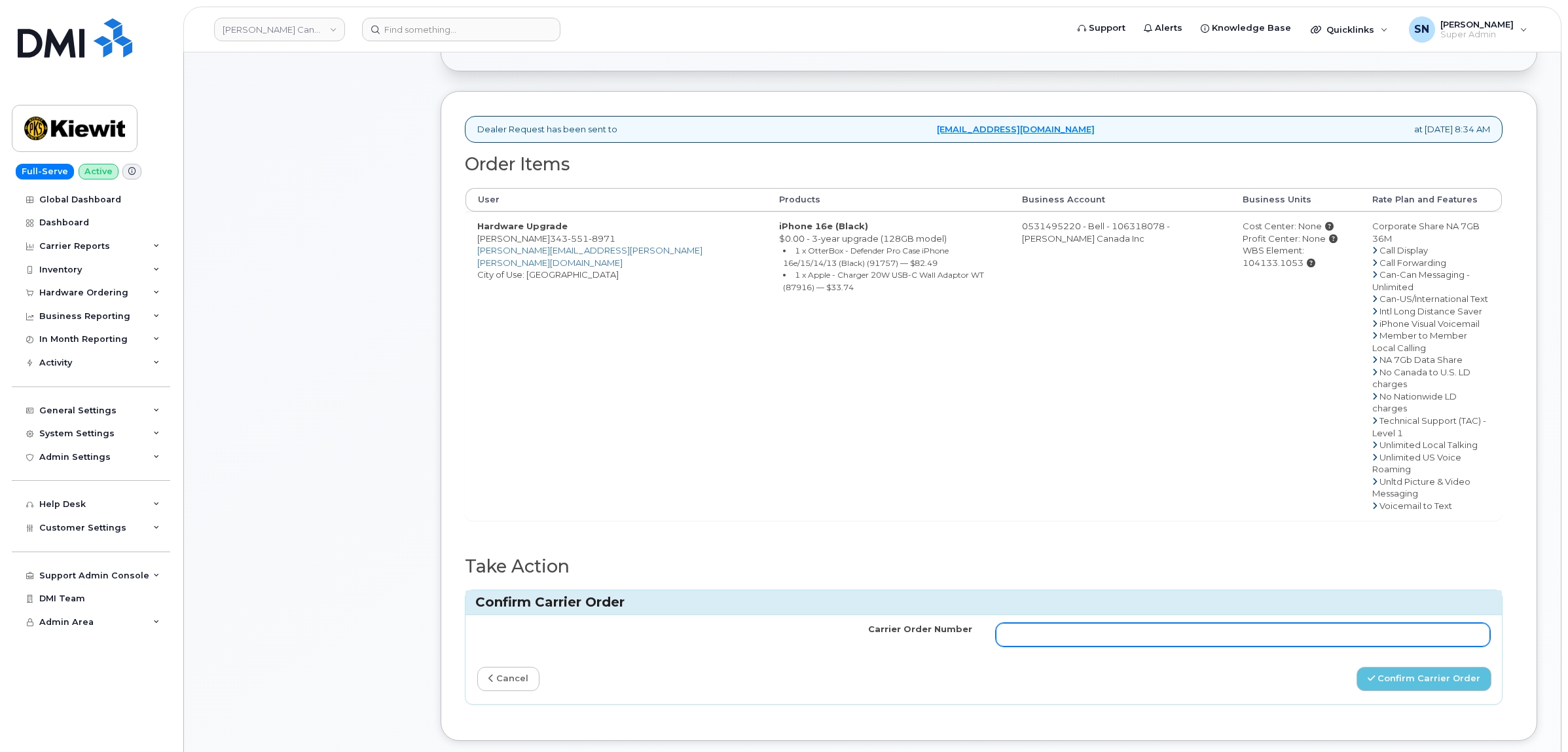
click at [1252, 623] on input "Carrier Order Number" at bounding box center [1243, 635] width 495 height 24
paste input "3028693"
type input "3028693"
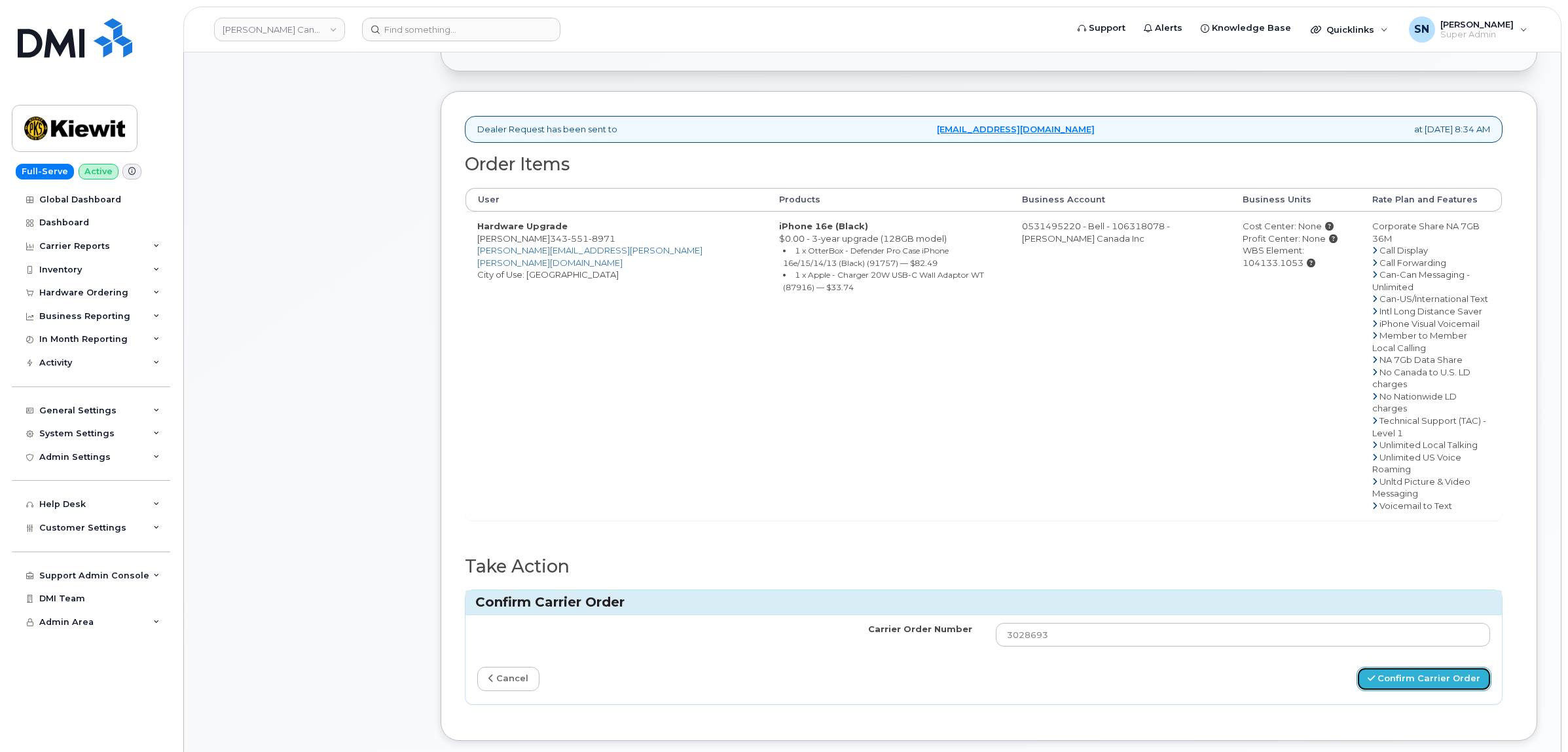
click at [1446, 666] on button "Confirm Carrier Order" at bounding box center [1424, 678] width 135 height 24
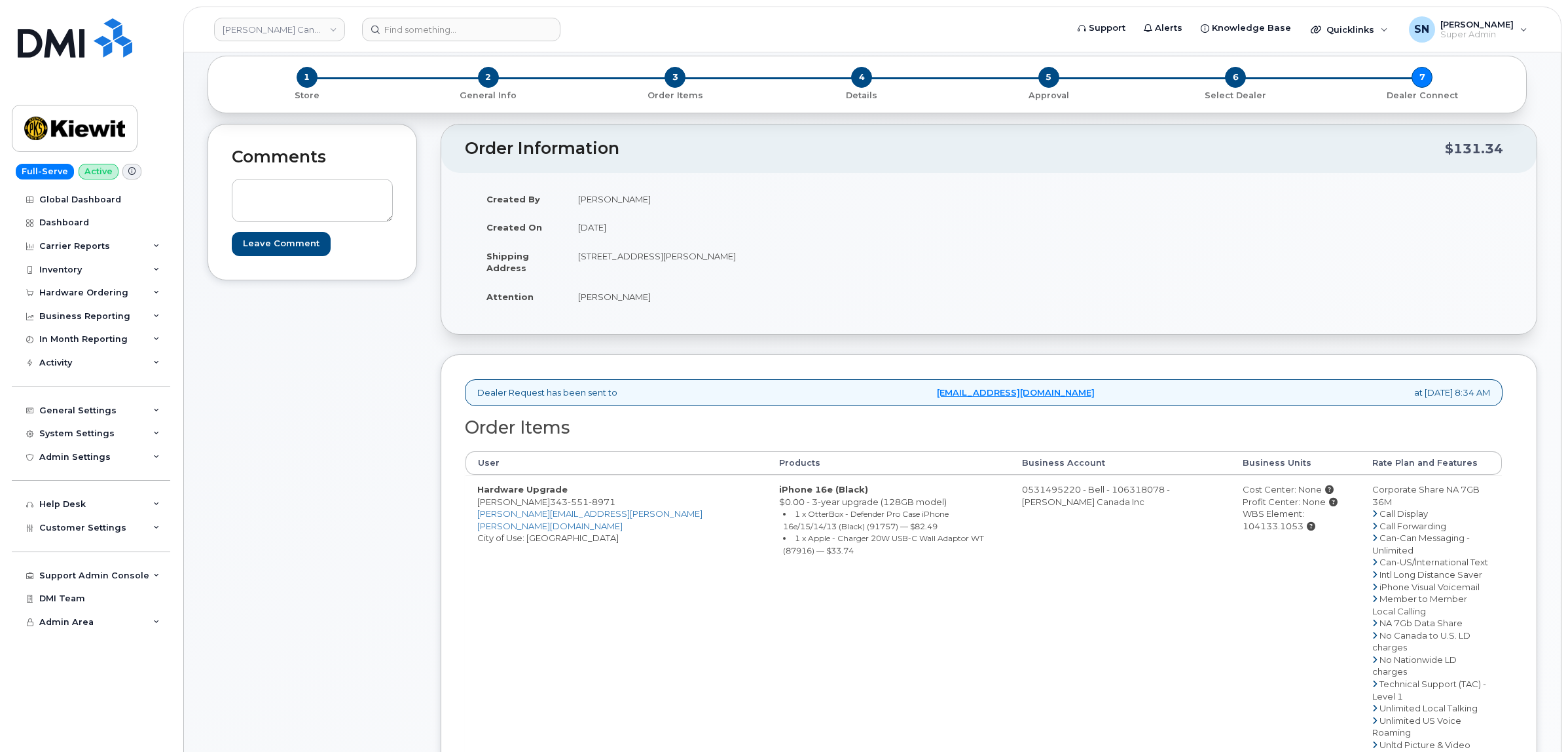
scroll to position [0, 0]
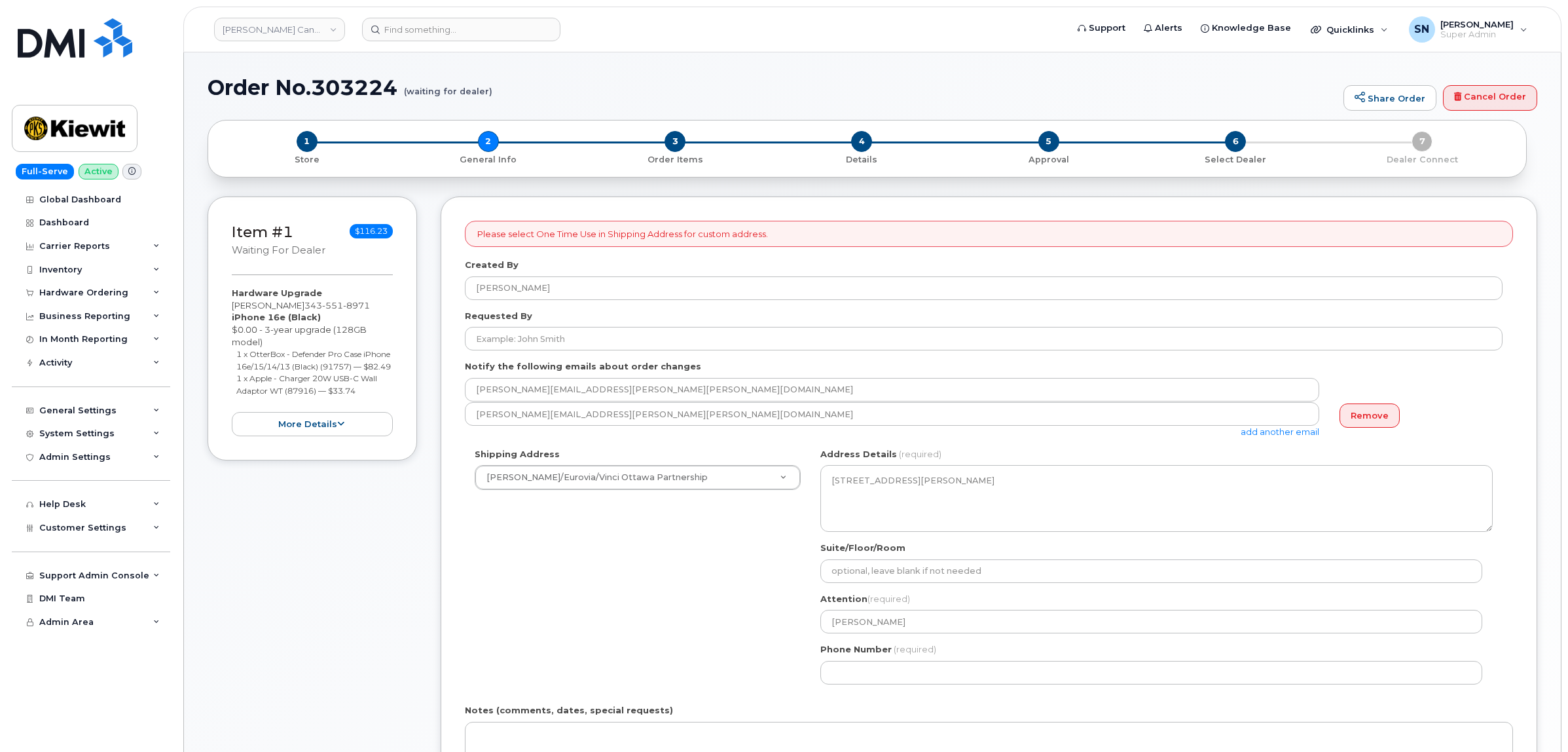
select select
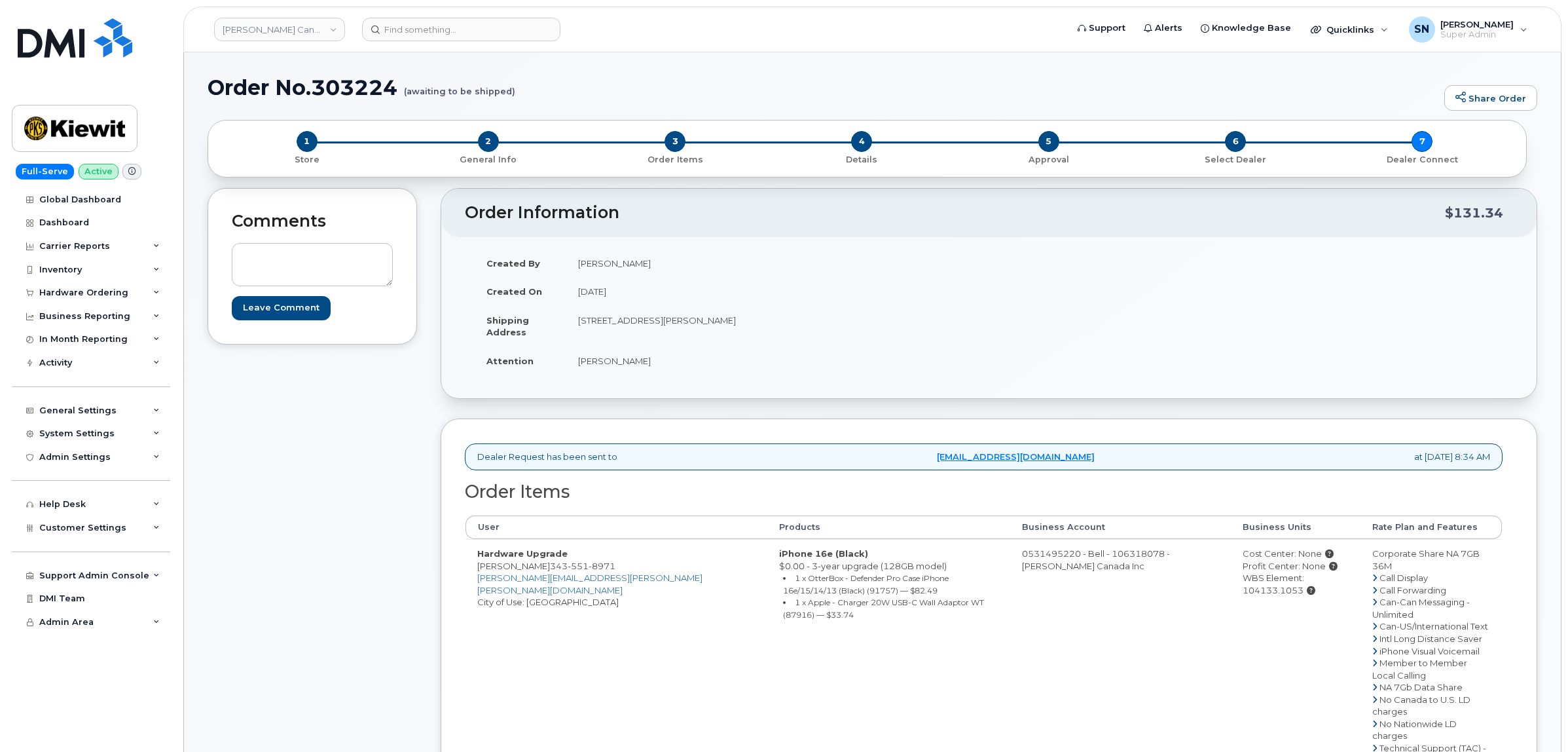
drag, startPoint x: 574, startPoint y: 359, endPoint x: 651, endPoint y: 368, distance: 77.5
click at [651, 368] on td "[PERSON_NAME]" at bounding box center [773, 360] width 413 height 29
click at [439, 417] on div "Comments Leave Comment Order Information $131.34 Created By [PERSON_NAME] Creat…" at bounding box center [872, 614] width 1330 height 853
click at [257, 20] on link "Kiewit Canada Inc" at bounding box center [280, 29] width 131 height 24
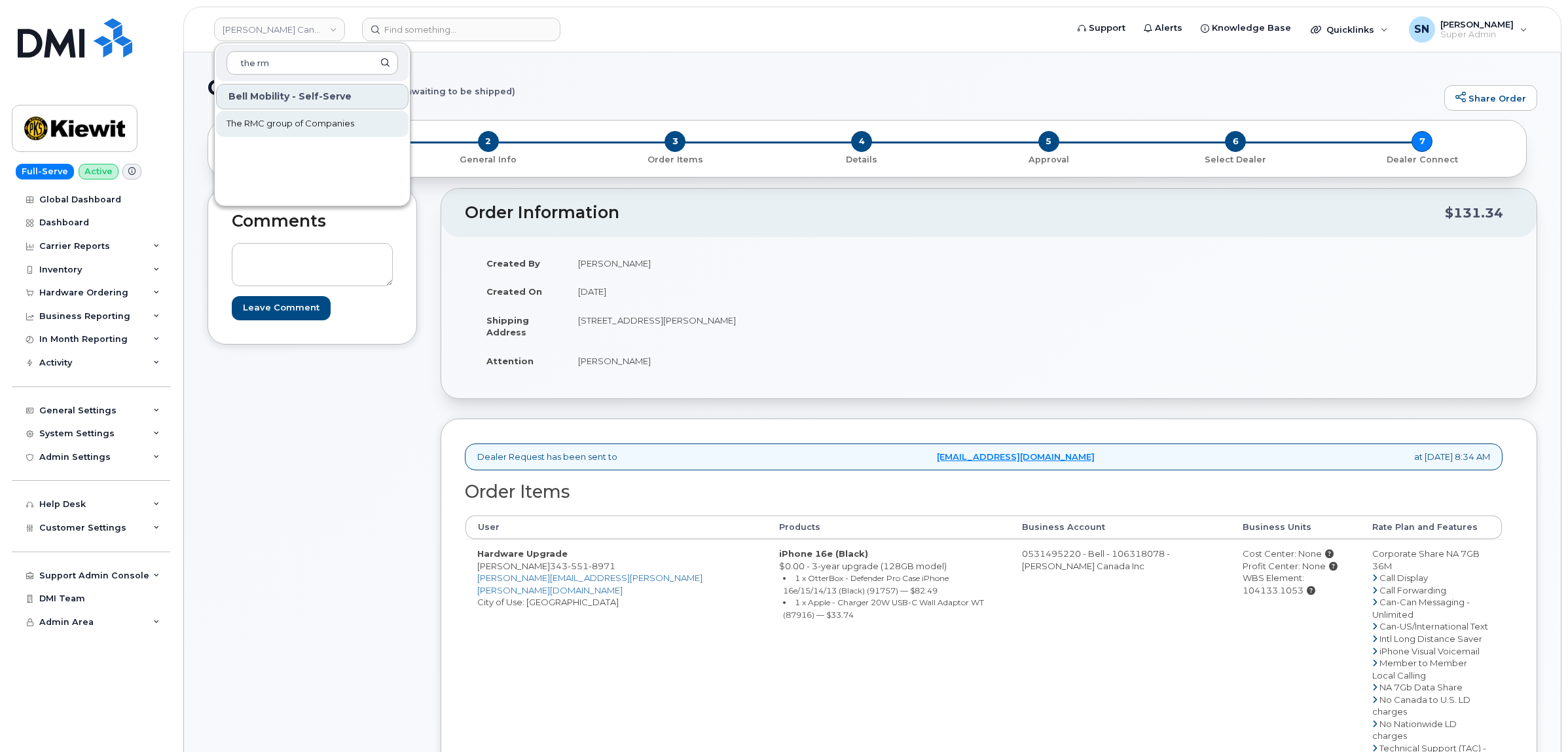
type input "the rm"
click at [370, 119] on link "The RMC group of Companies" at bounding box center [312, 123] width 192 height 26
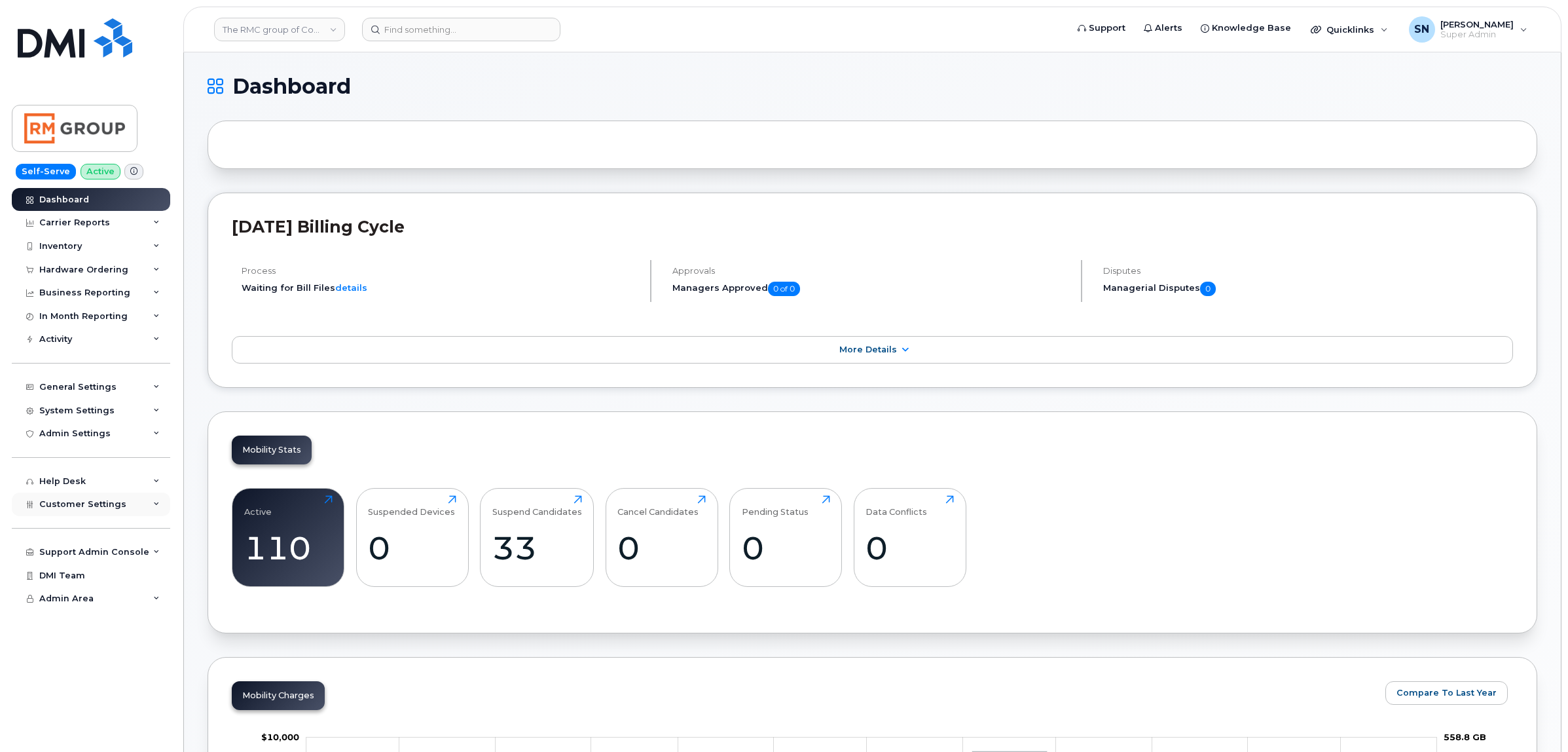
click at [116, 508] on span "Customer Settings" at bounding box center [83, 503] width 87 height 10
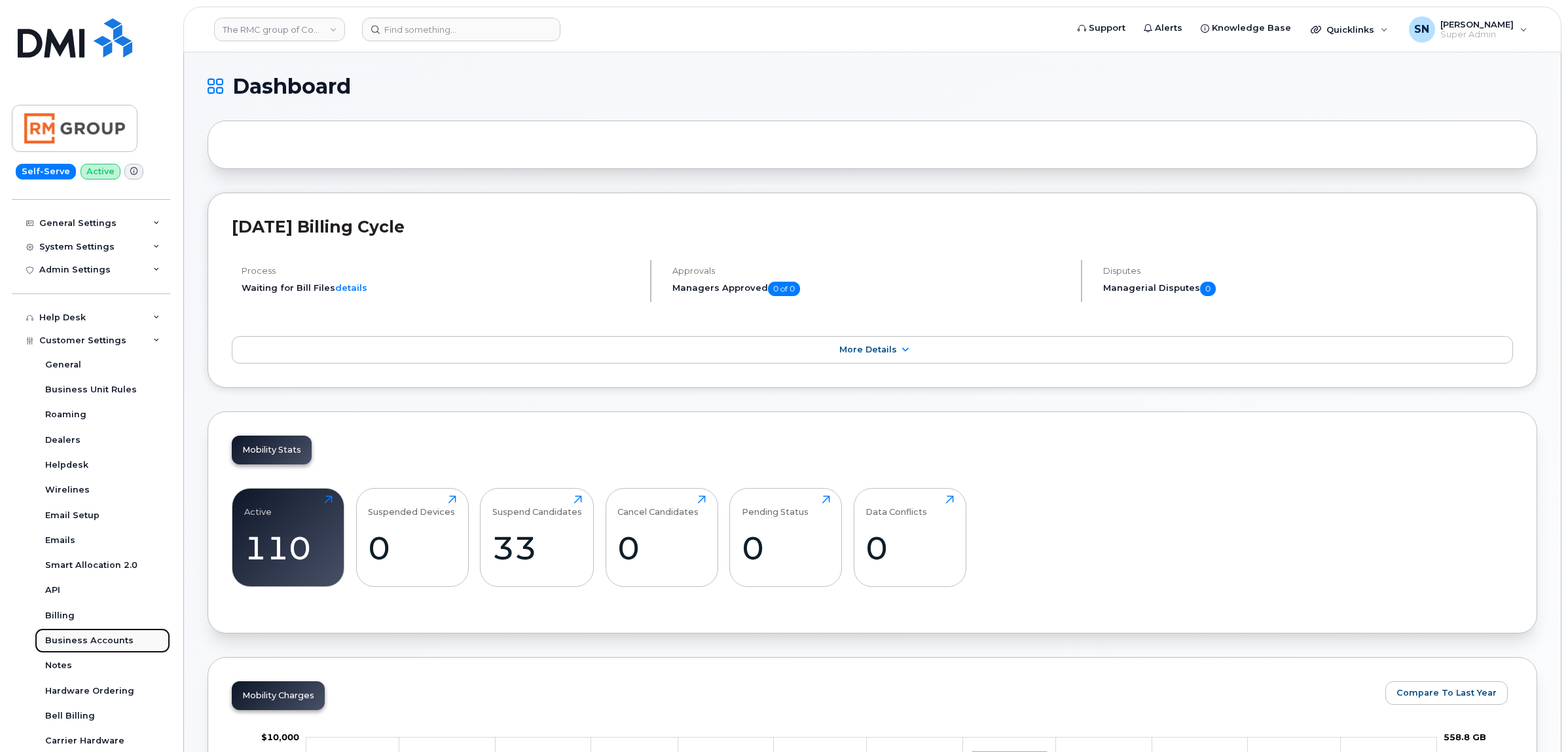
click at [110, 645] on div "Business Accounts" at bounding box center [89, 641] width 88 height 12
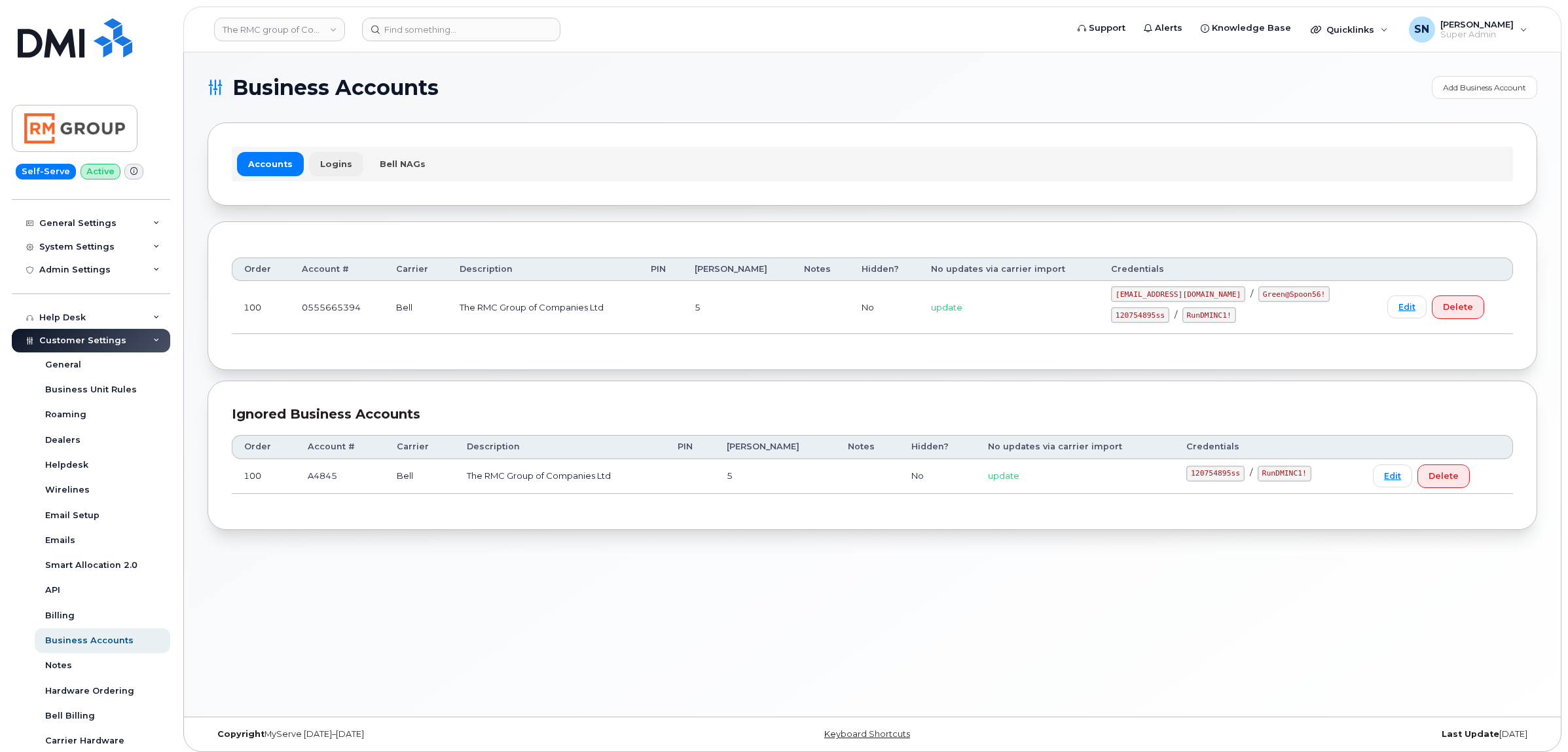
click at [344, 160] on link "Logins" at bounding box center [336, 164] width 54 height 24
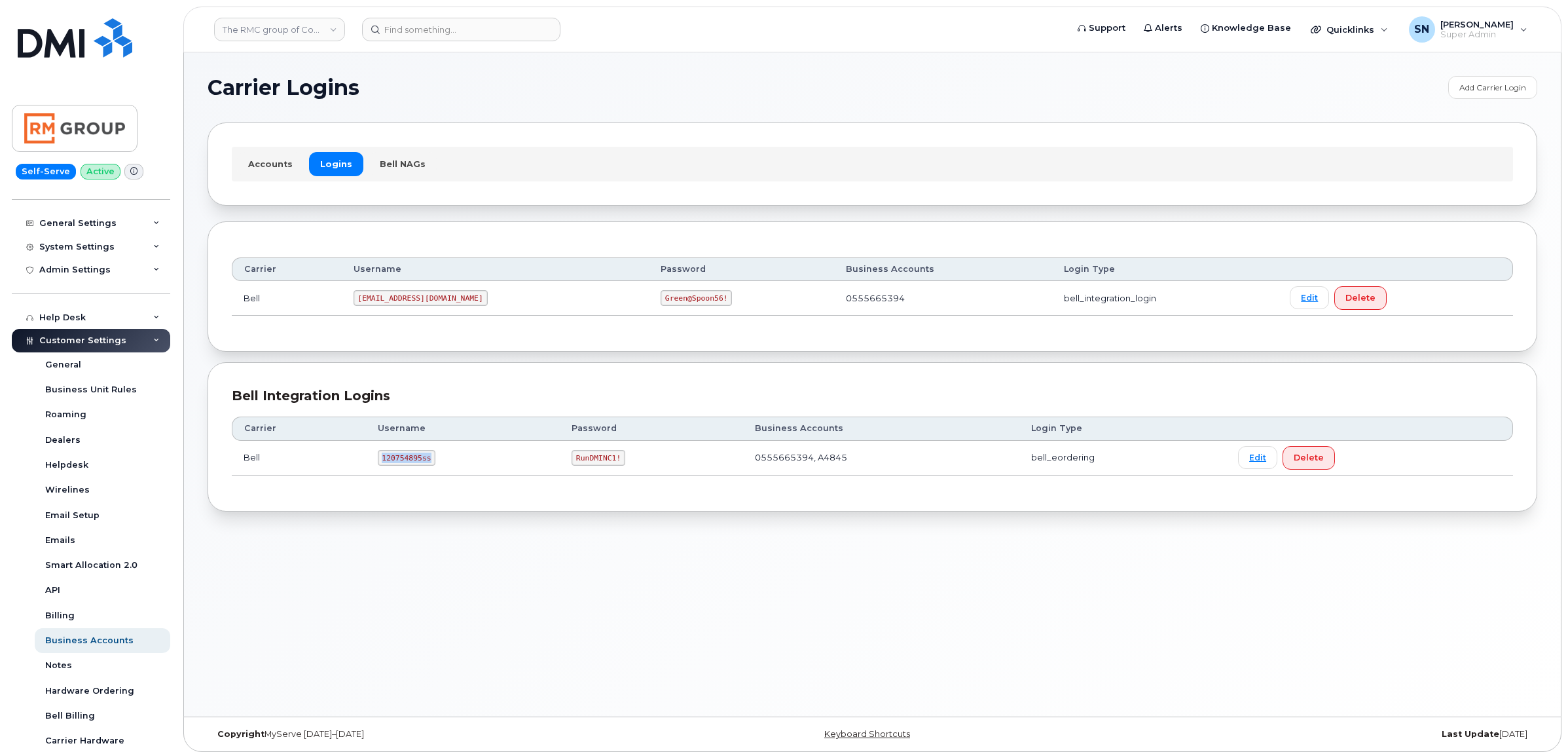
drag, startPoint x: 375, startPoint y: 462, endPoint x: 417, endPoint y: 470, distance: 42.8
click at [417, 470] on td "120754895ss" at bounding box center [463, 458] width 194 height 35
copy code "120754895ss"
drag, startPoint x: 567, startPoint y: 462, endPoint x: 617, endPoint y: 467, distance: 50.2
click at [617, 467] on td "RunDMINC1!" at bounding box center [651, 458] width 183 height 35
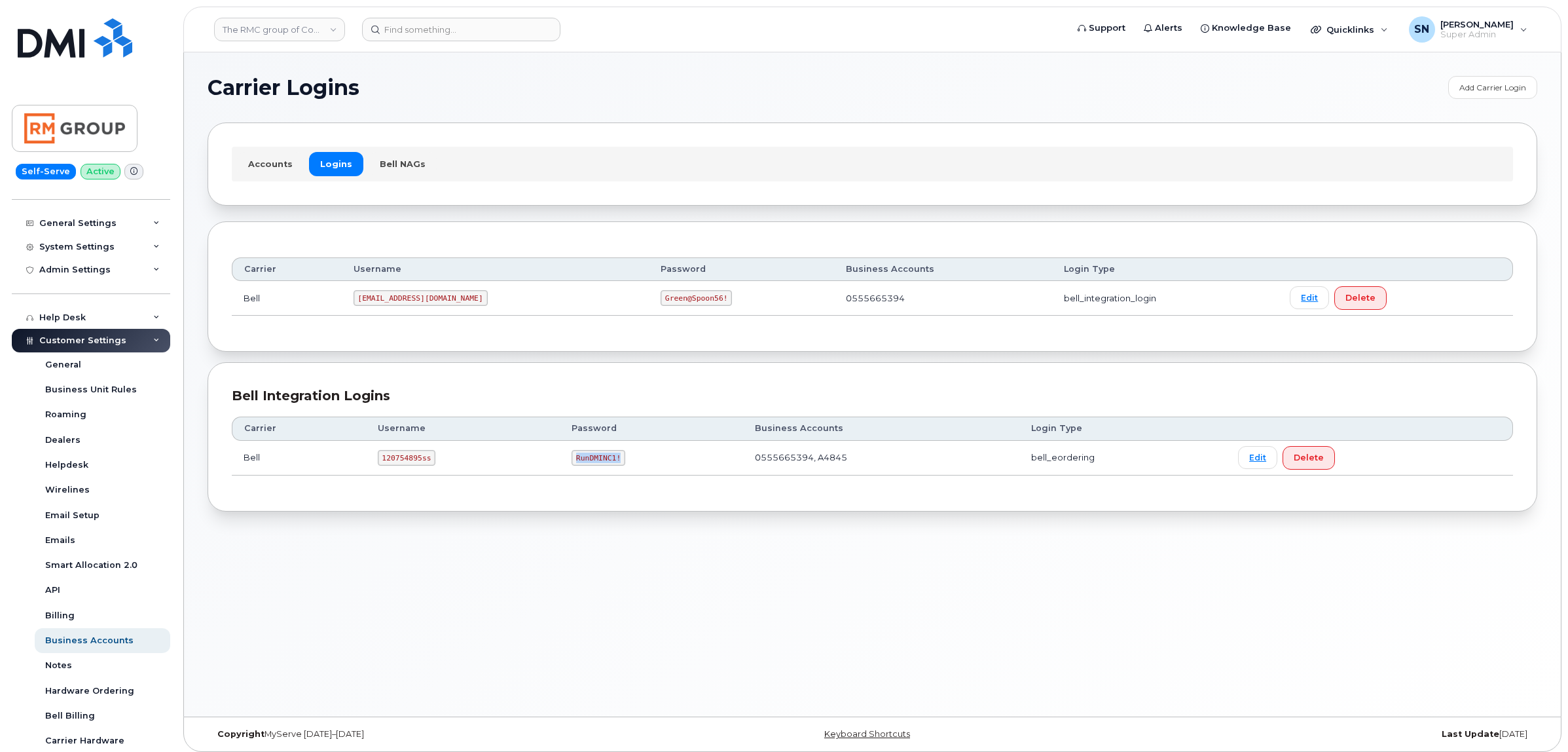
copy code "RunDMINC1!"
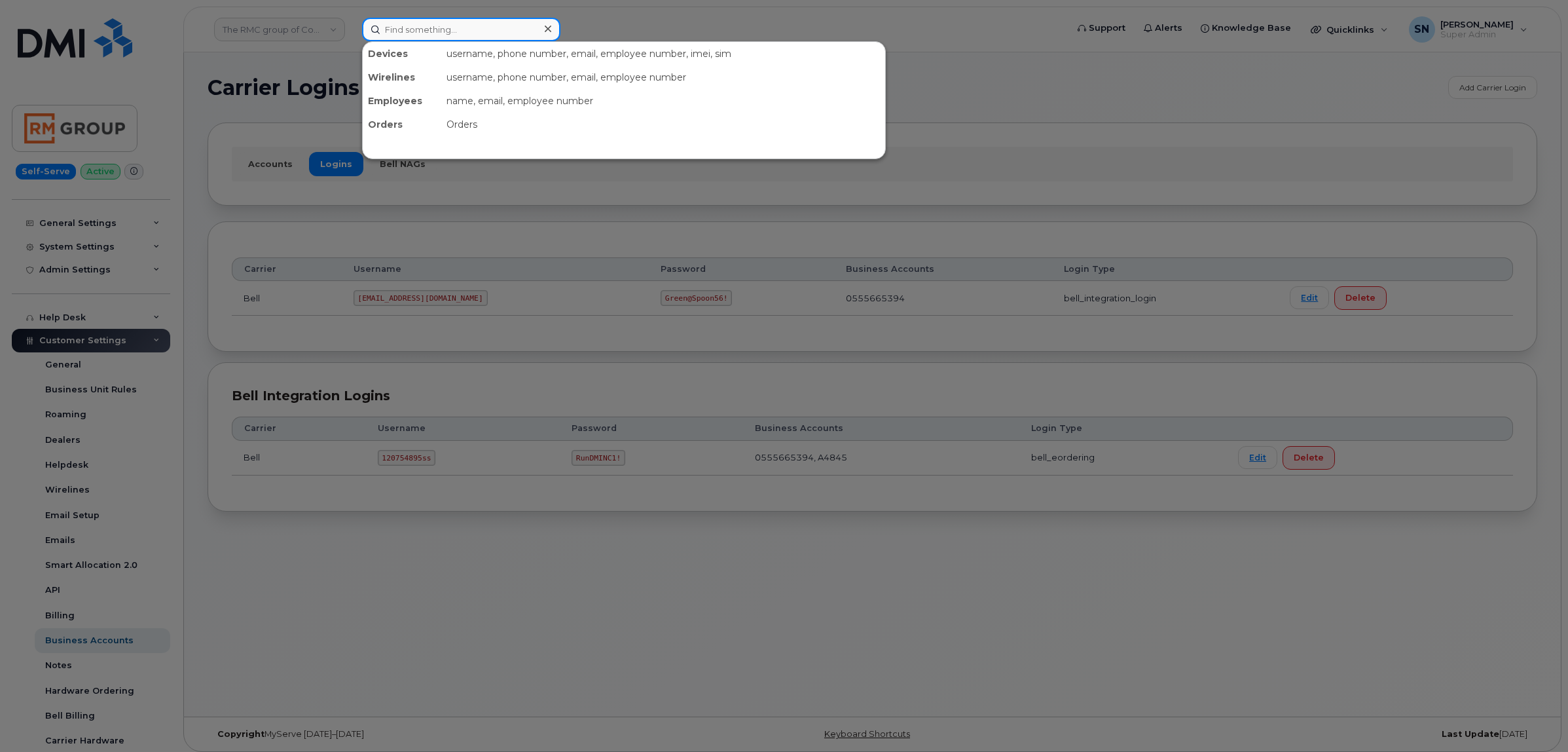
click at [445, 30] on input at bounding box center [462, 29] width 199 height 24
paste input "9024566754"
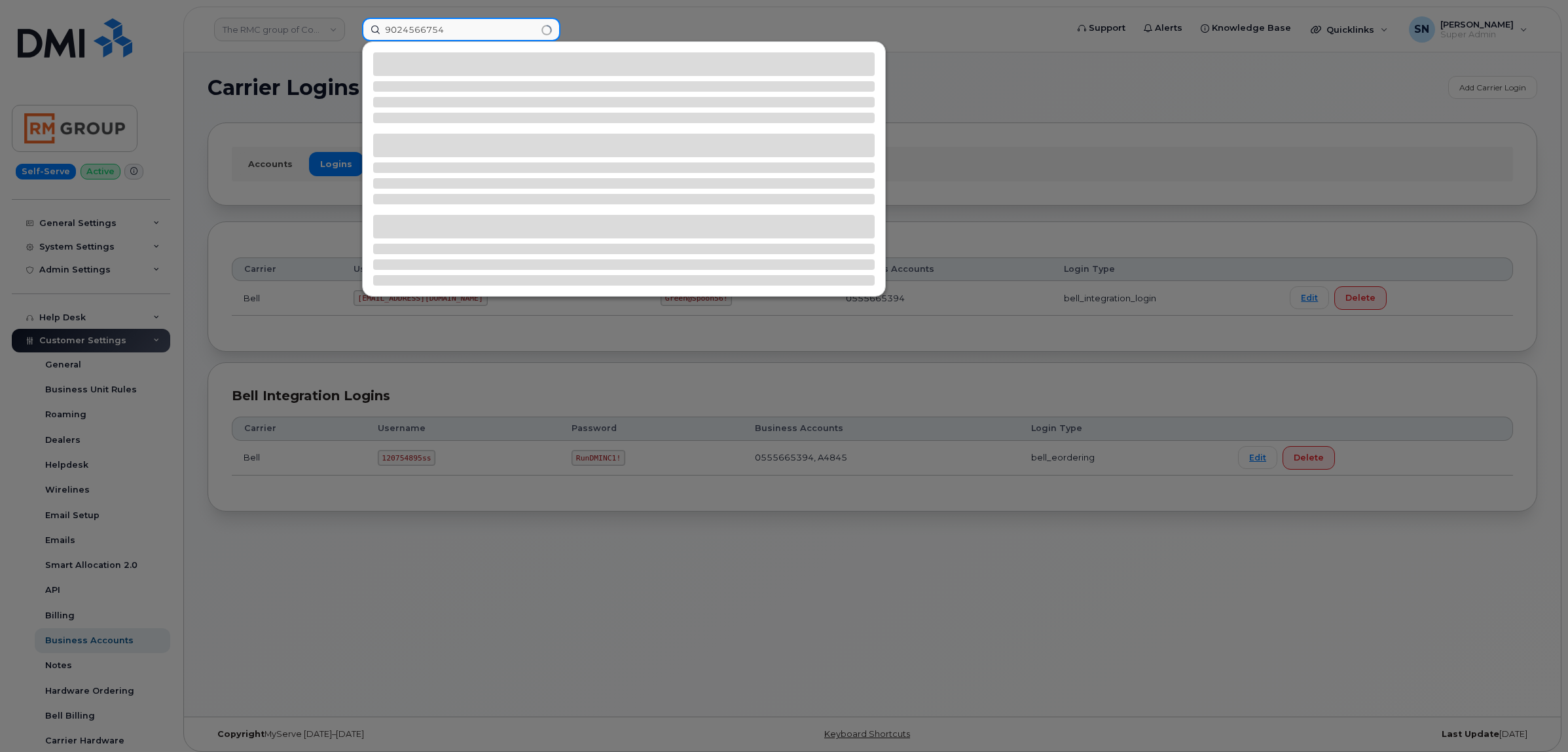
type input "9024566754"
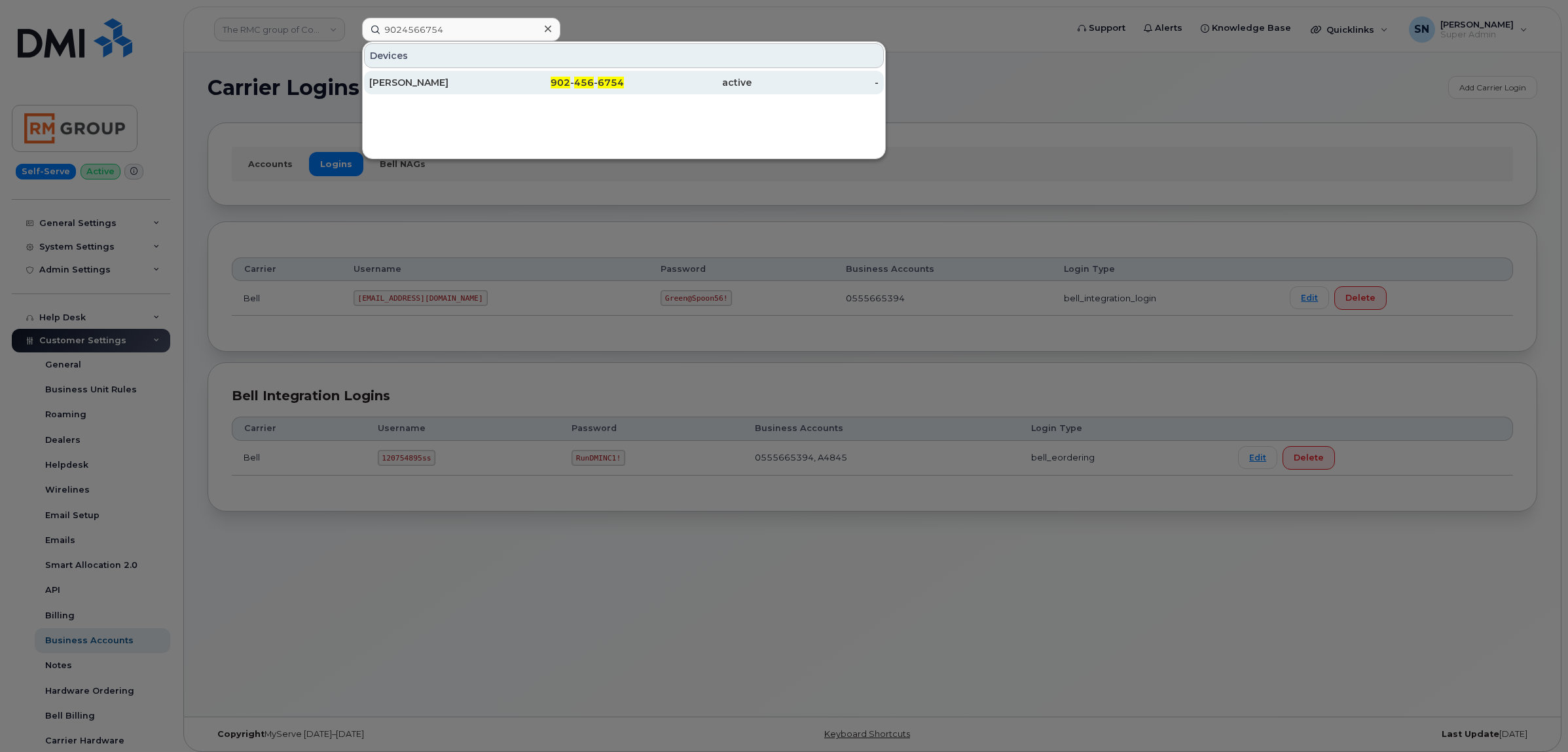
drag, startPoint x: 489, startPoint y: 63, endPoint x: 508, endPoint y: 86, distance: 29.8
click at [508, 86] on div "902 - 456 - 6754" at bounding box center [560, 83] width 128 height 13
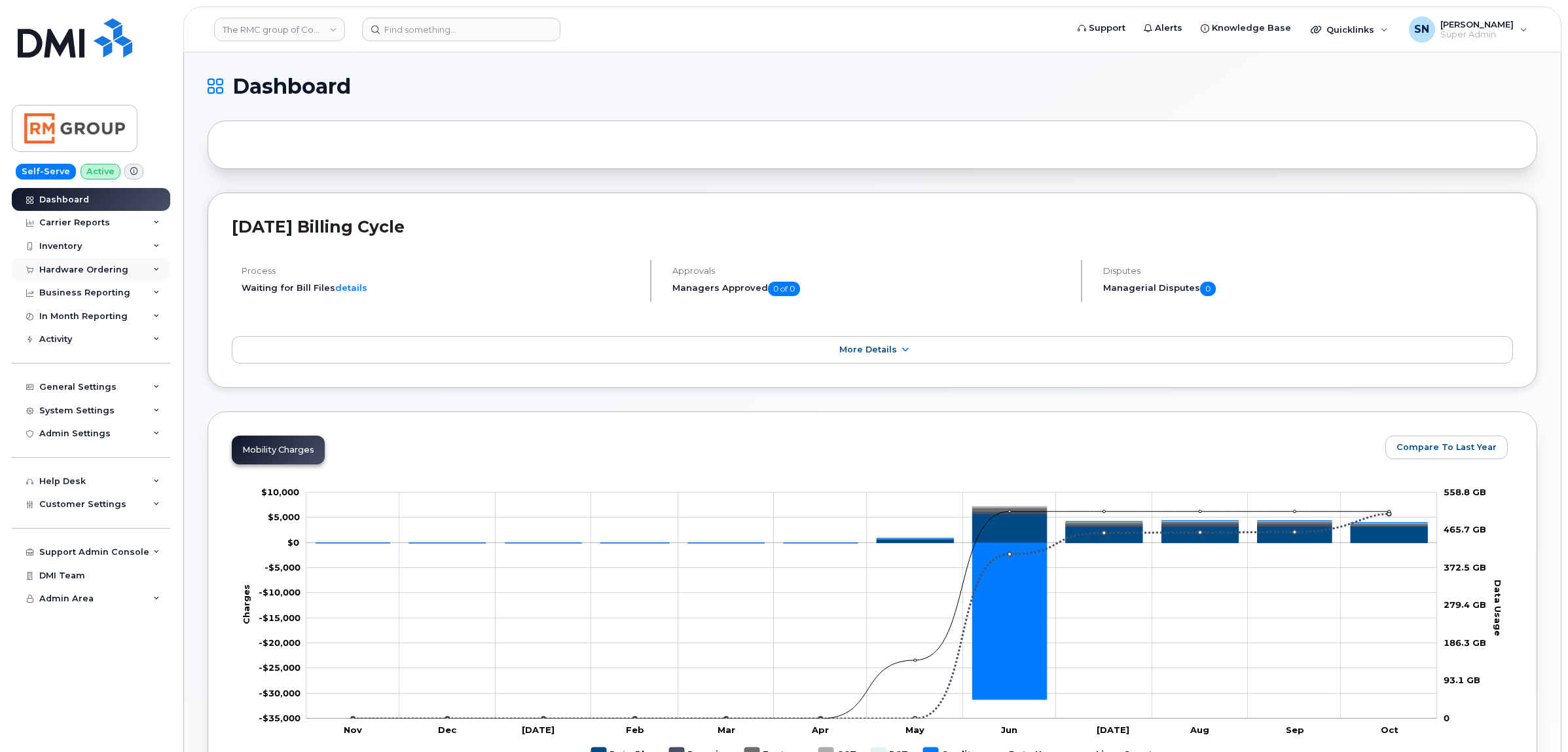
click at [82, 271] on div "Hardware Ordering" at bounding box center [84, 270] width 89 height 10
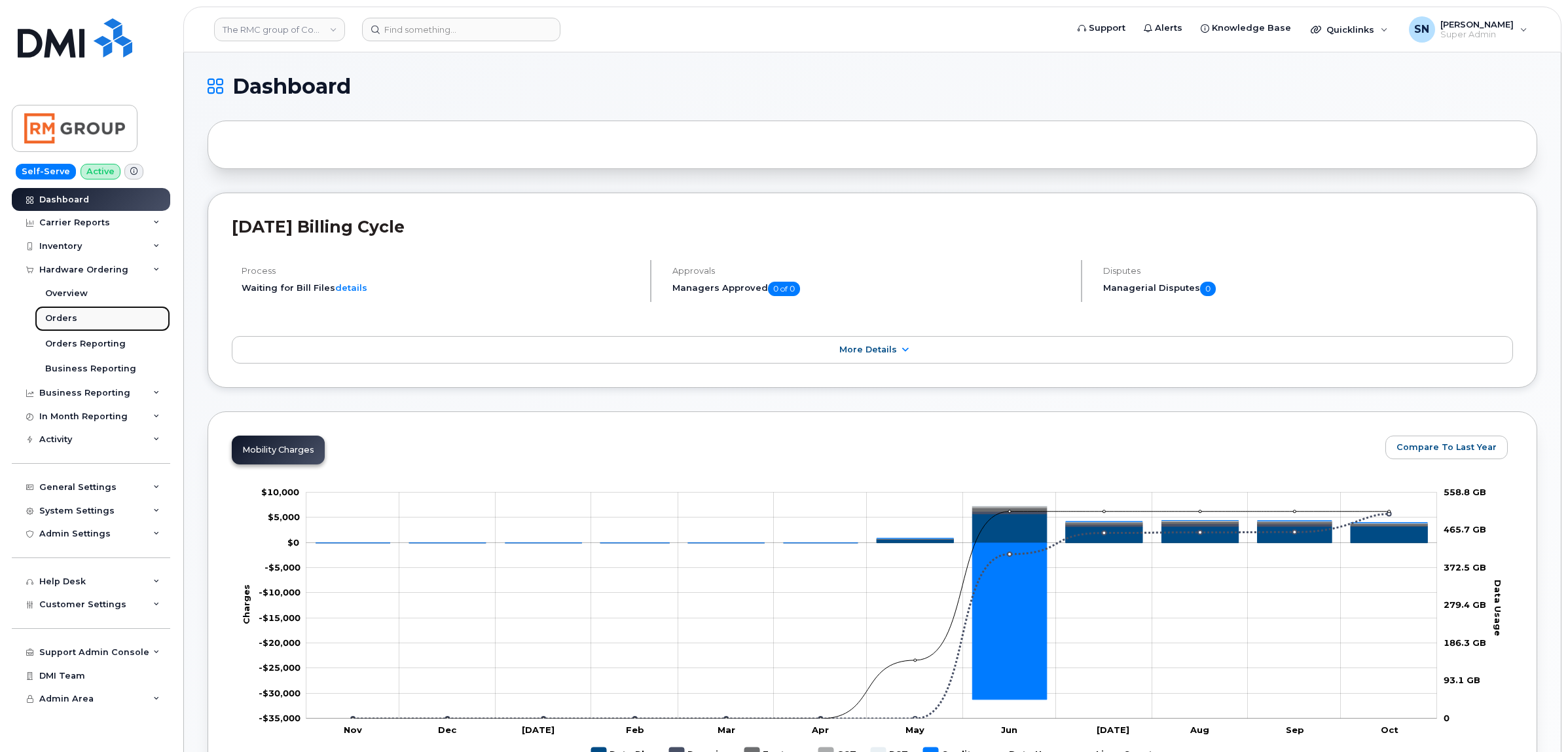
click at [76, 315] on link "Orders" at bounding box center [102, 318] width 135 height 25
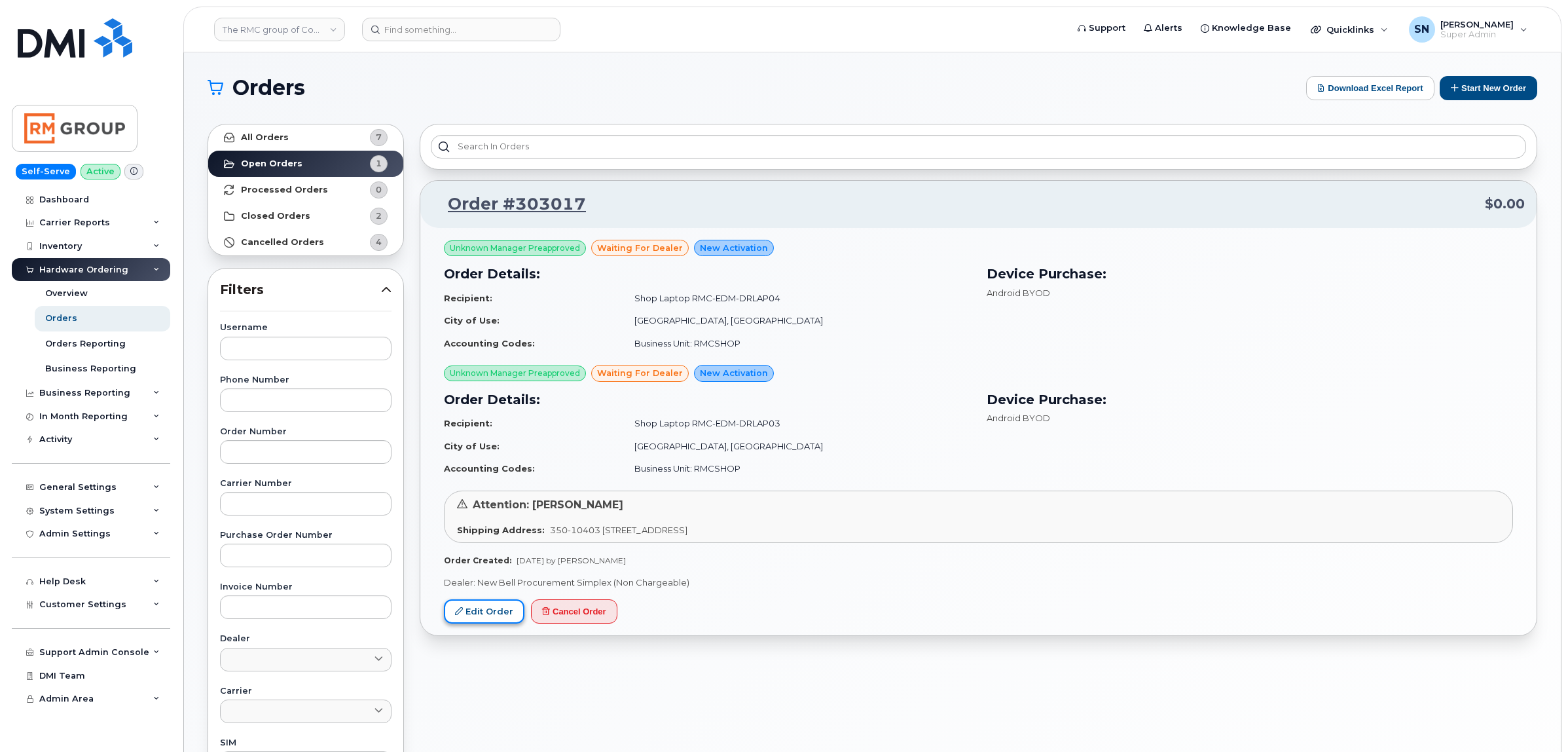
click at [512, 620] on link "Edit Order" at bounding box center [484, 611] width 81 height 24
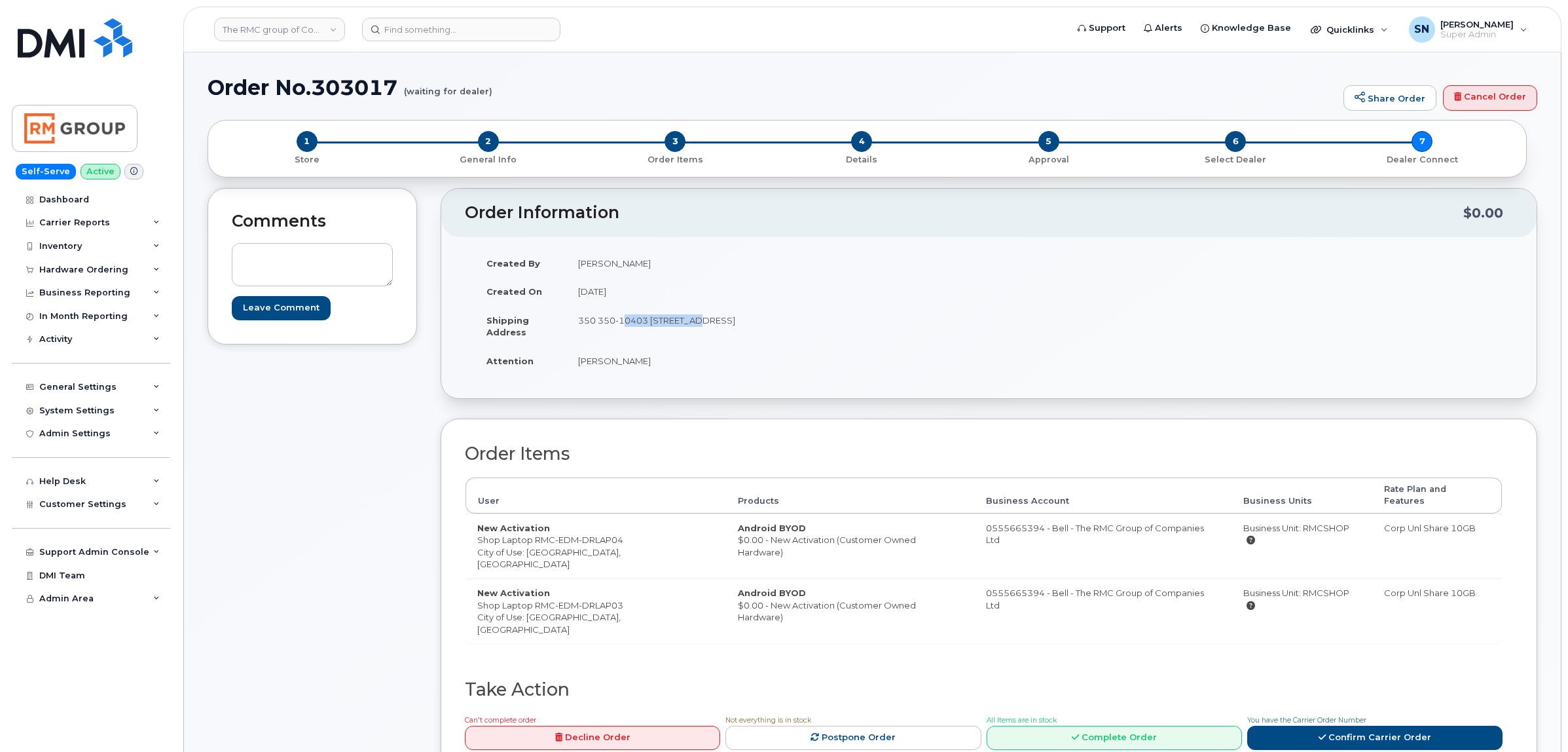
drag, startPoint x: 622, startPoint y: 323, endPoint x: 699, endPoint y: 326, distance: 77.1
click at [699, 326] on td "350 350-10403 [STREET_ADDRESS]" at bounding box center [773, 326] width 413 height 40
copy td "10403 172 St NW"
drag, startPoint x: 771, startPoint y: 319, endPoint x: 807, endPoint y: 326, distance: 36.7
click at [807, 326] on td "350 350-10403 [STREET_ADDRESS]" at bounding box center [773, 326] width 413 height 40
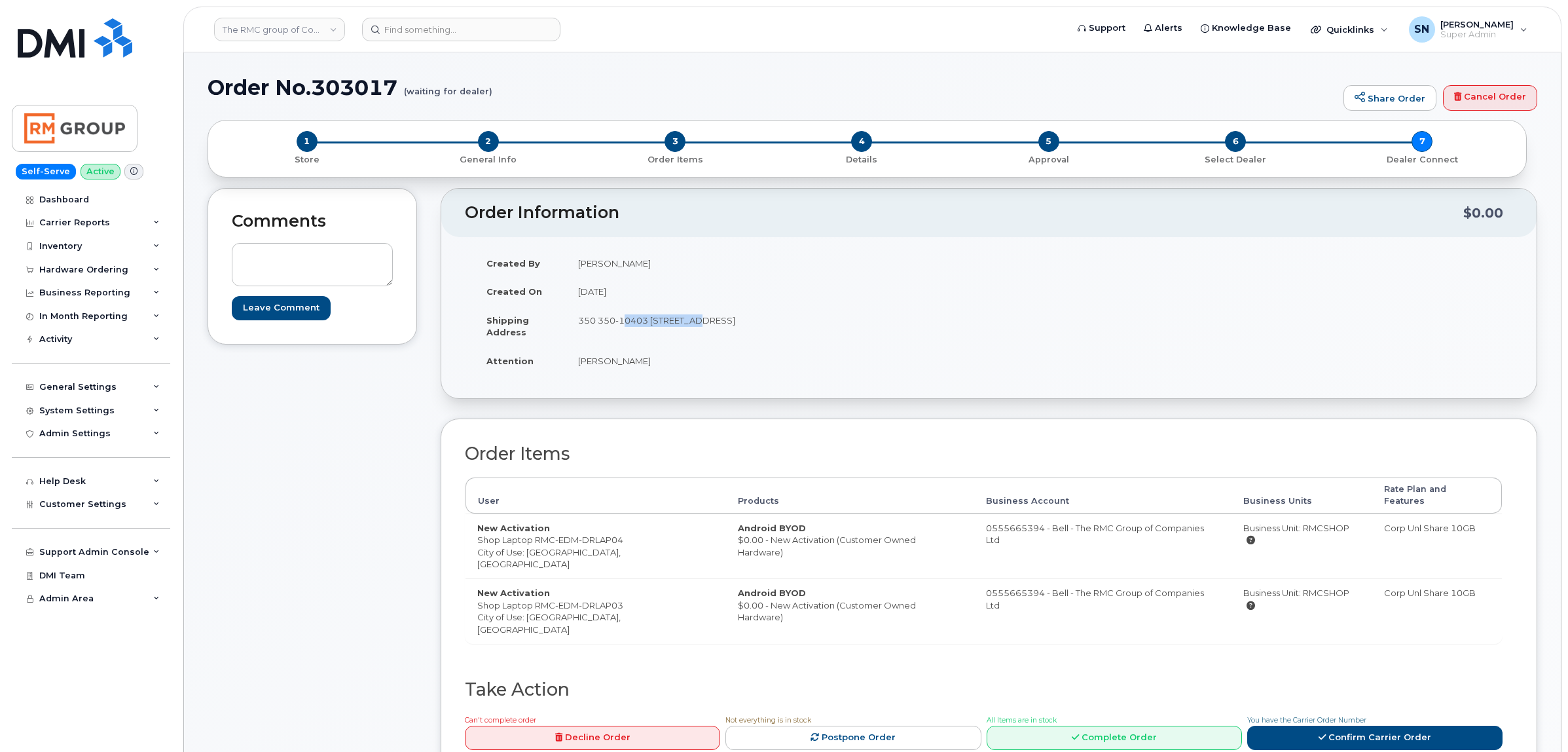
copy td "T5S 1K9"
drag, startPoint x: 580, startPoint y: 358, endPoint x: 643, endPoint y: 364, distance: 63.3
click at [643, 364] on td "[PERSON_NAME]" at bounding box center [773, 360] width 413 height 29
copy td "[PERSON_NAME]"
click at [480, 528] on td "New Activation Shop Laptop RMC-EDM-DRLAP04 City of Use: Edmonton, Alberta" at bounding box center [595, 546] width 260 height 64
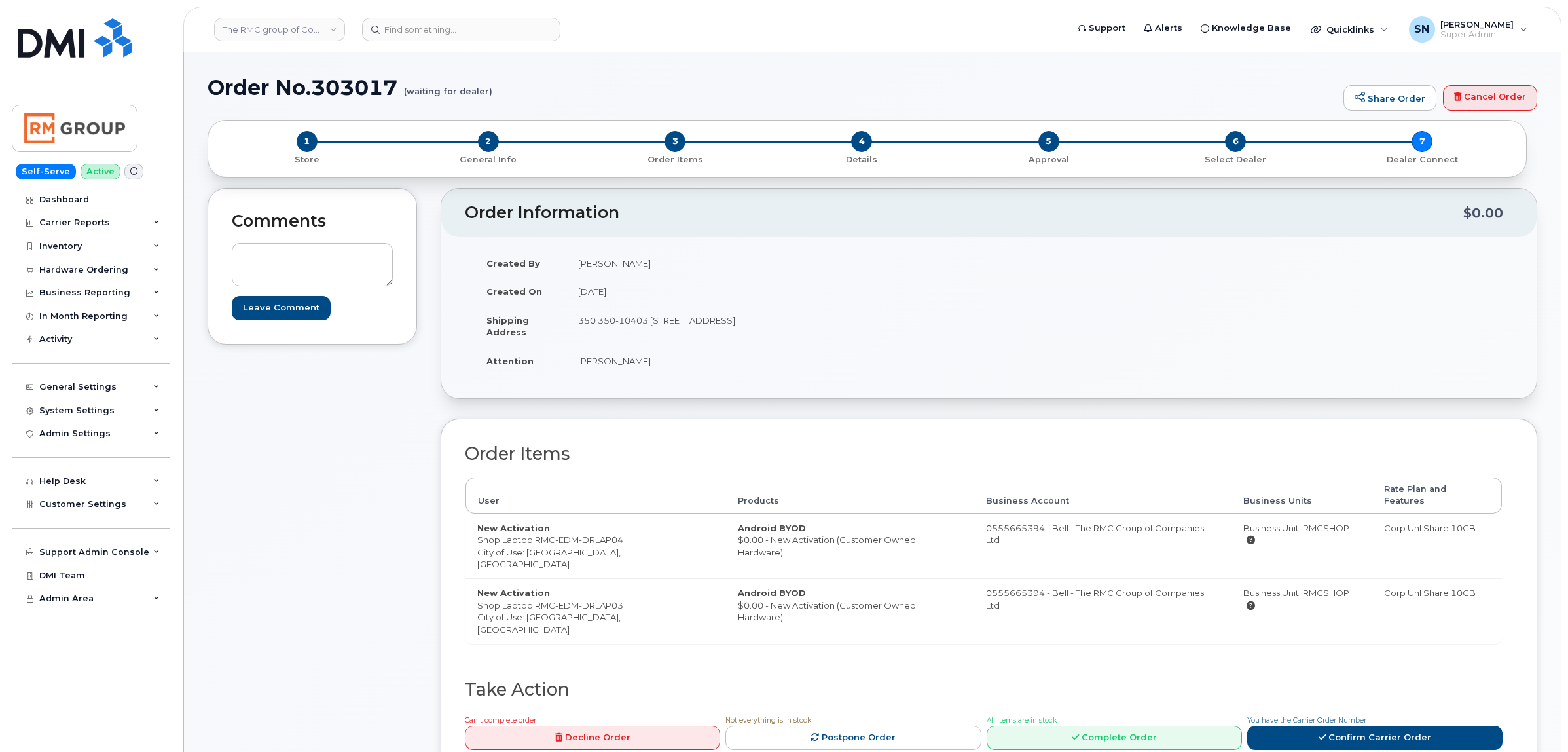
drag, startPoint x: 479, startPoint y: 528, endPoint x: 628, endPoint y: 531, distance: 149.0
click at [628, 531] on td "New Activation Shop Laptop RMC-EDM-DRLAP04 City of Use: Edmonton, Alberta" at bounding box center [595, 546] width 260 height 64
copy td "Shop Laptop RMC-EDM-DRLAP04"
drag, startPoint x: 475, startPoint y: 583, endPoint x: 626, endPoint y: 584, distance: 151.0
click at [626, 584] on td "New Activation Shop Laptop RMC-EDM-DRLAP03 City of Use: Edmonton, Alberta" at bounding box center [595, 610] width 260 height 64
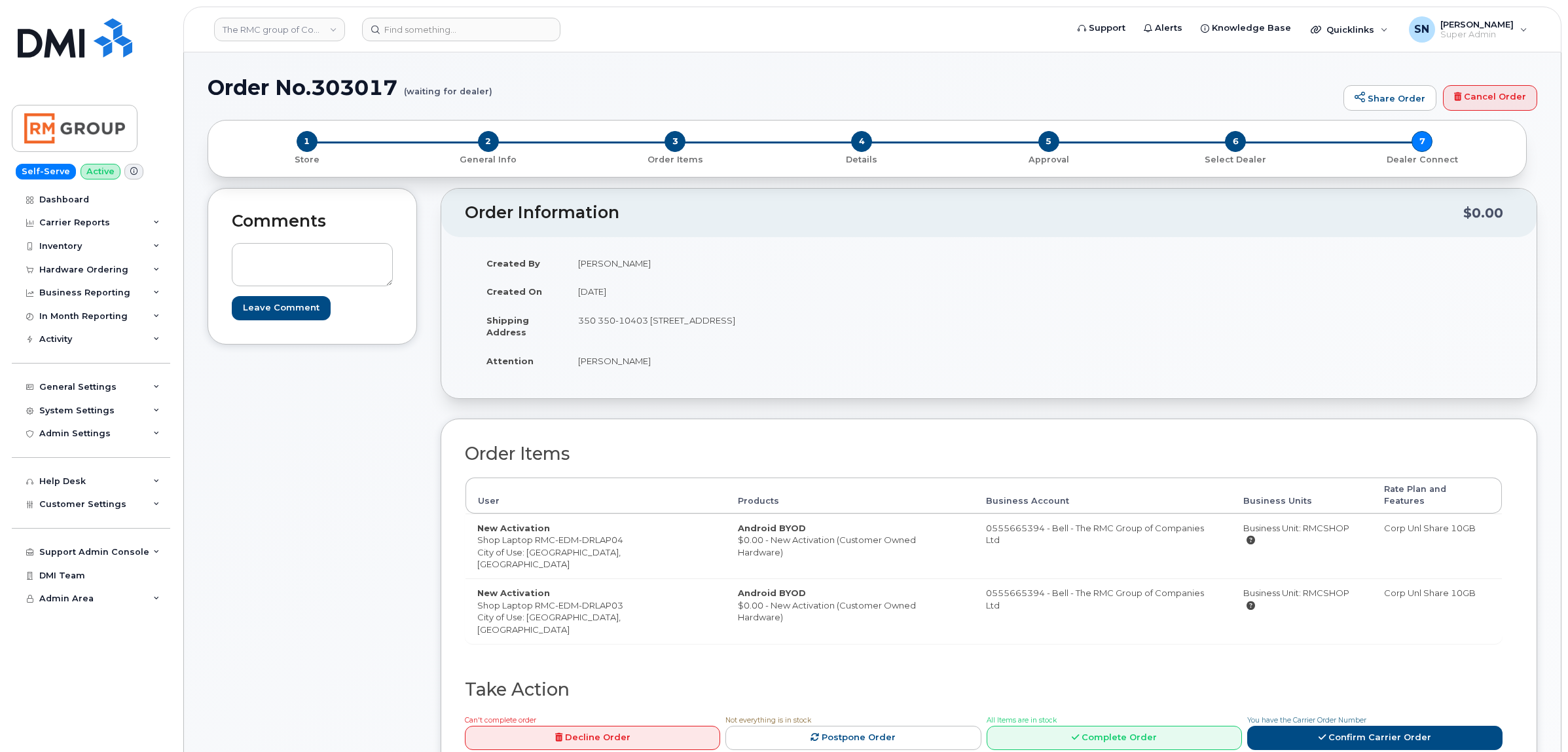
copy td "Shop Laptop RMC-EDM-DRLAP03"
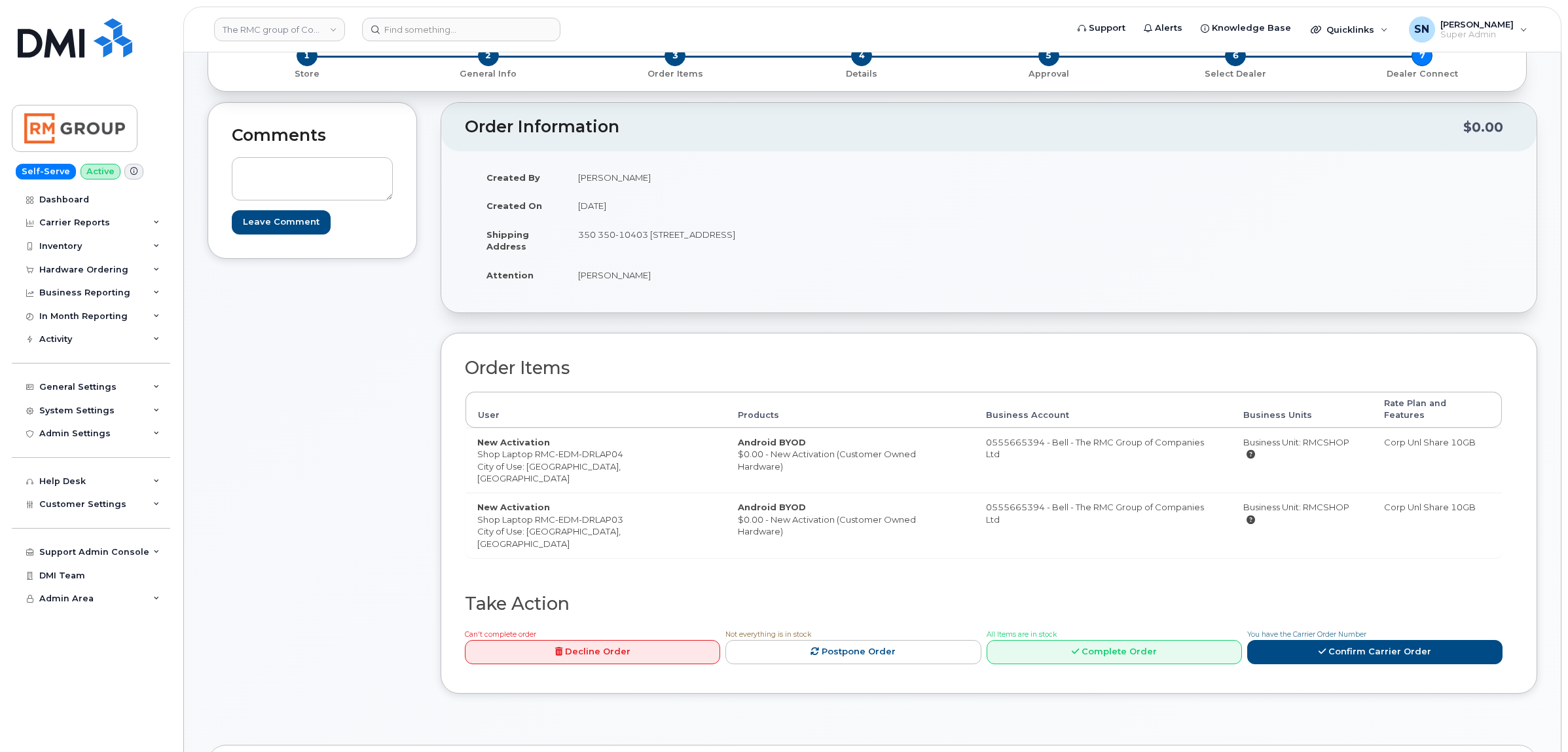
scroll to position [246, 0]
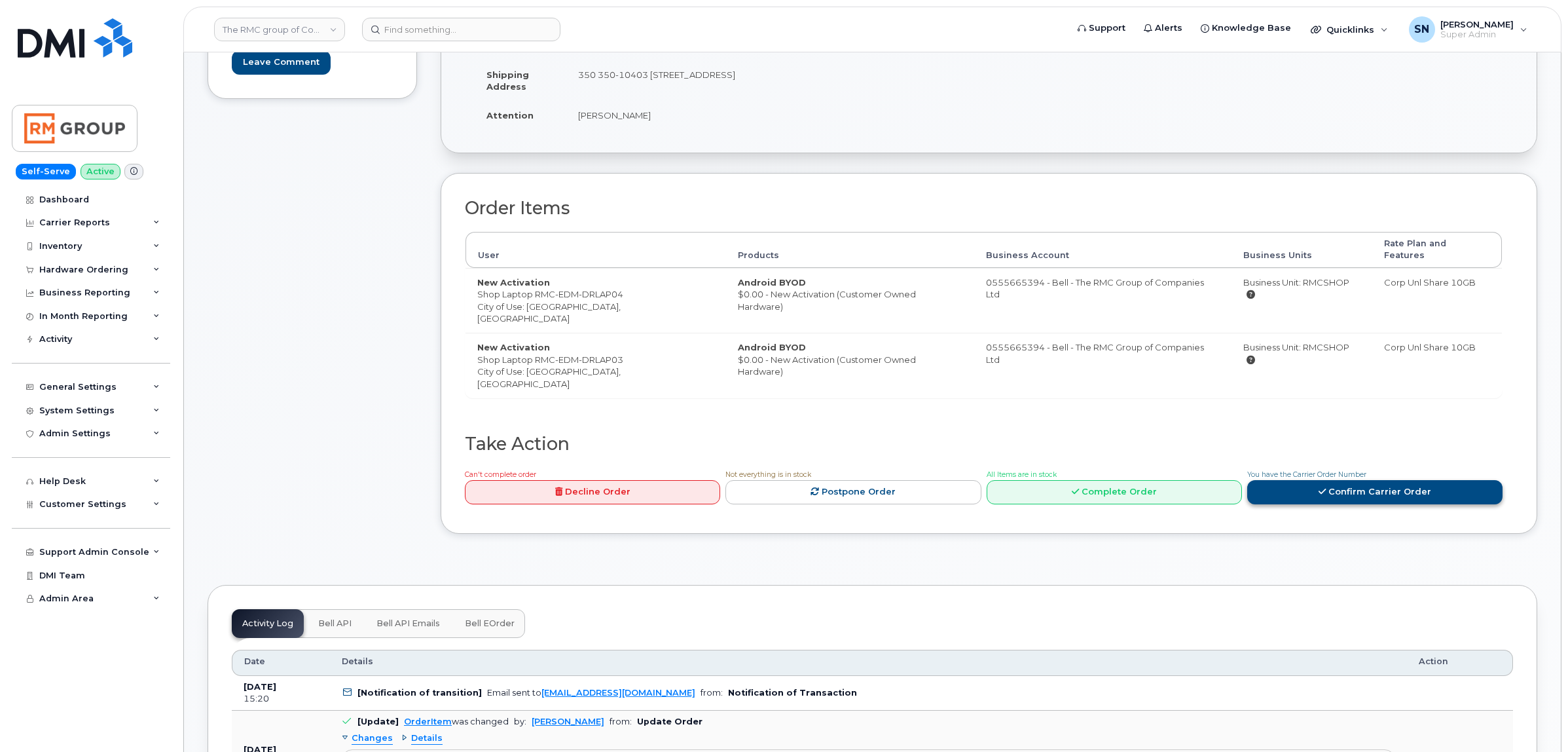
click at [1334, 480] on link "Confirm Carrier Order" at bounding box center [1376, 492] width 256 height 24
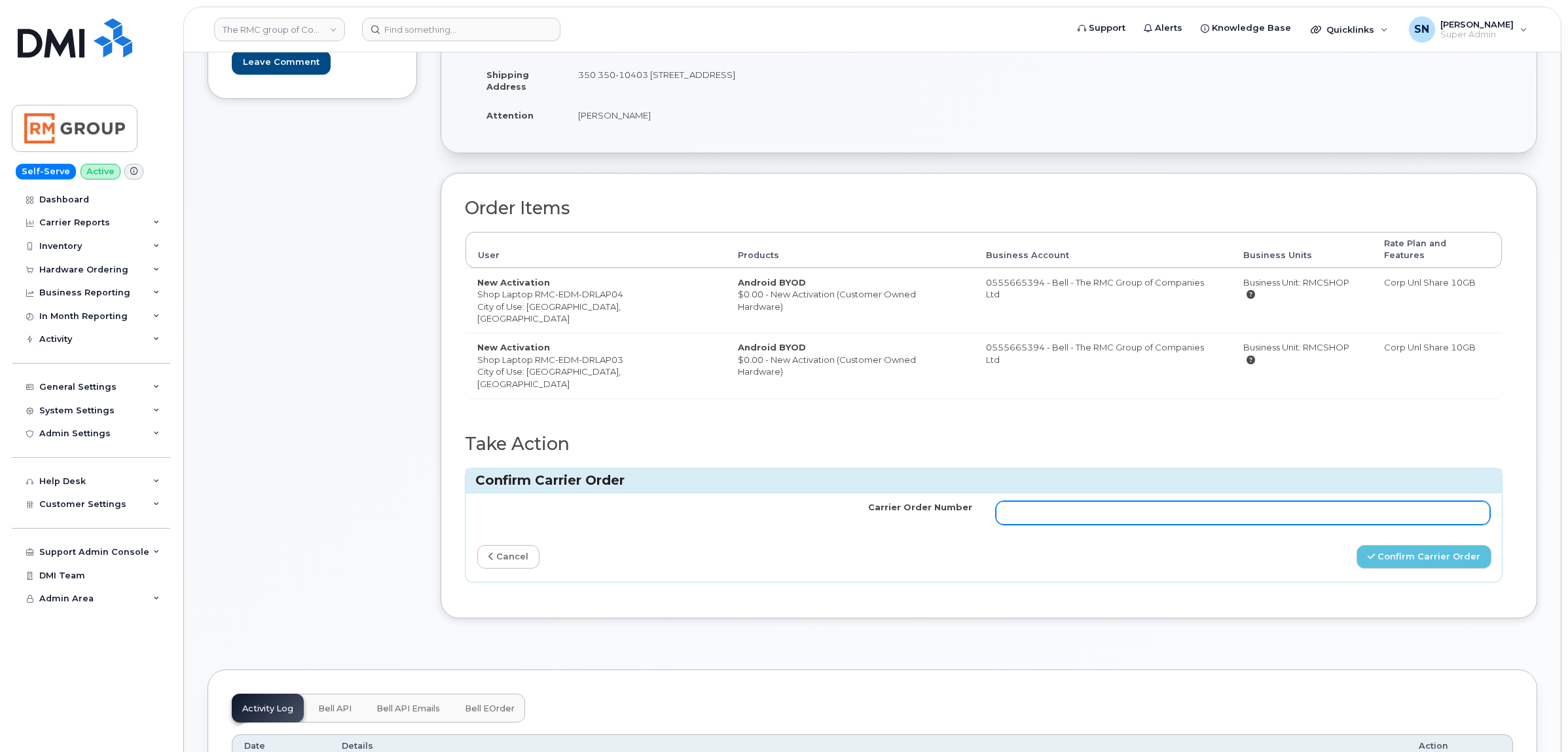
click at [1232, 501] on input "Carrier Order Number" at bounding box center [1243, 513] width 495 height 24
paste input "3028715"
type input "3028715"
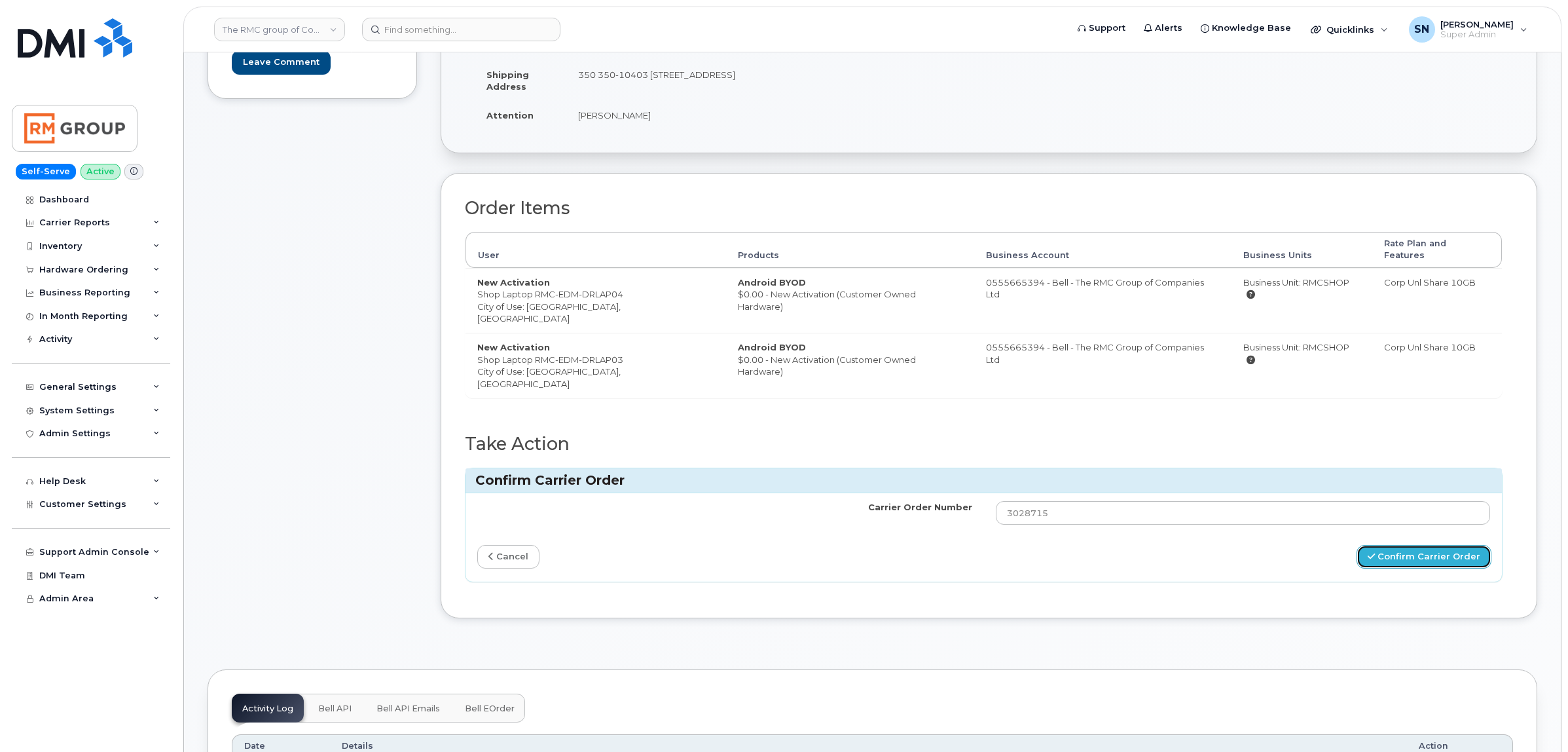
click at [1393, 545] on button "Confirm Carrier Order" at bounding box center [1424, 557] width 135 height 24
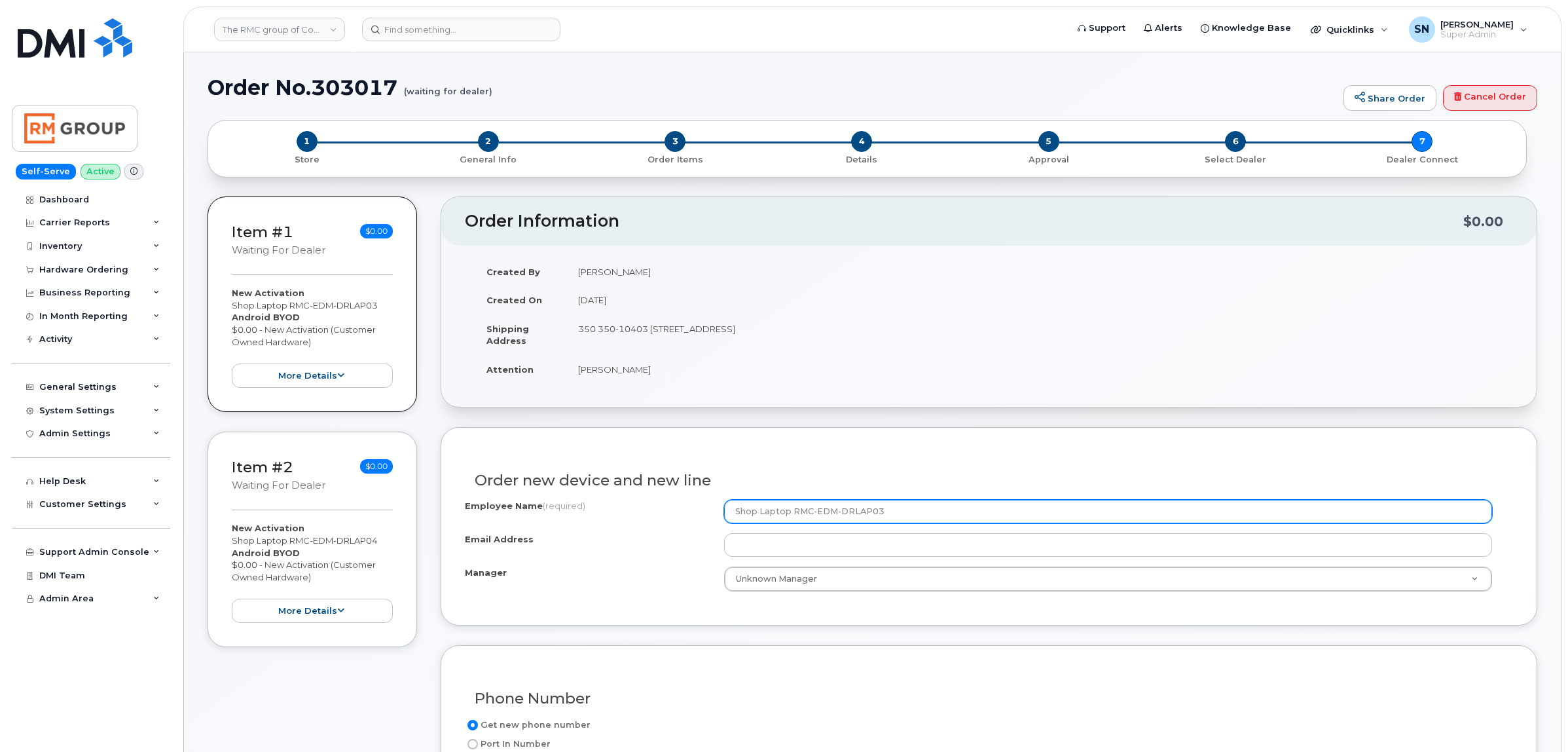
drag, startPoint x: 734, startPoint y: 516, endPoint x: 901, endPoint y: 516, distance: 167.0
click at [901, 516] on input "Shop Laptop RMC-EDM-DRLAP03" at bounding box center [1108, 512] width 768 height 24
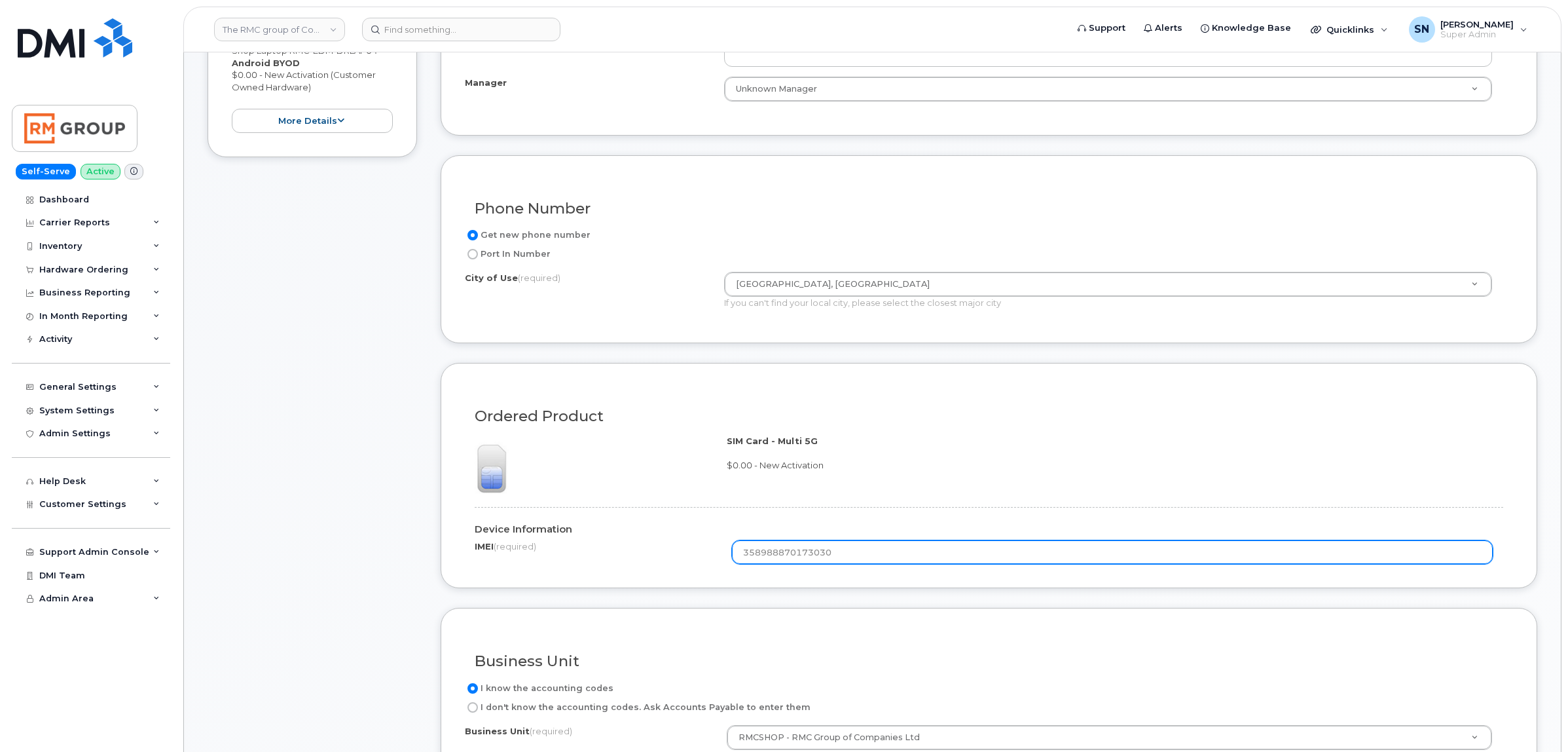
scroll to position [492, 0]
click at [767, 549] on input "358988870173030" at bounding box center [1113, 551] width 761 height 24
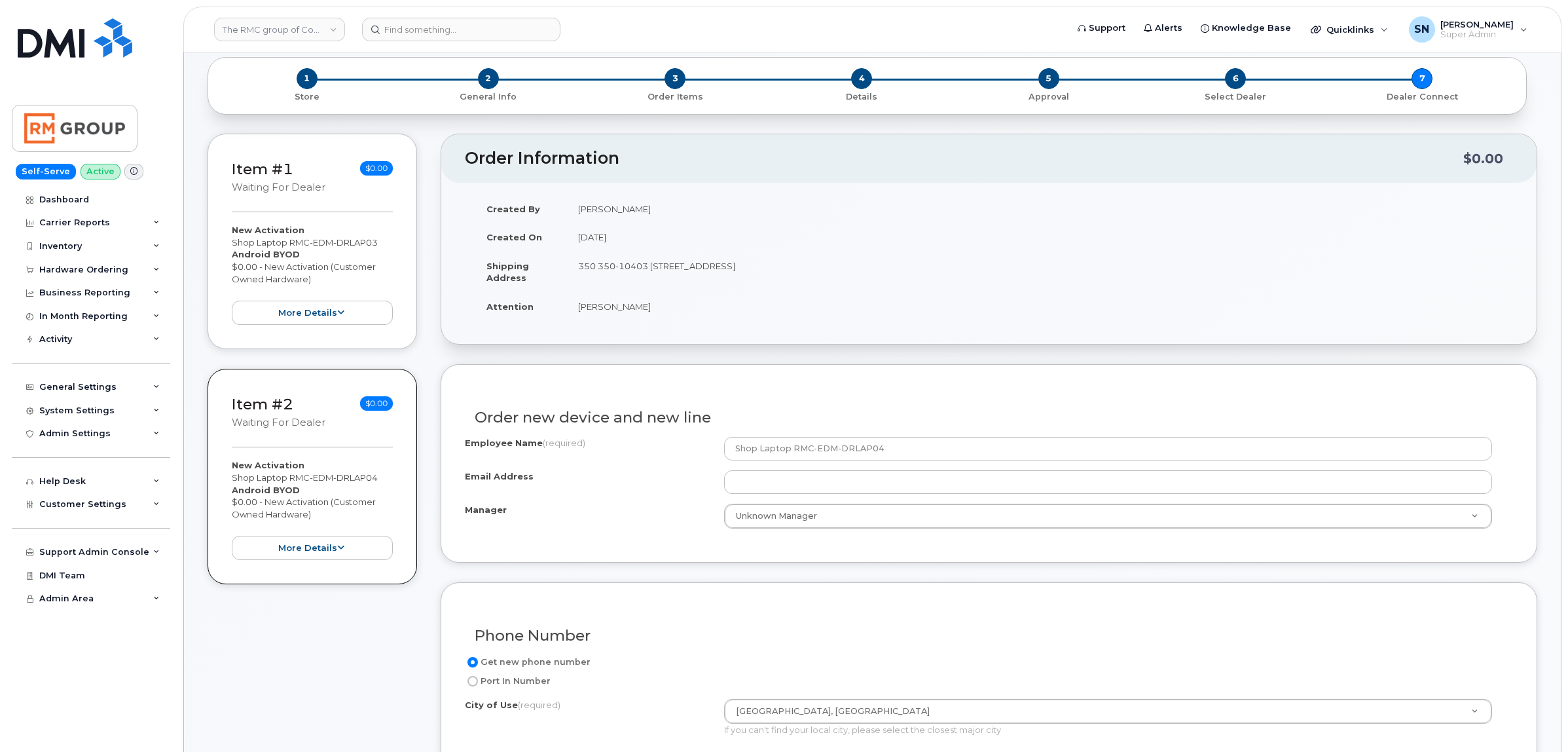
scroll to position [82, 0]
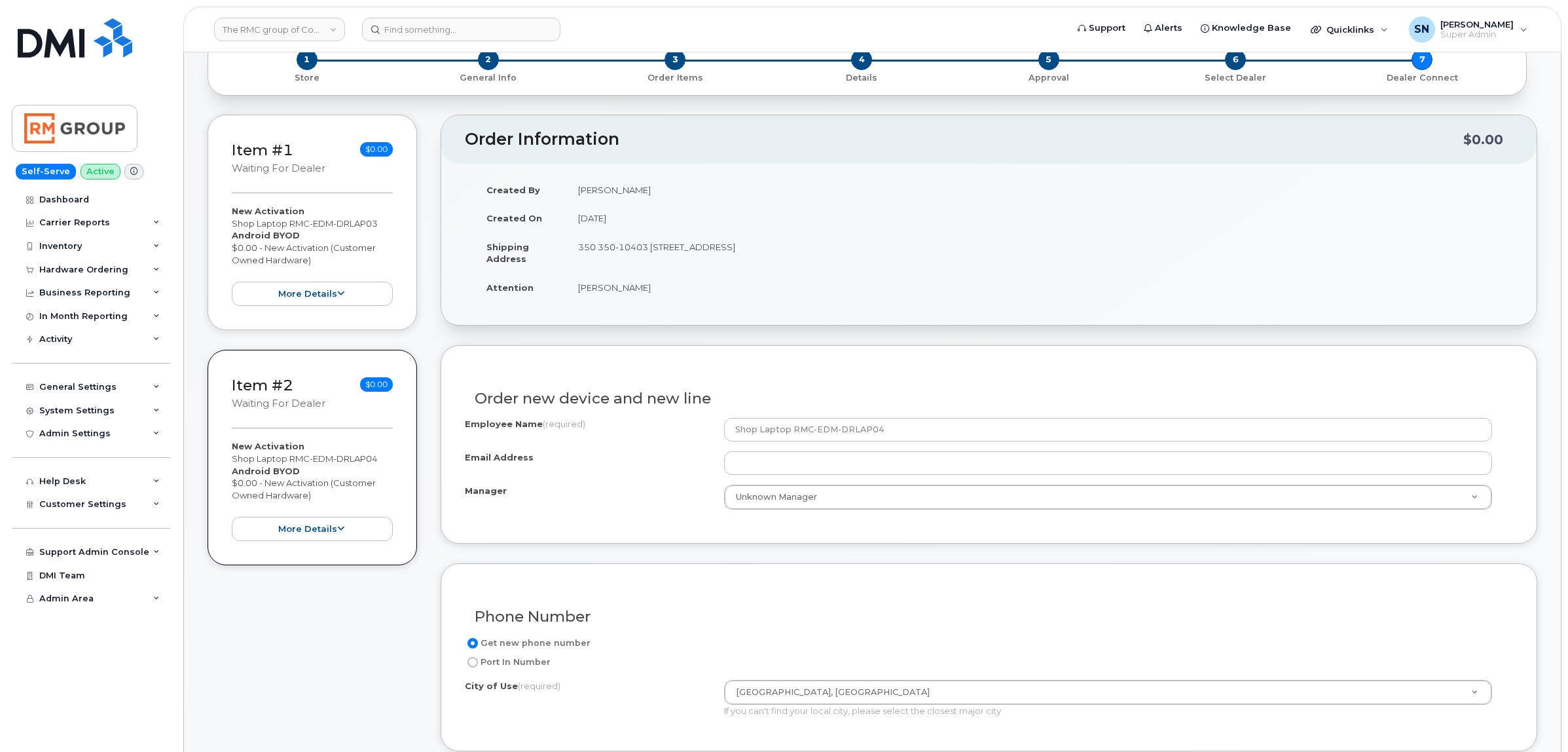
drag, startPoint x: 229, startPoint y: 460, endPoint x: 377, endPoint y: 463, distance: 148.0
click at [377, 463] on div "Item #2 waiting for dealer $0.00 New Activation Shop Laptop RMC-EDM-DRLAP04 And…" at bounding box center [313, 457] width 210 height 215
copy div "Shop Laptop RMC-EDM-DRLAP04"
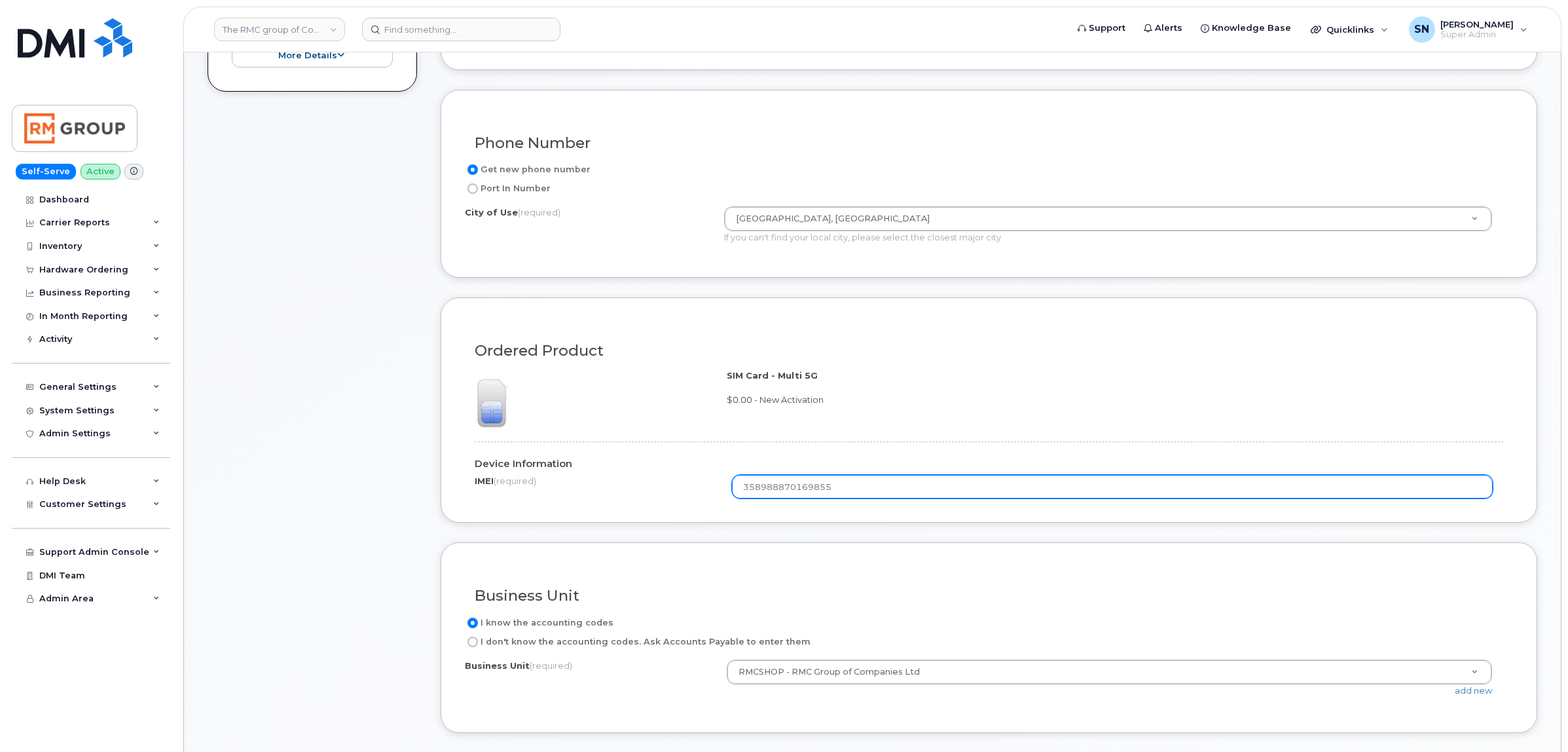
scroll to position [573, 0]
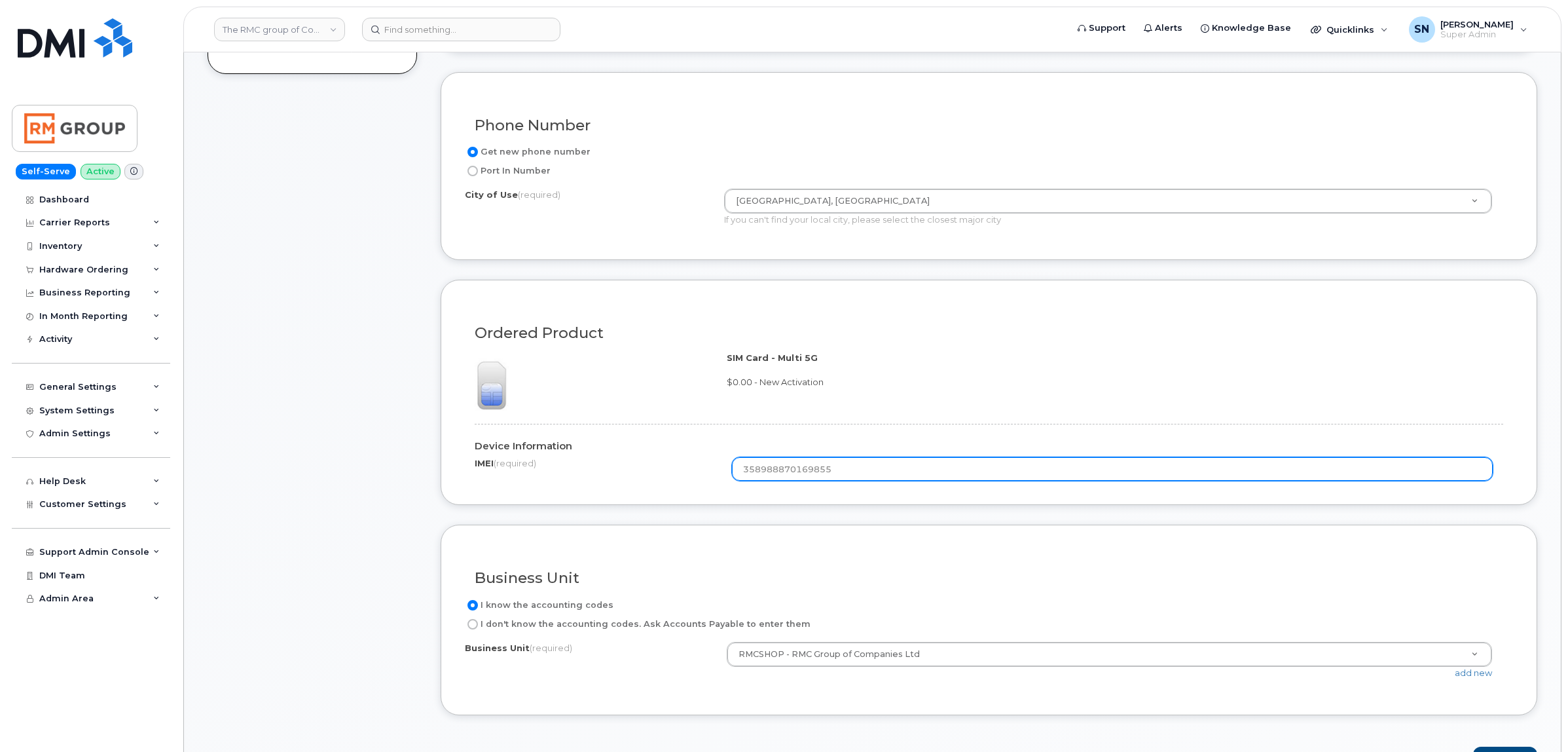
click at [776, 467] on input "358988870169855" at bounding box center [1113, 469] width 761 height 24
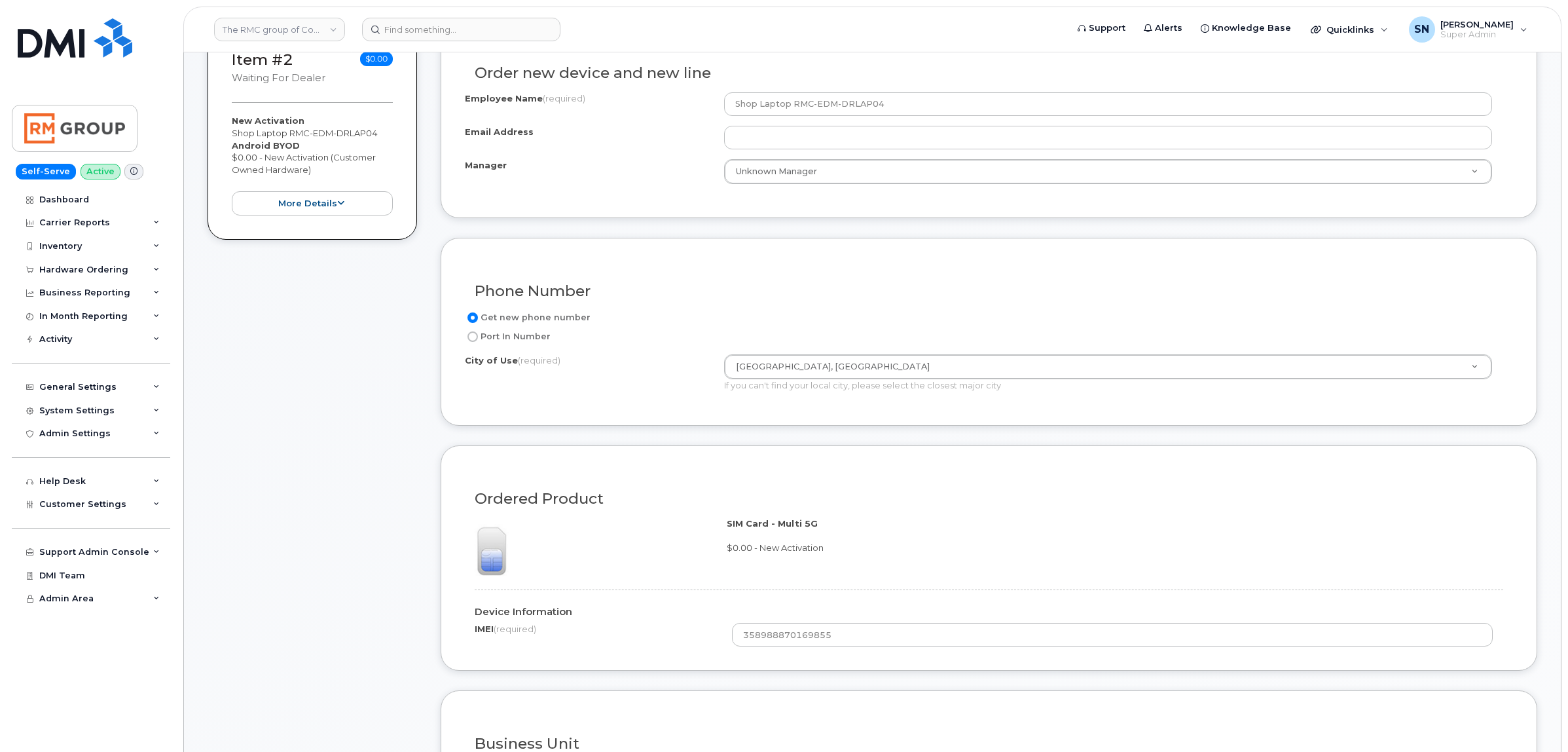
scroll to position [410, 0]
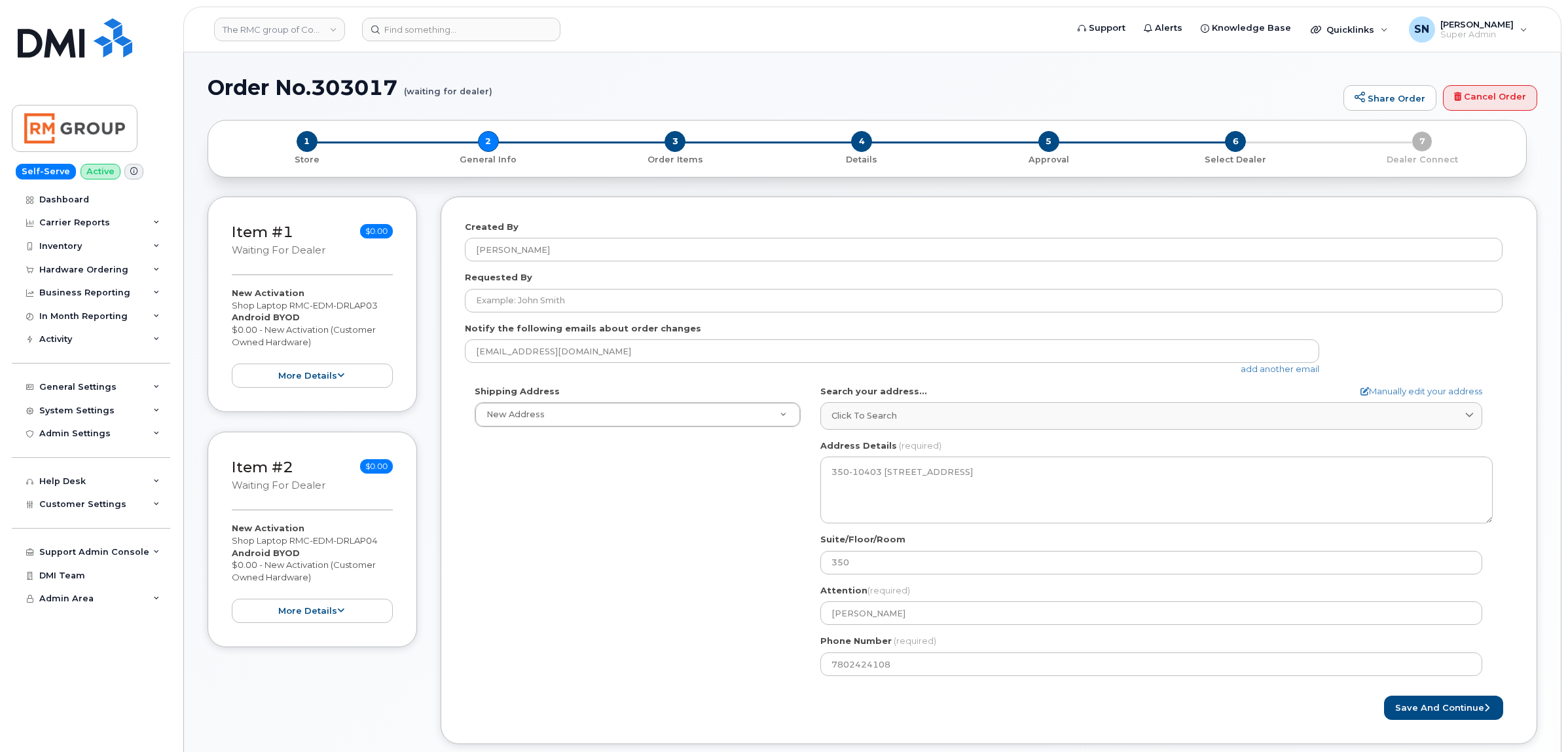
select select
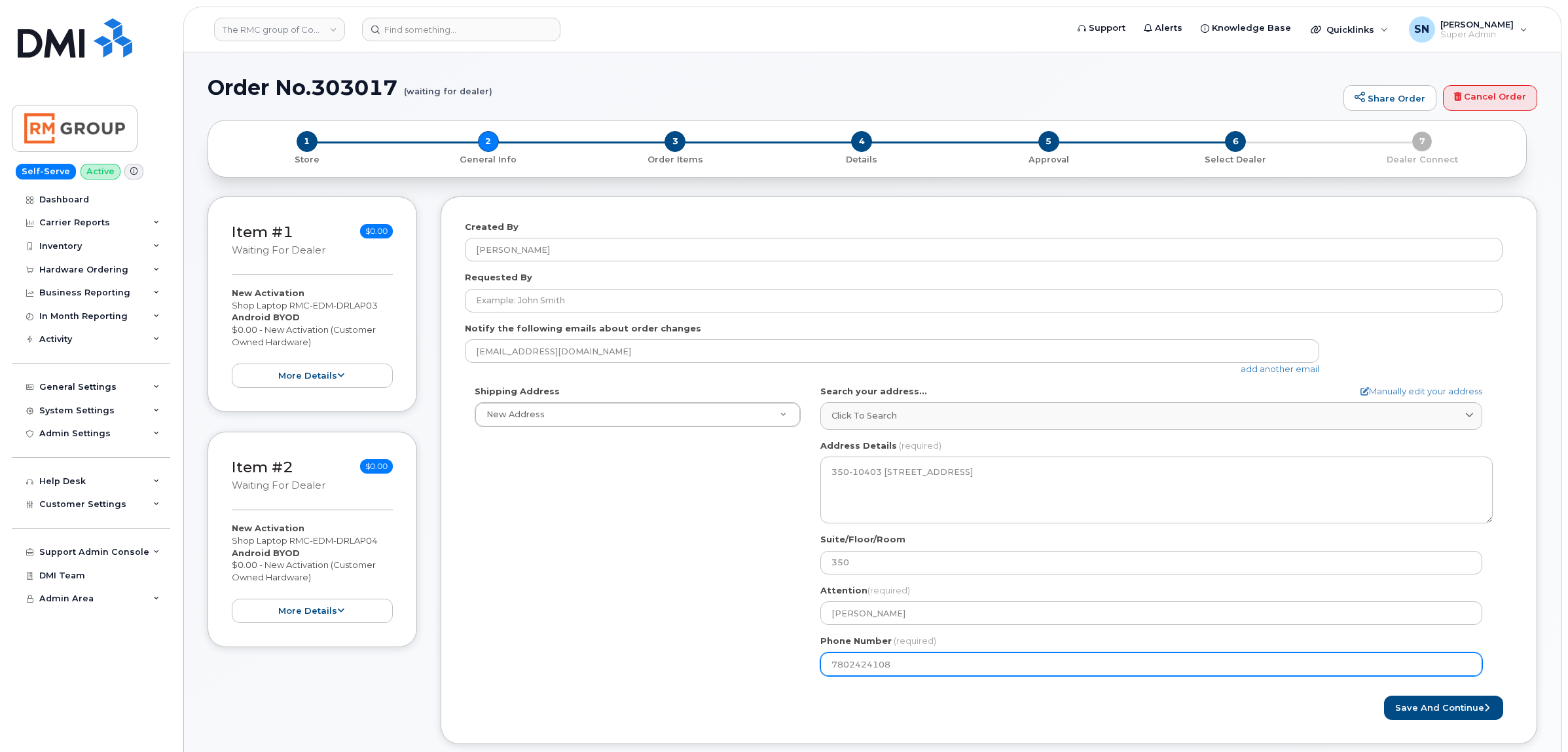
drag, startPoint x: 905, startPoint y: 670, endPoint x: 762, endPoint y: 668, distance: 143.0
click at [762, 668] on div "Shipping Address New Address New Address AB Edmonton Search your address... Man…" at bounding box center [984, 535] width 1038 height 301
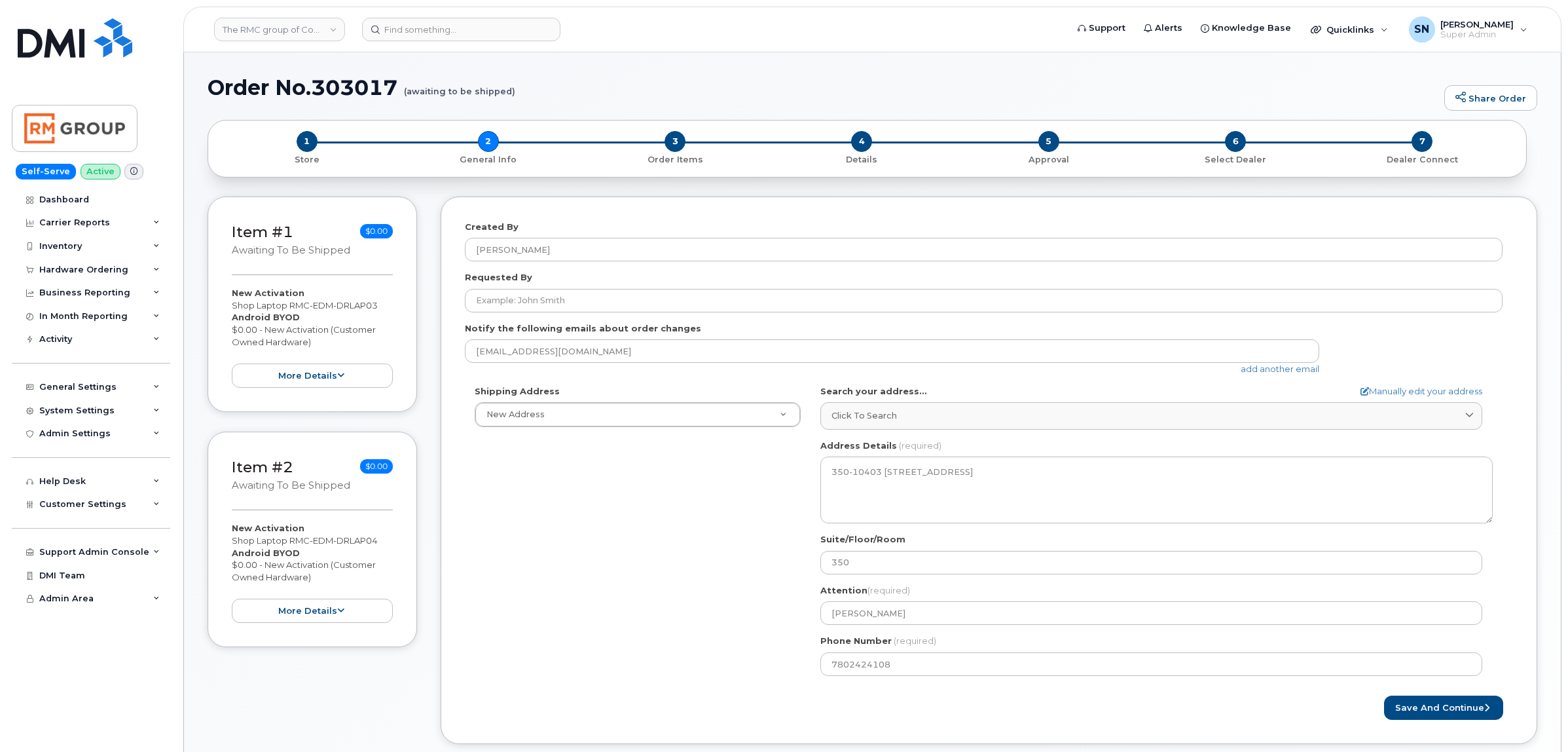
select select
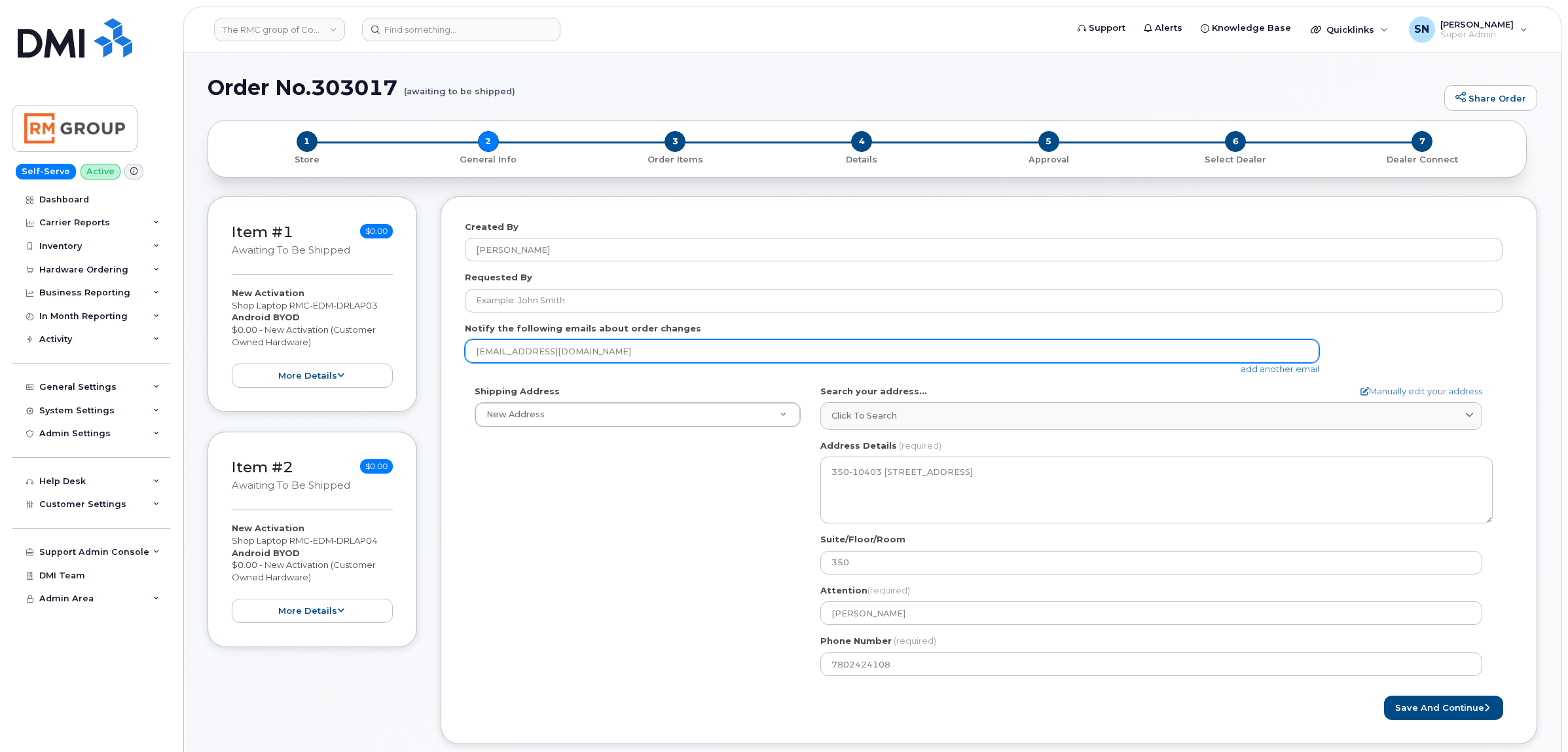
drag, startPoint x: 607, startPoint y: 353, endPoint x: 453, endPoint y: 342, distance: 154.4
click at [453, 342] on div "Created By [PERSON_NAME] Requested By Notify the following emails about order c…" at bounding box center [989, 469] width 1097 height 548
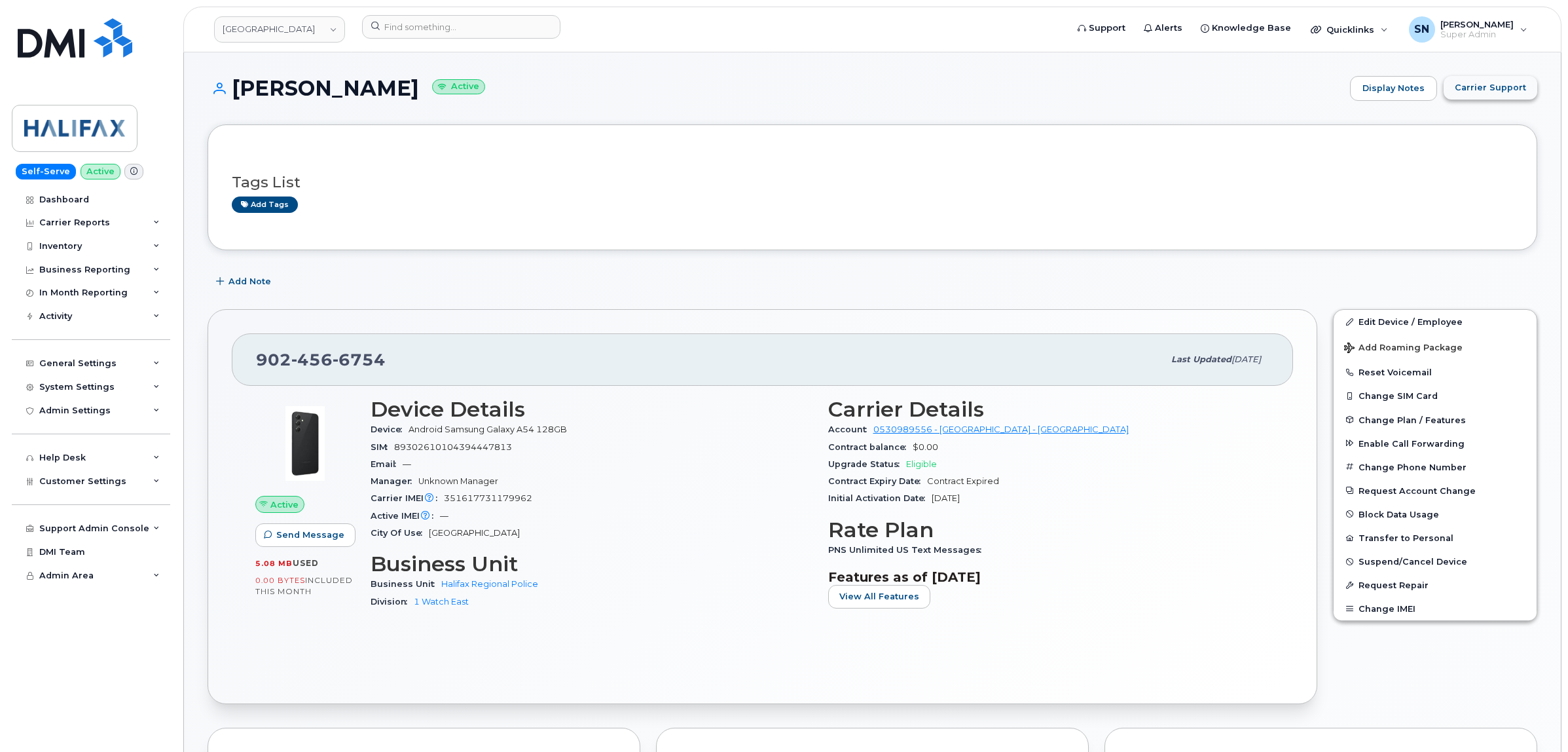
click at [1516, 83] on span "Carrier Support" at bounding box center [1491, 87] width 72 height 13
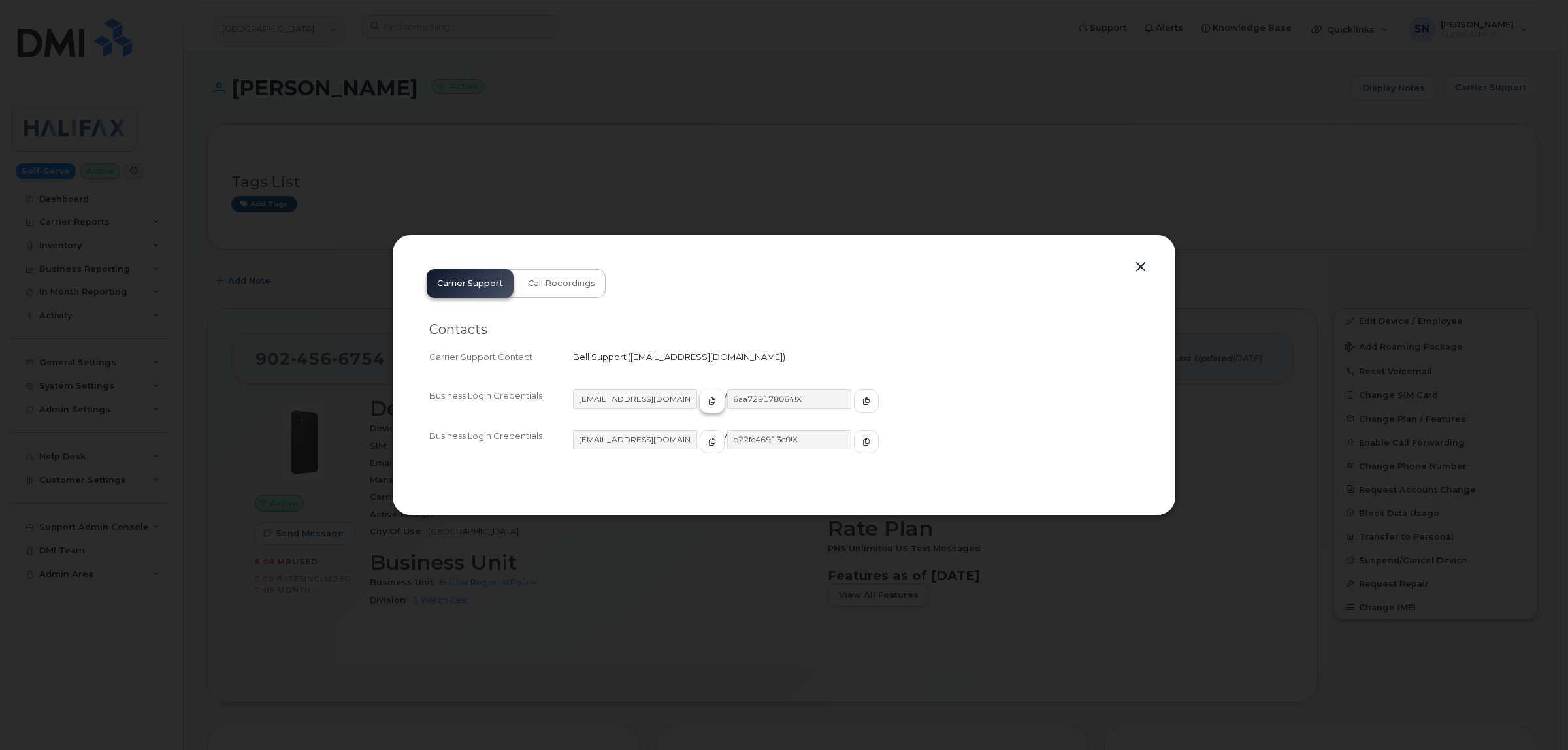
click at [700, 394] on button "button" at bounding box center [711, 401] width 25 height 24
click at [862, 398] on icon "button" at bounding box center [866, 401] width 8 height 8
click at [1141, 273] on button "button" at bounding box center [1140, 267] width 19 height 18
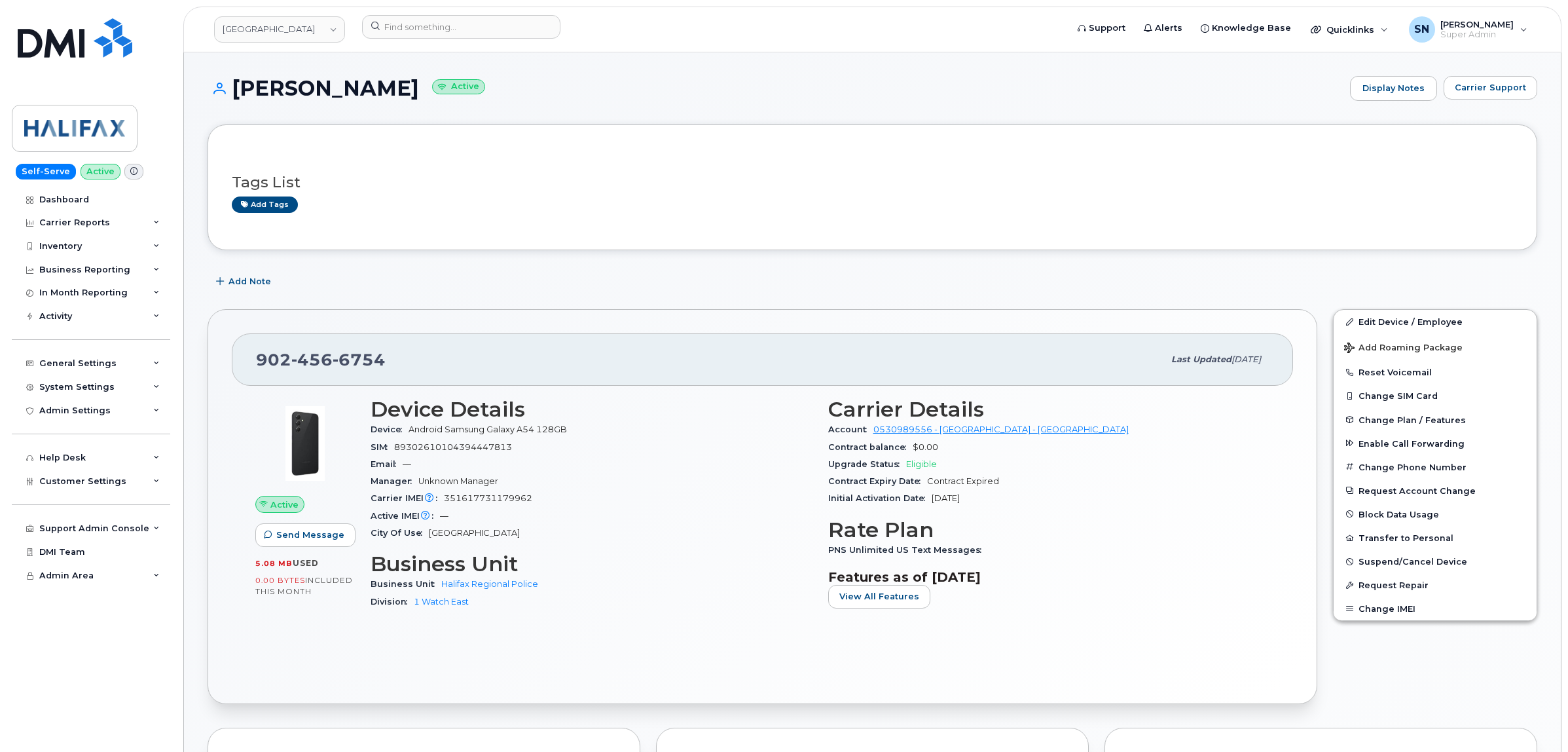
click at [1038, 278] on div "Add Note" at bounding box center [872, 282] width 1330 height 24
click at [1478, 81] on span "Carrier Support" at bounding box center [1491, 87] width 72 height 13
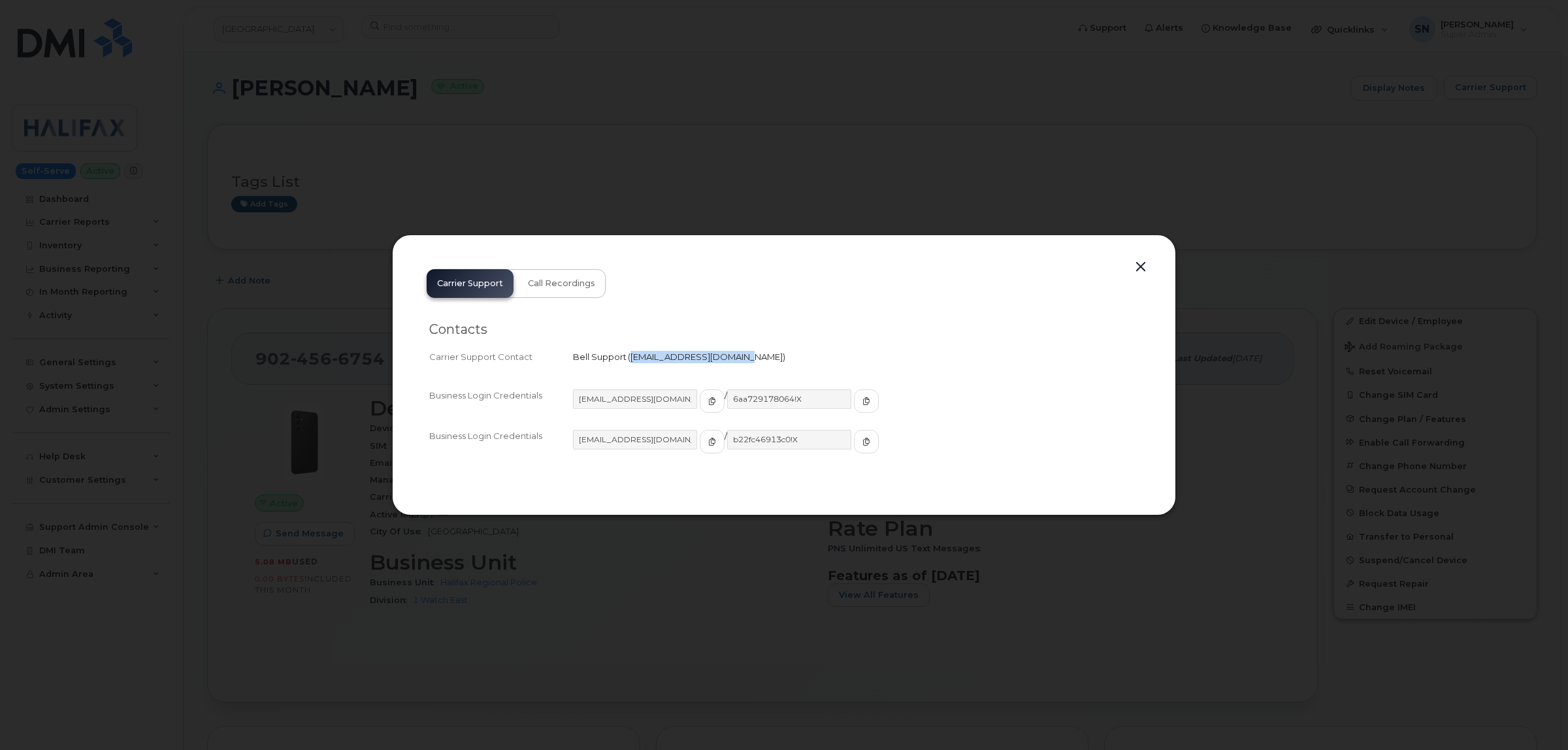
drag, startPoint x: 629, startPoint y: 357, endPoint x: 739, endPoint y: 364, distance: 110.2
click at [739, 364] on div "Carrier Support Contact Bell Support   wirelessbbmcare@bell.ca" at bounding box center [784, 356] width 710 height 17
copy span "wirelessbbmcare@bell.ca"
click at [1141, 269] on button "button" at bounding box center [1140, 267] width 19 height 18
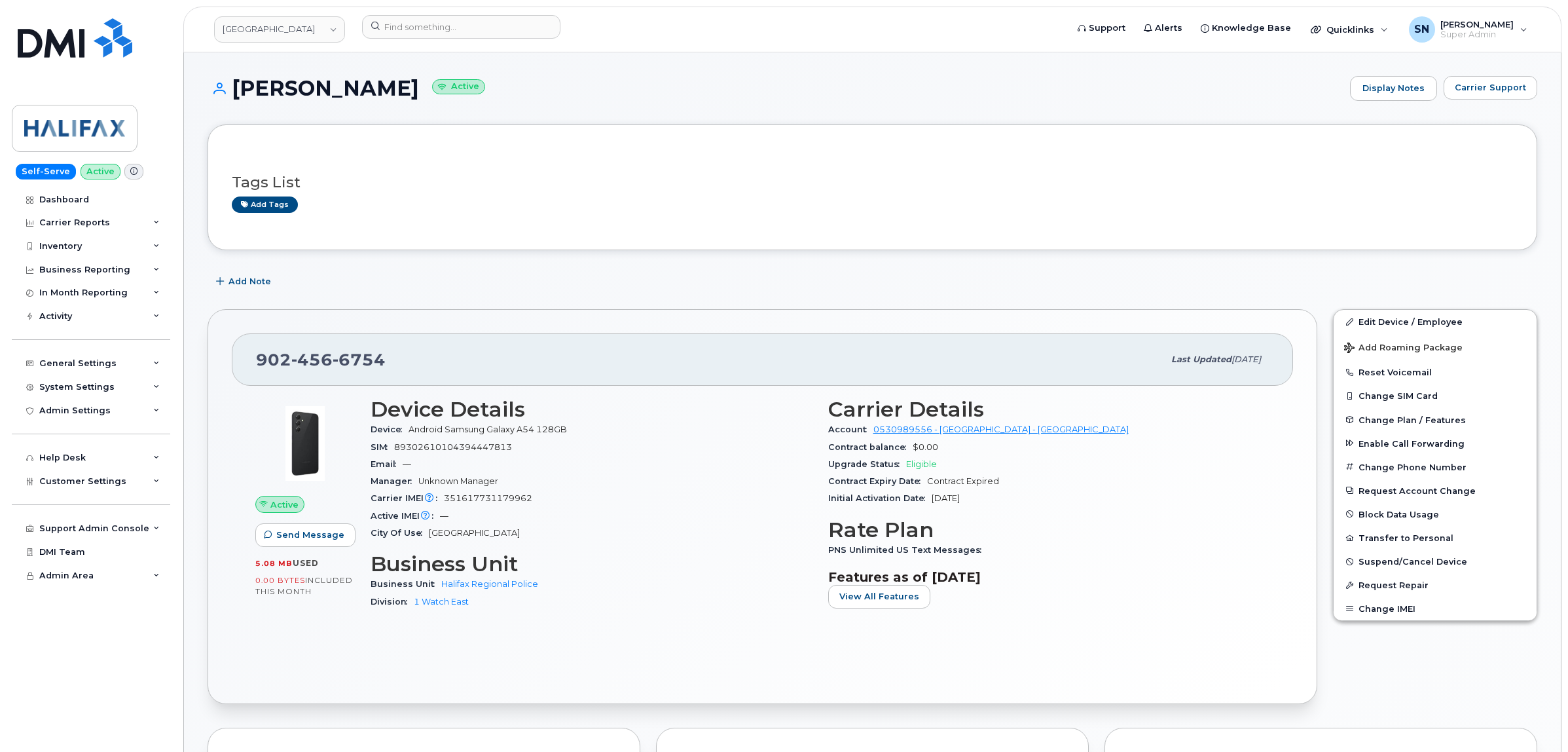
click at [696, 107] on div "Andrew Vialette Active Display Notes Carrier Support" at bounding box center [872, 100] width 1330 height 49
drag, startPoint x: 251, startPoint y: 84, endPoint x: 407, endPoint y: 95, distance: 156.4
click at [407, 95] on h1 "Andrew Vialette Active" at bounding box center [776, 87] width 1136 height 23
copy h1 "Andrew Vialette"
drag, startPoint x: 258, startPoint y: 353, endPoint x: 386, endPoint y: 364, distance: 128.5
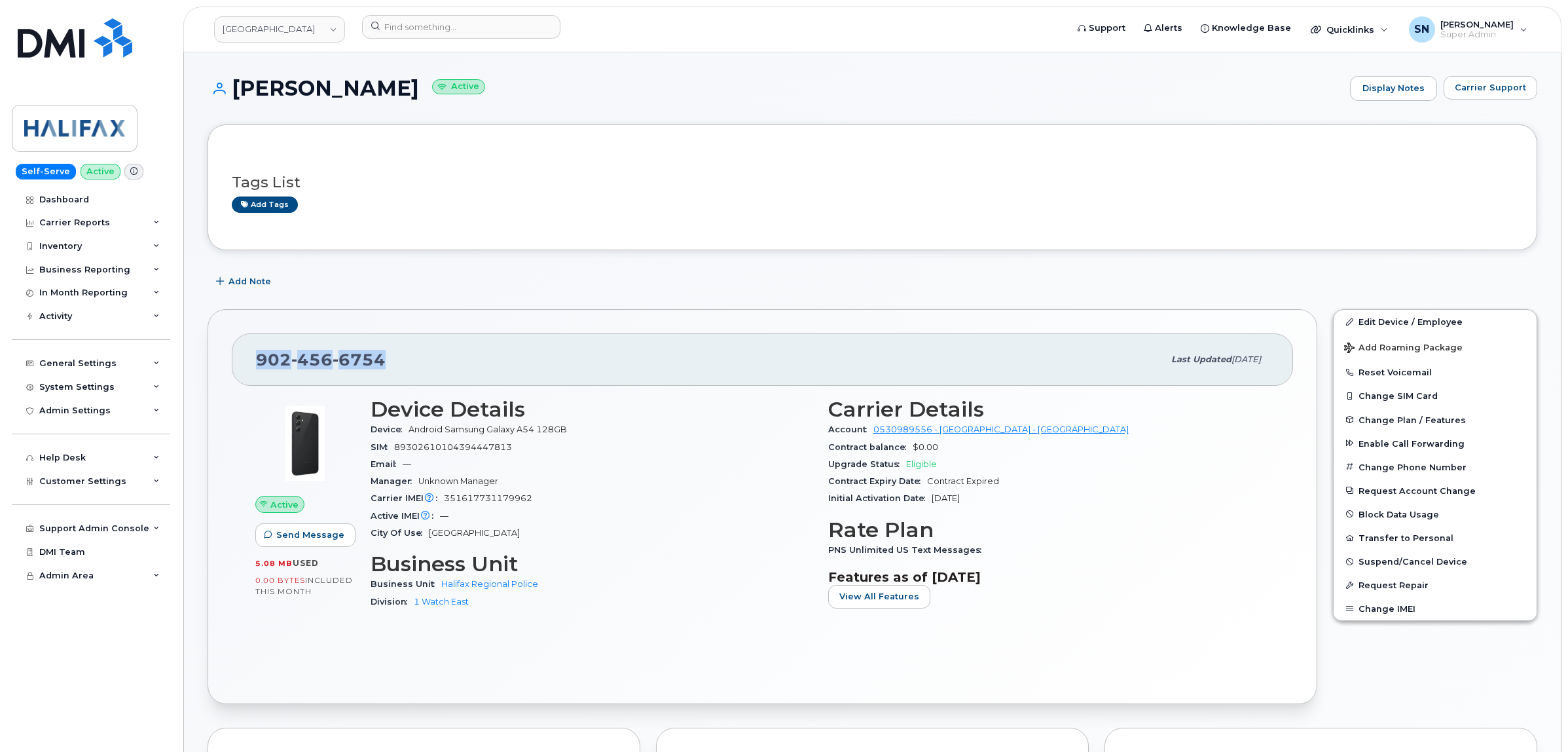
click at [386, 364] on div "902 456 6754" at bounding box center [709, 360] width 907 height 28
copy span "902 456 6754"
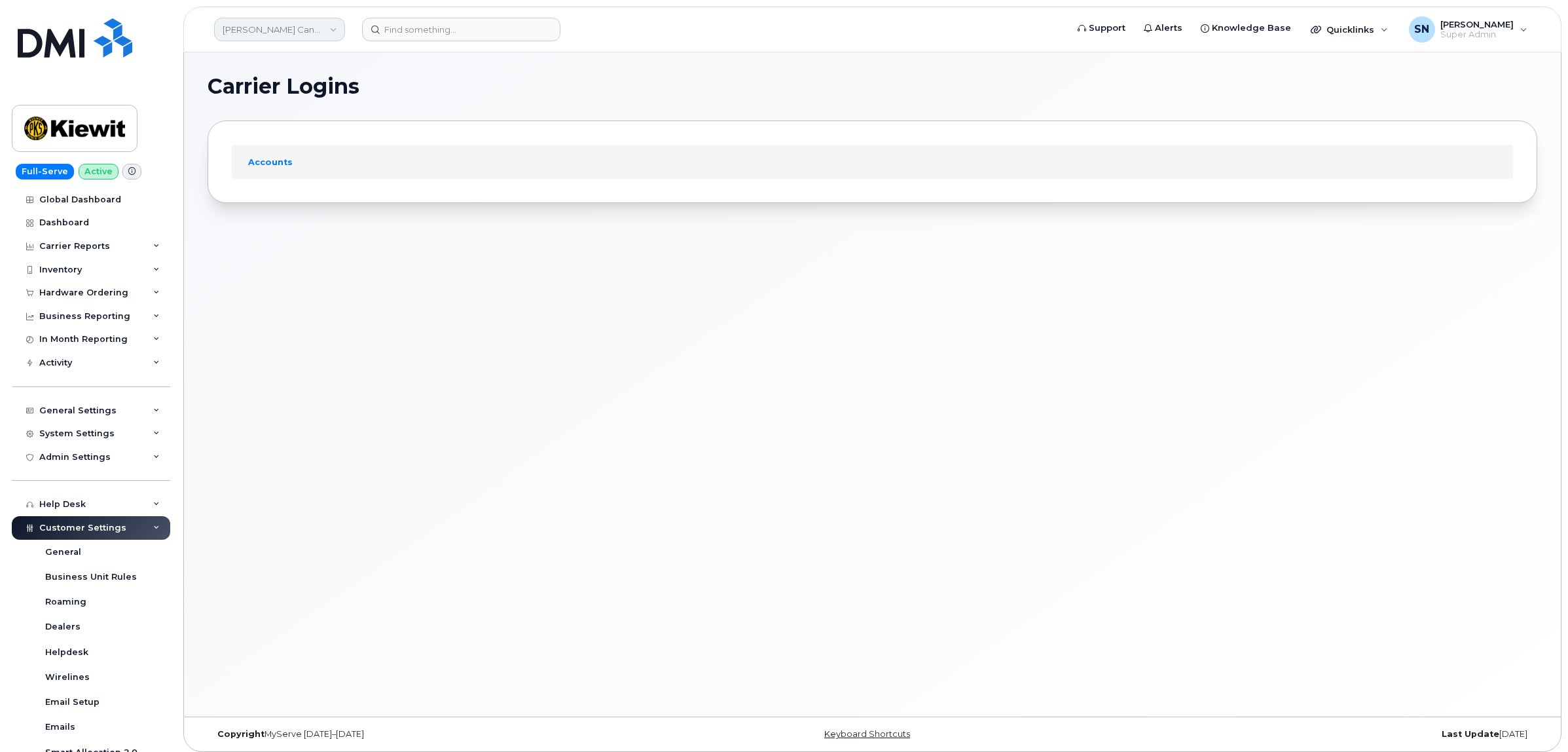
click at [312, 33] on link "[PERSON_NAME] Canada Inc" at bounding box center [280, 29] width 131 height 24
type input "kiew"
click at [292, 175] on span "[PERSON_NAME] Corporation" at bounding box center [289, 179] width 126 height 13
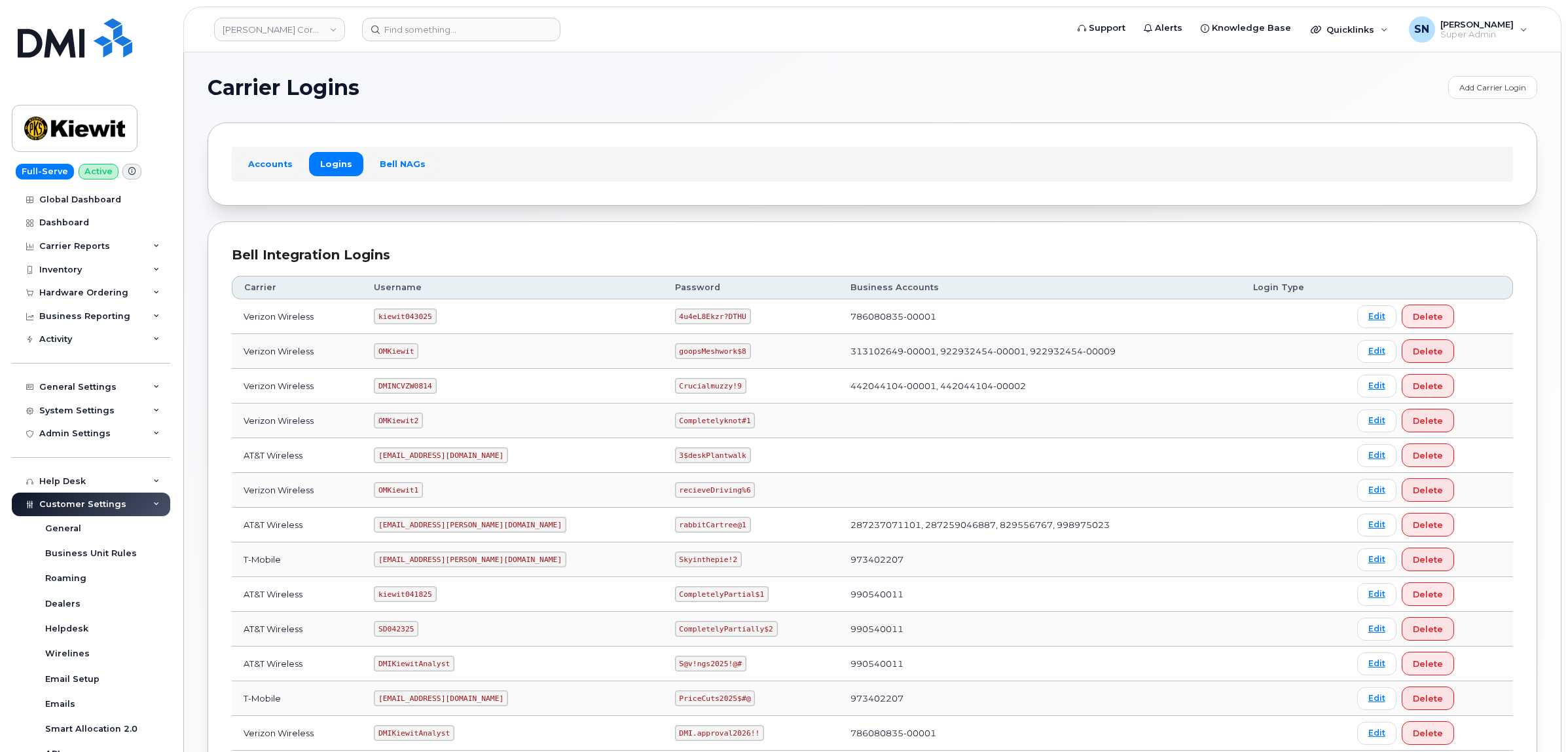
scroll to position [82, 0]
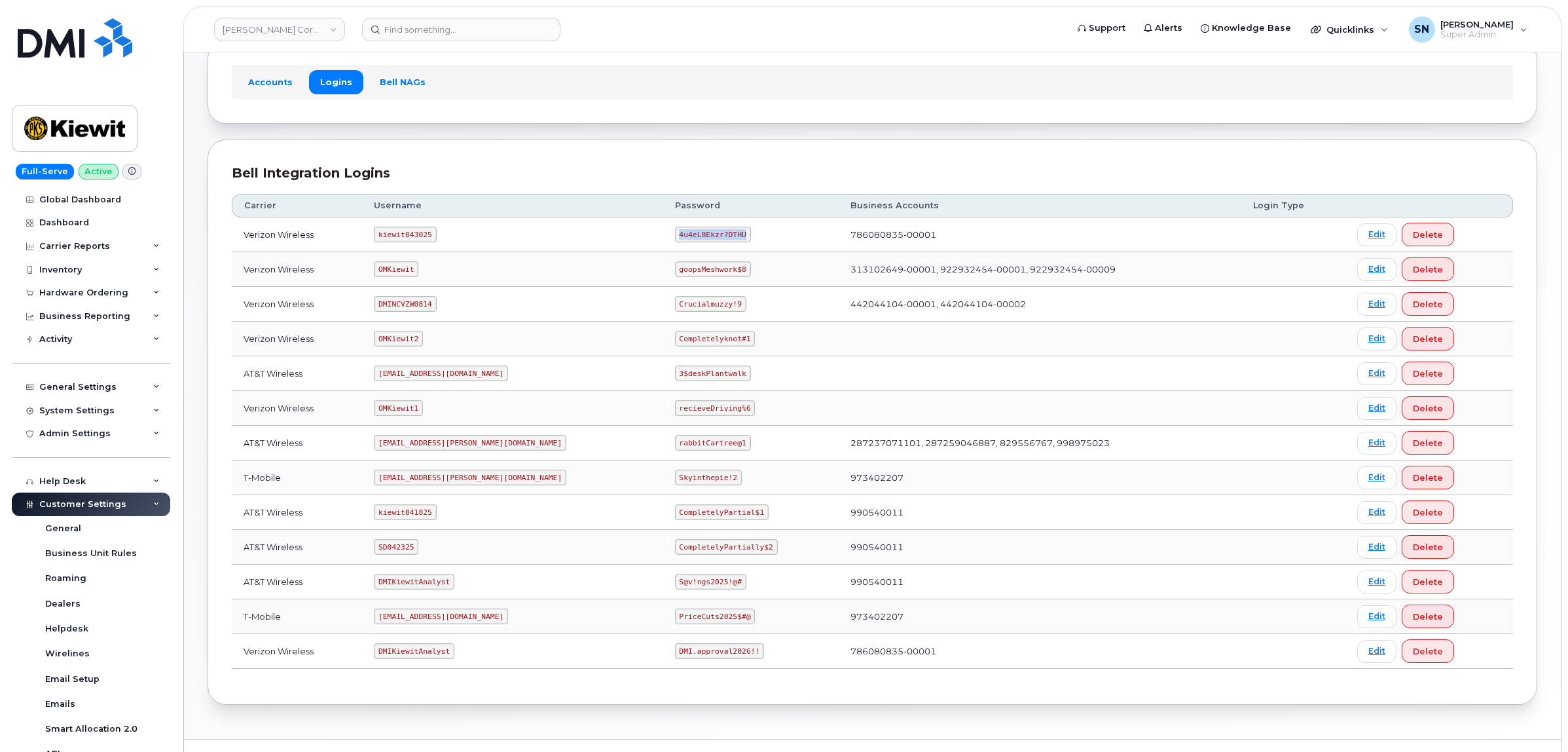
drag, startPoint x: 662, startPoint y: 237, endPoint x: 694, endPoint y: 239, distance: 32.1
click at [694, 239] on td "4u4eL8Ekzr?DTHU" at bounding box center [751, 235] width 176 height 35
copy code "4u4eL8Ekzr?DTHU"
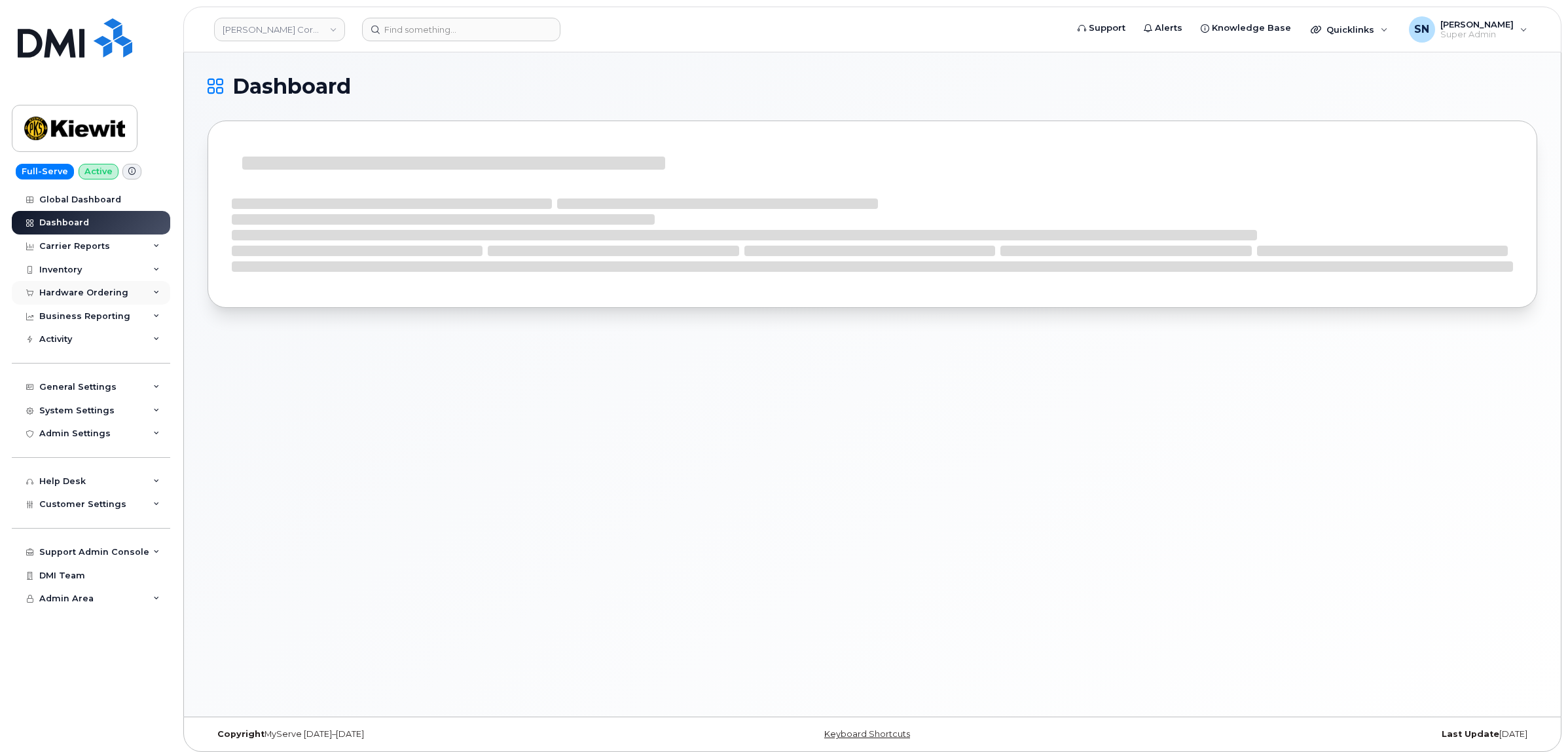
click at [112, 295] on div "Hardware Ordering" at bounding box center [84, 292] width 89 height 10
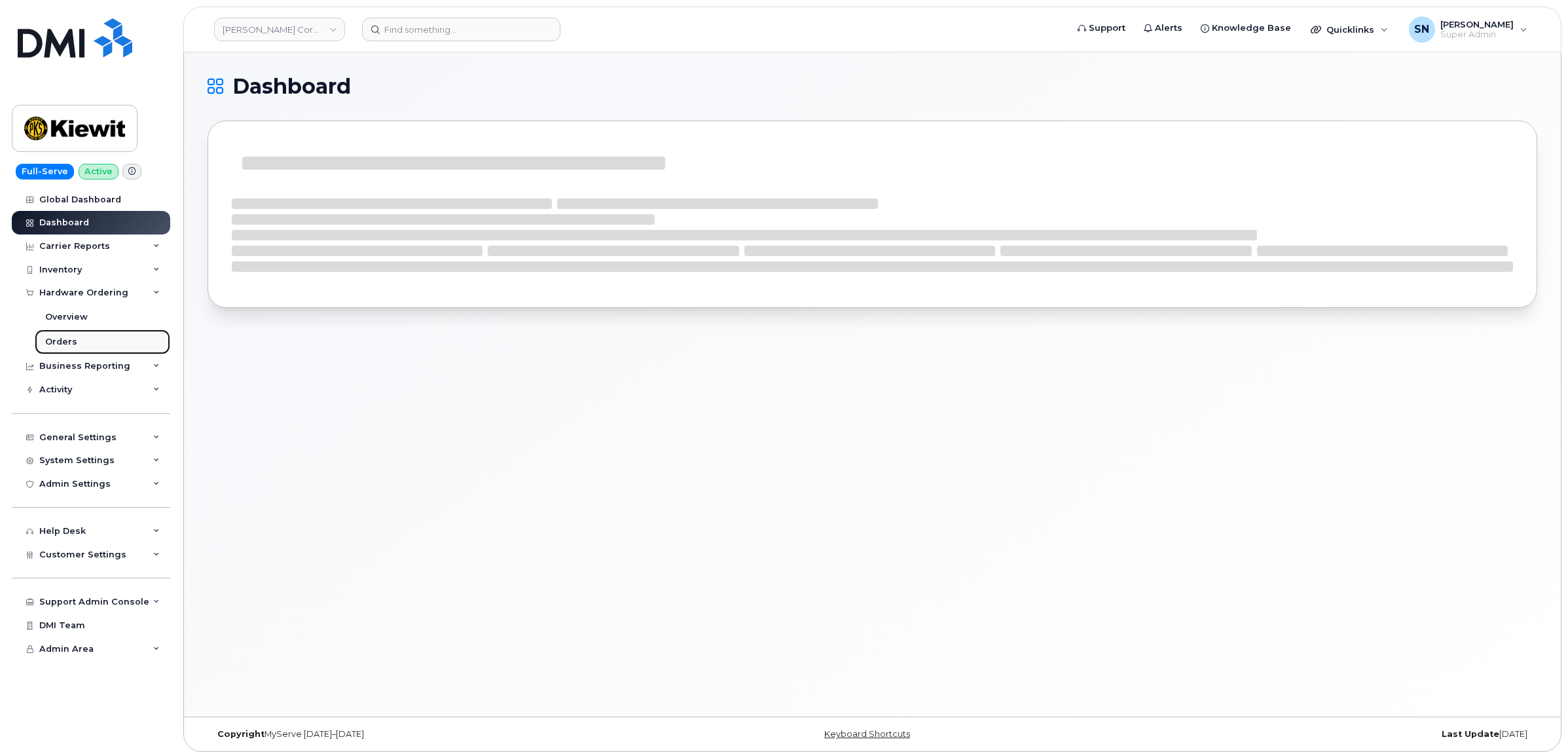
click at [86, 344] on link "Orders" at bounding box center [102, 341] width 135 height 25
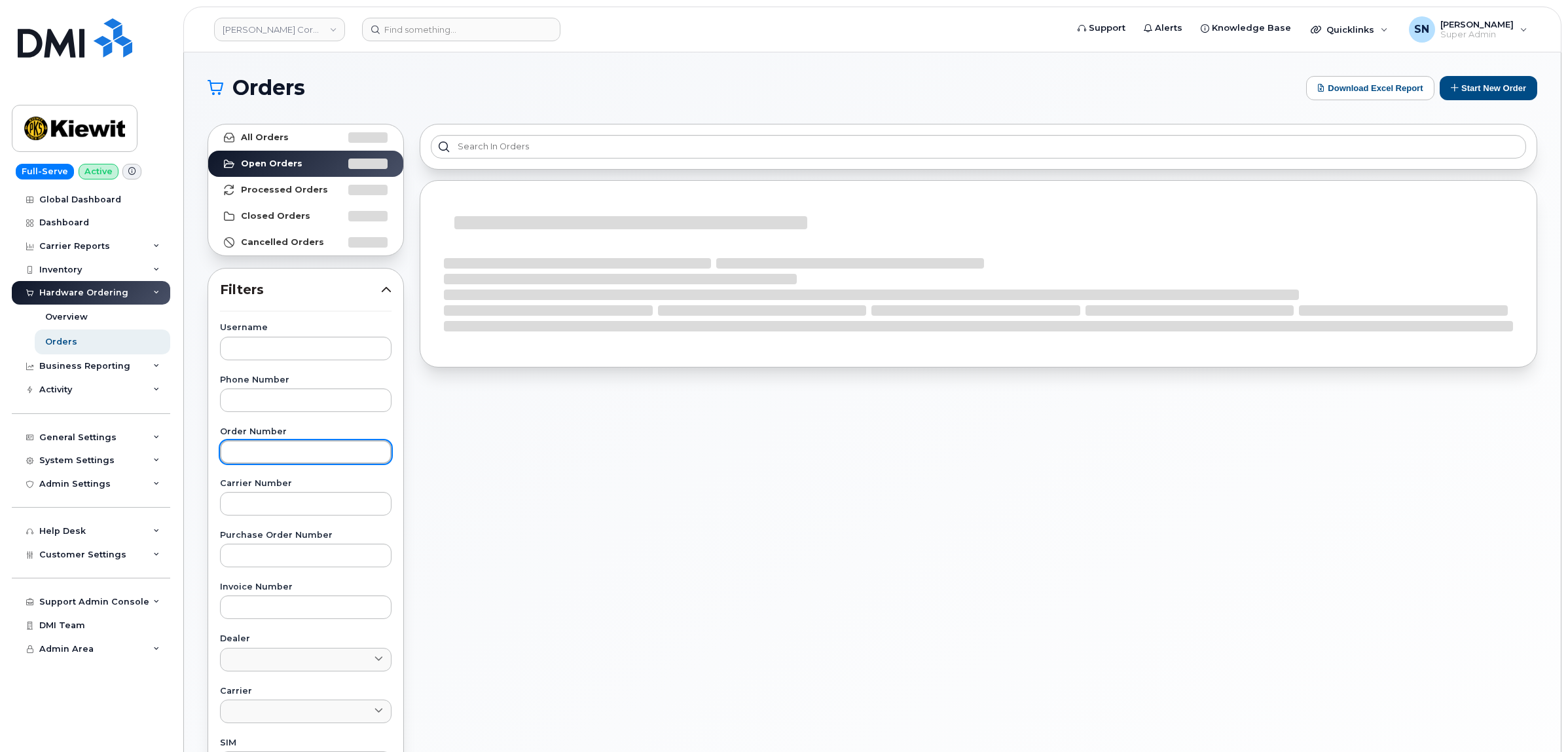
click at [319, 459] on input "text" at bounding box center [306, 452] width 171 height 24
paste input "303232"
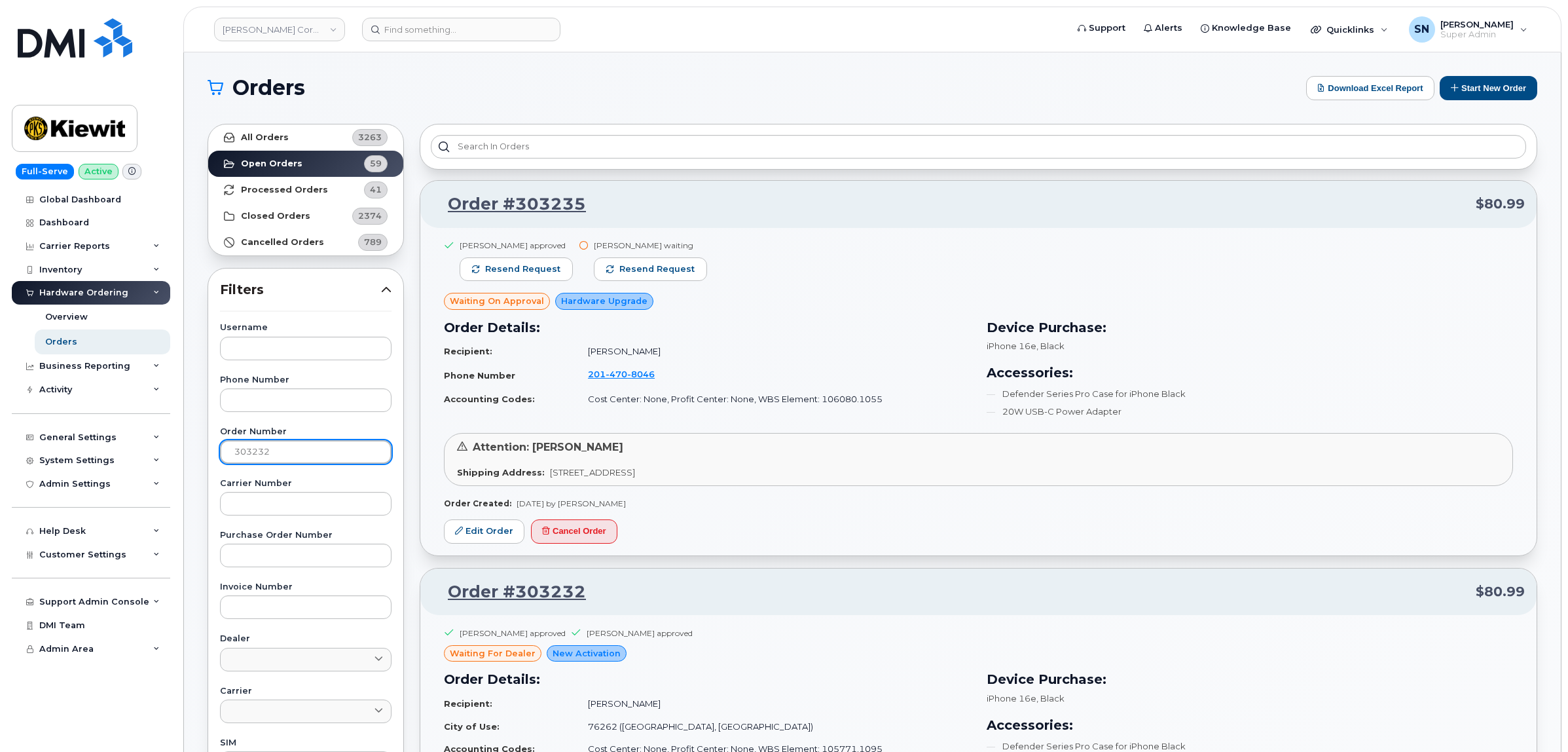
type input "303232"
click at [301, 142] on link "All Orders 3263" at bounding box center [306, 137] width 195 height 26
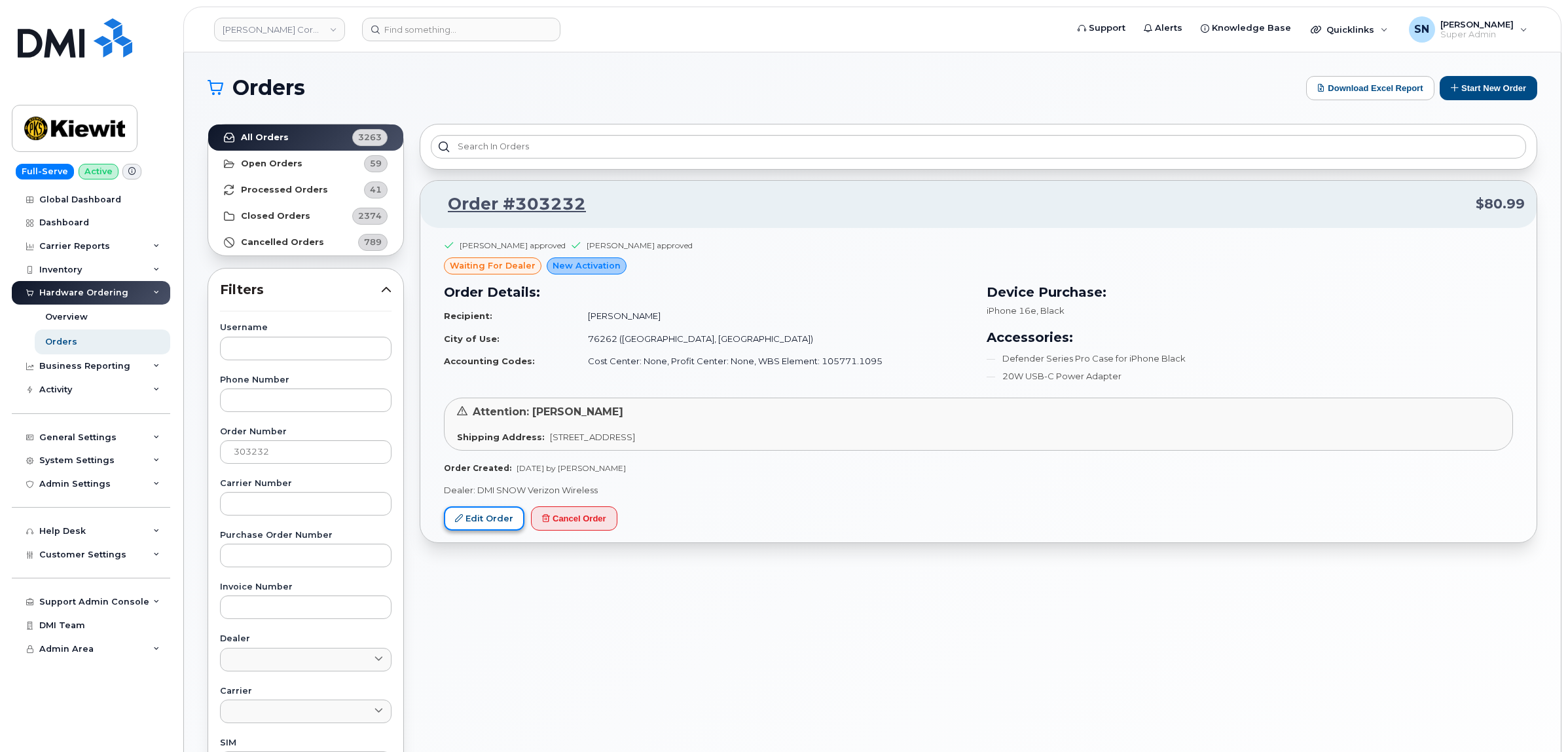
click at [476, 521] on link "Edit Order" at bounding box center [484, 518] width 81 height 24
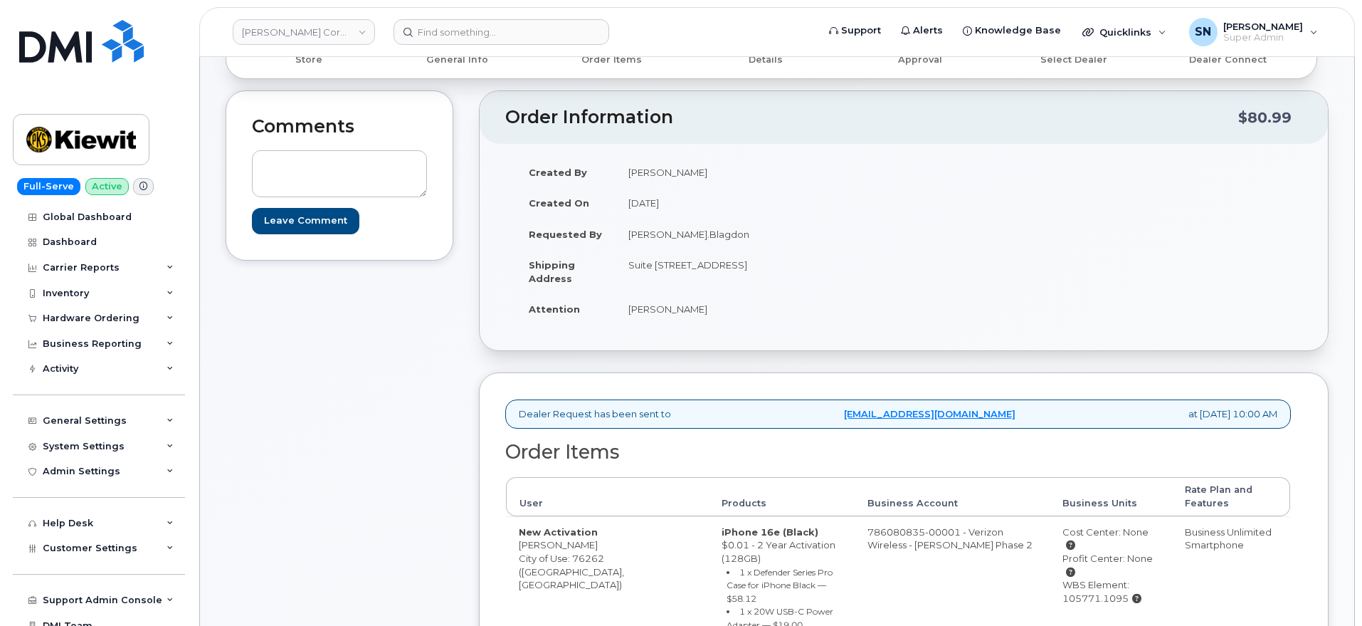
scroll to position [267, 0]
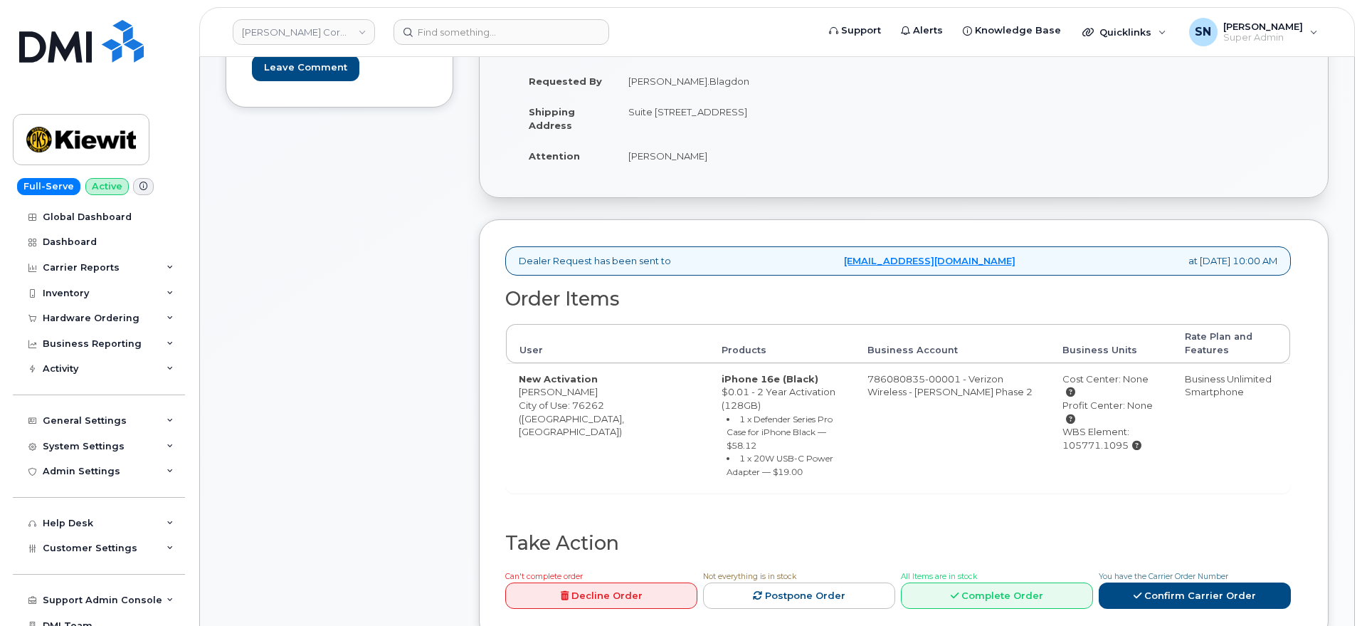
click at [589, 401] on td "New Activation [PERSON_NAME] City of Use: 76262 ([GEOGRAPHIC_DATA], [GEOGRAPHIC…" at bounding box center [607, 428] width 203 height 130
copy td "76262"
drag, startPoint x: 520, startPoint y: 391, endPoint x: 546, endPoint y: 393, distance: 25.7
click at [546, 393] on td "New Activation [PERSON_NAME] City of Use: 76262 ([GEOGRAPHIC_DATA], [GEOGRAPHIC…" at bounding box center [607, 428] width 203 height 130
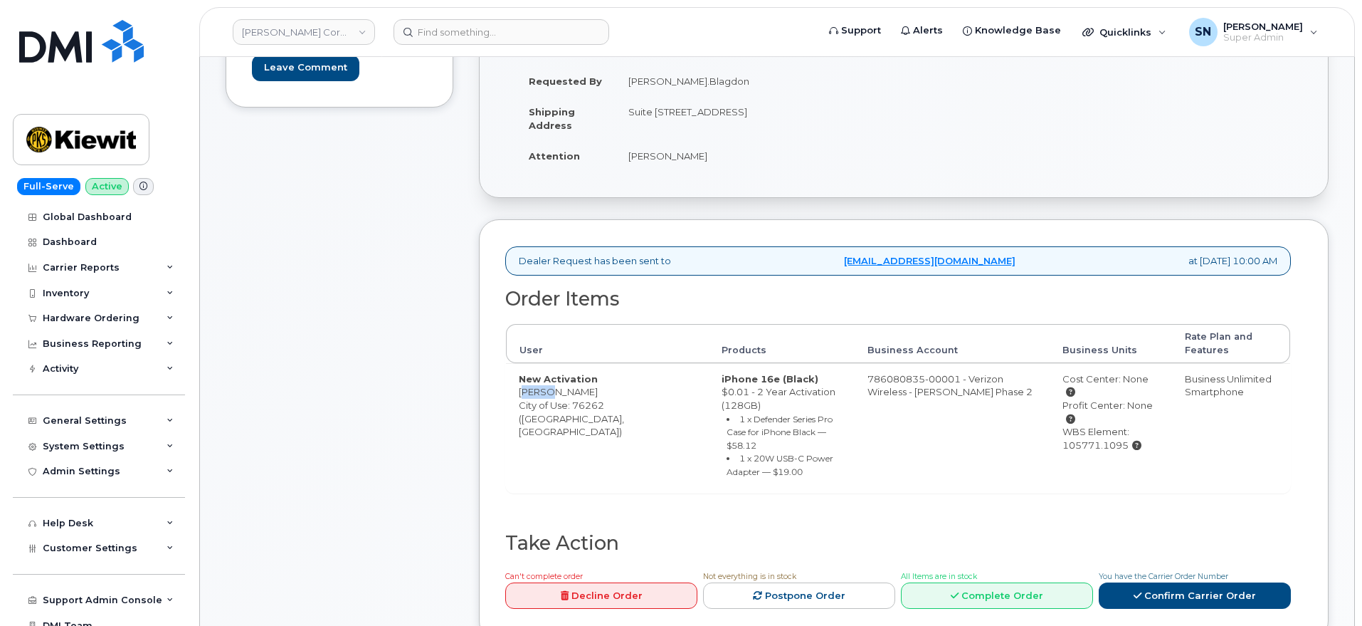
copy td "Oscar"
drag, startPoint x: 549, startPoint y: 389, endPoint x: 592, endPoint y: 392, distance: 42.8
click at [592, 392] on td "New Activation [PERSON_NAME] City of Use: 76262 ([GEOGRAPHIC_DATA], [GEOGRAPHIC…" at bounding box center [607, 428] width 203 height 130
copy td "[PERSON_NAME]"
drag, startPoint x: 1033, startPoint y: 416, endPoint x: 1099, endPoint y: 424, distance: 66.0
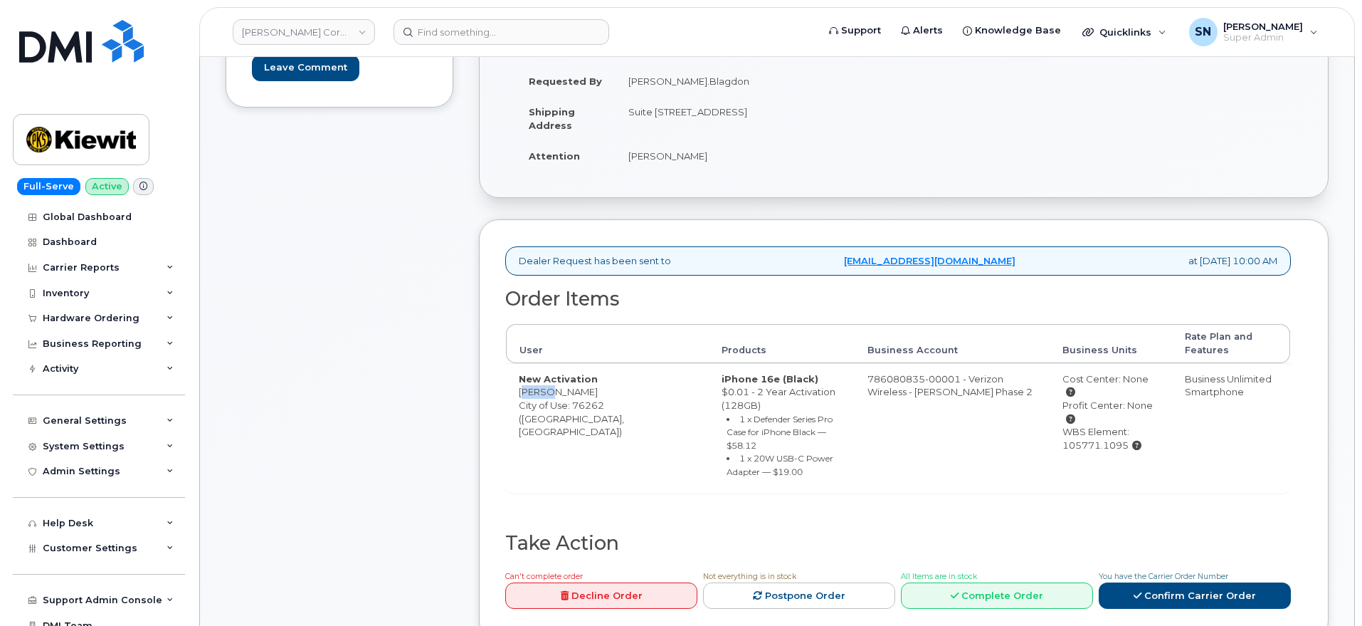
click at [1099, 425] on div "WBS Element: 105771.1095" at bounding box center [1110, 438] width 97 height 26
copy div "105771.1095"
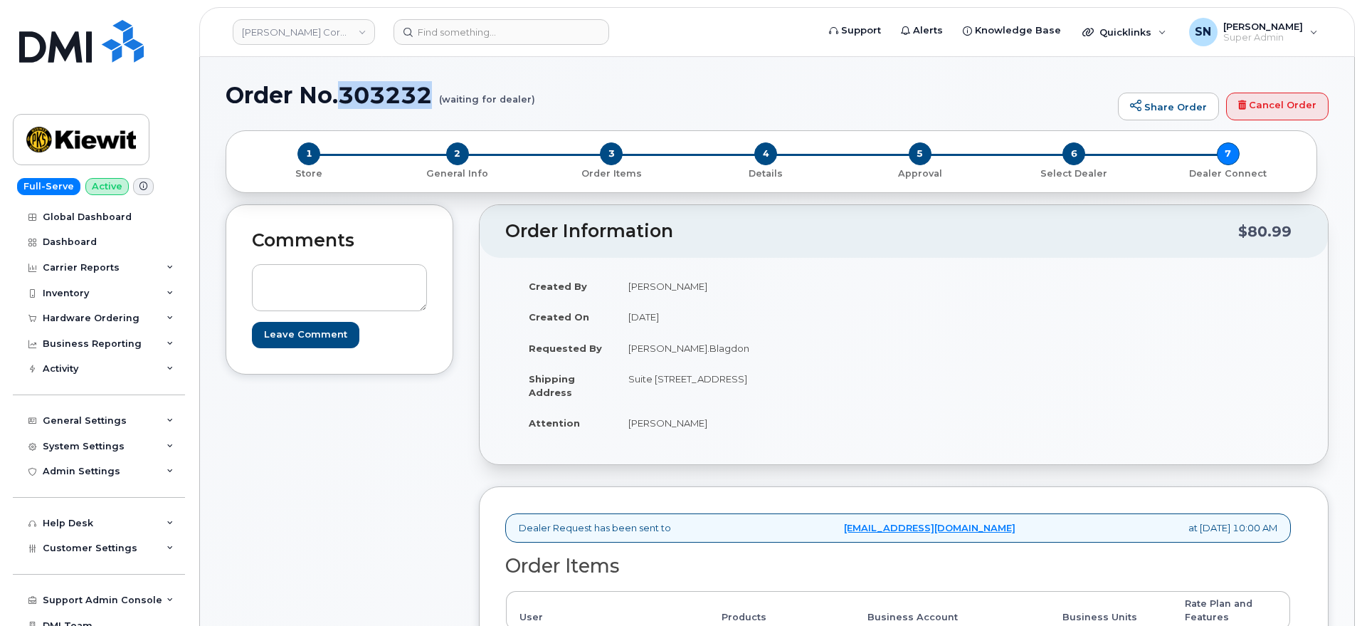
drag, startPoint x: 359, startPoint y: 90, endPoint x: 432, endPoint y: 97, distance: 73.7
click at [432, 97] on h1 "Order No.303232 (waiting for dealer)" at bounding box center [668, 95] width 885 height 25
copy h1 "303232"
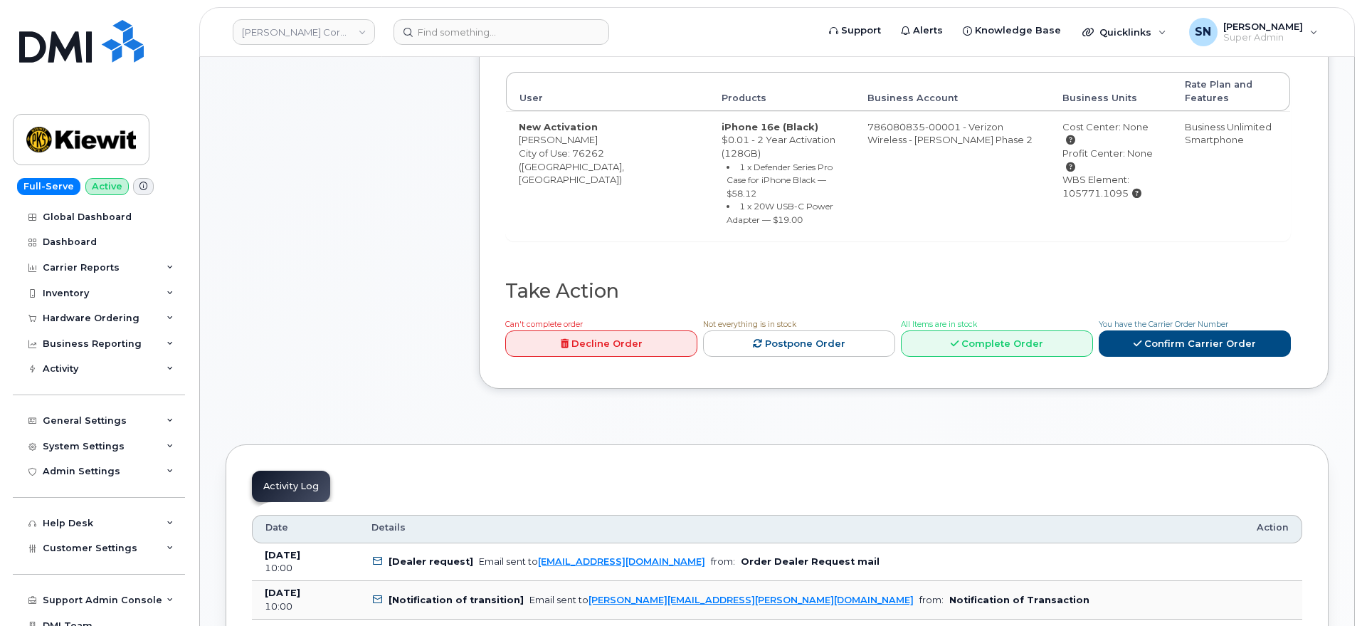
scroll to position [712, 0]
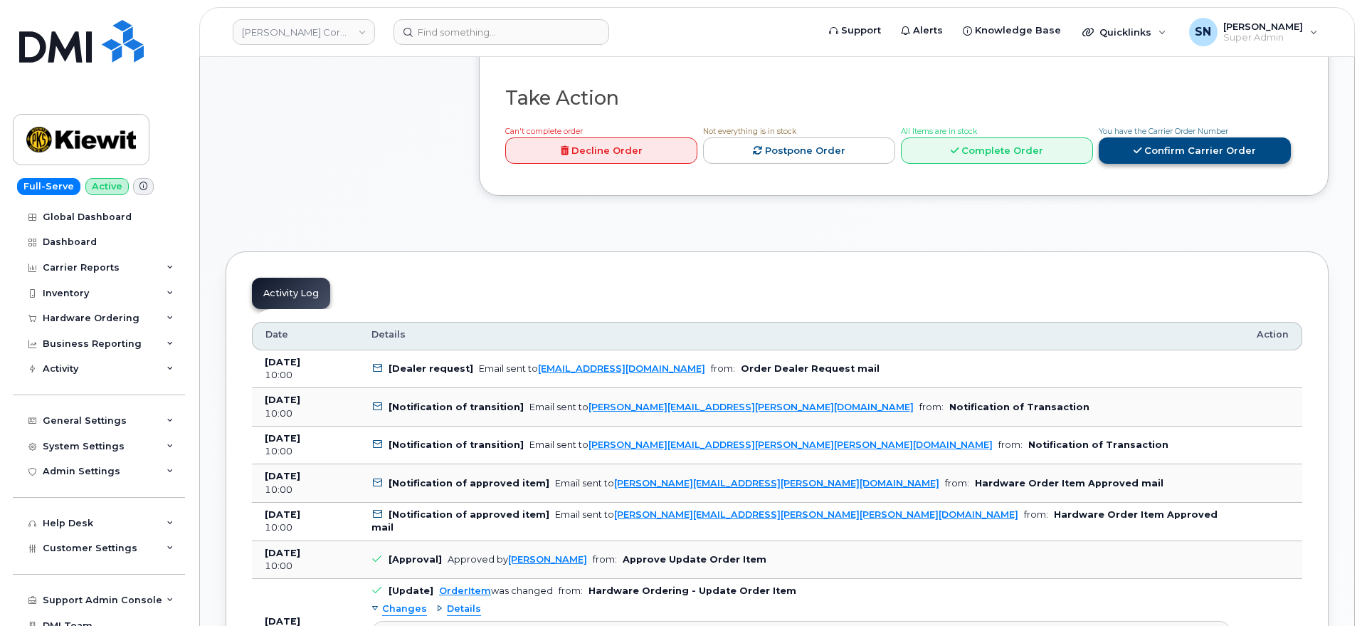
click at [1145, 137] on link "Confirm Carrier Order" at bounding box center [1195, 150] width 192 height 26
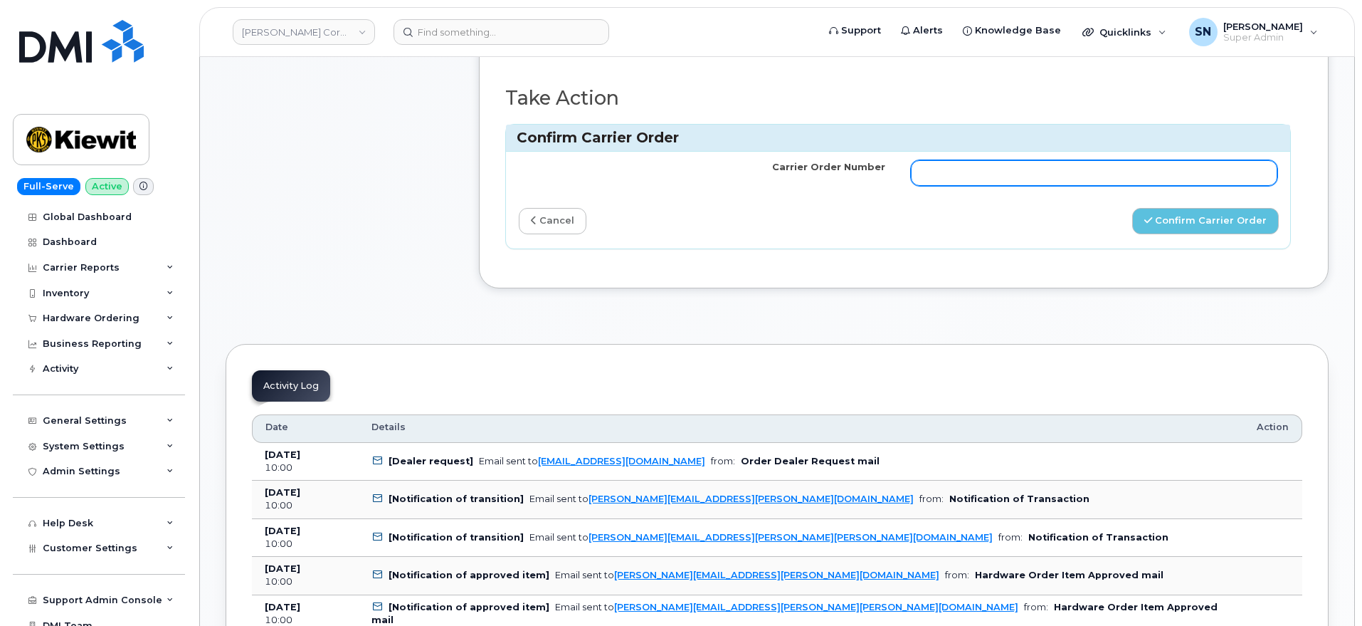
click at [1104, 160] on input "Carrier Order Number" at bounding box center [1094, 173] width 366 height 26
paste input "MB3000601277828"
type input "MB3000601277828"
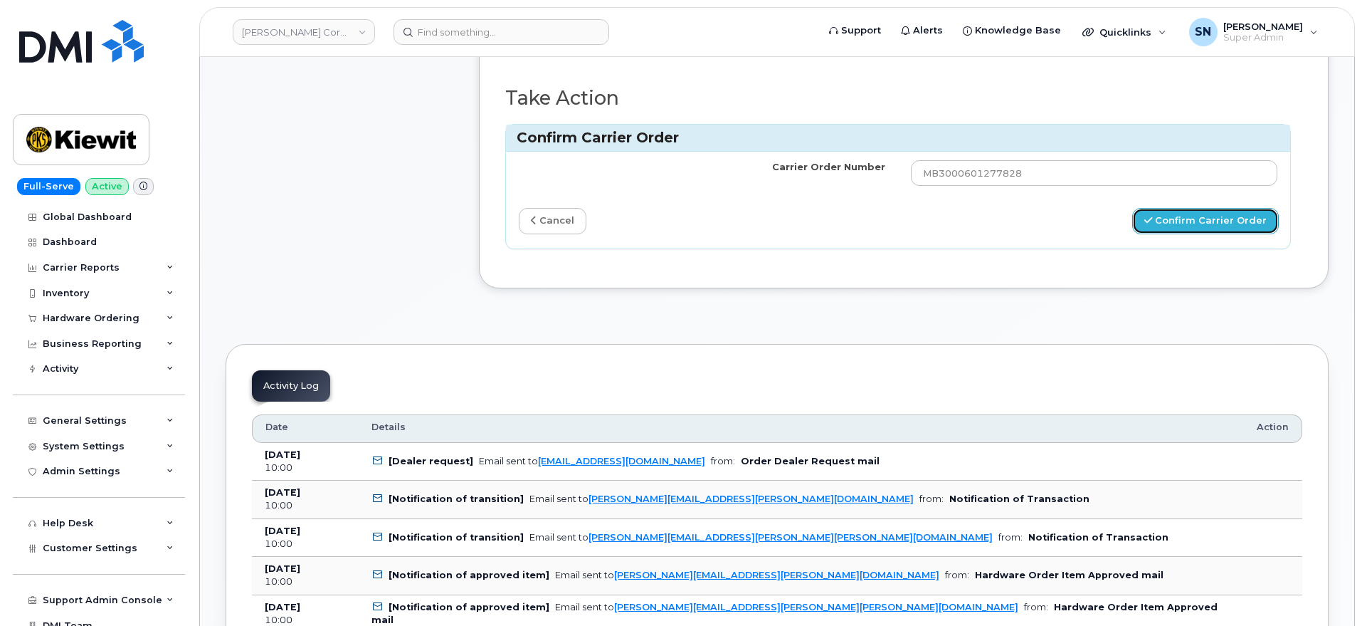
click at [1186, 208] on button "Confirm Carrier Order" at bounding box center [1205, 221] width 147 height 26
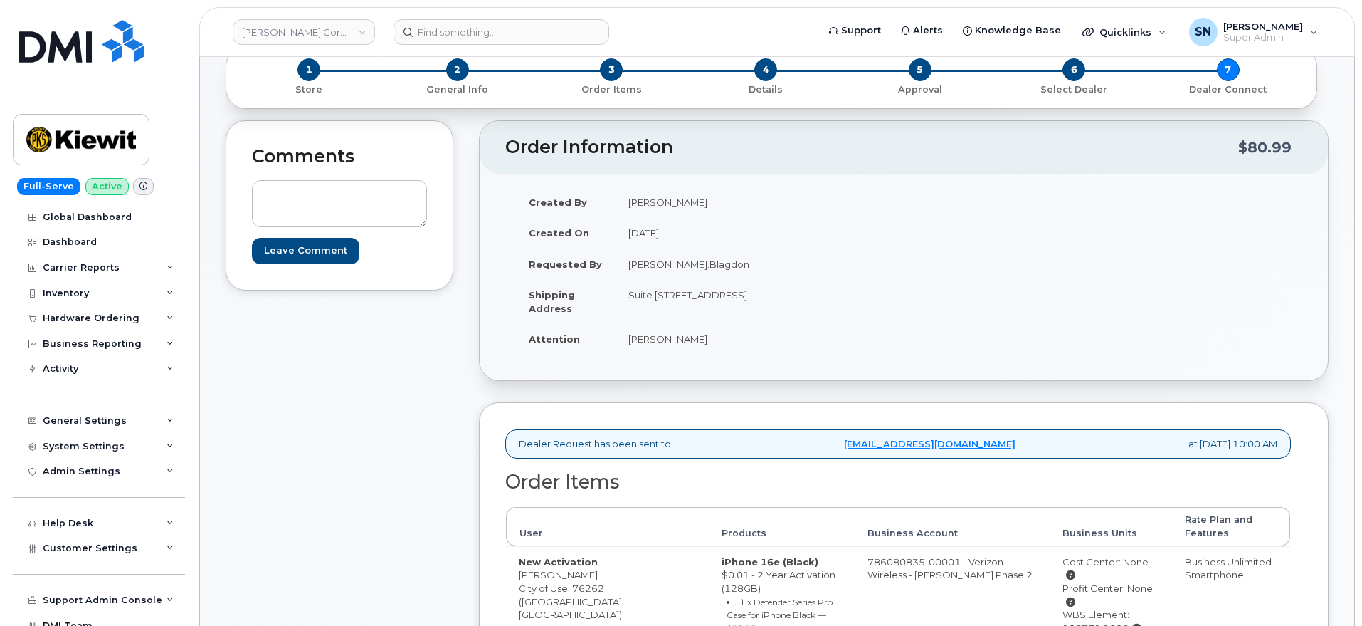
scroll to position [0, 0]
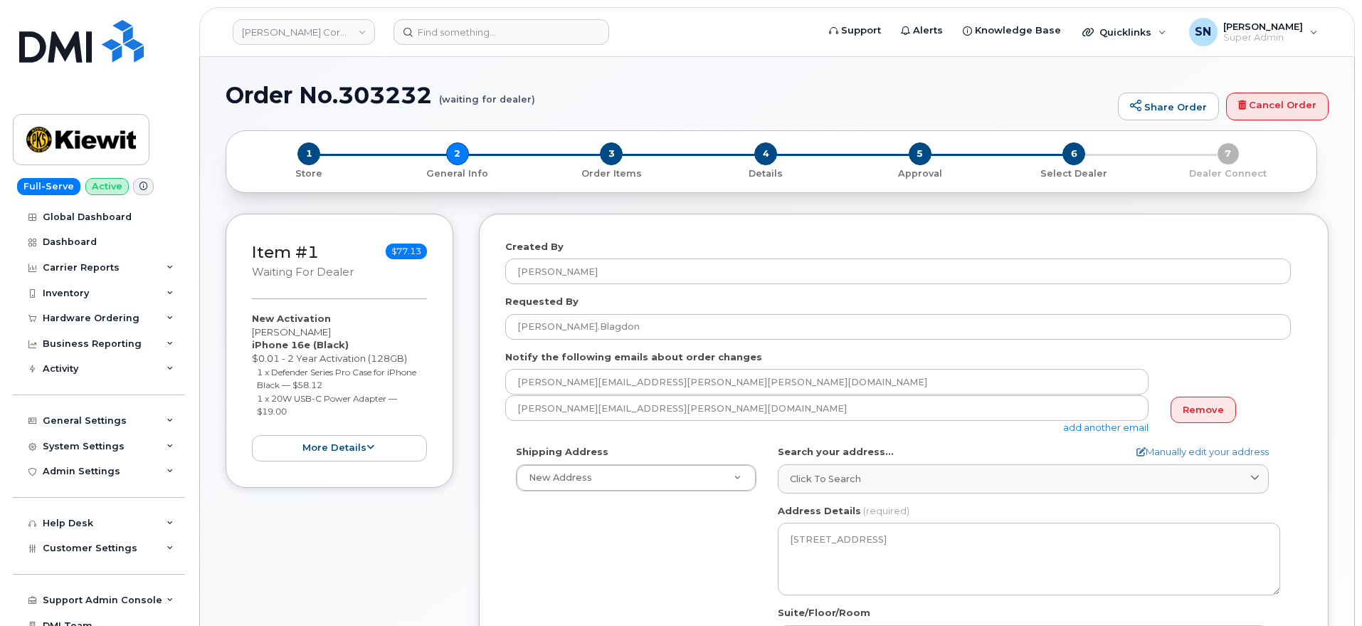
select select
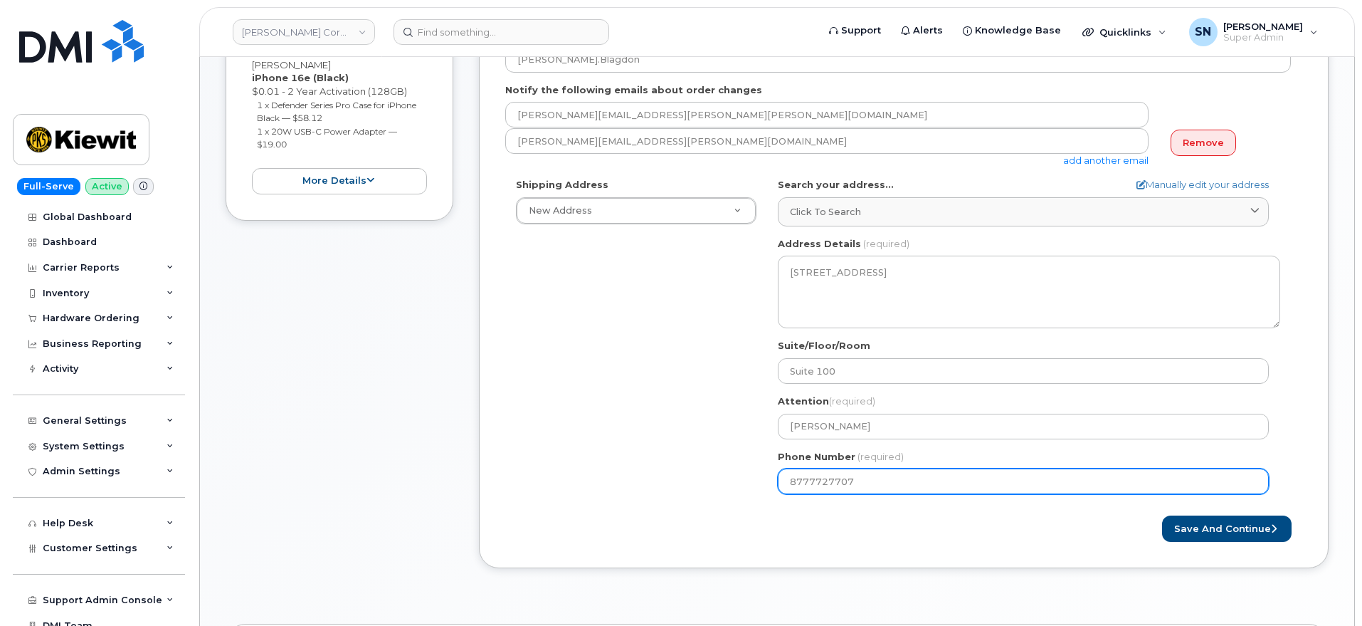
drag, startPoint x: 828, startPoint y: 476, endPoint x: 749, endPoint y: 469, distance: 80.0
click at [751, 470] on div "Shipping Address New Address New Address 9385 Scarborough St Apt 19204 N62W2896…" at bounding box center [898, 341] width 786 height 327
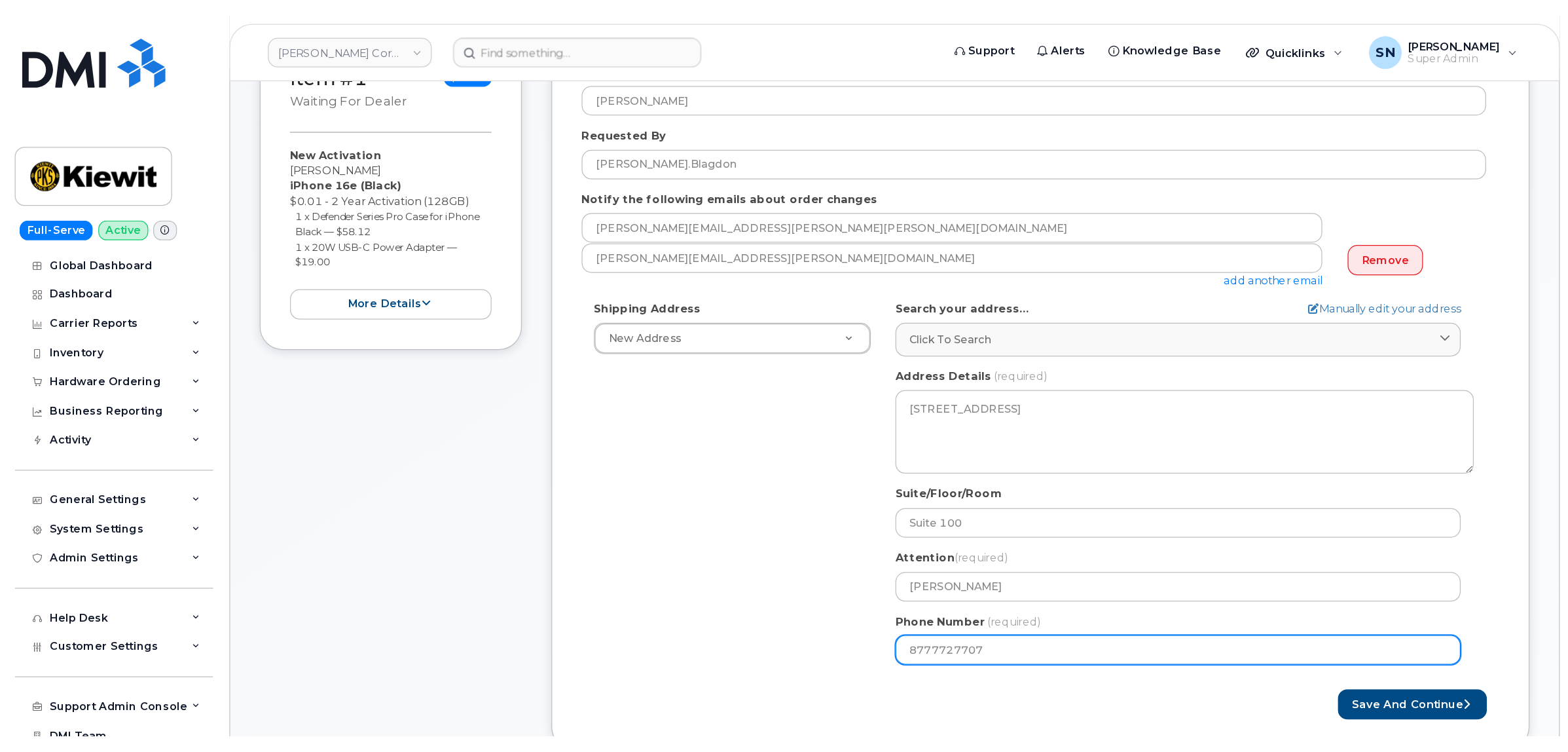
scroll to position [164, 0]
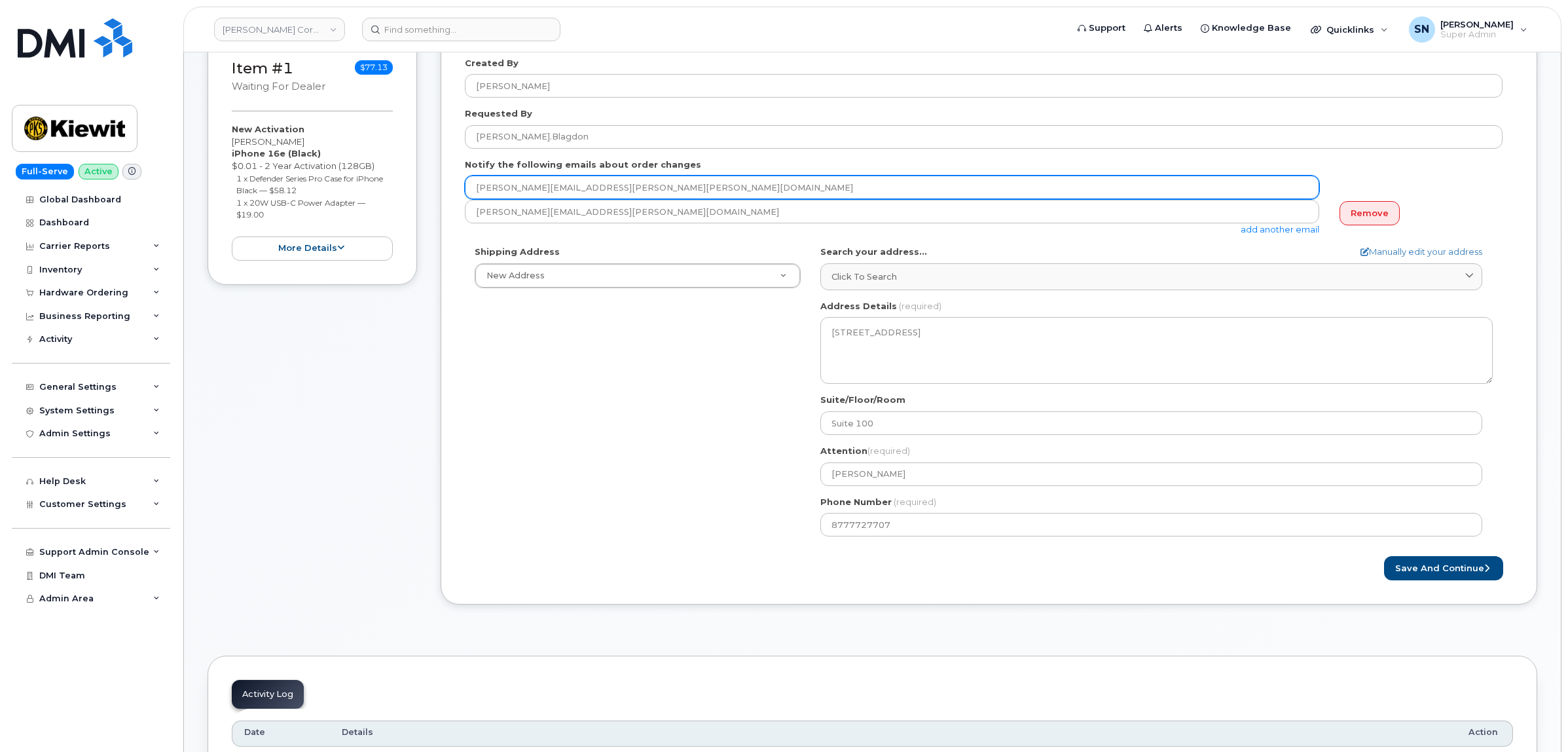
drag, startPoint x: 582, startPoint y: 189, endPoint x: 471, endPoint y: 177, distance: 111.6
click at [471, 177] on input "aletha.pace@kiewit.com" at bounding box center [892, 188] width 855 height 24
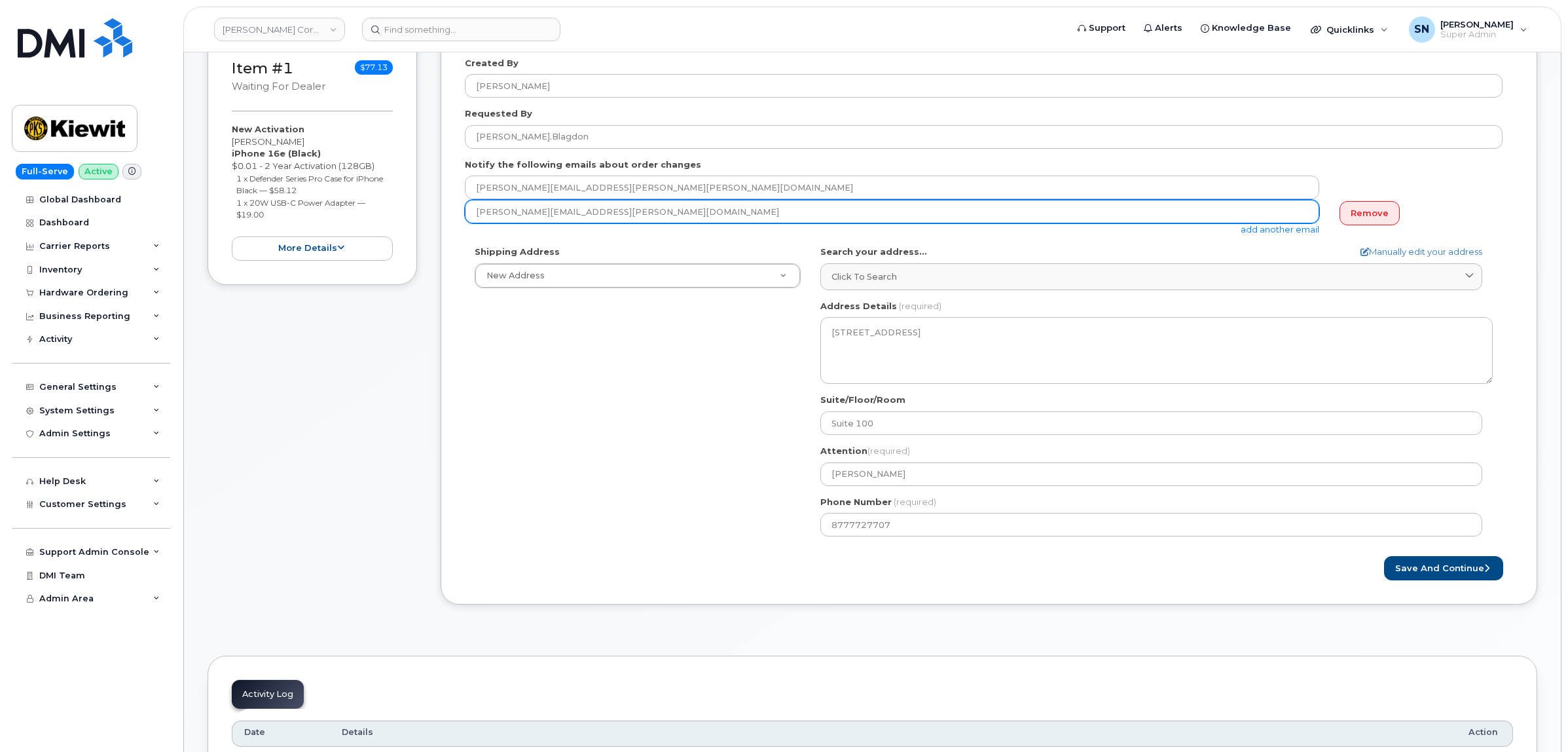
drag, startPoint x: 603, startPoint y: 213, endPoint x: 460, endPoint y: 214, distance: 143.0
click at [460, 214] on div "Created By Aletha Pace Requested By Taylor.Blagdon Notify the following emails …" at bounding box center [989, 318] width 1097 height 572
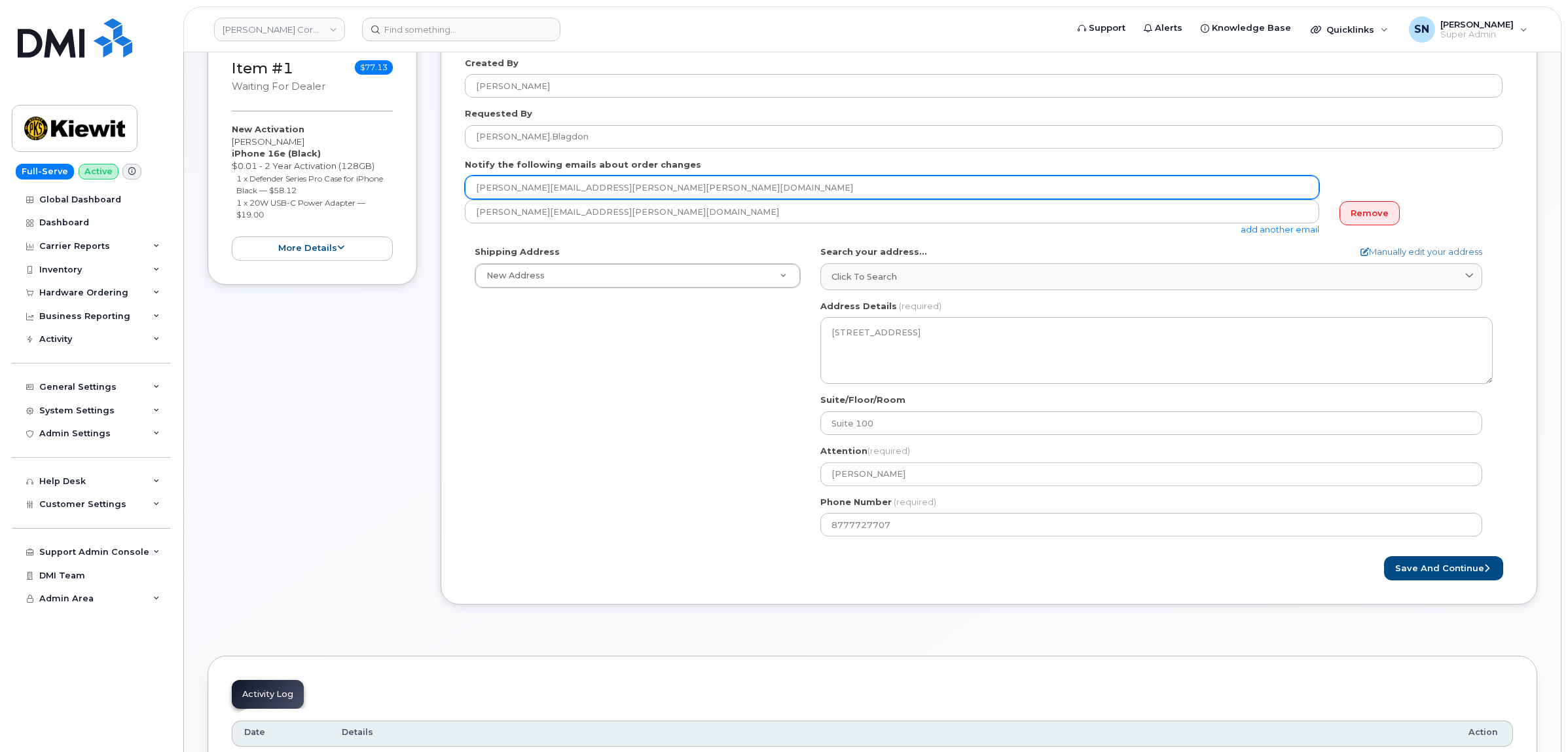
drag, startPoint x: 555, startPoint y: 187, endPoint x: 476, endPoint y: 188, distance: 79.0
click at [476, 188] on input "aletha.pace@kiewit.com" at bounding box center [892, 188] width 855 height 24
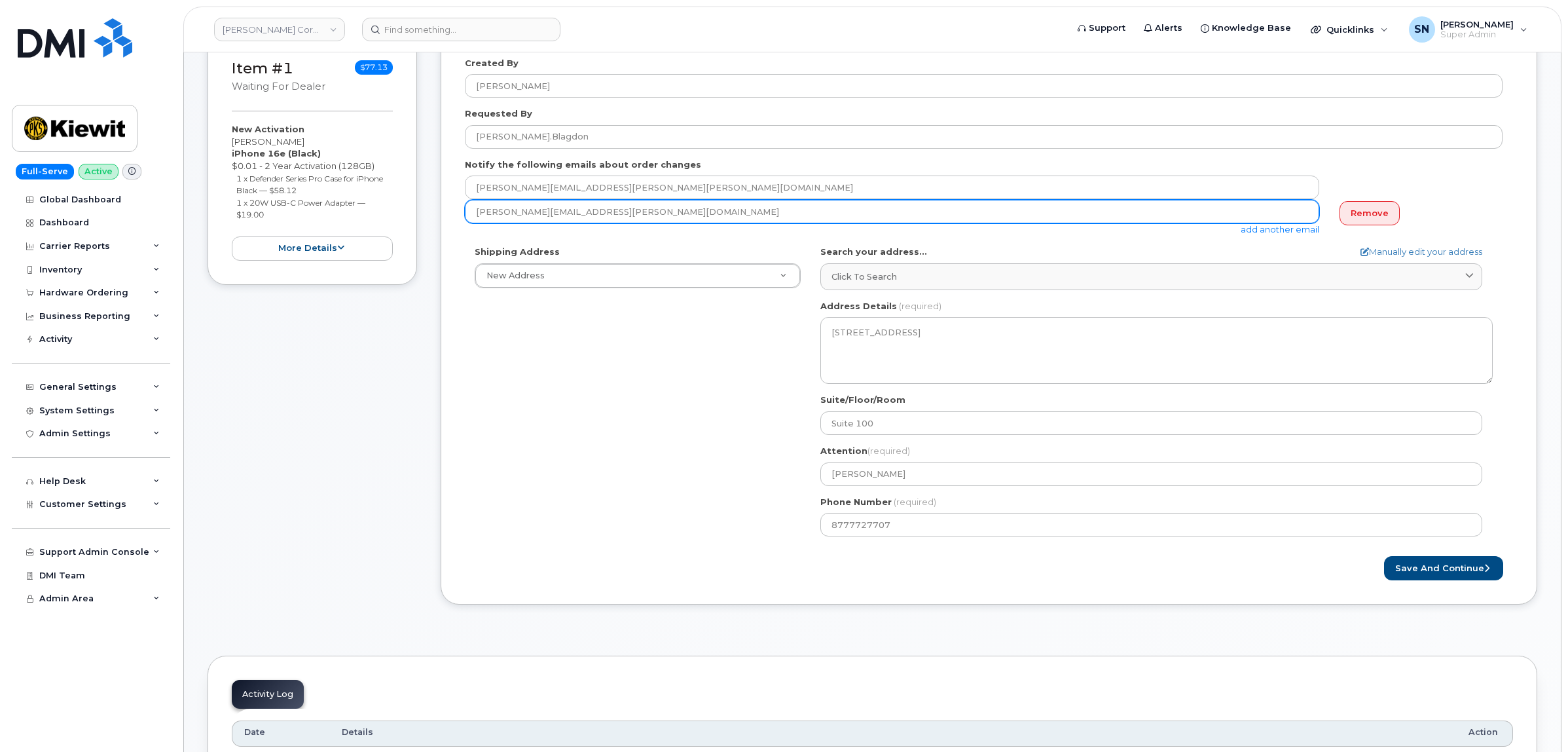
drag, startPoint x: 601, startPoint y: 216, endPoint x: 470, endPoint y: 214, distance: 131.0
click at [470, 214] on input "taylor.blagdon@kiewit.com" at bounding box center [892, 212] width 855 height 24
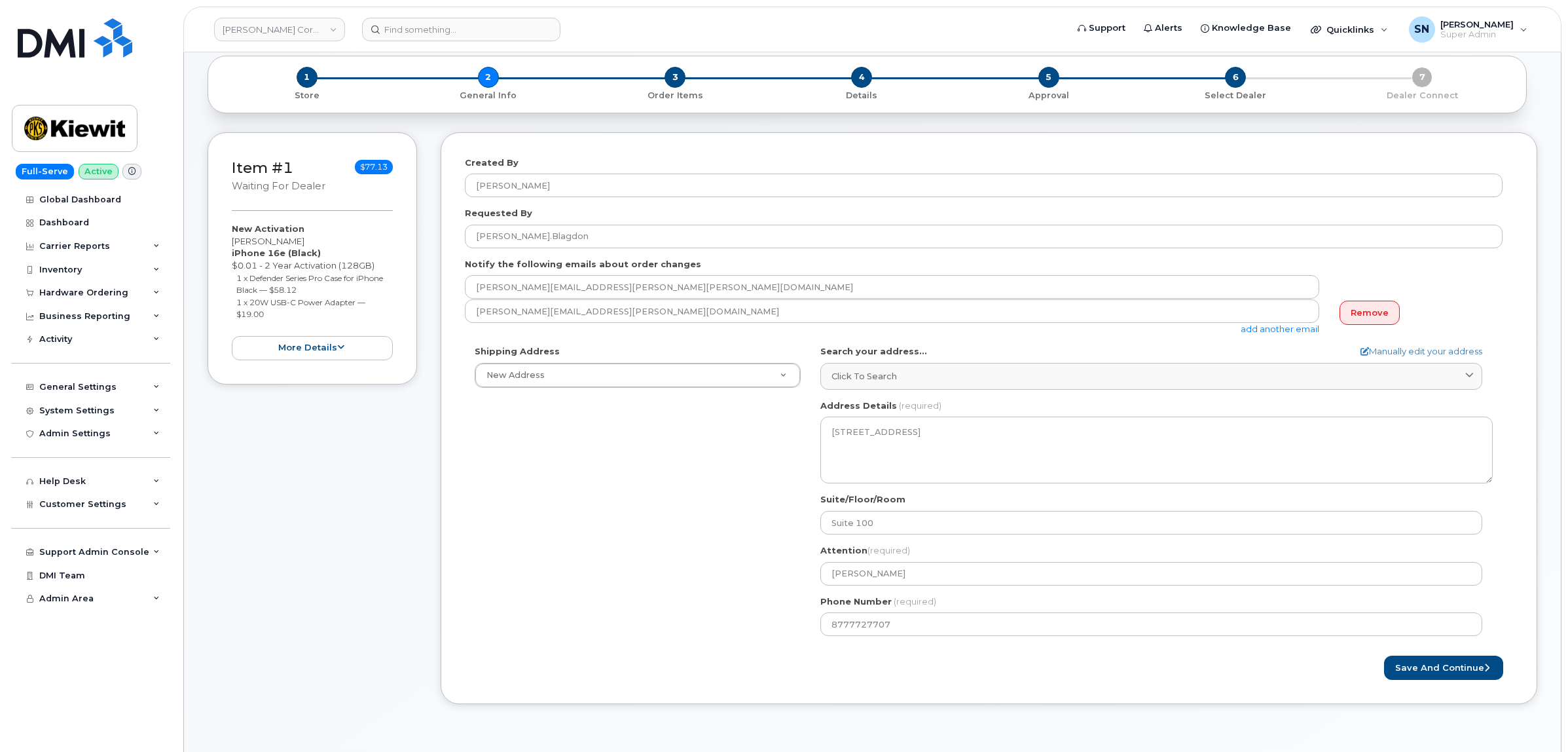
scroll to position [0, 0]
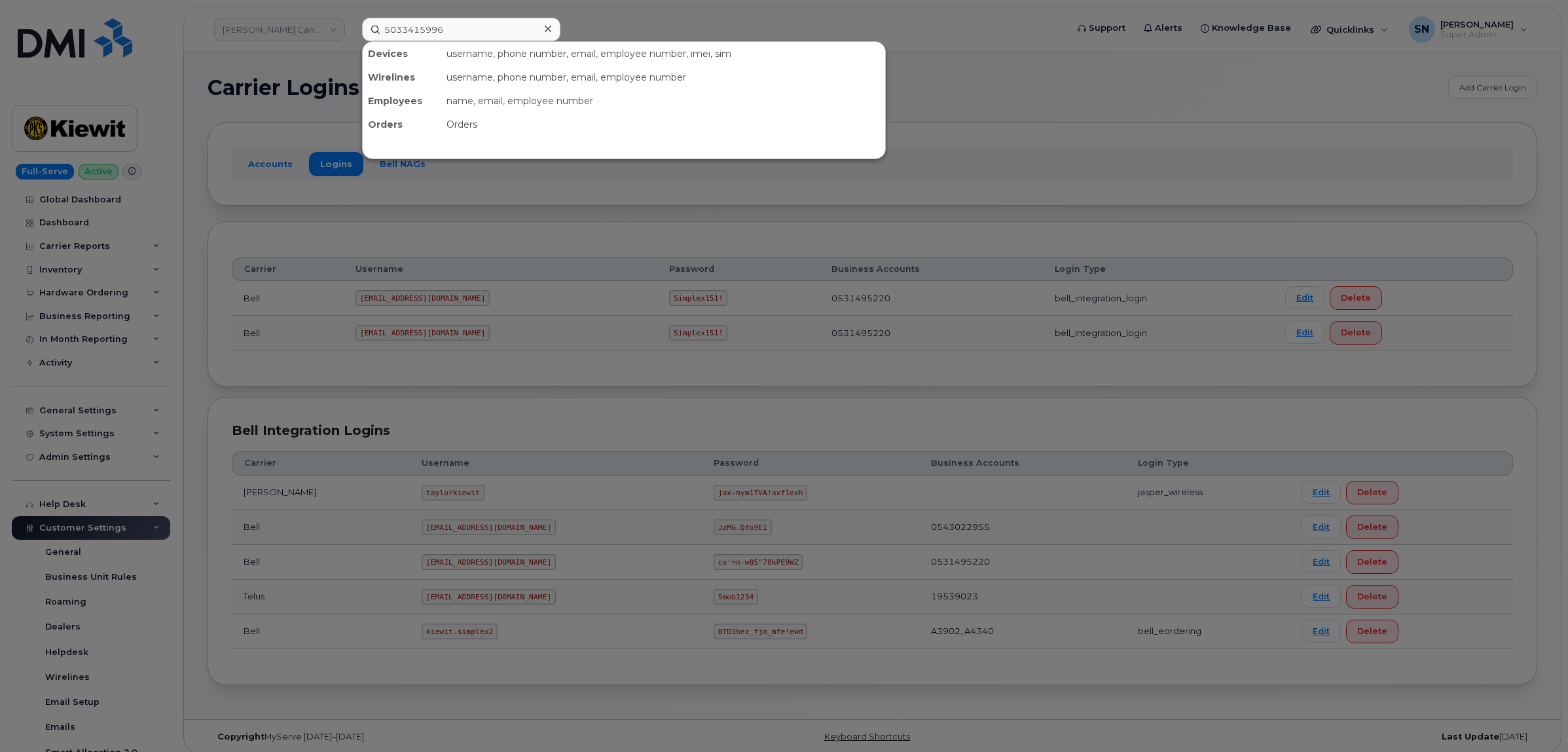
scroll to position [246, 0]
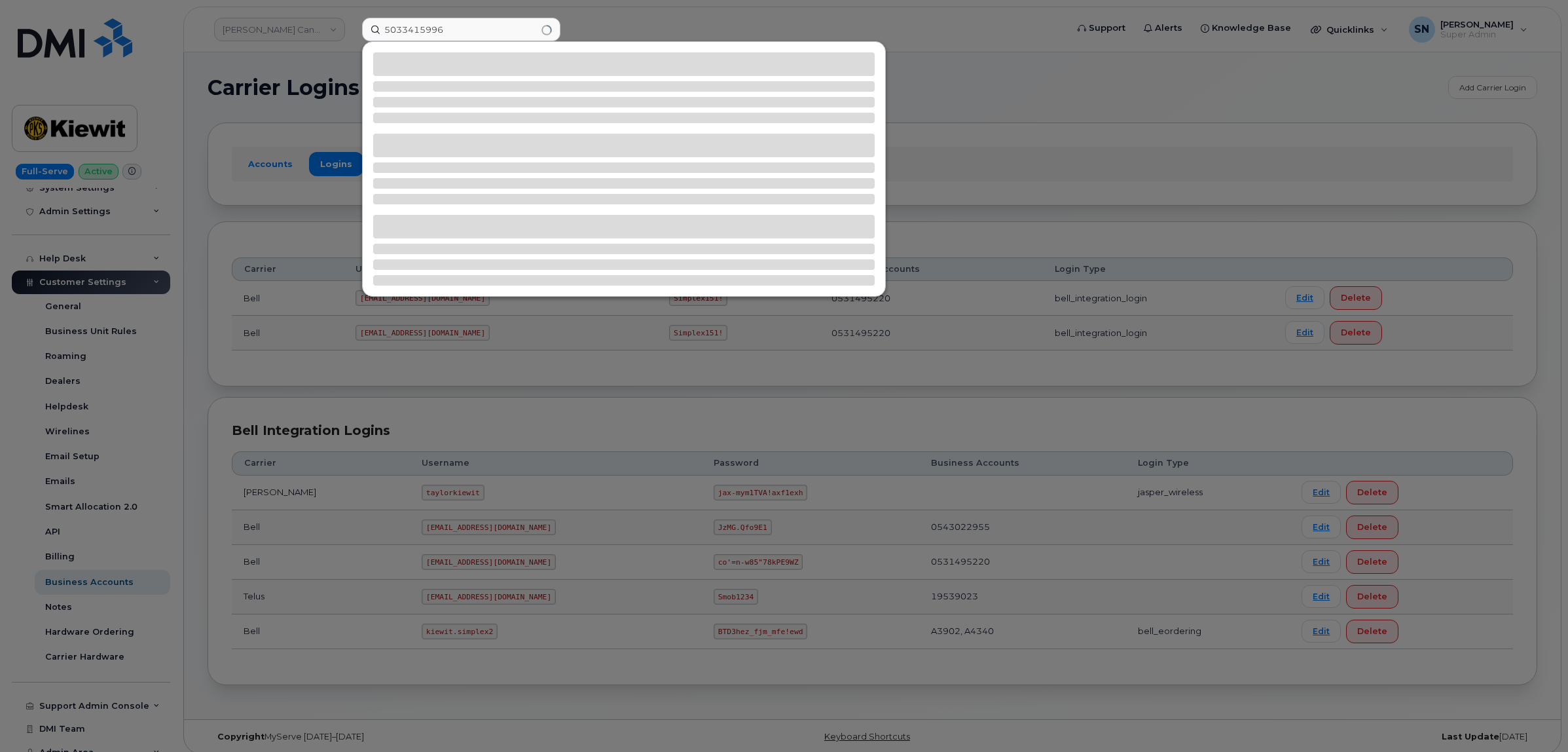
type input "5033415996"
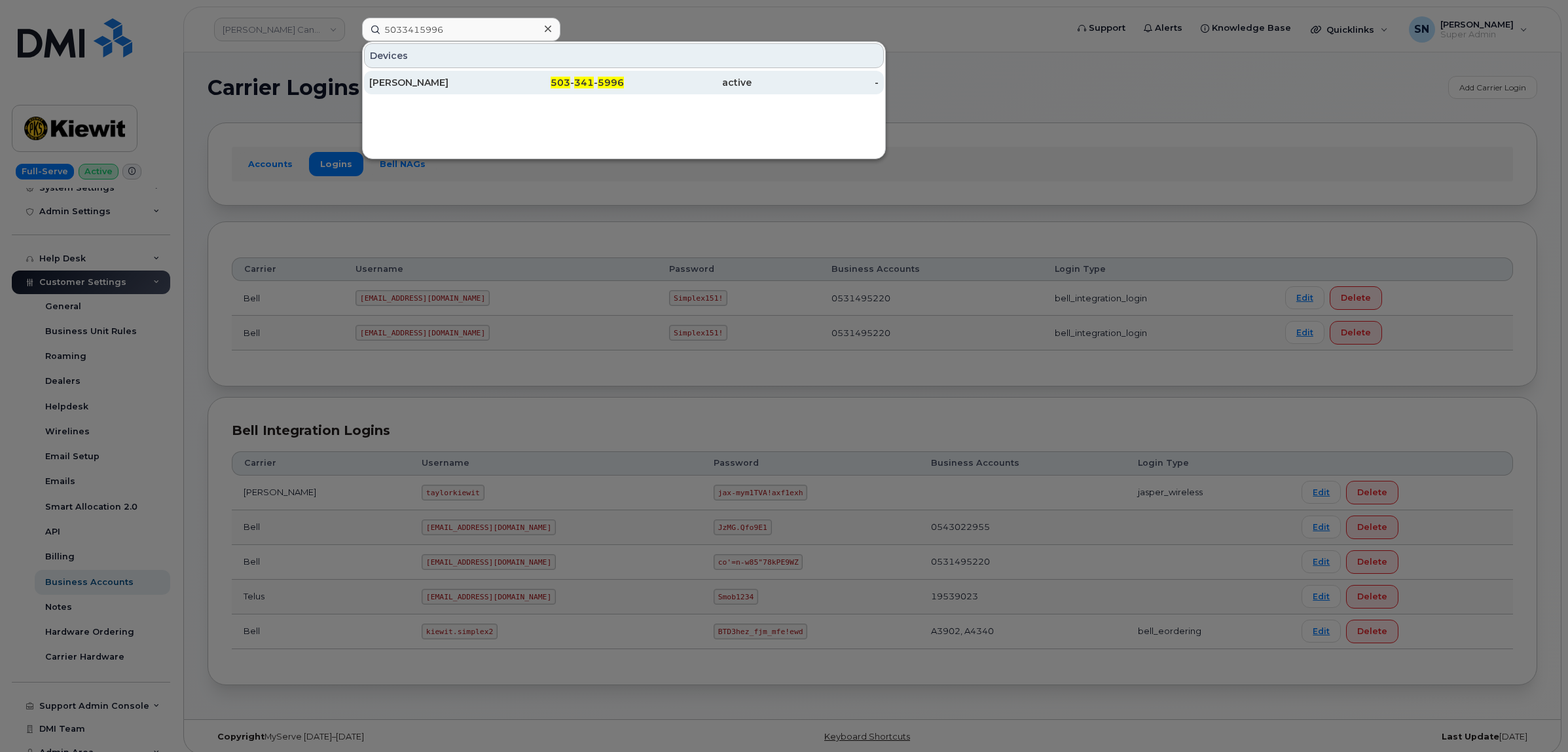
click at [614, 86] on span "5996" at bounding box center [611, 82] width 26 height 12
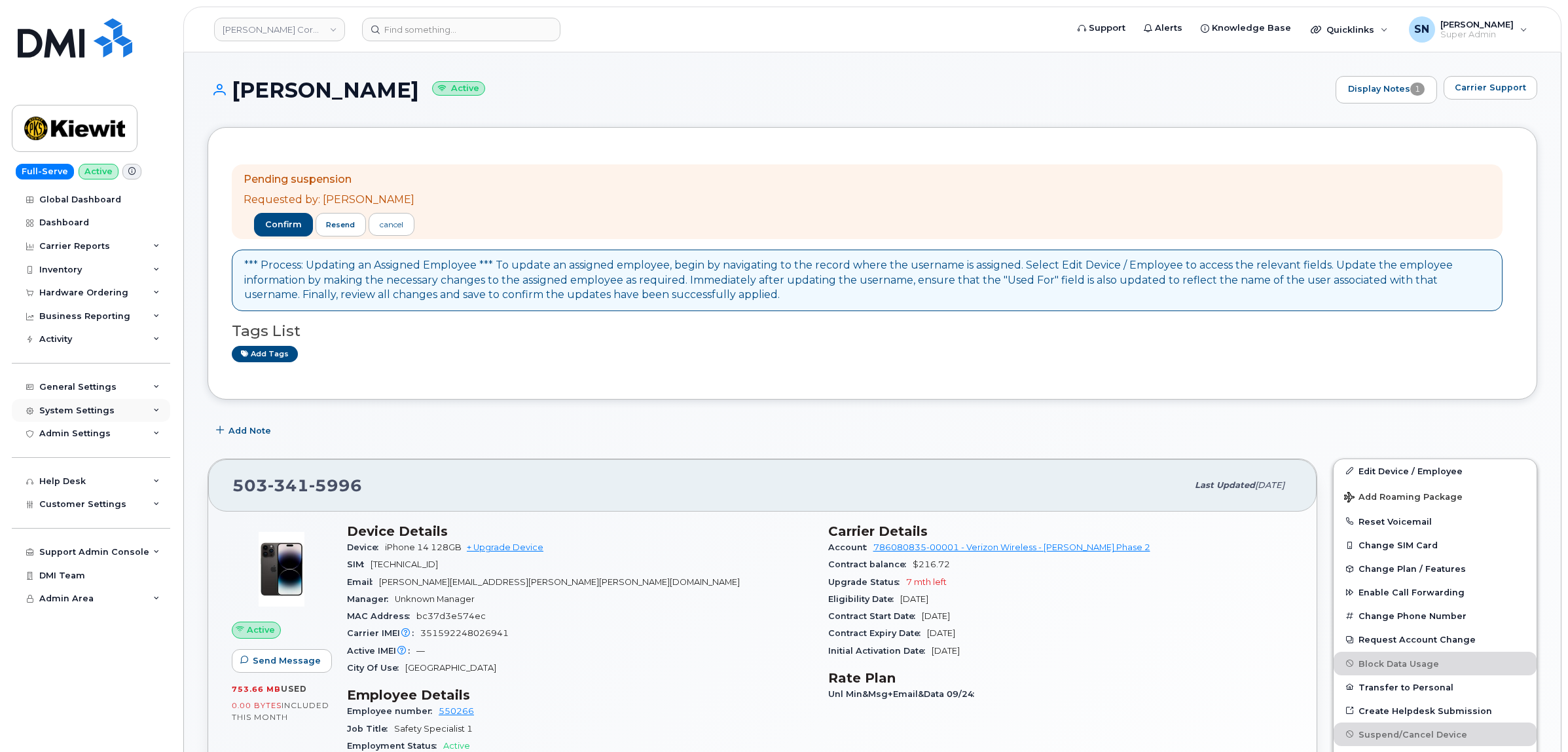
click at [93, 411] on div "System Settings" at bounding box center [77, 411] width 75 height 10
click at [87, 410] on div "System Settings" at bounding box center [77, 411] width 75 height 10
click at [89, 383] on div "General Settings" at bounding box center [91, 388] width 158 height 24
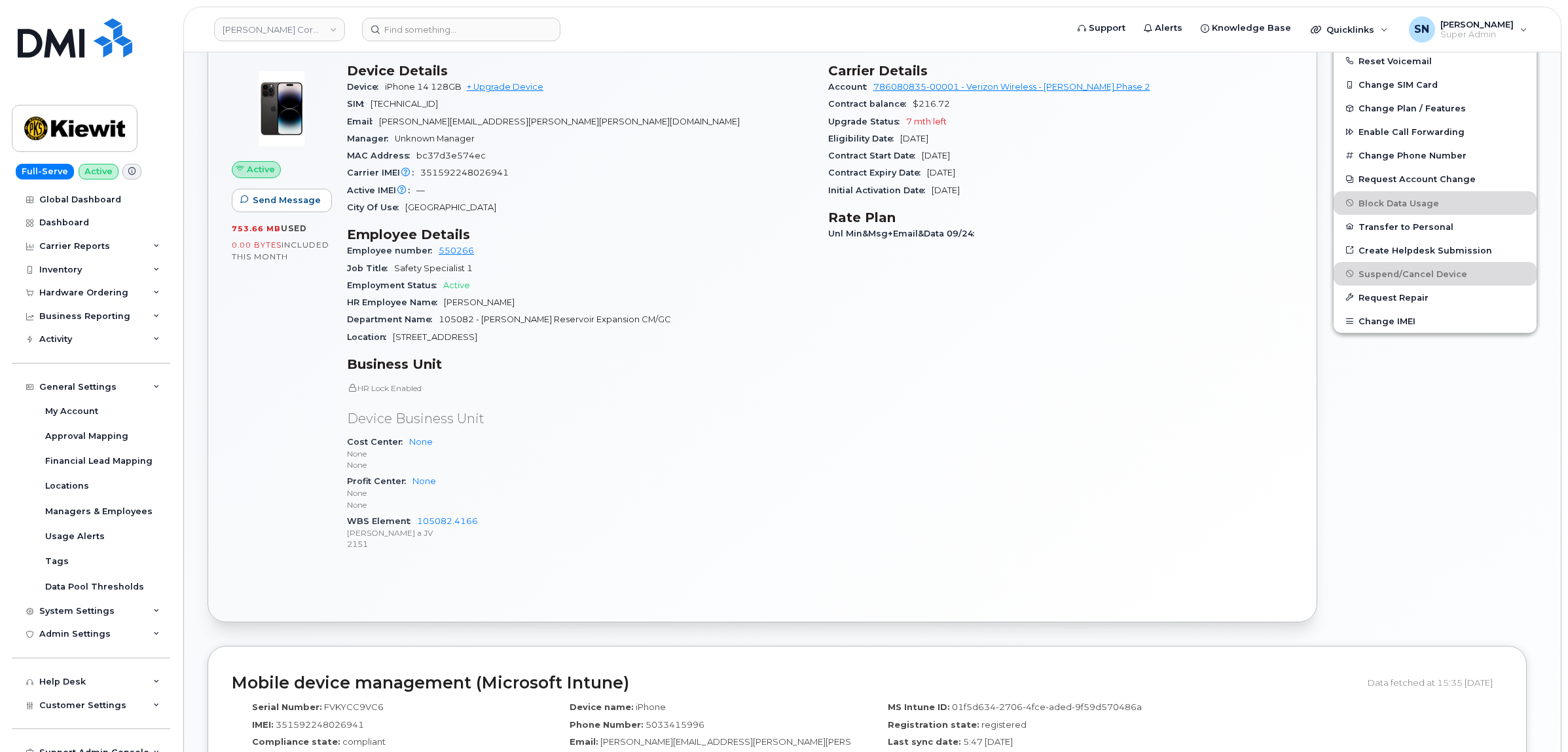
scroll to position [492, 0]
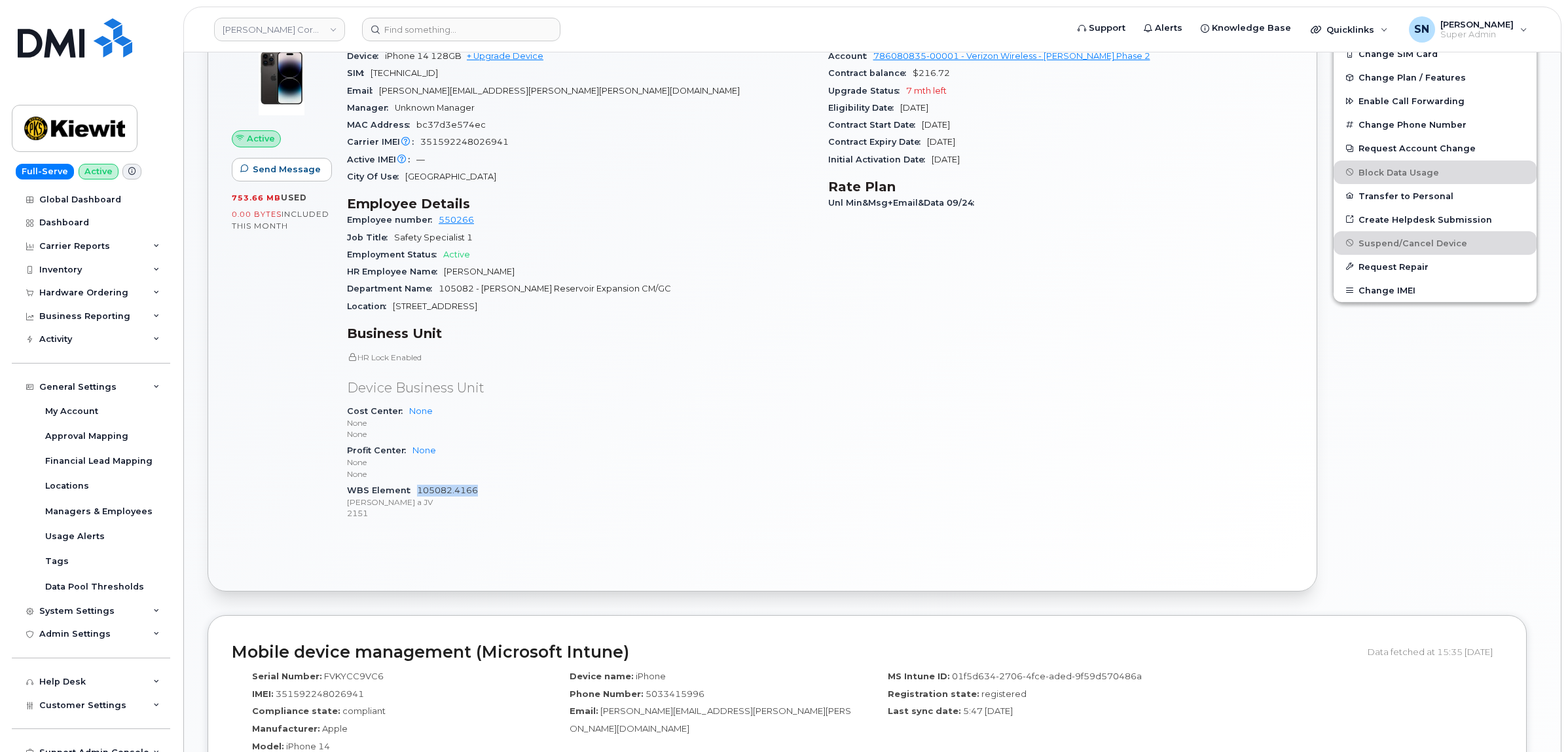
drag, startPoint x: 488, startPoint y: 494, endPoint x: 418, endPoint y: 489, distance: 70.2
click at [418, 489] on div "WBS Element 105082.4166 Kiewit Barnard a JV 2151" at bounding box center [580, 502] width 466 height 40
copy link "105082.4166"
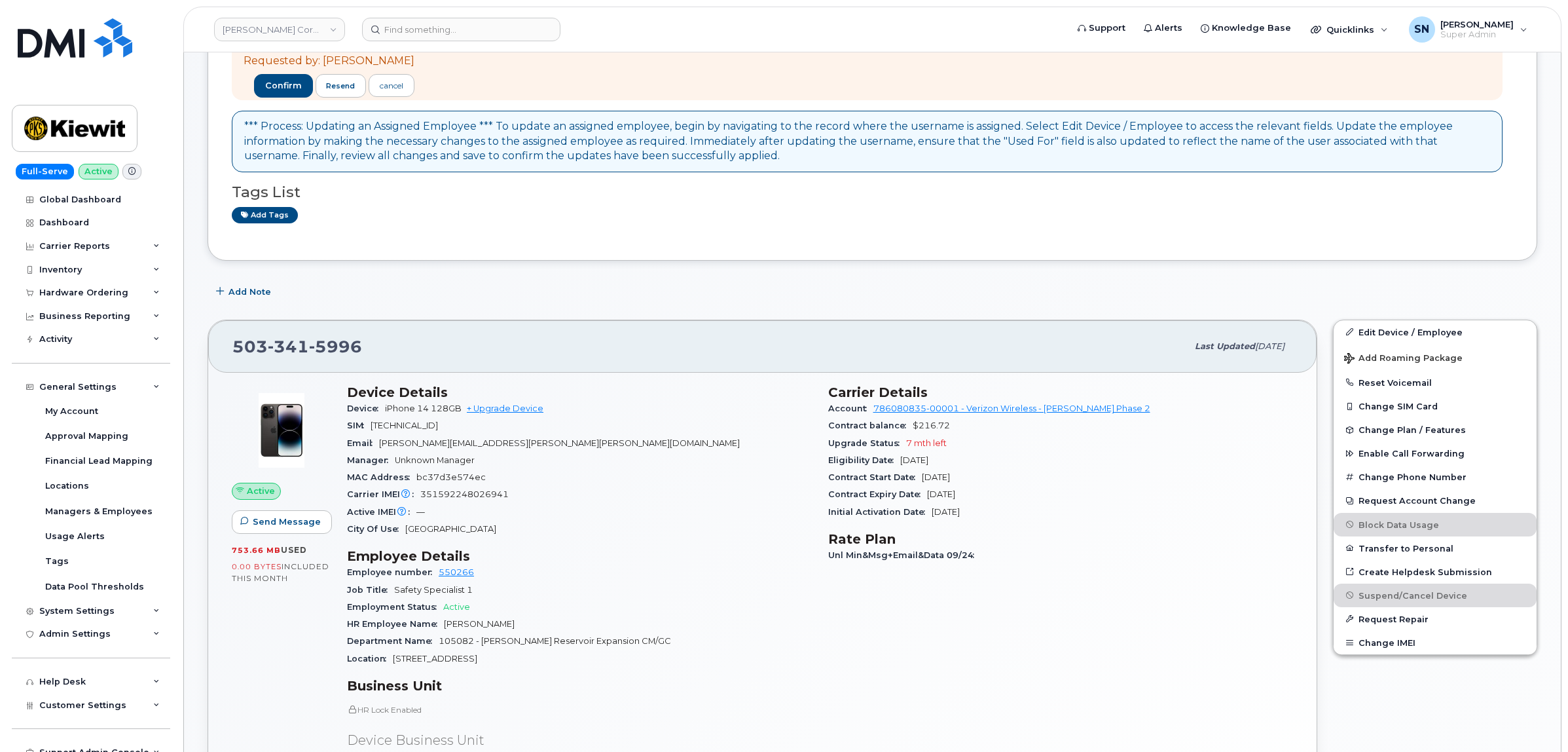
scroll to position [0, 0]
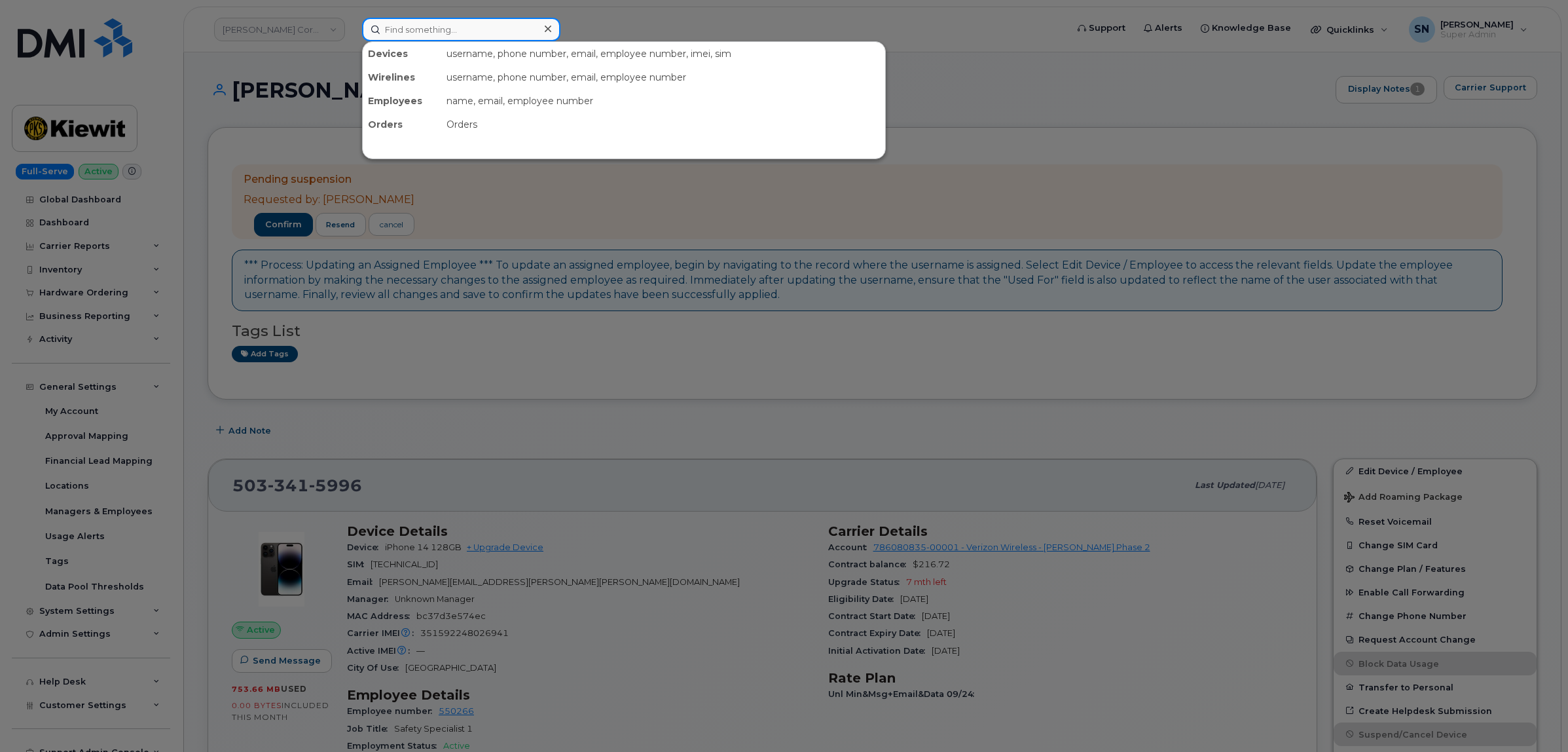
click at [436, 30] on input at bounding box center [462, 29] width 199 height 24
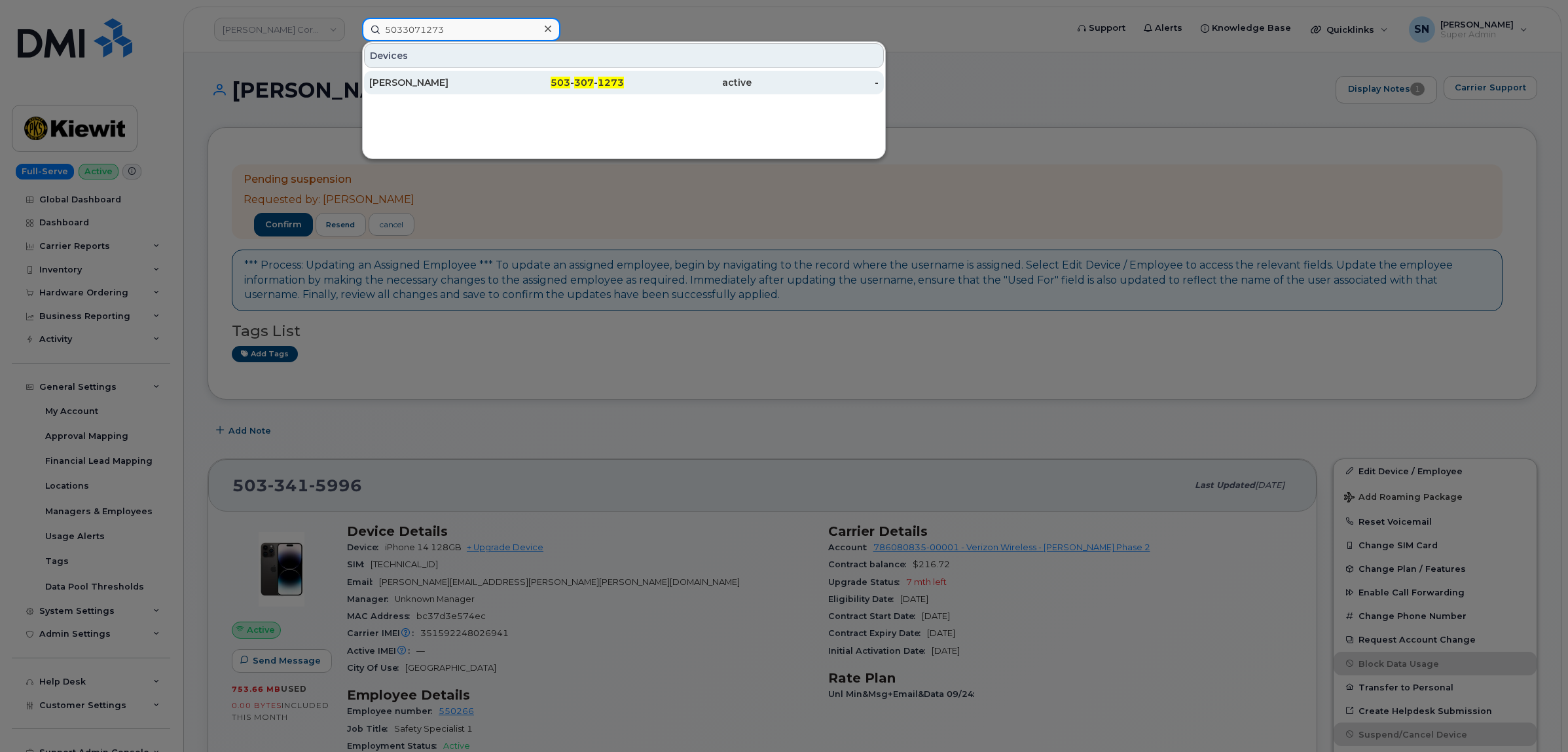
type input "5033071273"
click at [458, 87] on div "ERIC JOHANSON" at bounding box center [432, 83] width 128 height 13
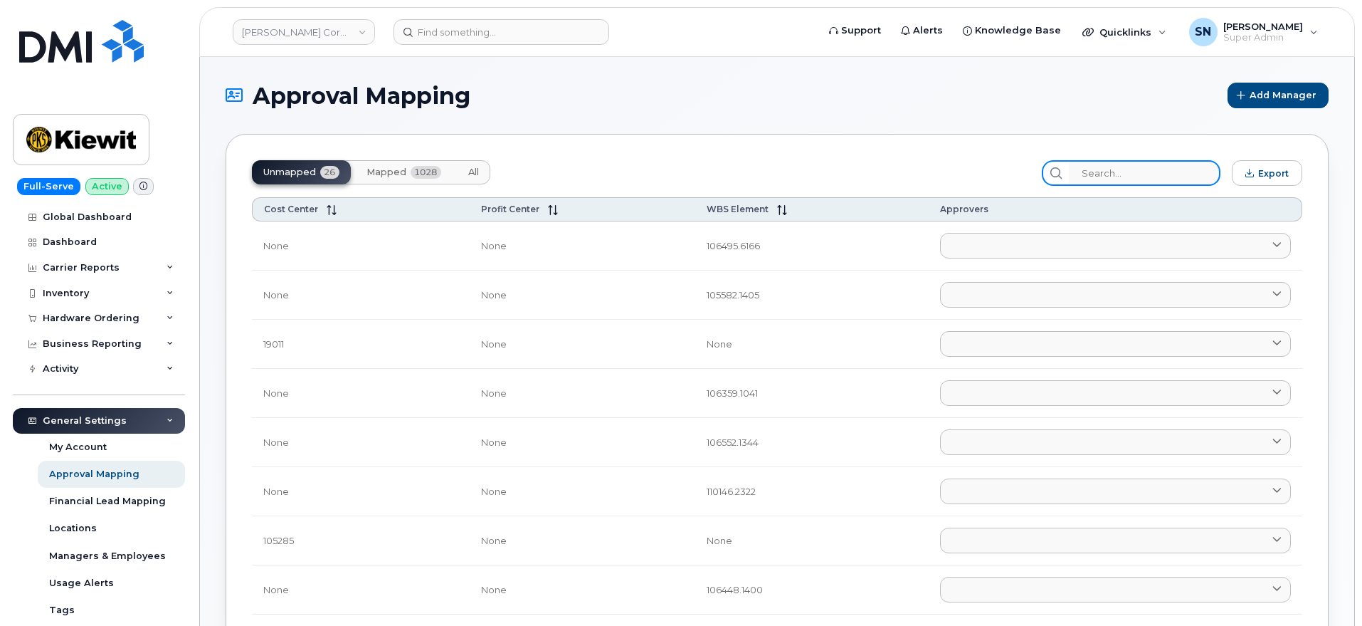
click at [1116, 171] on input "search" at bounding box center [1145, 173] width 152 height 26
paste input "105082.4166"
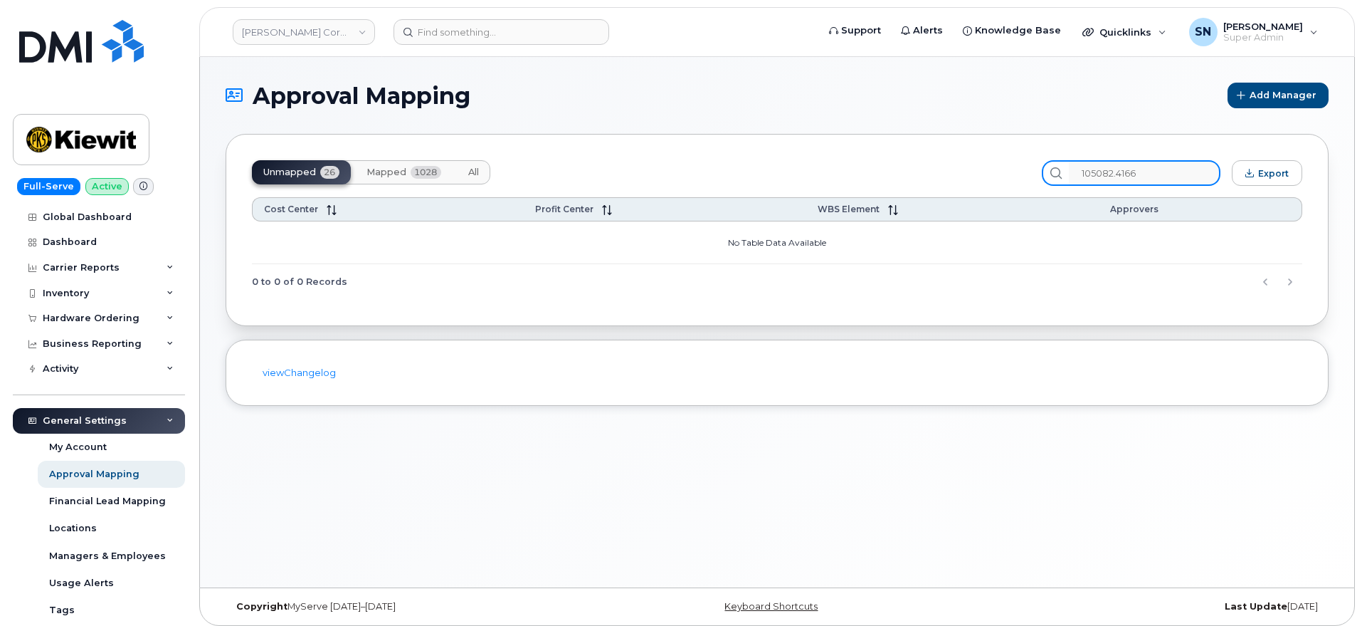
type input "105082.4166"
click at [398, 168] on span "Mapped" at bounding box center [386, 172] width 40 height 11
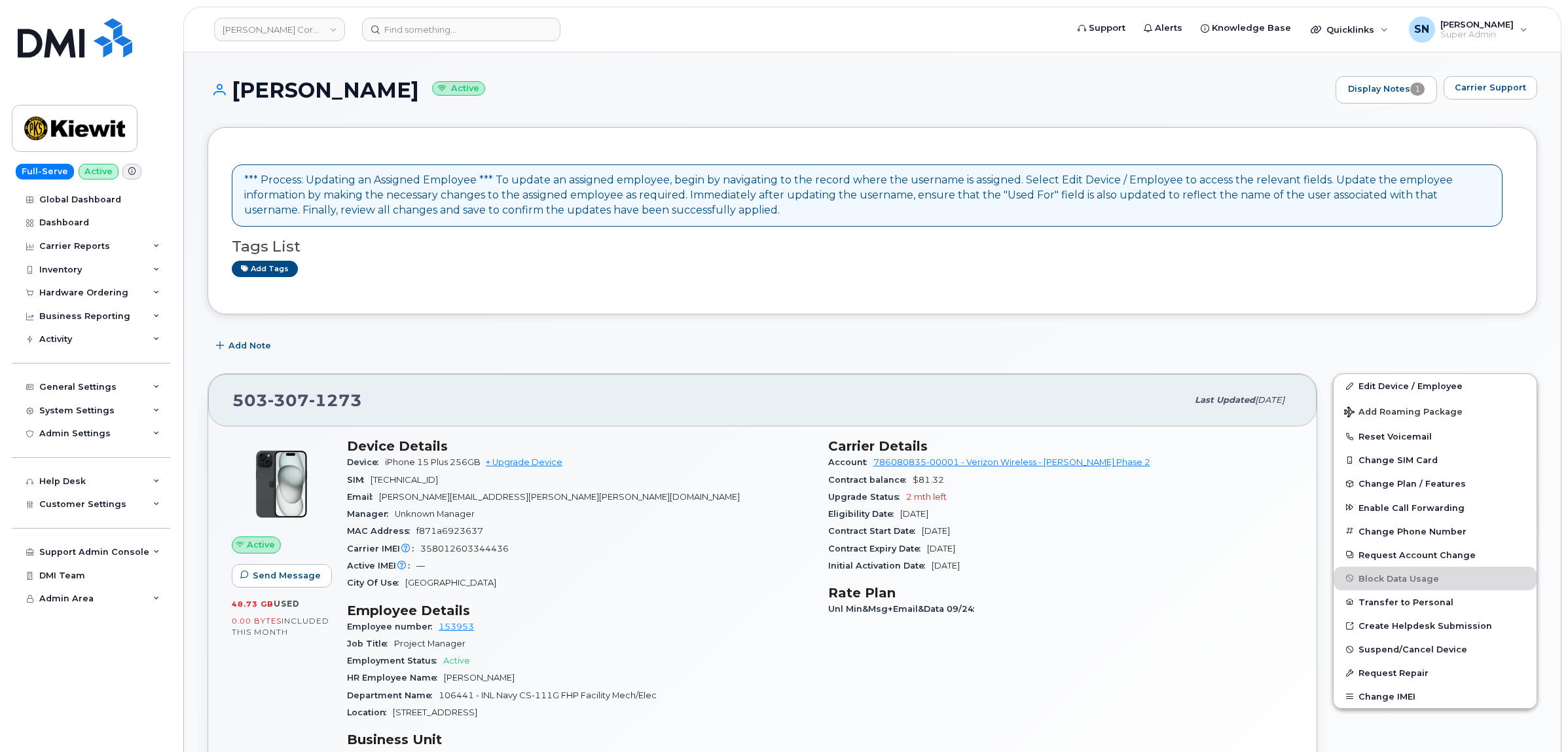
click at [457, 301] on div "*** Process: Updating an Assigned Employee *** To update an assigned employee, …" at bounding box center [872, 221] width 1330 height 188
drag, startPoint x: 235, startPoint y: 407, endPoint x: 382, endPoint y: 406, distance: 147.0
click at [381, 408] on div "[PHONE_NUMBER] Last updated [DATE]" at bounding box center [762, 399] width 1109 height 52
copy span "[PHONE_NUMBER]"
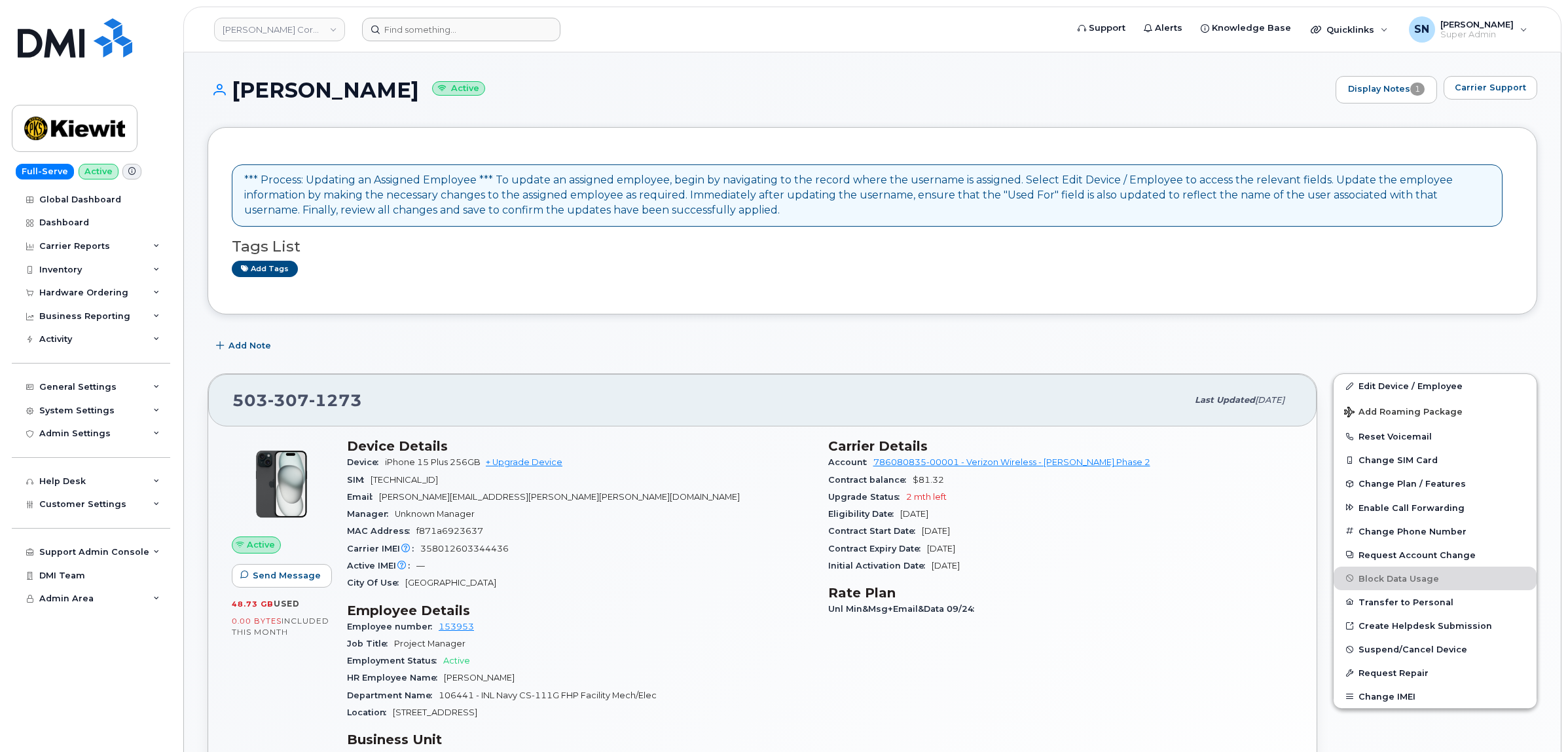
drag, startPoint x: 456, startPoint y: 44, endPoint x: 456, endPoint y: 33, distance: 11.0
click at [456, 37] on header "[PERSON_NAME] Corporation Support Alerts Knowledge Base Quicklinks Suspend / Ca…" at bounding box center [872, 29] width 1378 height 46
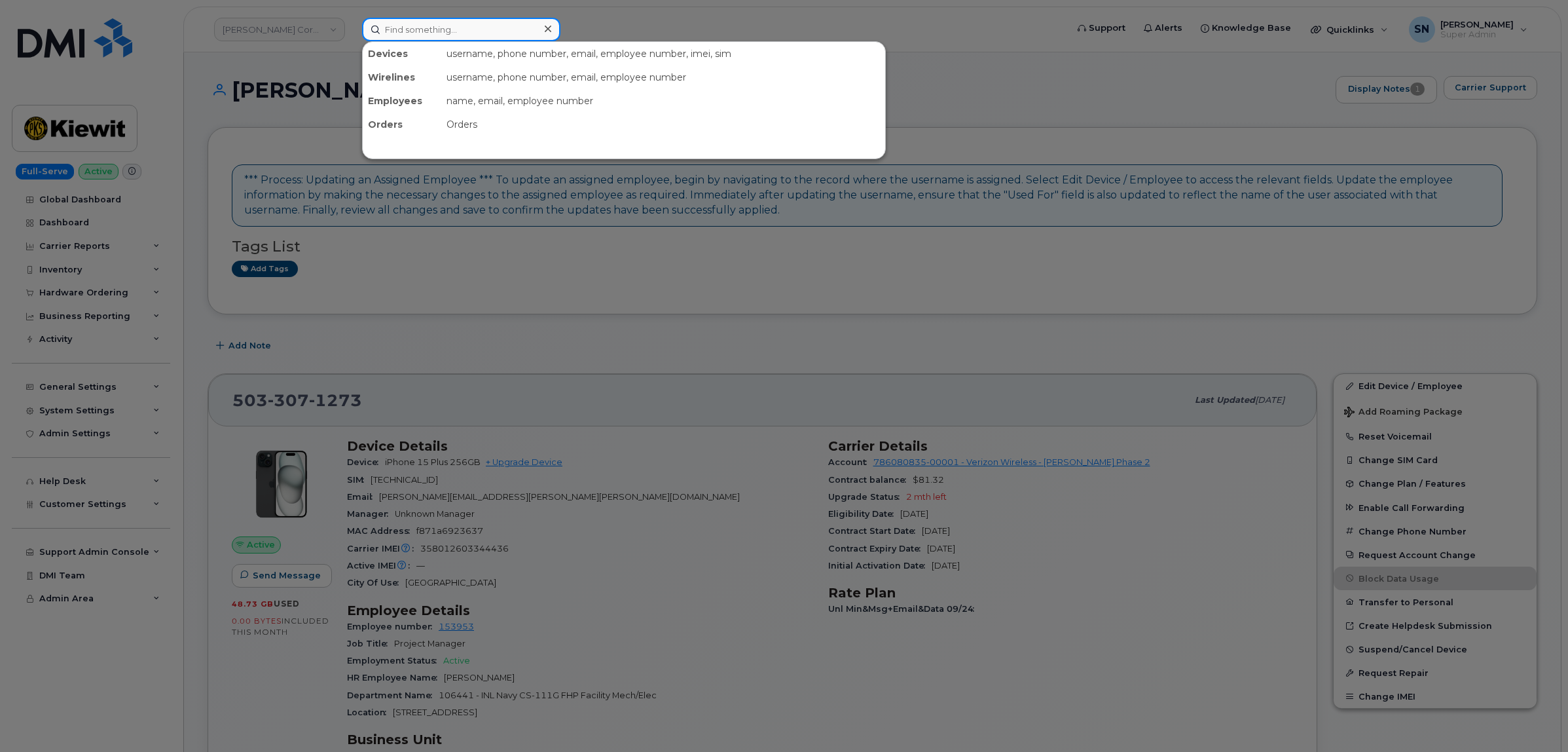
click at [467, 24] on input at bounding box center [462, 29] width 199 height 24
paste input "5814467968"
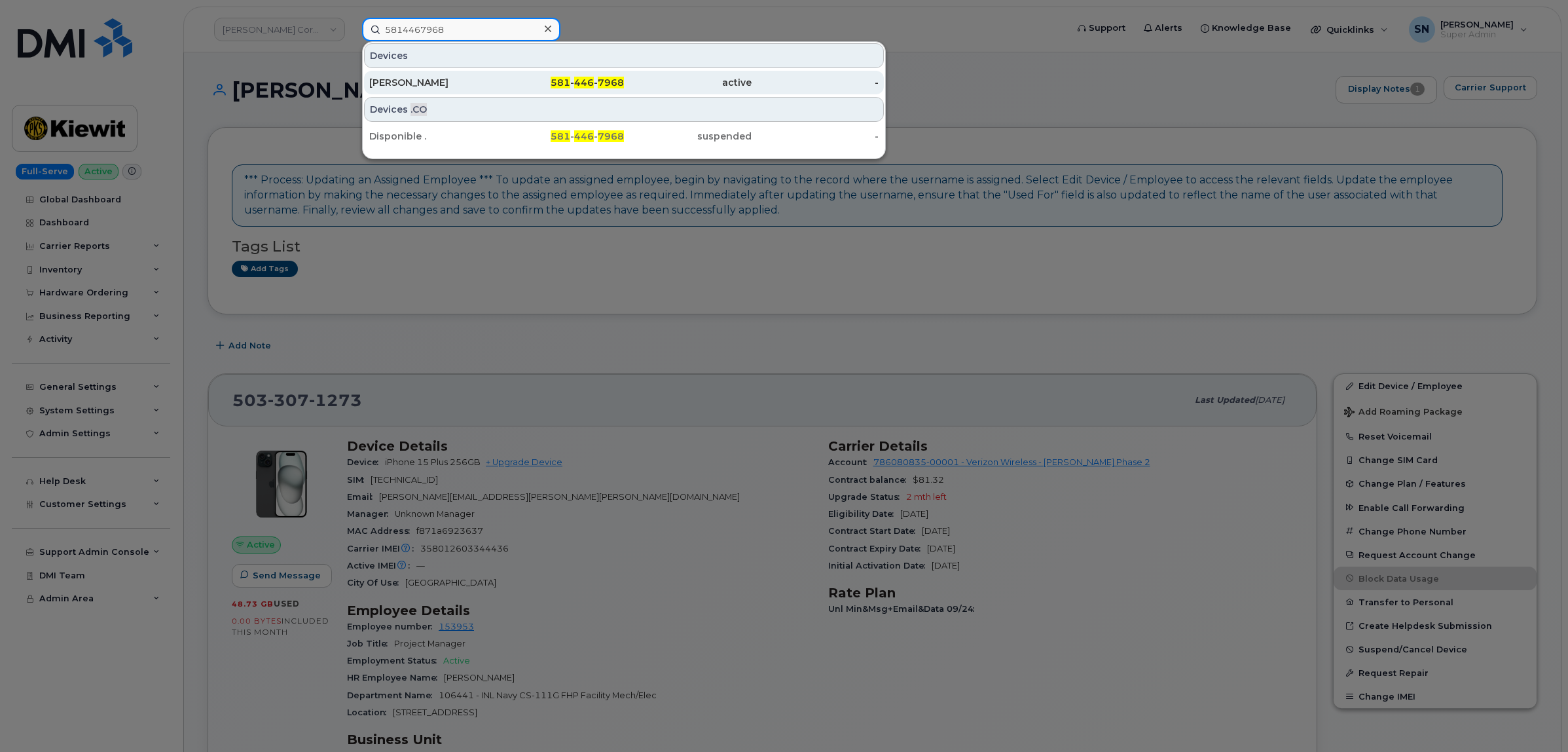
type input "5814467968"
click at [483, 76] on div "[PERSON_NAME]" at bounding box center [432, 83] width 128 height 13
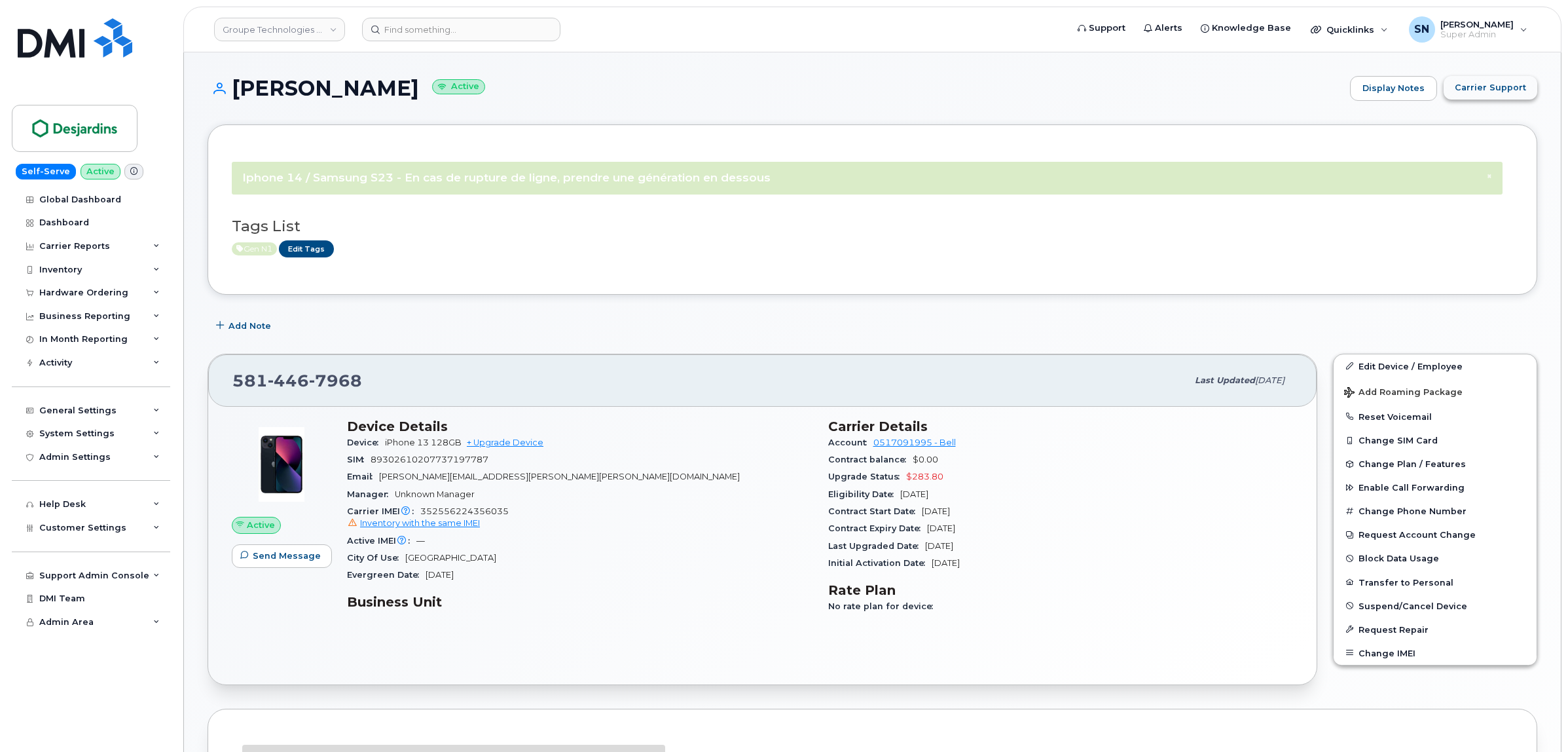
click at [1474, 83] on span "Carrier Support" at bounding box center [1491, 87] width 72 height 13
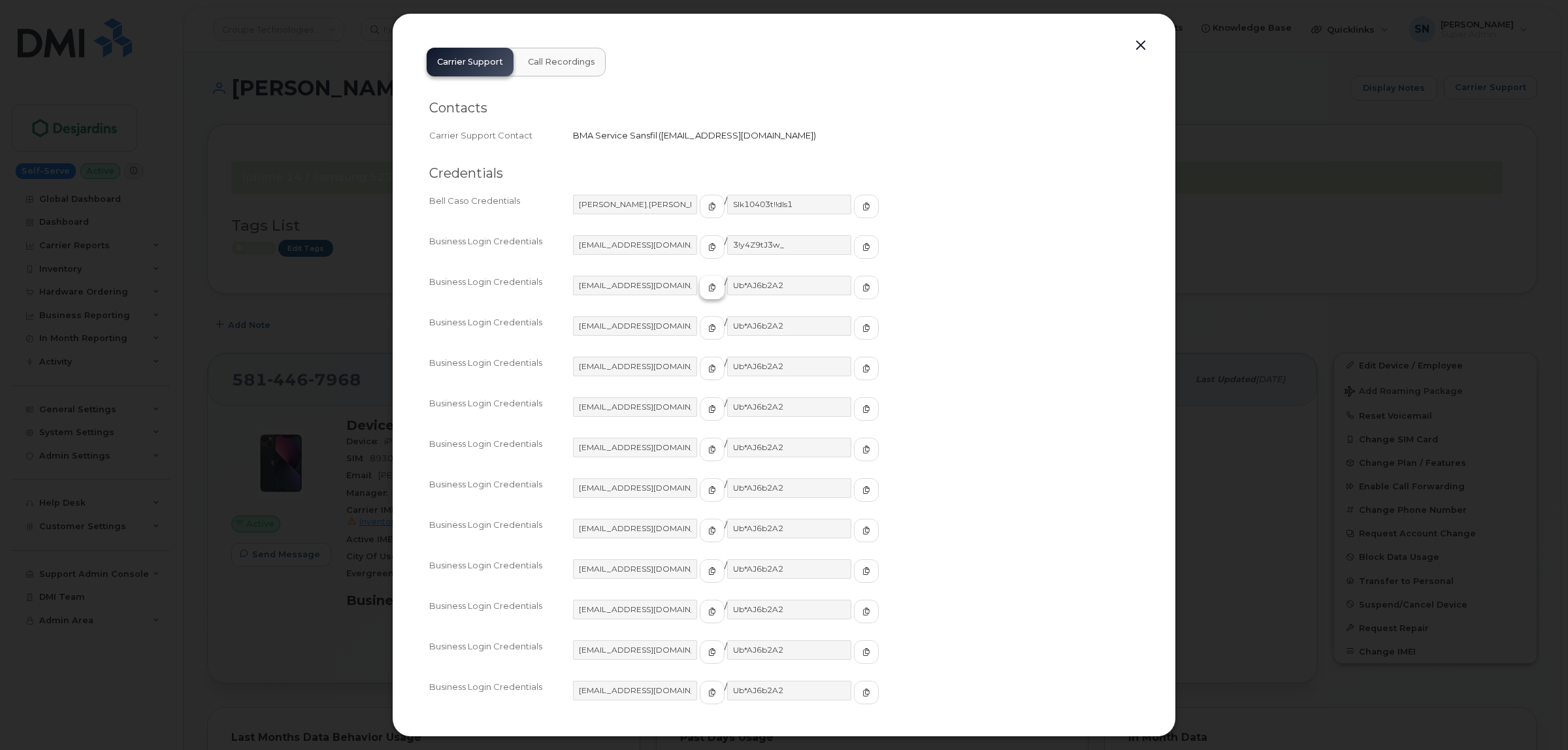
click at [708, 287] on icon "button" at bounding box center [711, 287] width 8 height 8
click at [860, 285] on span "button" at bounding box center [866, 287] width 12 height 12
click at [1143, 47] on button "button" at bounding box center [1140, 46] width 19 height 18
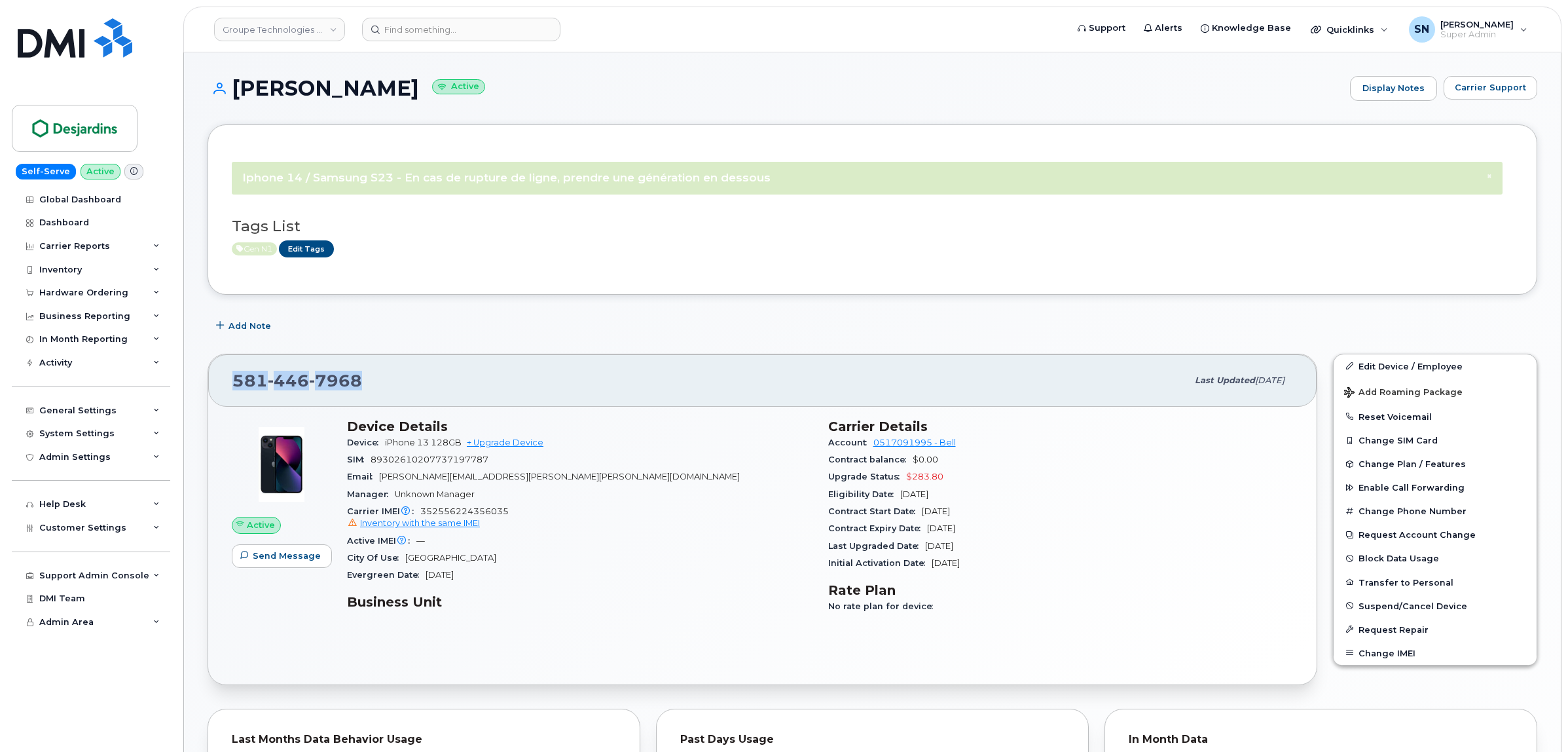
drag, startPoint x: 225, startPoint y: 388, endPoint x: 363, endPoint y: 392, distance: 138.1
click at [363, 392] on div "581 446 7968 Last updated Oct 14, 2025" at bounding box center [762, 380] width 1109 height 52
copy span "581 446 7968"
drag, startPoint x: 235, startPoint y: 77, endPoint x: 310, endPoint y: 96, distance: 77.4
click at [310, 96] on h1 "Nicolas Bergeron Active" at bounding box center [776, 87] width 1136 height 23
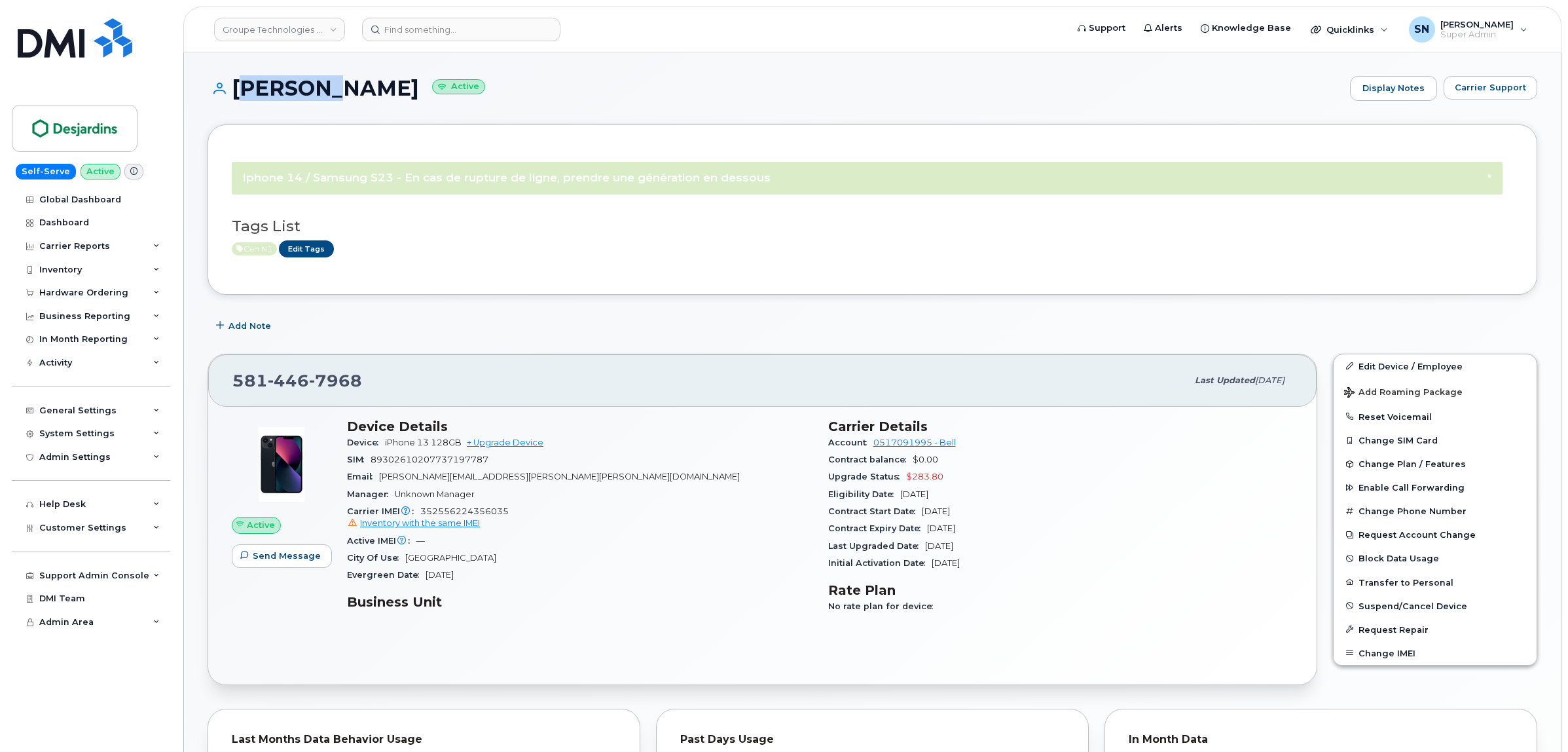
copy h1 "Nicolas"
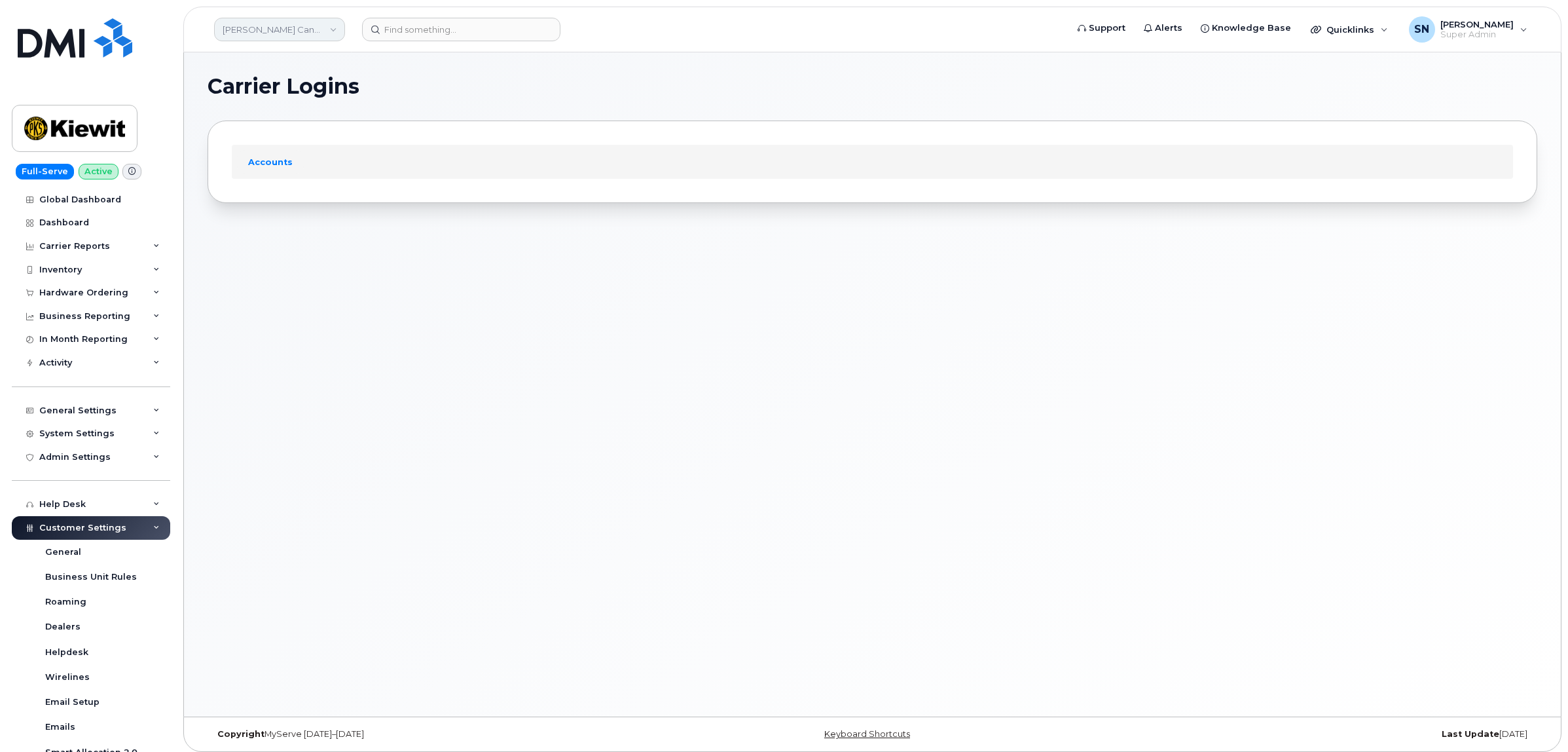
click at [302, 33] on link "Kiewit Canada Inc" at bounding box center [280, 29] width 131 height 24
type input "kiewit c"
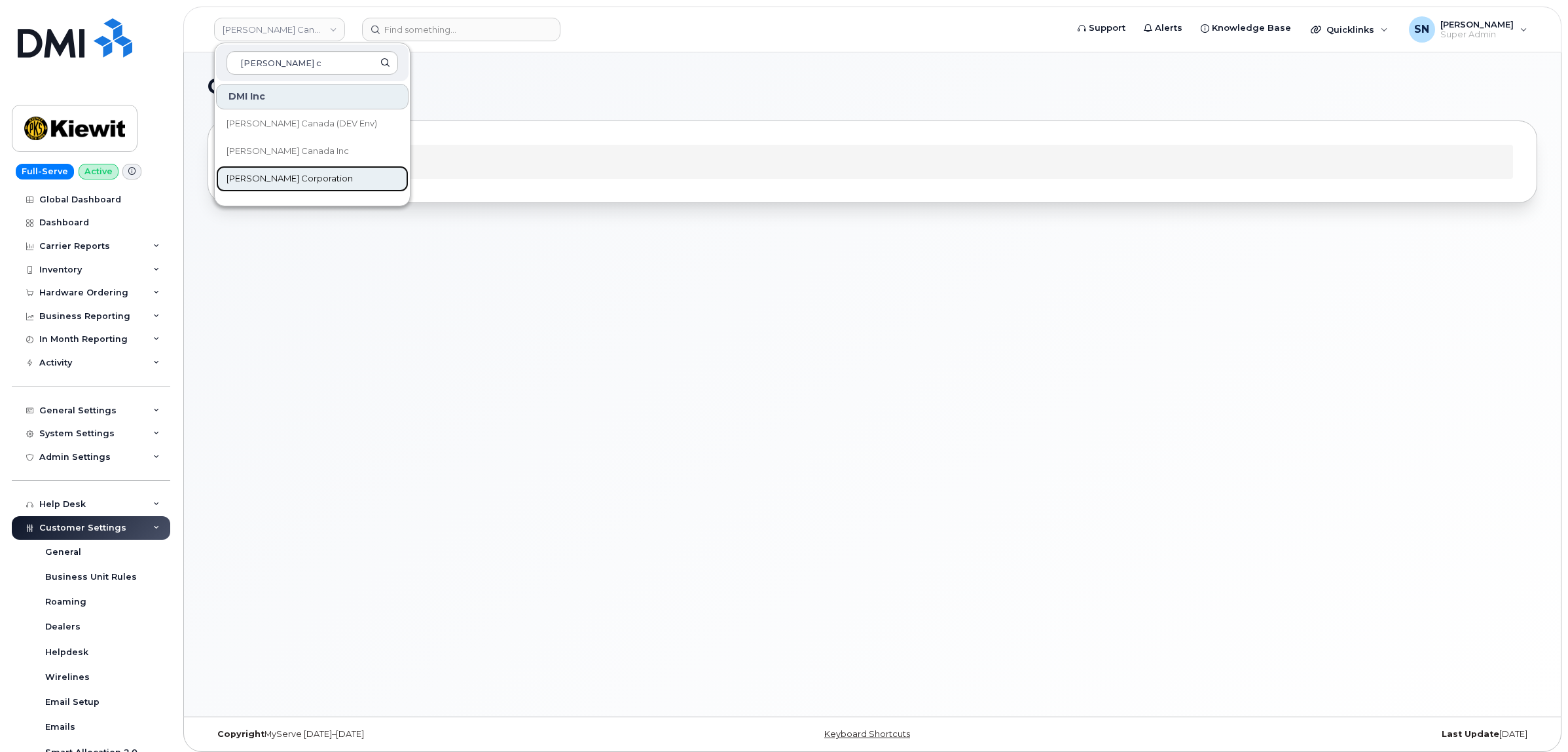
click at [315, 177] on link "[PERSON_NAME] Corporation" at bounding box center [312, 179] width 192 height 26
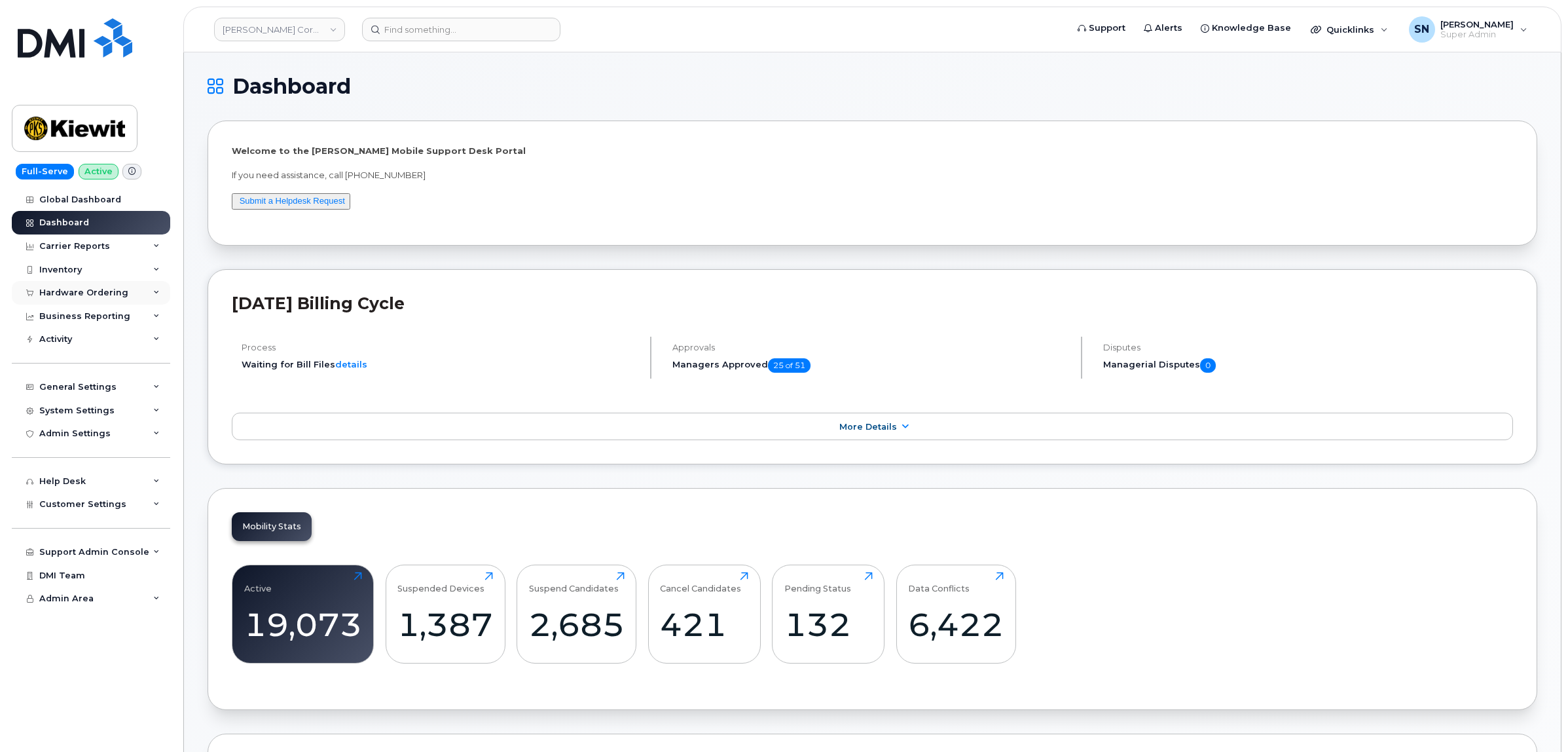
click at [81, 287] on div "Hardware Ordering" at bounding box center [91, 293] width 158 height 24
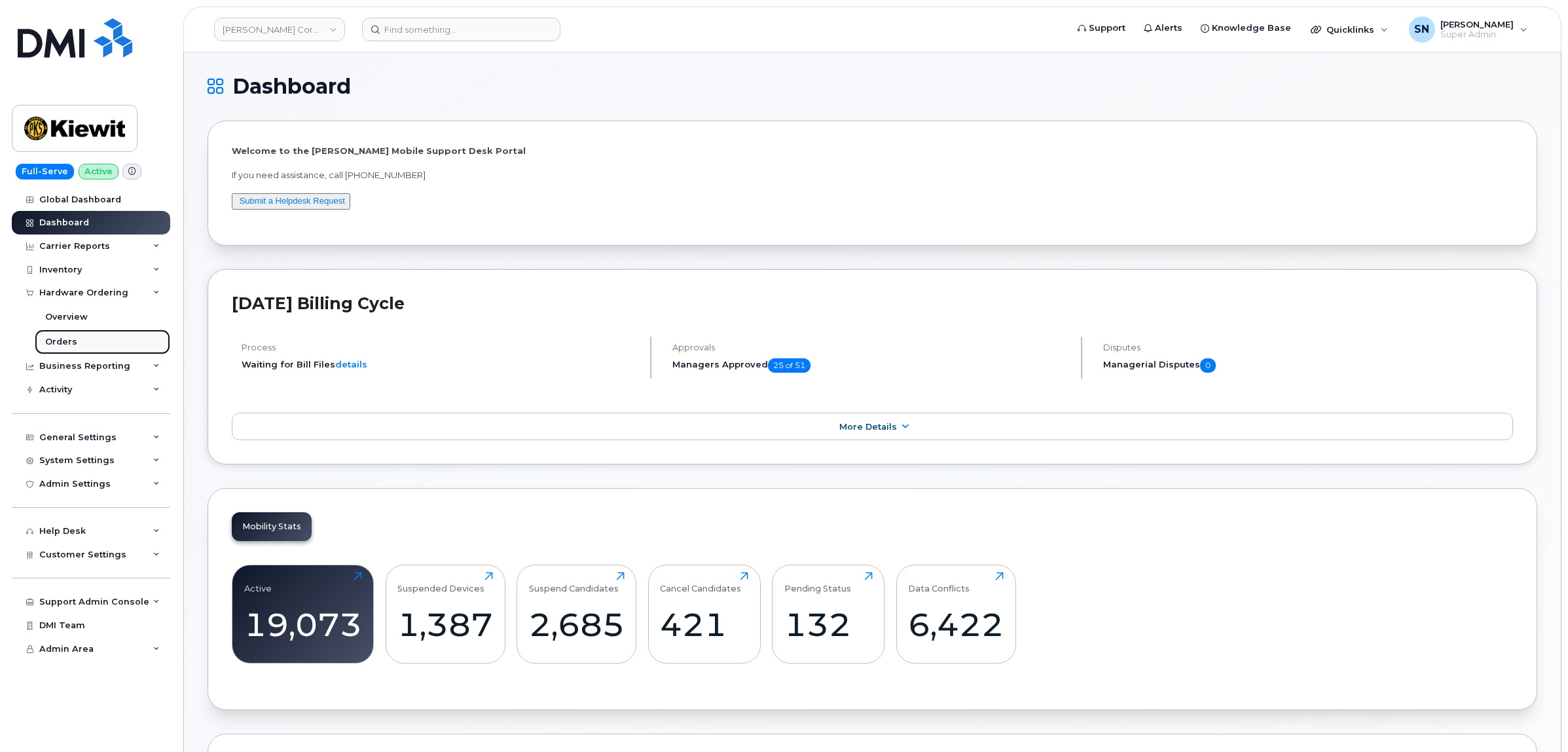
click at [63, 348] on div "Orders" at bounding box center [61, 341] width 32 height 12
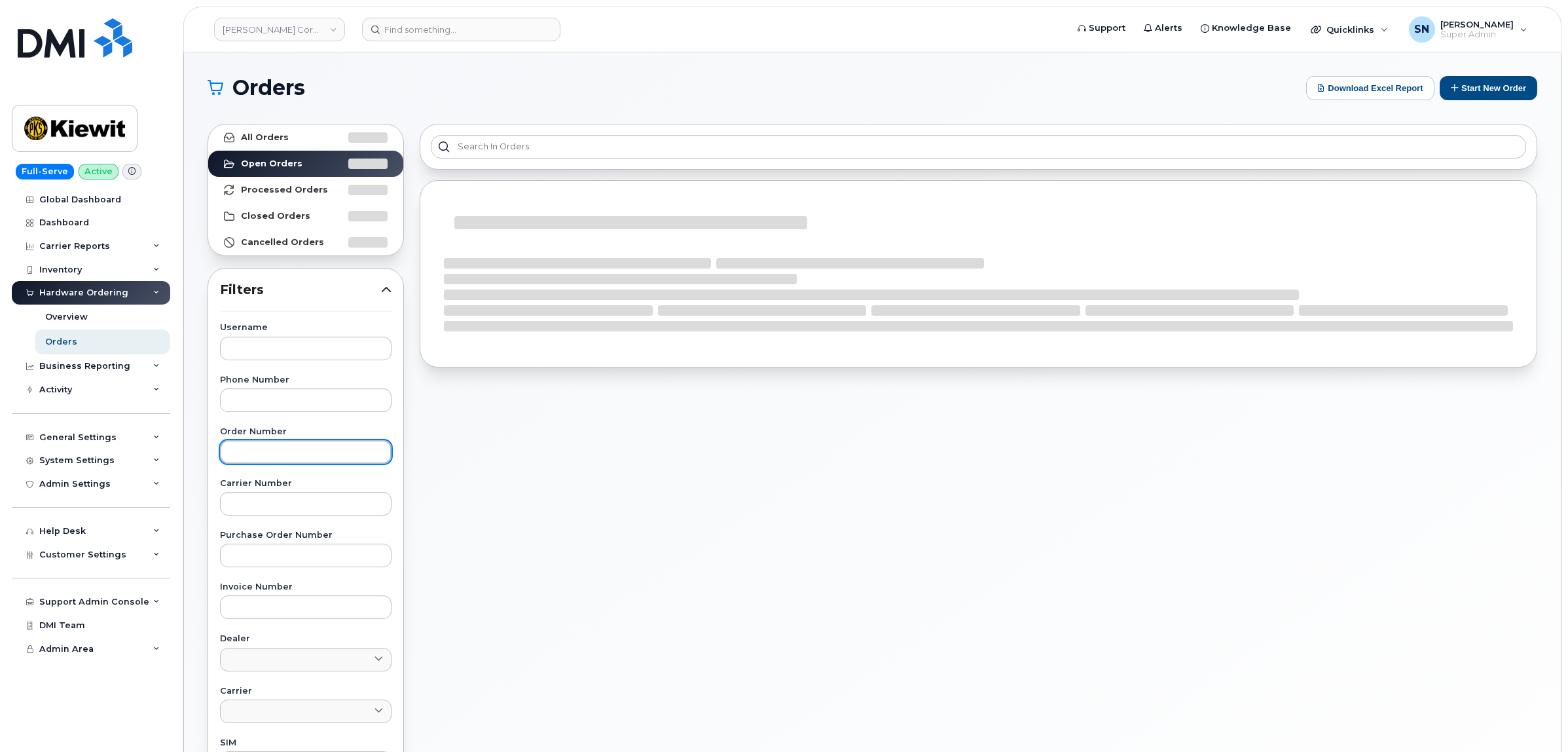
click at [273, 452] on input "text" at bounding box center [306, 452] width 171 height 24
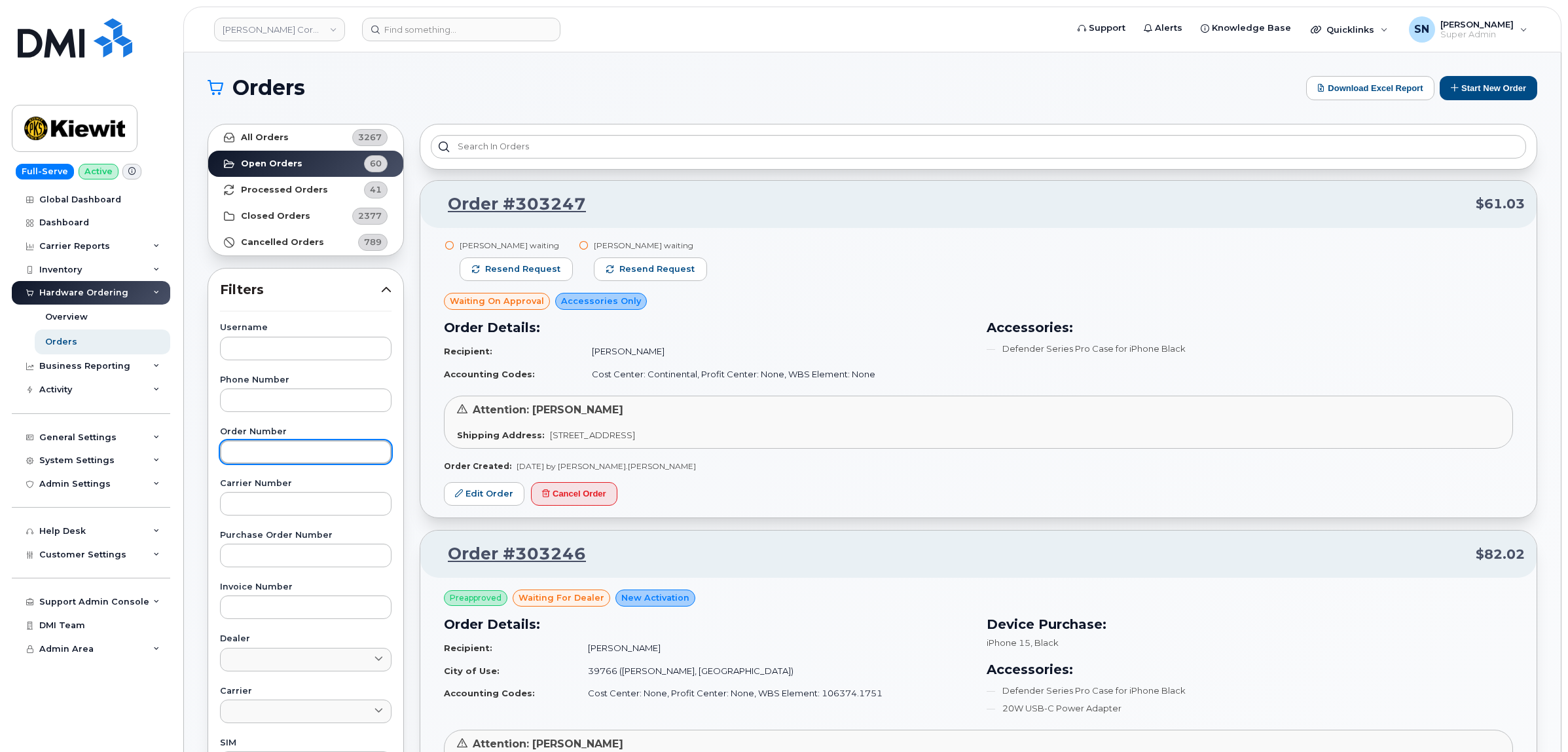
paste input "302849"
type input "302849"
click at [273, 131] on link "All Orders 3267" at bounding box center [306, 137] width 195 height 26
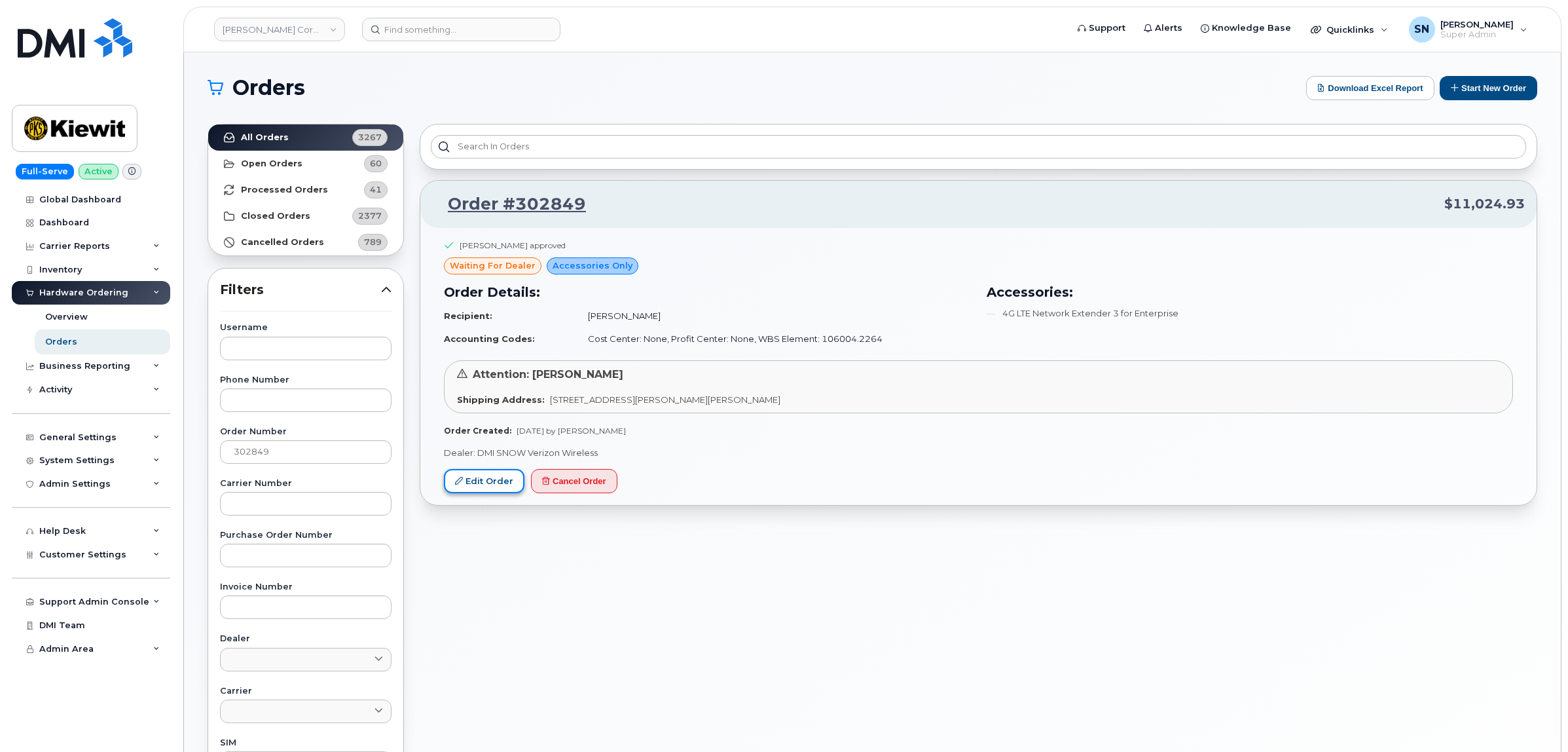
click at [510, 476] on link "Edit Order" at bounding box center [484, 481] width 81 height 24
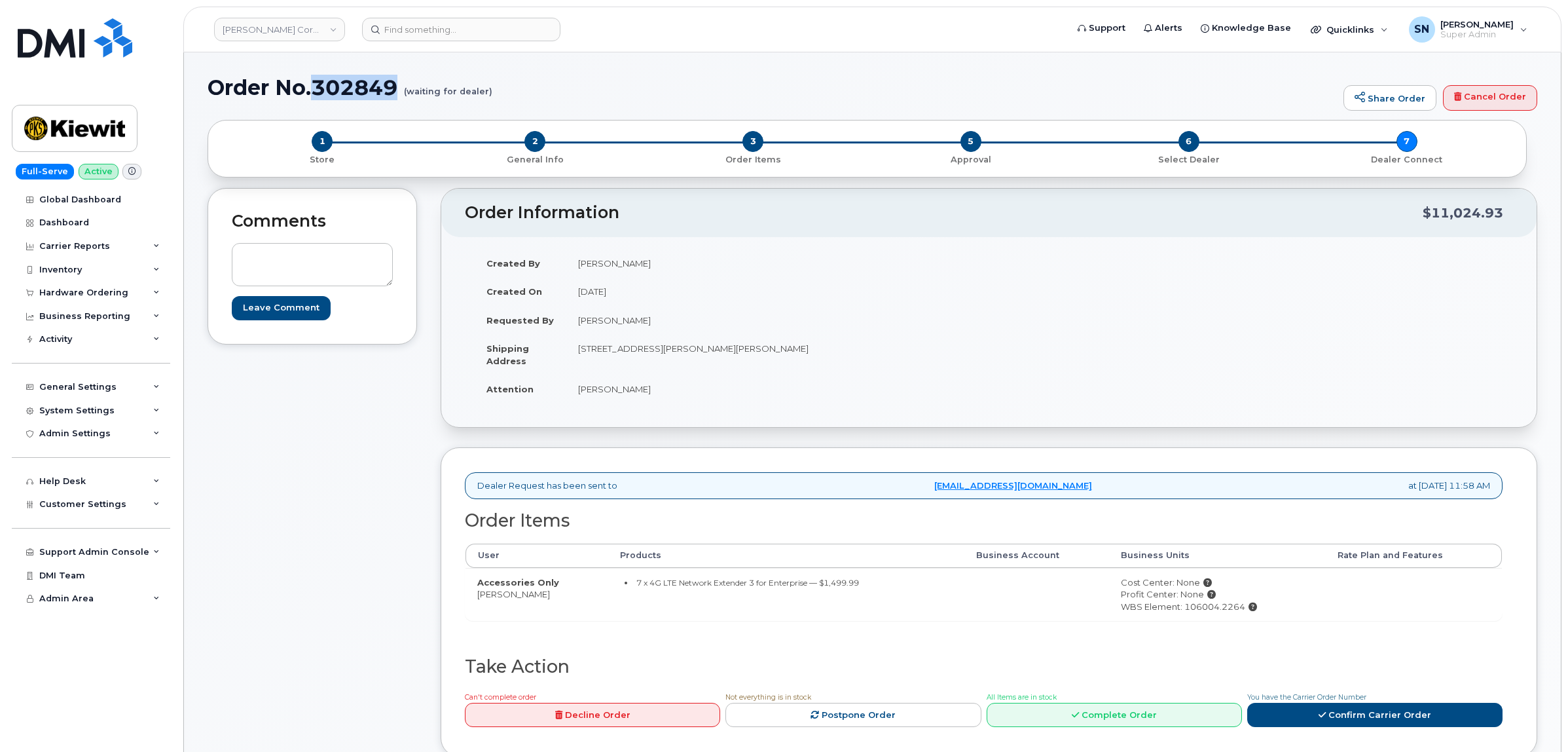
drag, startPoint x: 318, startPoint y: 77, endPoint x: 401, endPoint y: 89, distance: 83.9
click at [401, 89] on h1 "Order No.302849 (waiting for dealer)" at bounding box center [773, 87] width 1130 height 23
copy h1 "302849"
copy small "4G LTE Network Extender 3 for Enterprise"
drag, startPoint x: 643, startPoint y: 583, endPoint x: 805, endPoint y: 594, distance: 162.4
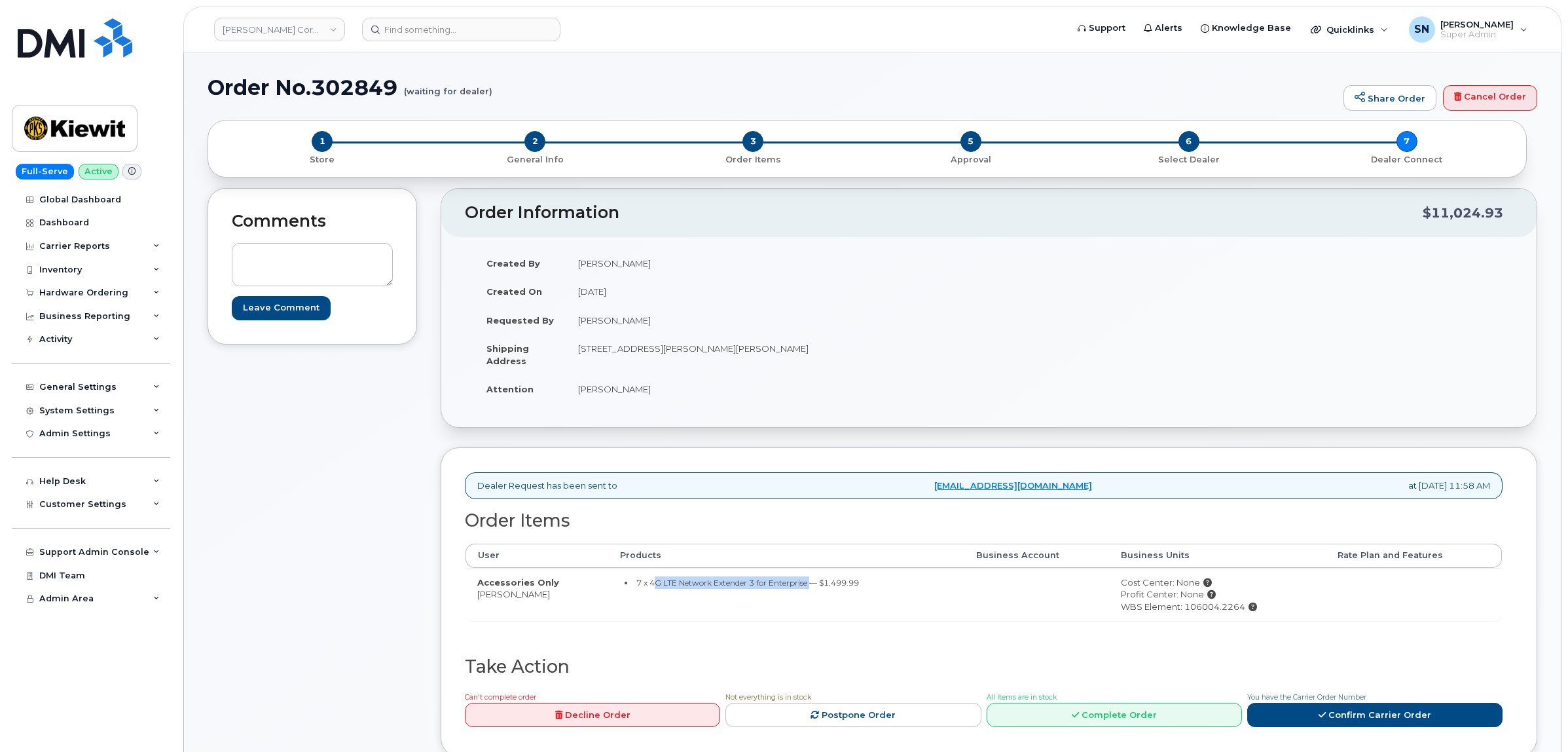
click at [805, 594] on td "7 x 4G LTE Network Extender 3 for Enterprise — $1,499.99" at bounding box center [786, 595] width 355 height 53
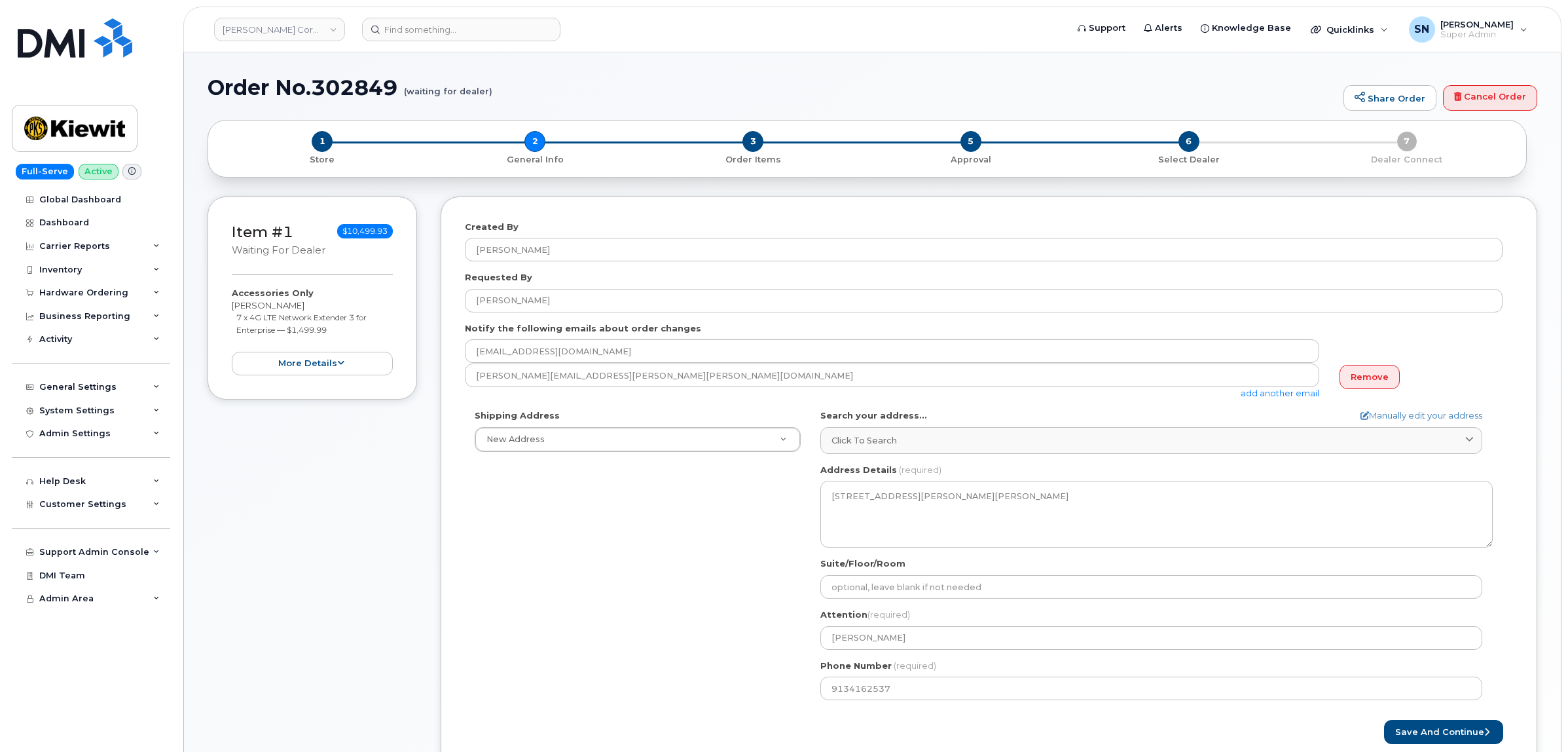
select select
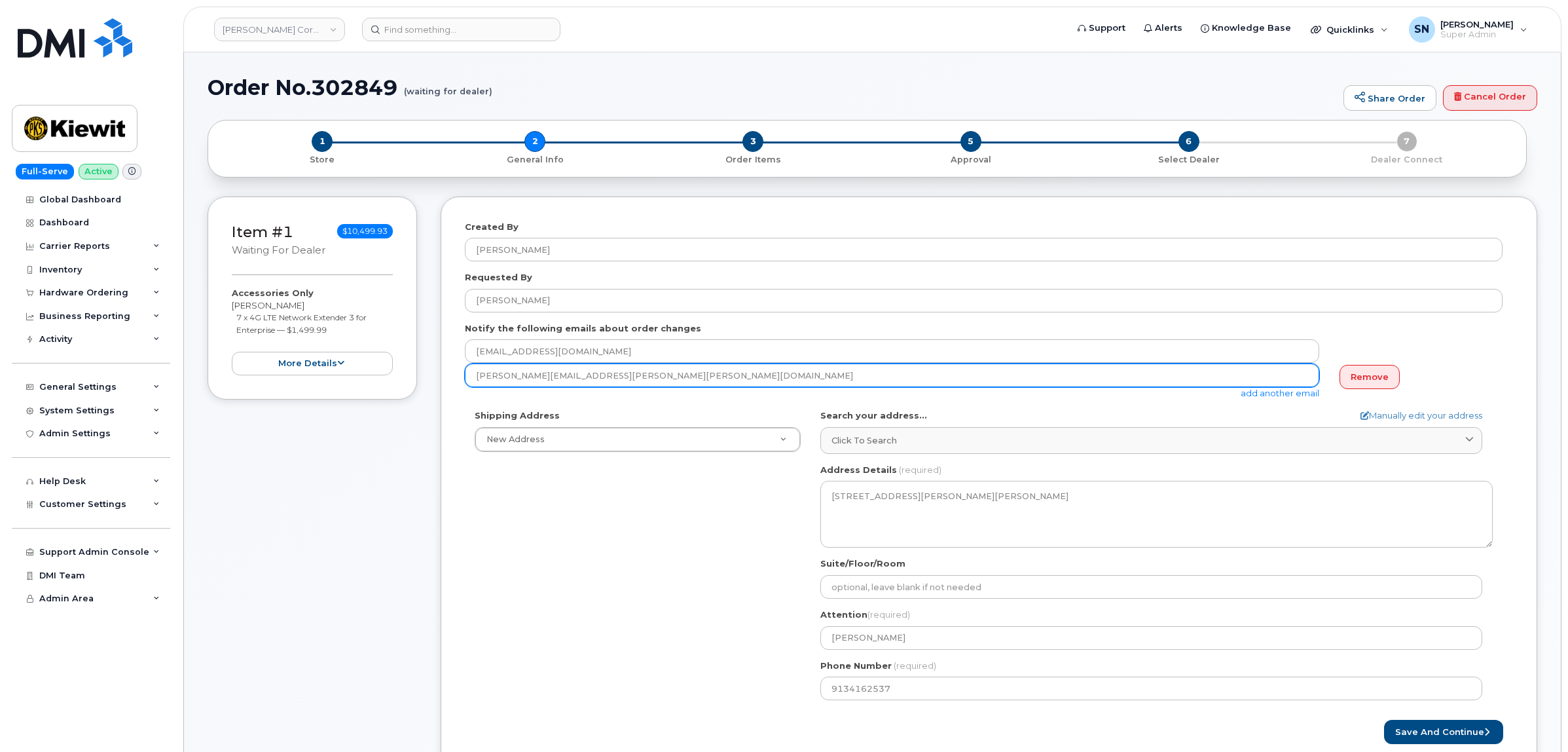
drag, startPoint x: 616, startPoint y: 376, endPoint x: 417, endPoint y: 361, distance: 199.6
click at [417, 361] on div "Item #1 waiting for dealer $10,499.93 Accessories Only [PERSON_NAME] 7 x 4G LTE…" at bounding box center [872, 492] width 1330 height 592
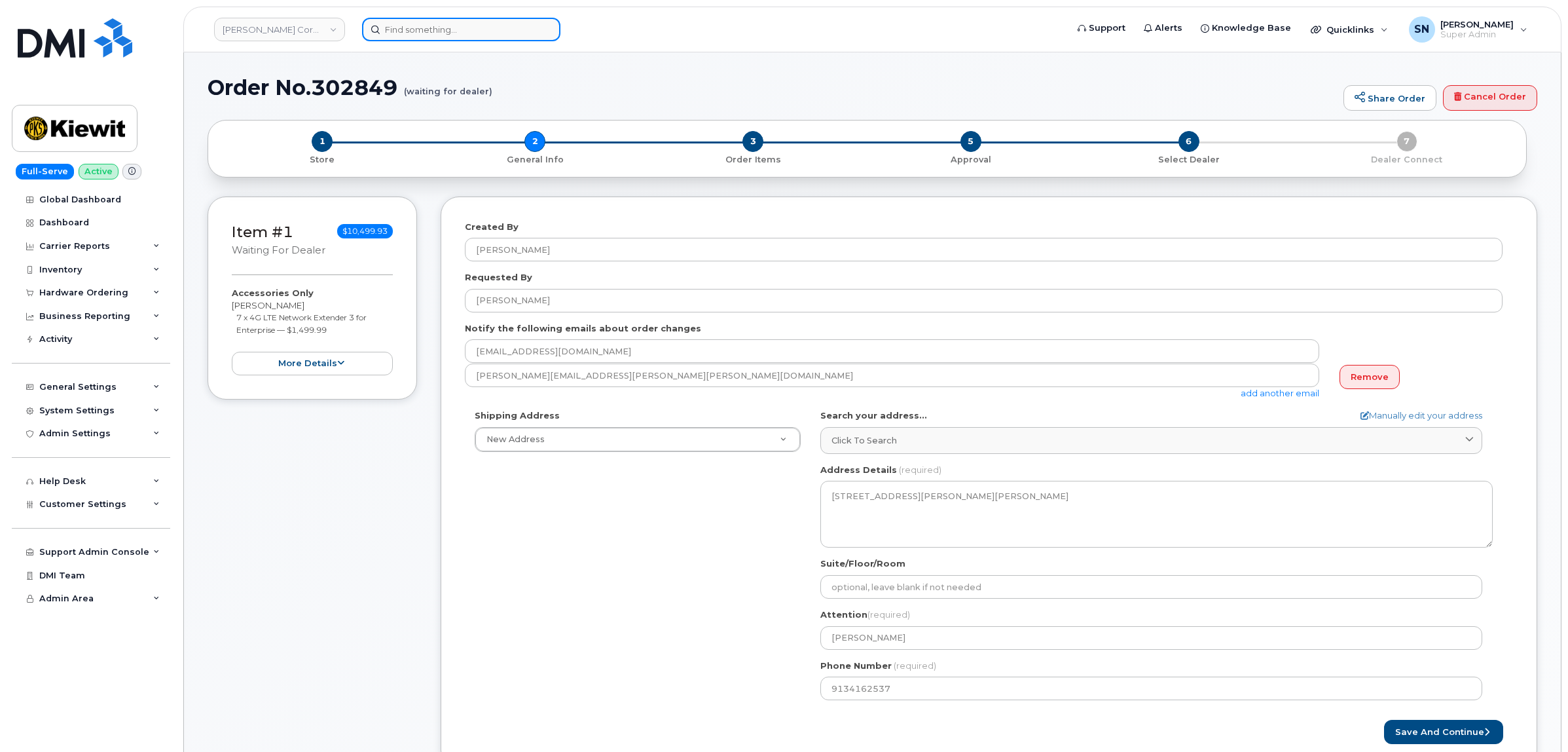
click at [456, 20] on input at bounding box center [462, 29] width 199 height 24
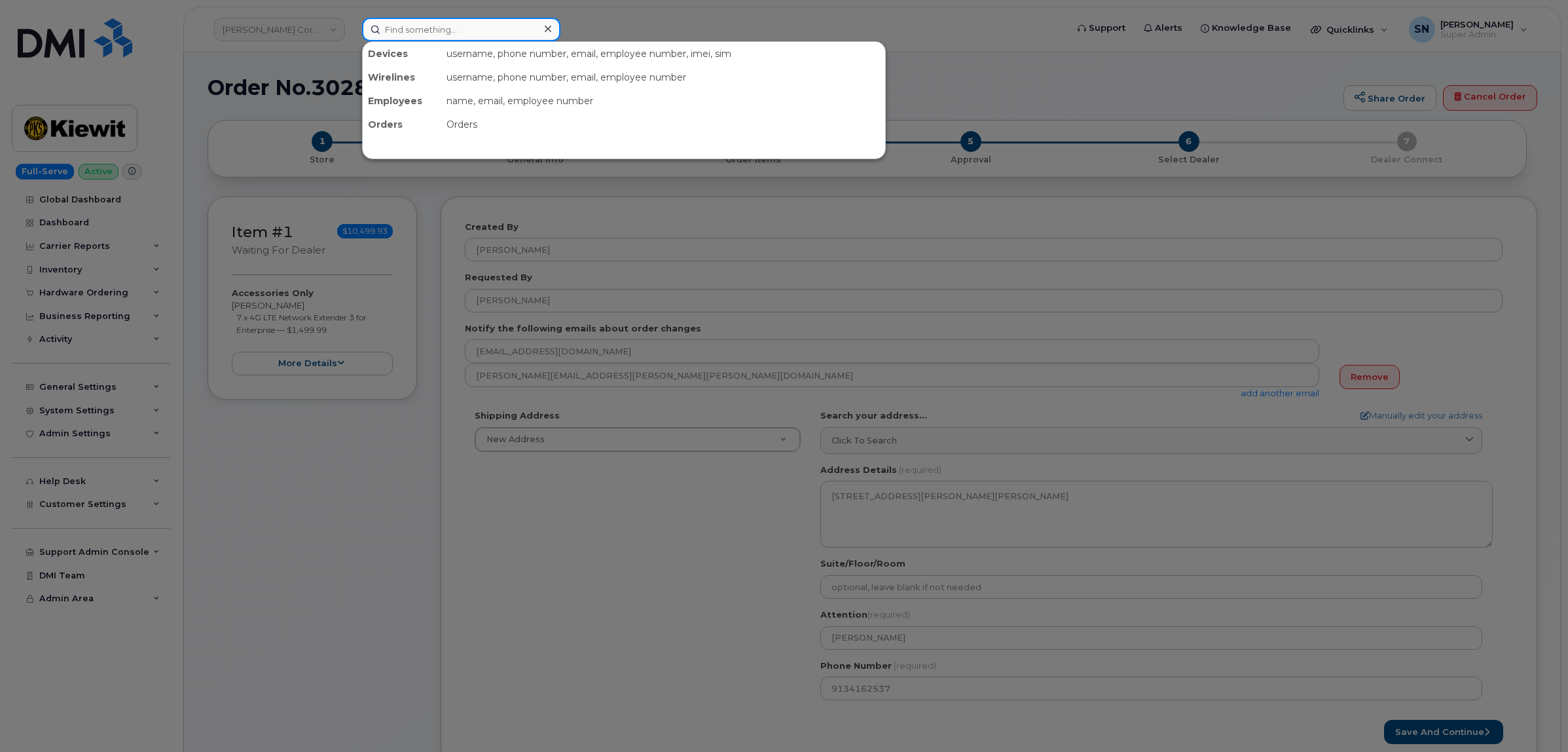
paste input "437.324.9237"
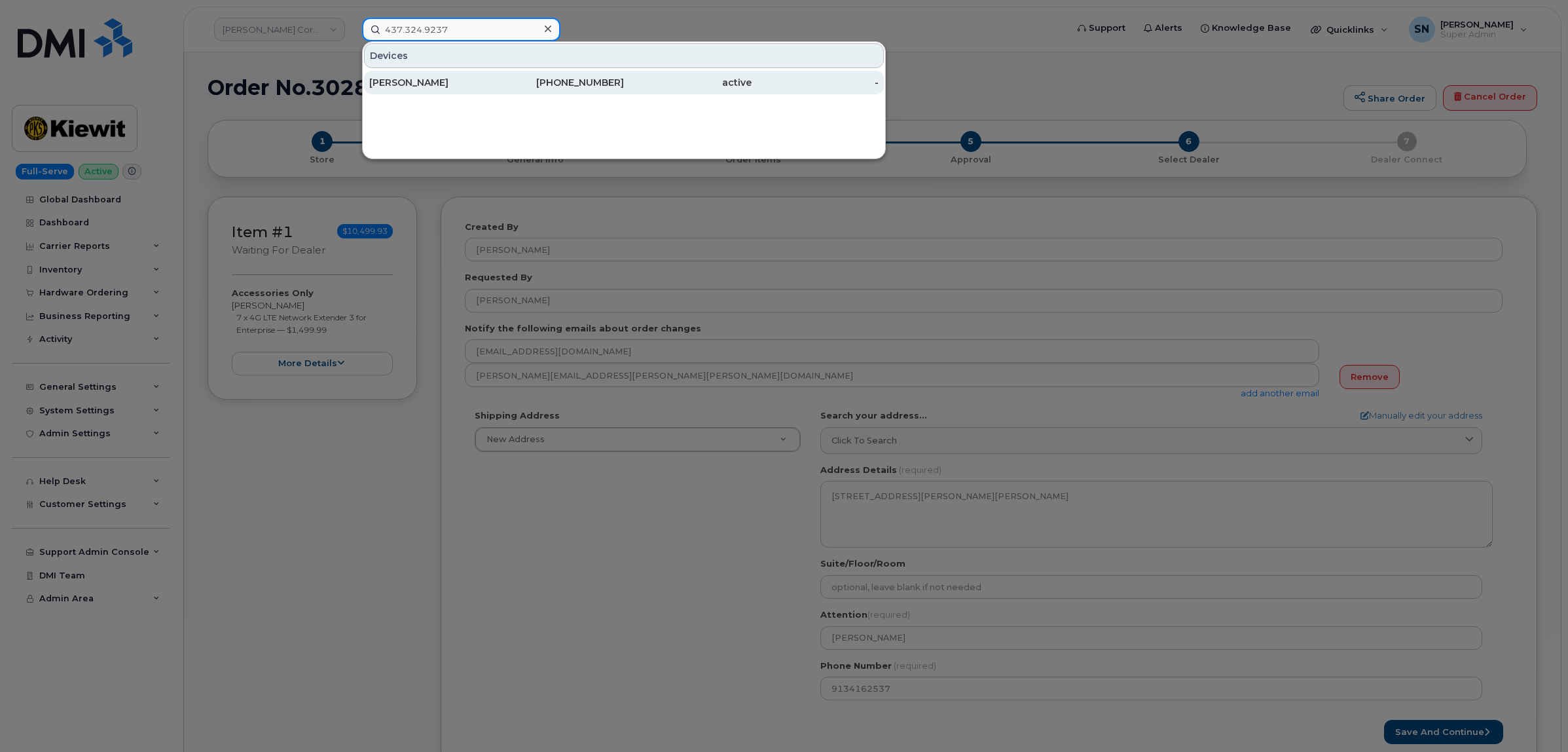
type input "437.324.9237"
click at [466, 82] on div "[PERSON_NAME]" at bounding box center [432, 83] width 128 height 13
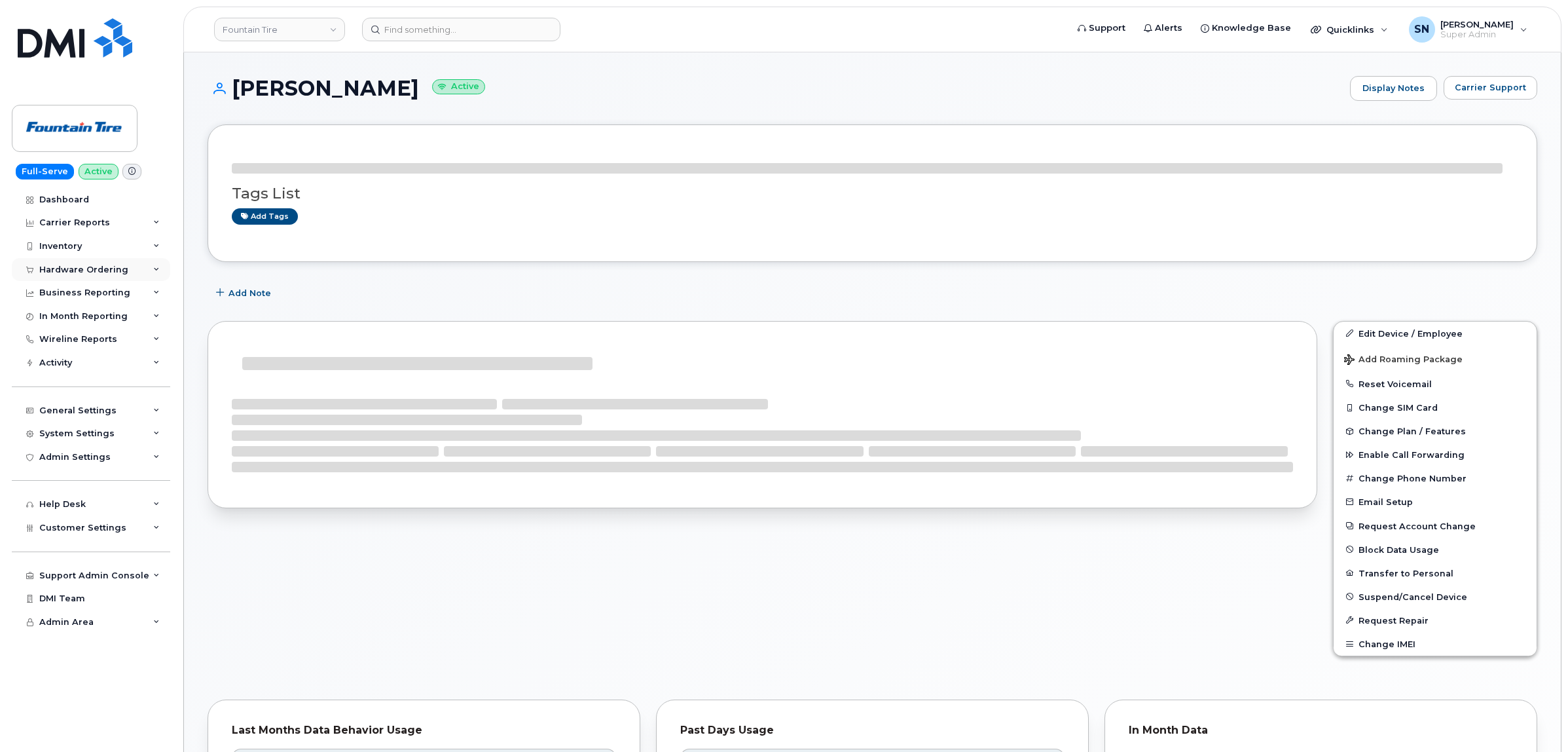
click at [89, 265] on div "Hardware Ordering" at bounding box center [84, 270] width 89 height 10
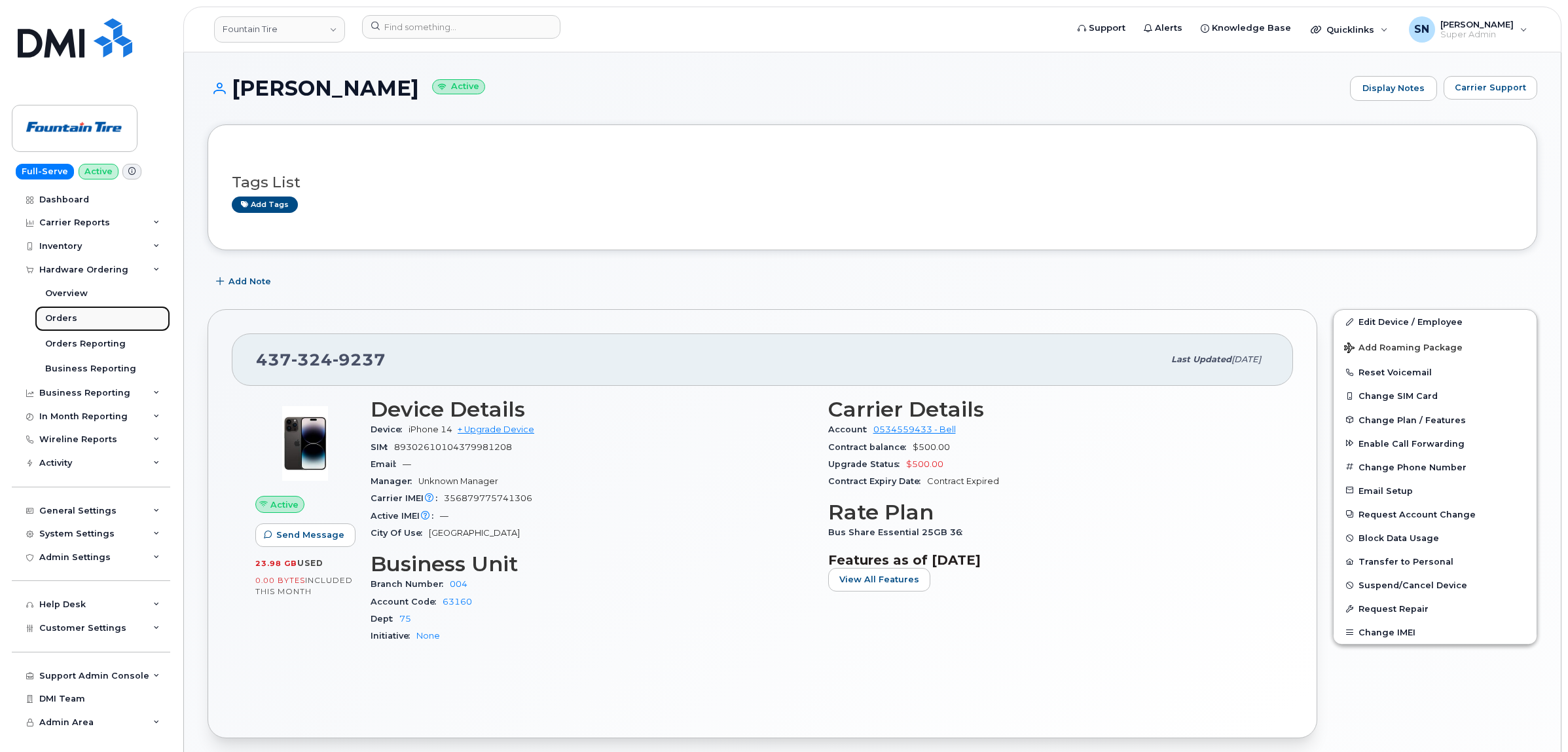
click at [82, 319] on link "Orders" at bounding box center [102, 318] width 135 height 25
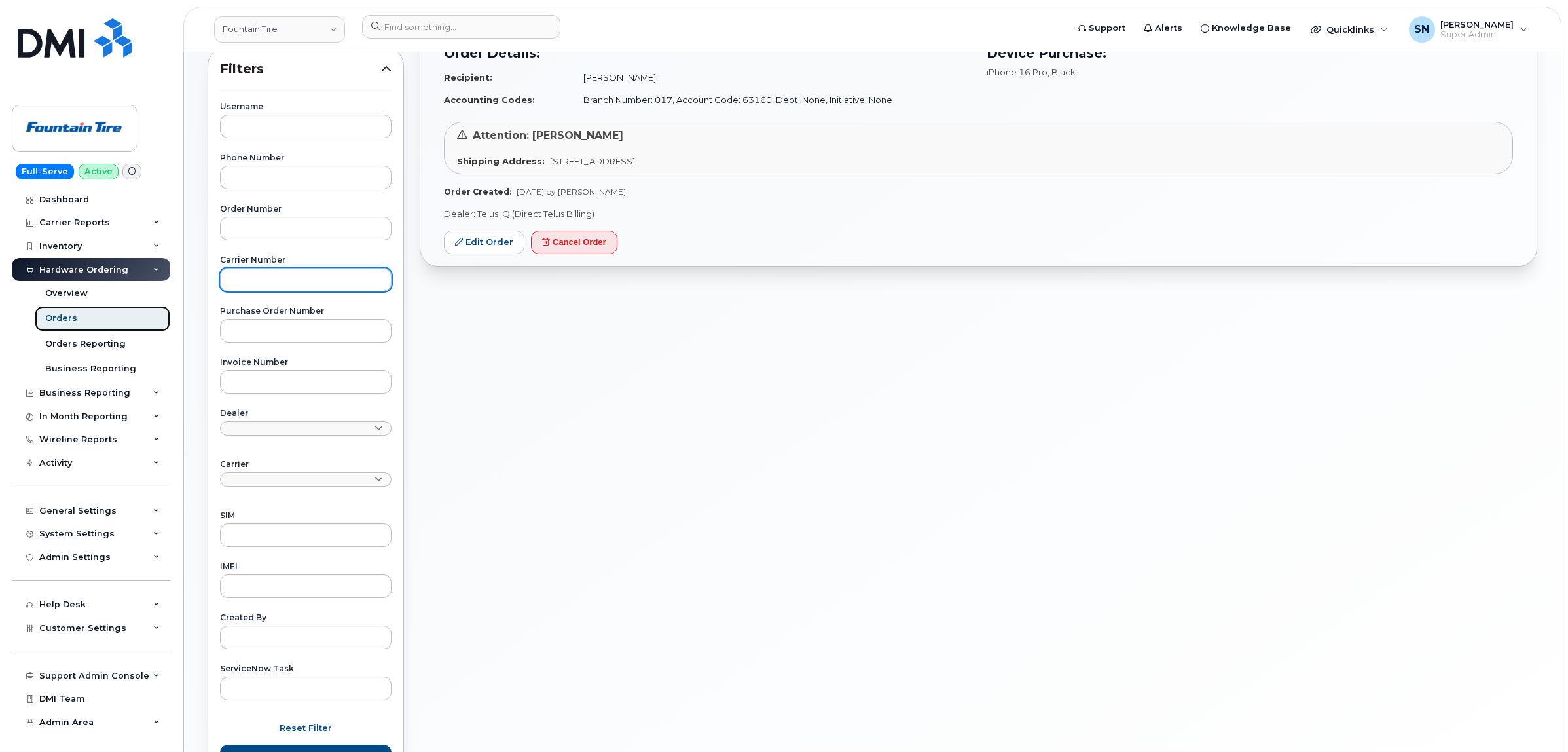
scroll to position [246, 0]
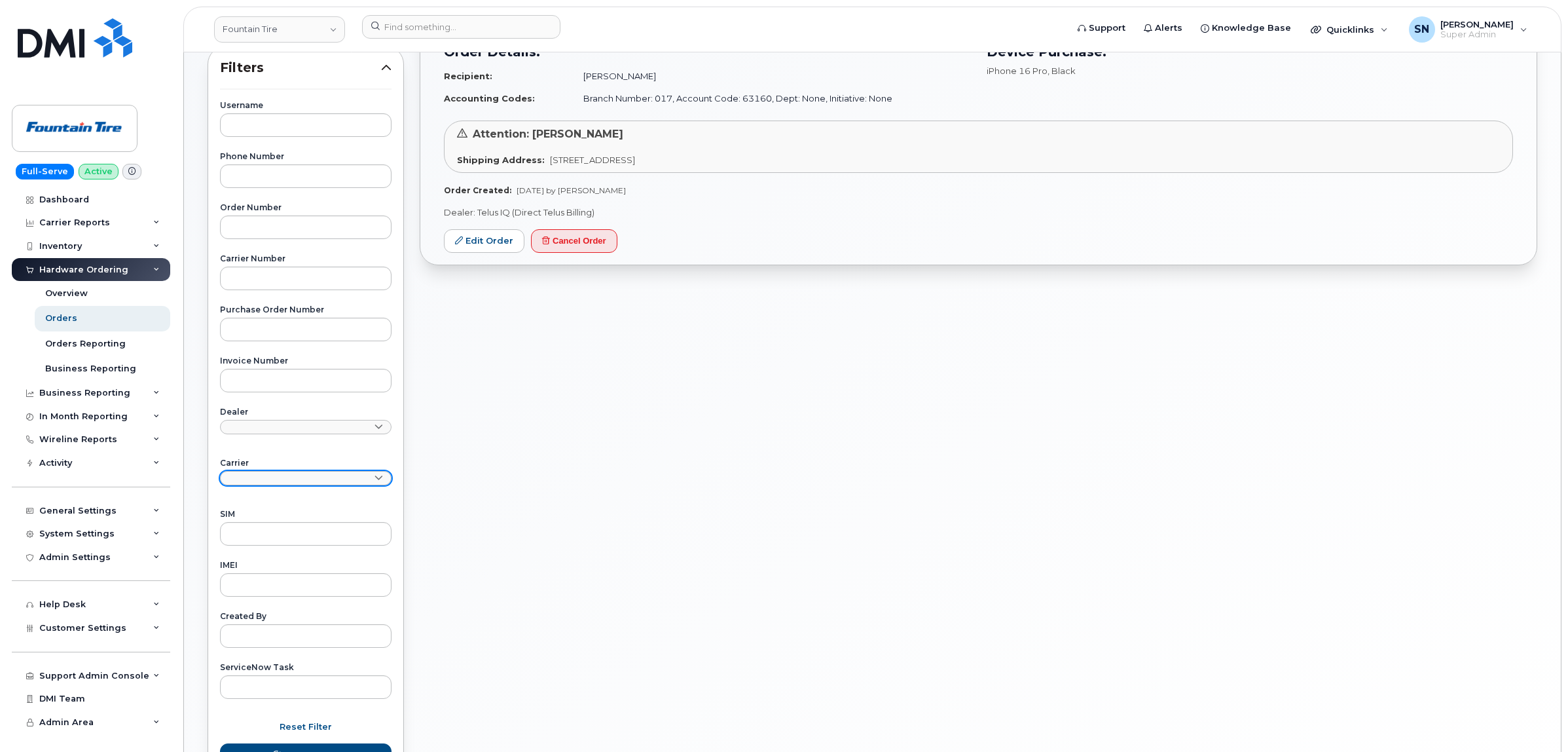
click at [378, 480] on icon at bounding box center [378, 478] width 8 height 8
click at [303, 530] on div "Bell" at bounding box center [306, 531] width 165 height 21
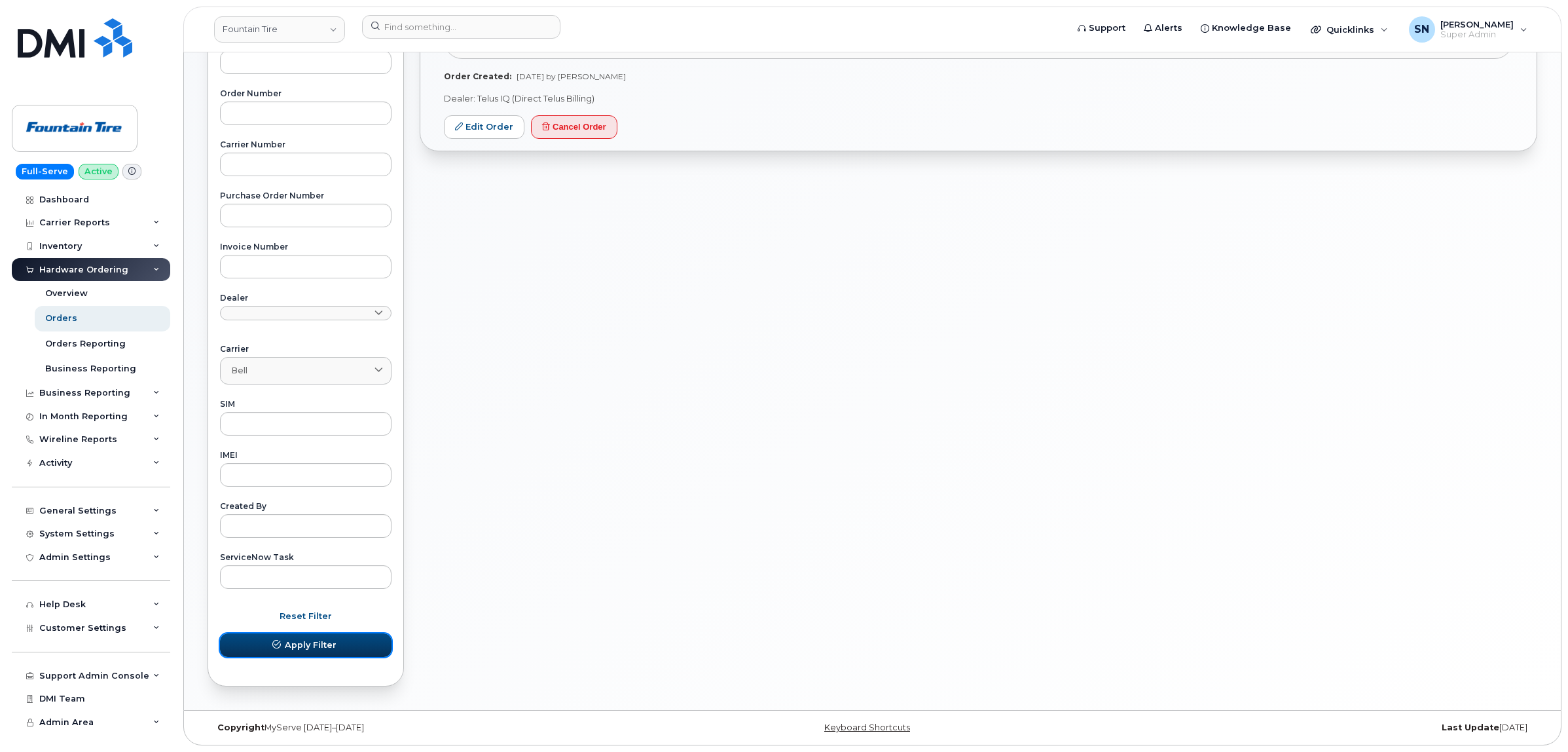
click at [336, 641] on button "Apply Filter" at bounding box center [306, 645] width 171 height 24
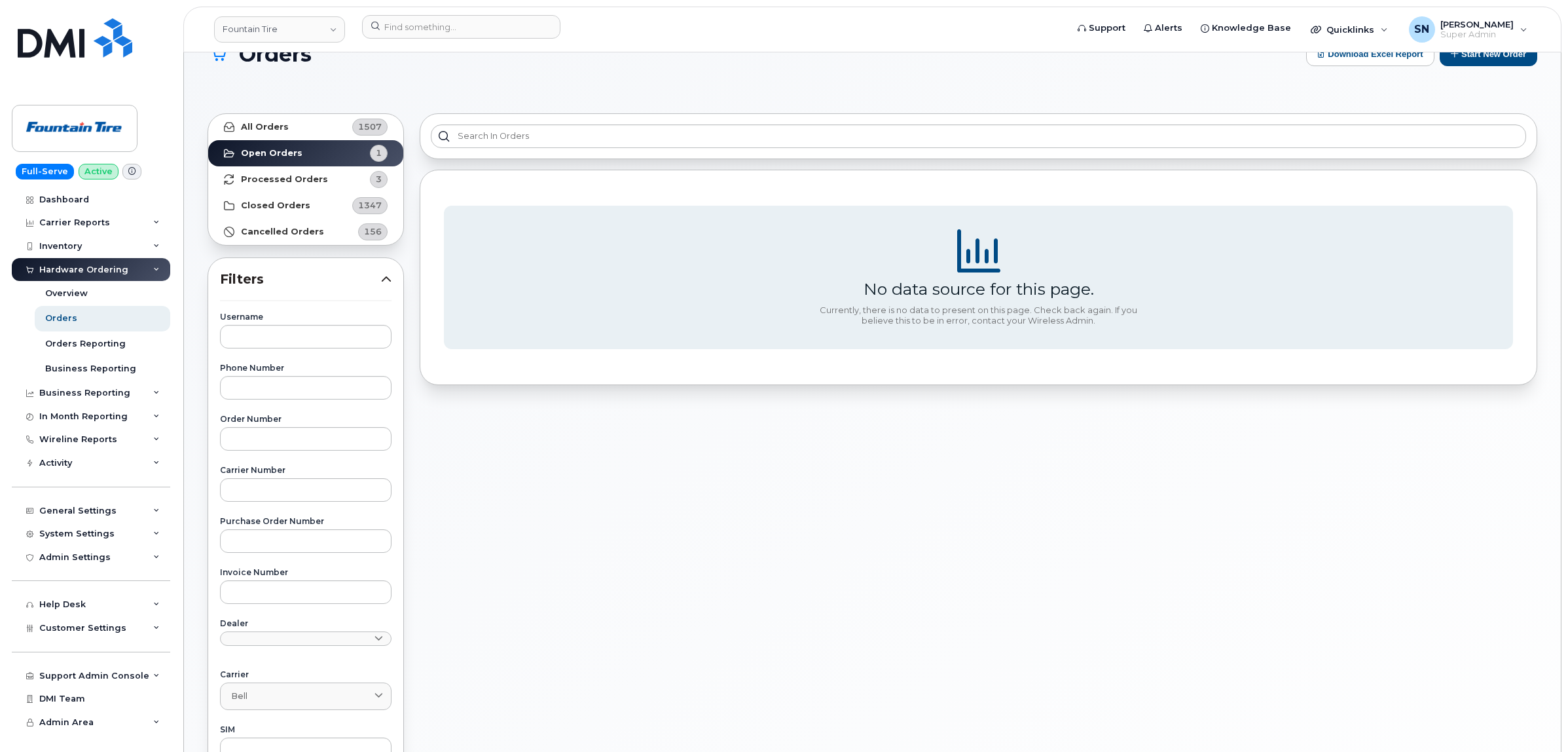
scroll to position [33, 0]
click at [273, 124] on strong "All Orders" at bounding box center [265, 128] width 48 height 10
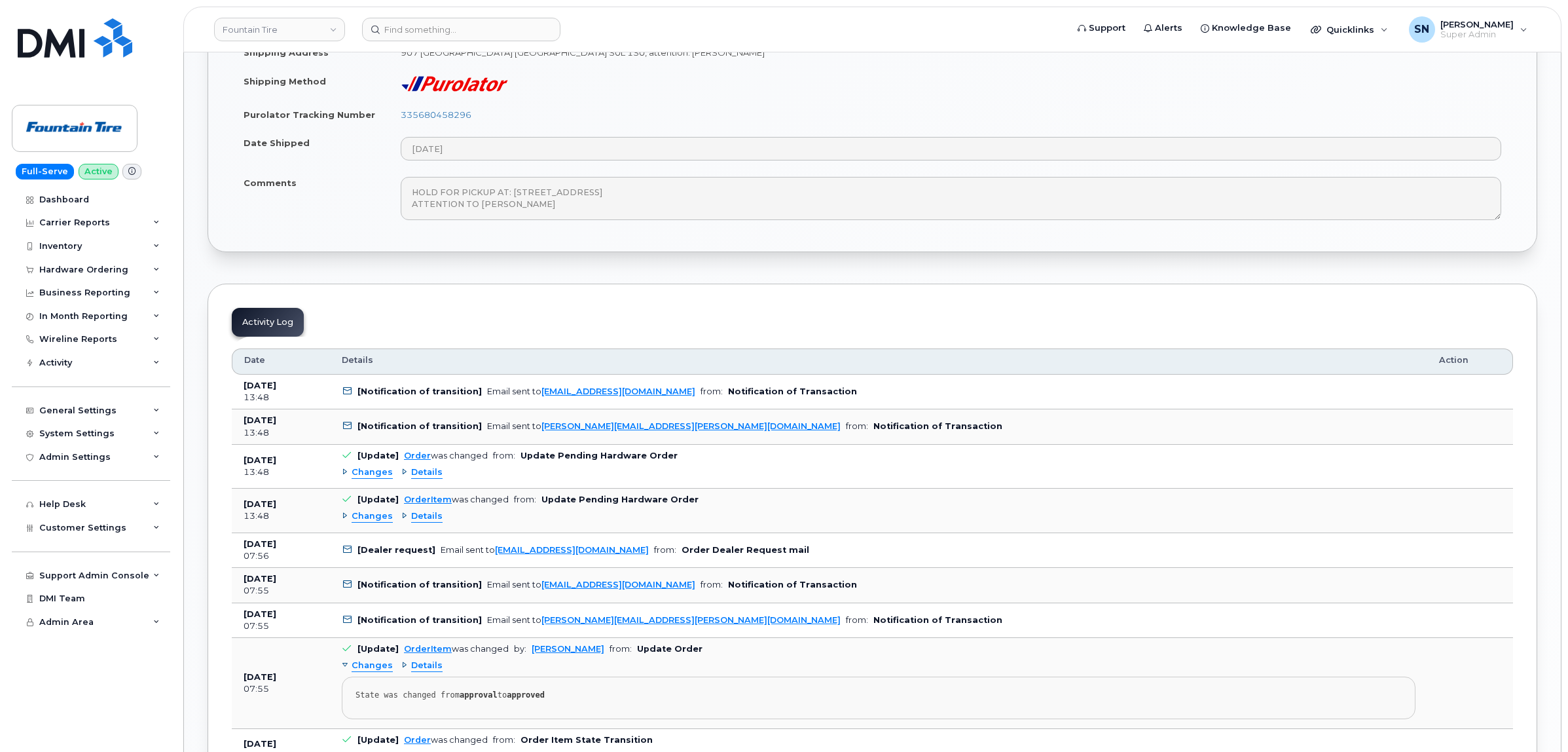
scroll to position [1146, 0]
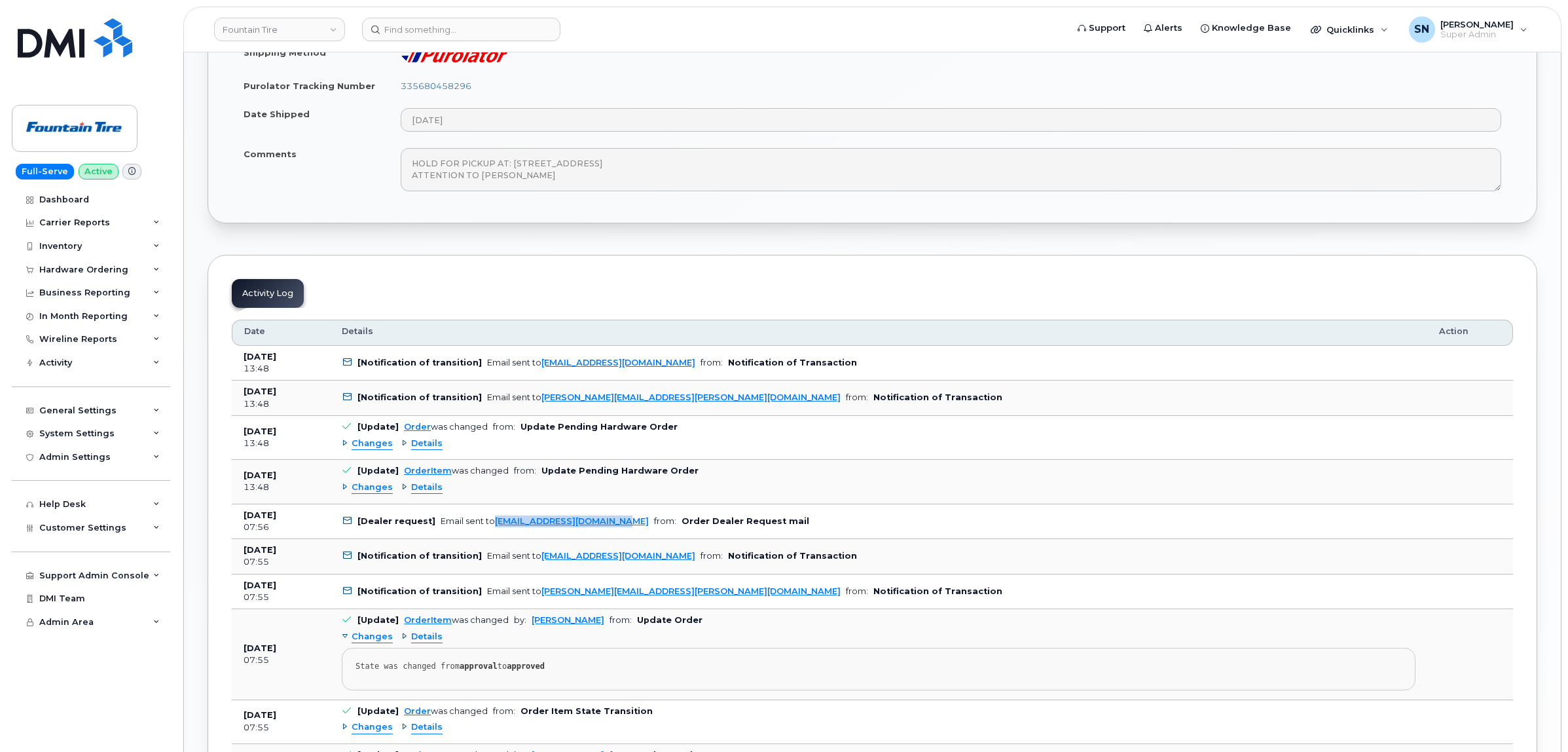
drag, startPoint x: 619, startPoint y: 528, endPoint x: 491, endPoint y: 532, distance: 128.1
click at [491, 532] on td "[Dealer request] Email sent to [EMAIL_ADDRESS][DOMAIN_NAME] from: Order Dealer …" at bounding box center [879, 522] width 1098 height 35
copy link "[EMAIL_ADDRESS][DOMAIN_NAME]"
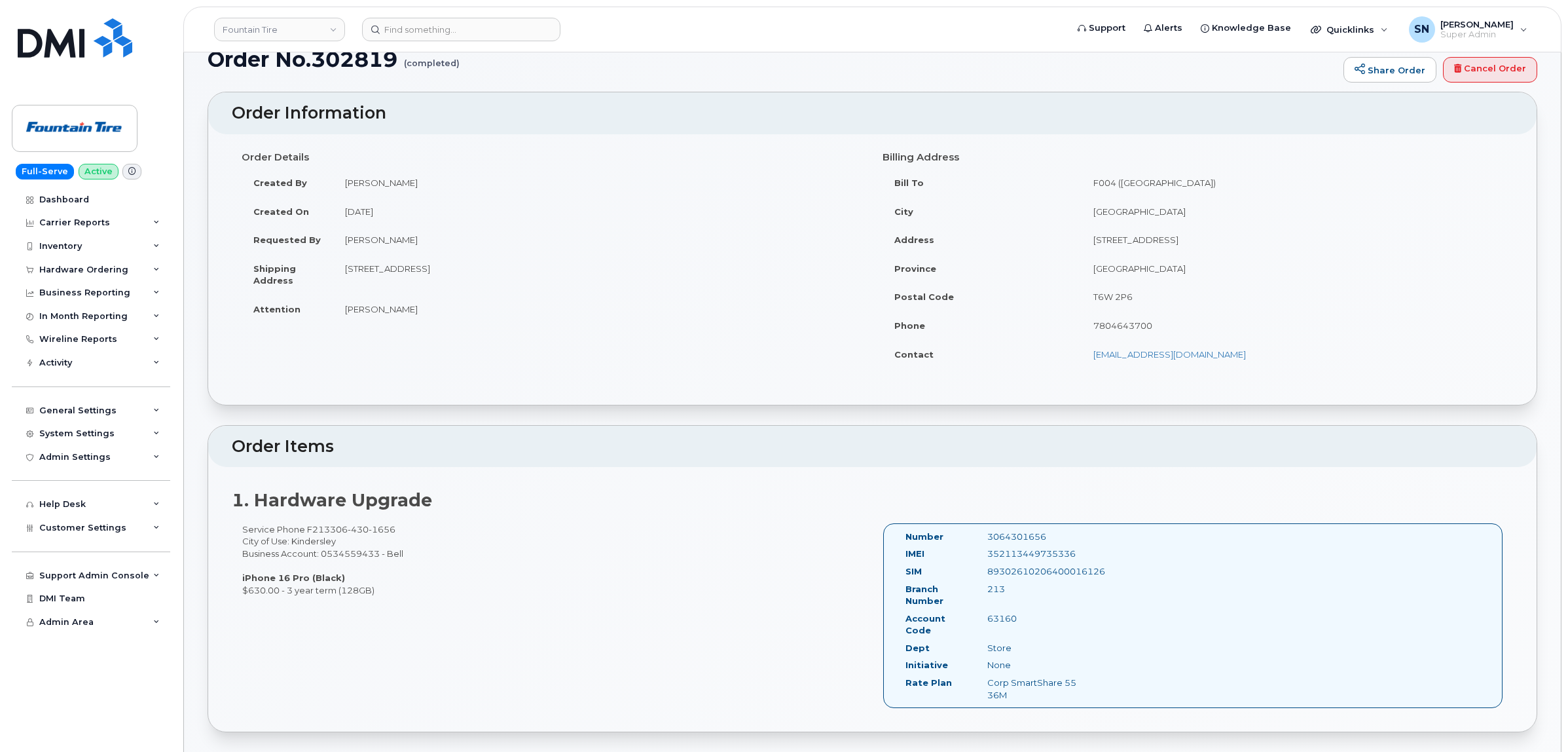
scroll to position [0, 0]
